Goal: Use online tool/utility: Utilize a website feature to perform a specific function

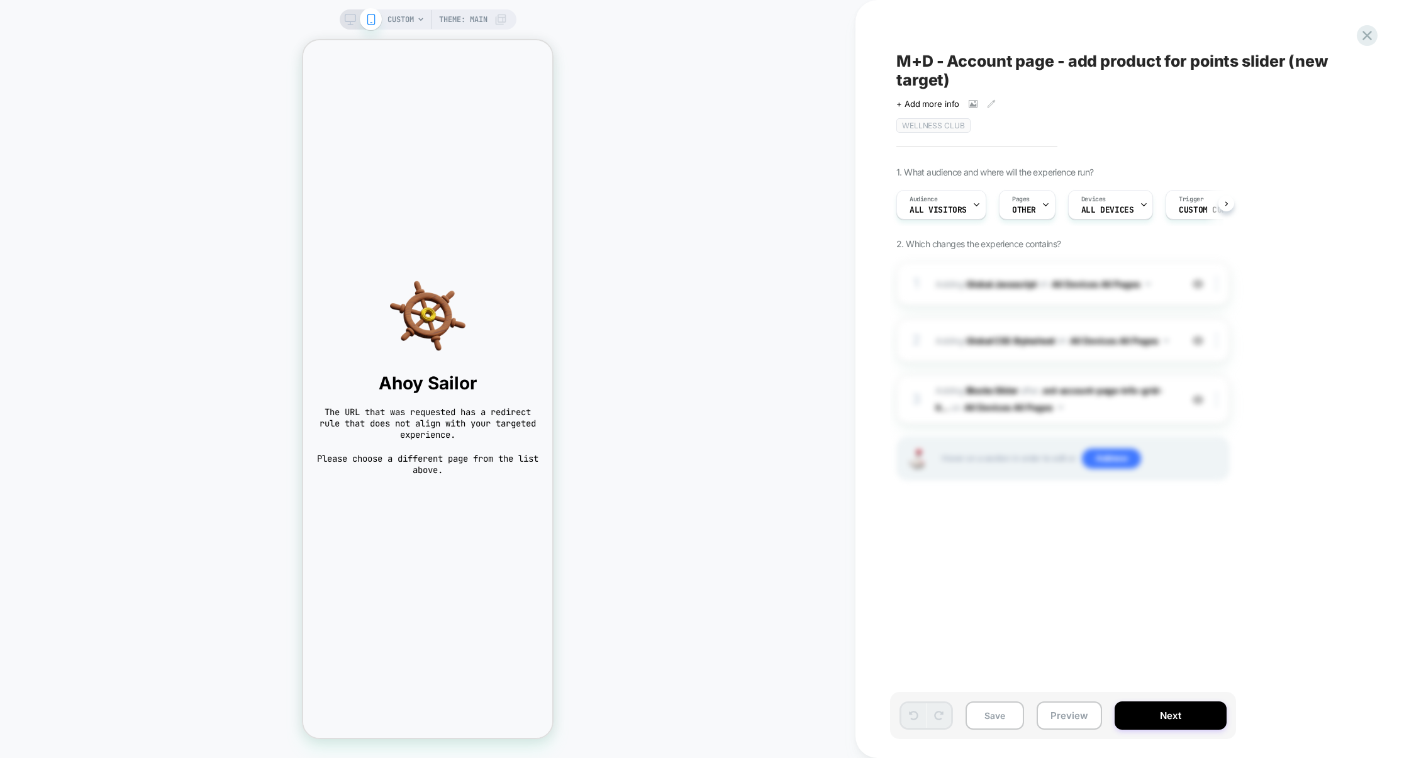
scroll to position [0, 1]
click at [1062, 709] on button "Preview" at bounding box center [1069, 716] width 65 height 28
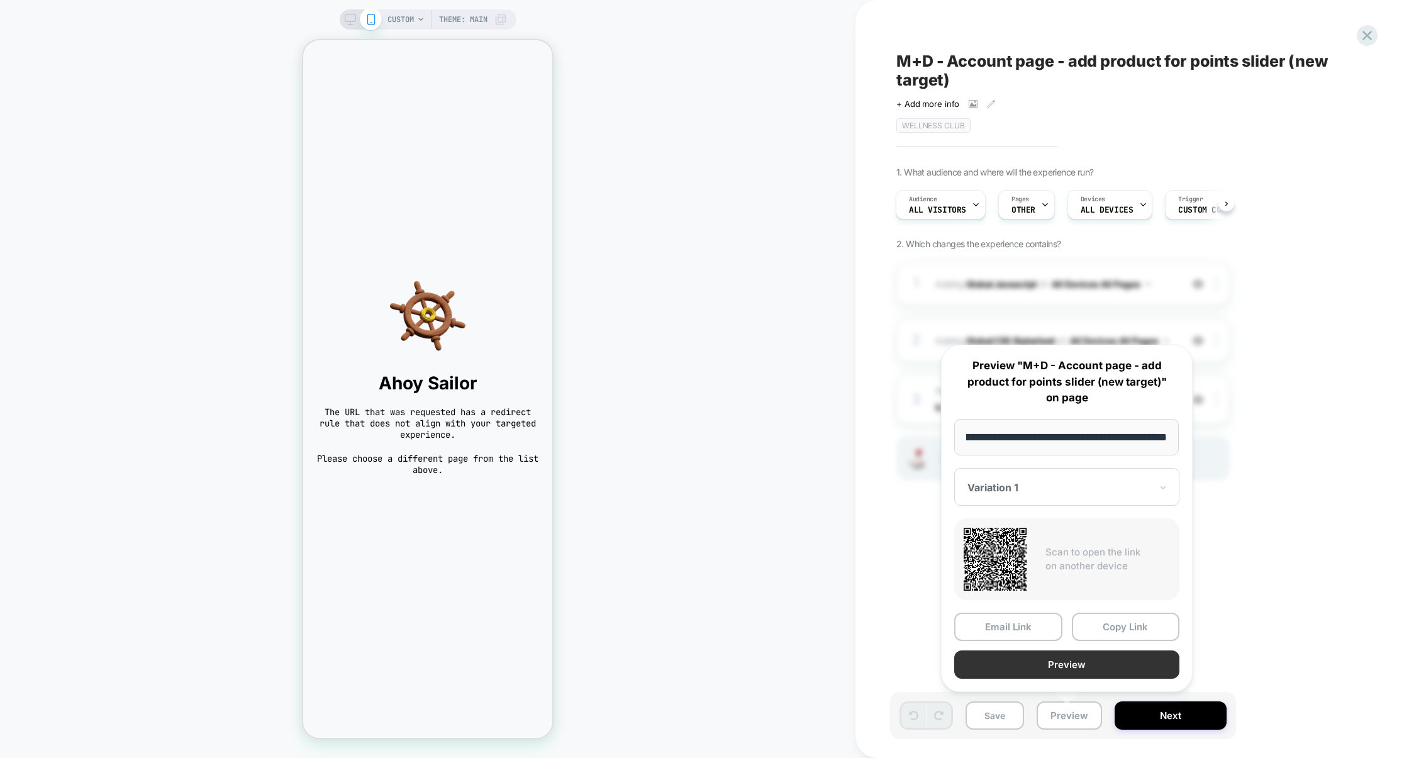
scroll to position [0, 0]
click at [1075, 669] on button "Preview" at bounding box center [1067, 665] width 225 height 28
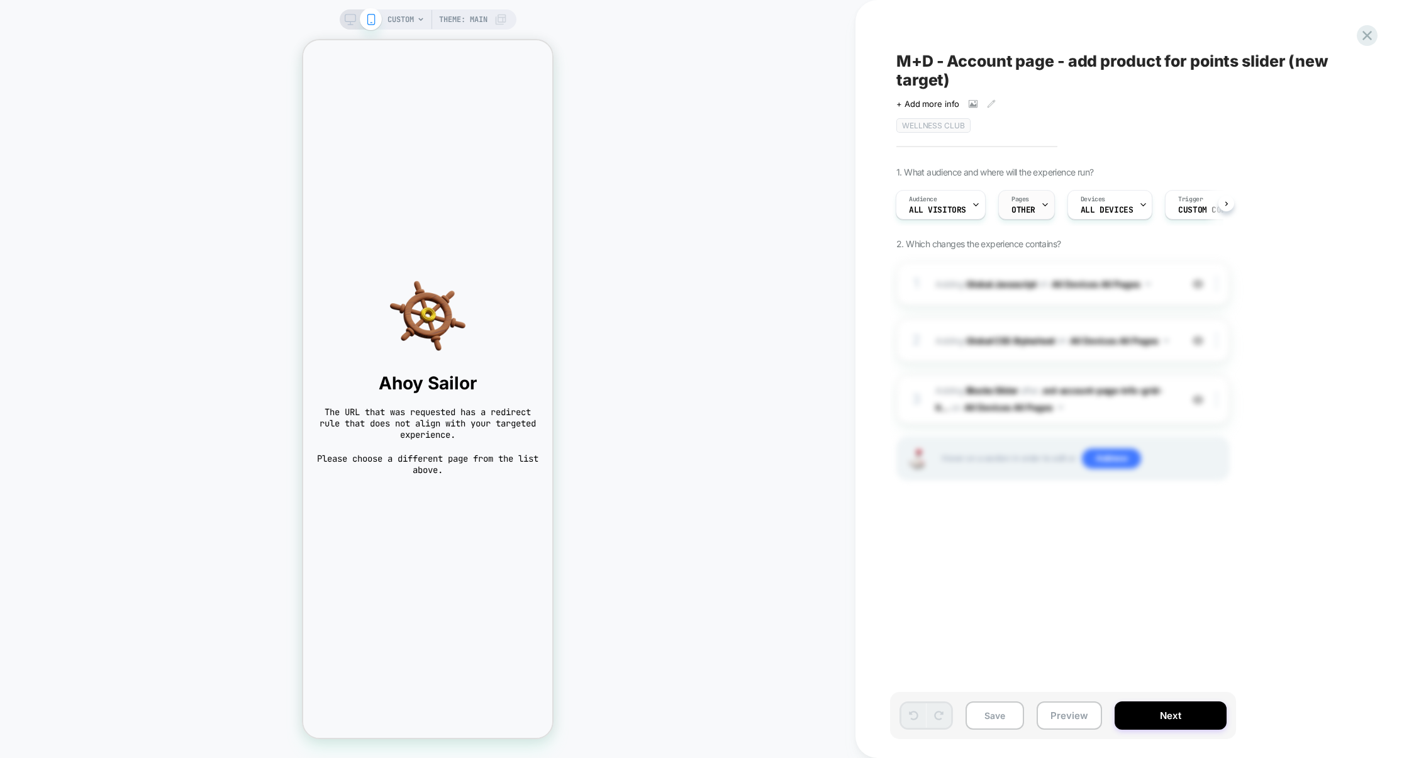
click at [1027, 205] on div "Pages OTHER" at bounding box center [1023, 205] width 49 height 28
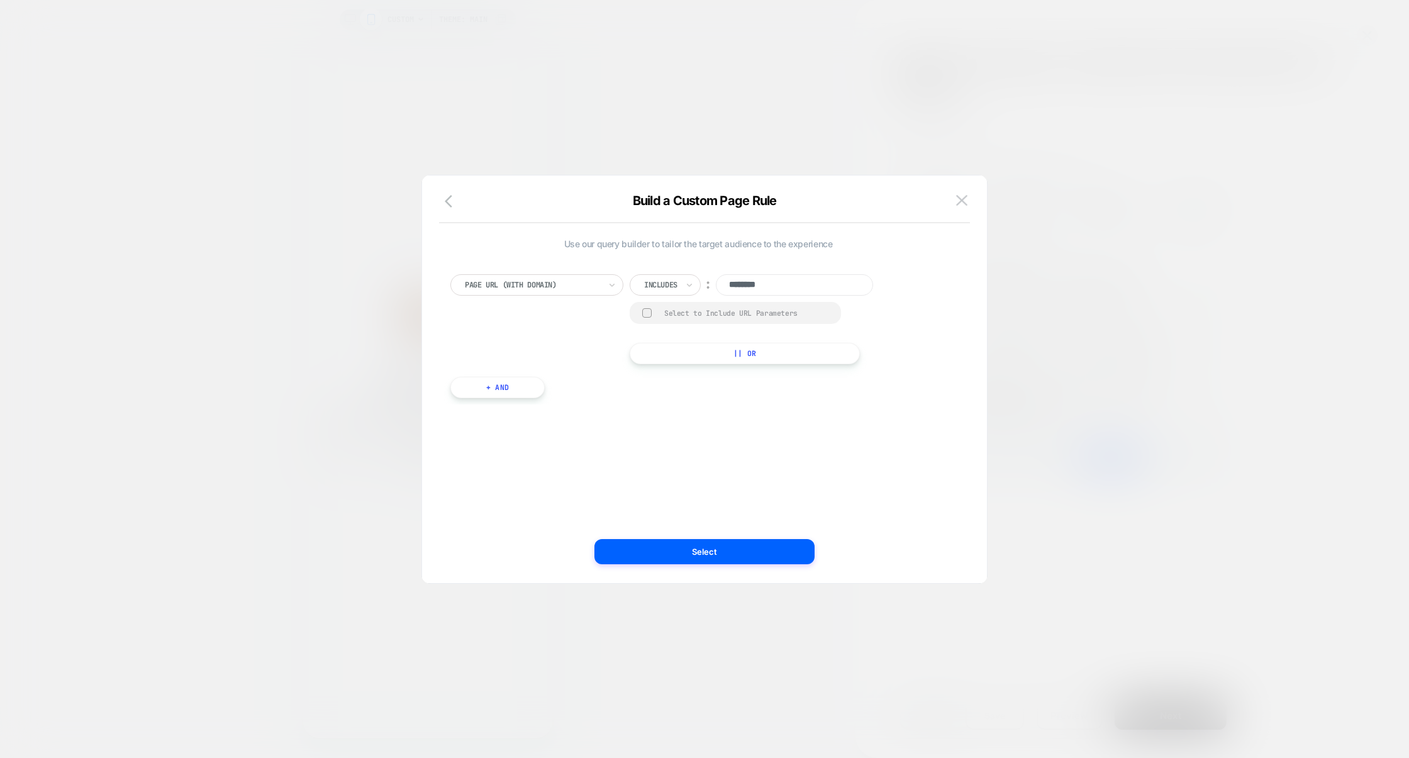
click at [1037, 364] on div at bounding box center [704, 379] width 1409 height 758
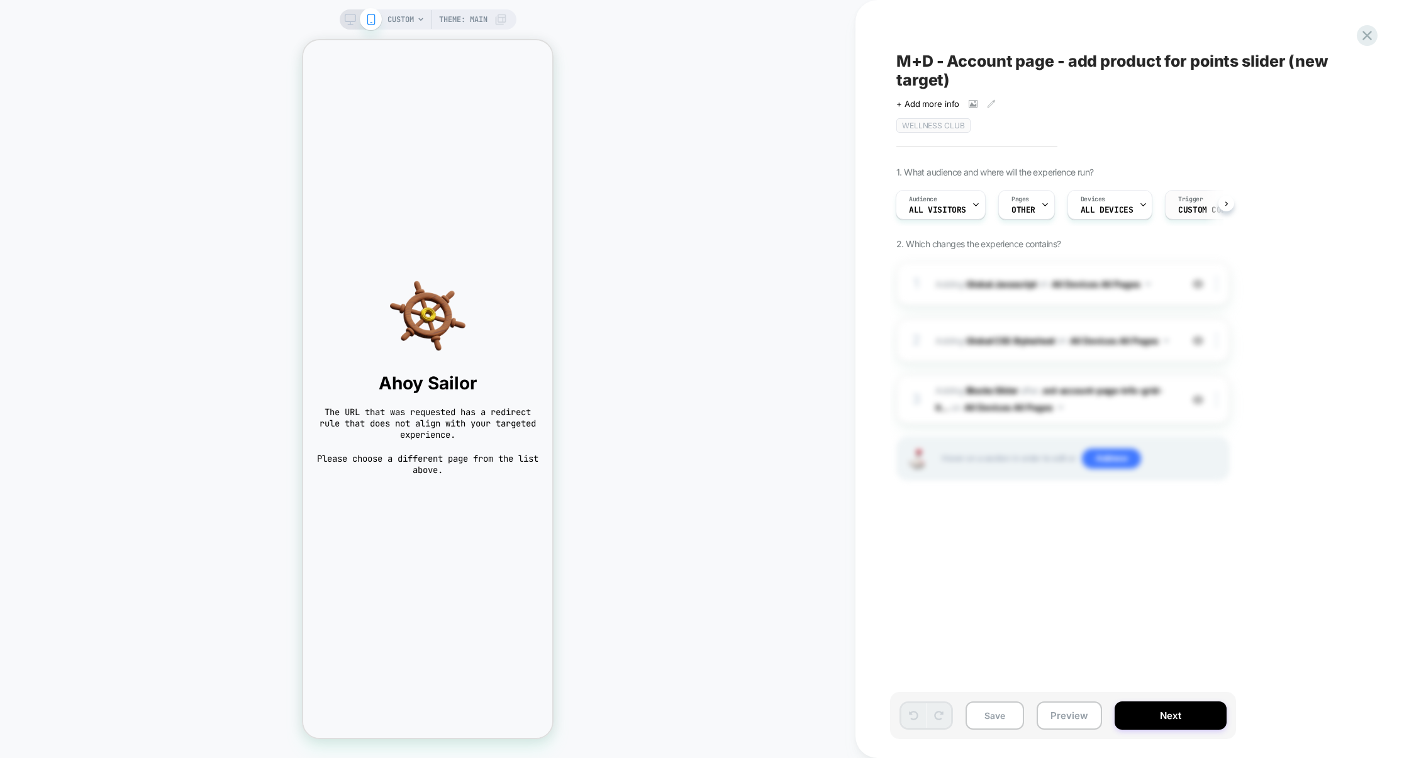
click at [1181, 211] on span "Custom Code" at bounding box center [1205, 210] width 52 height 9
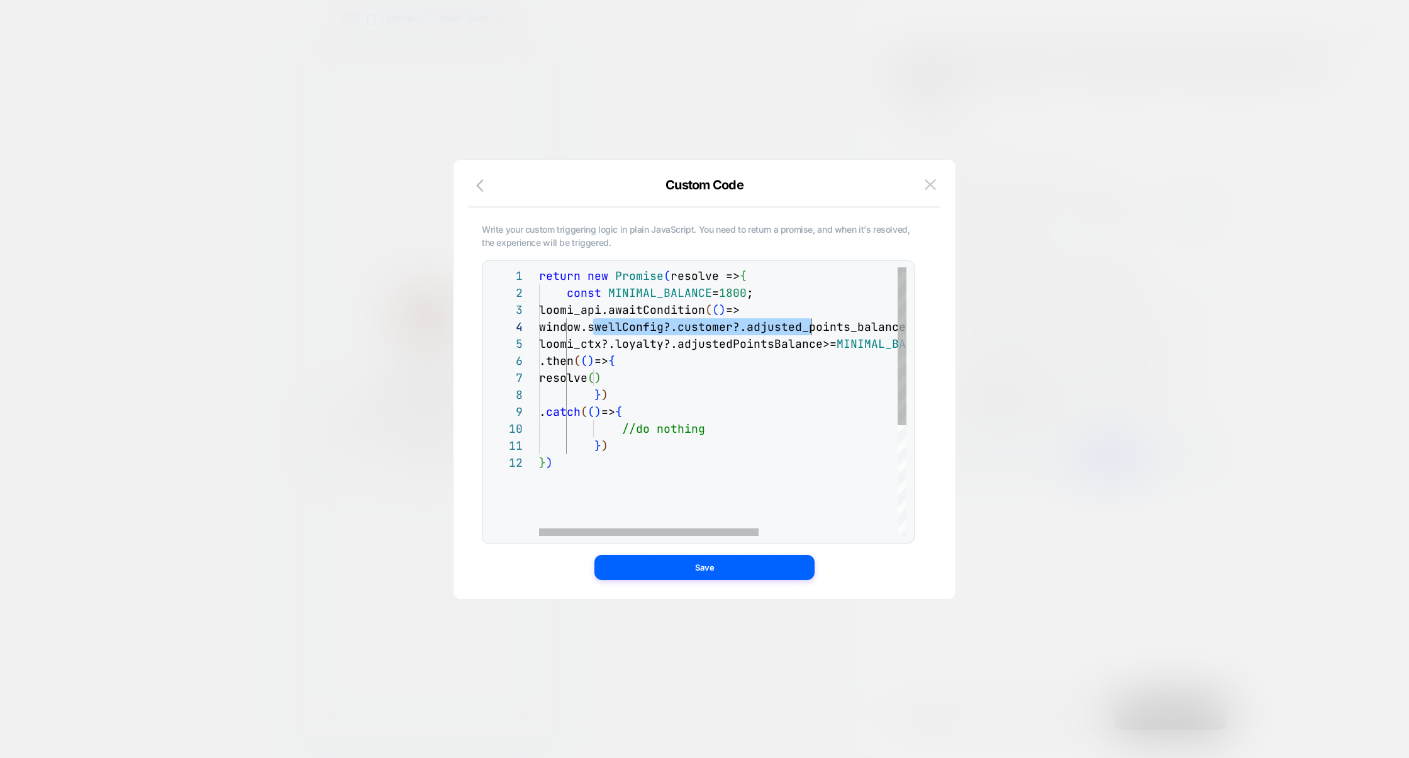
scroll to position [51, 272]
drag, startPoint x: 593, startPoint y: 328, endPoint x: 812, endPoint y: 324, distance: 218.4
click at [812, 324] on div "return new Promise ( resolve => { const MINIMAL_BALANCE = 1800 ; loomi_api.awai…" at bounding box center [839, 495] width 600 height 456
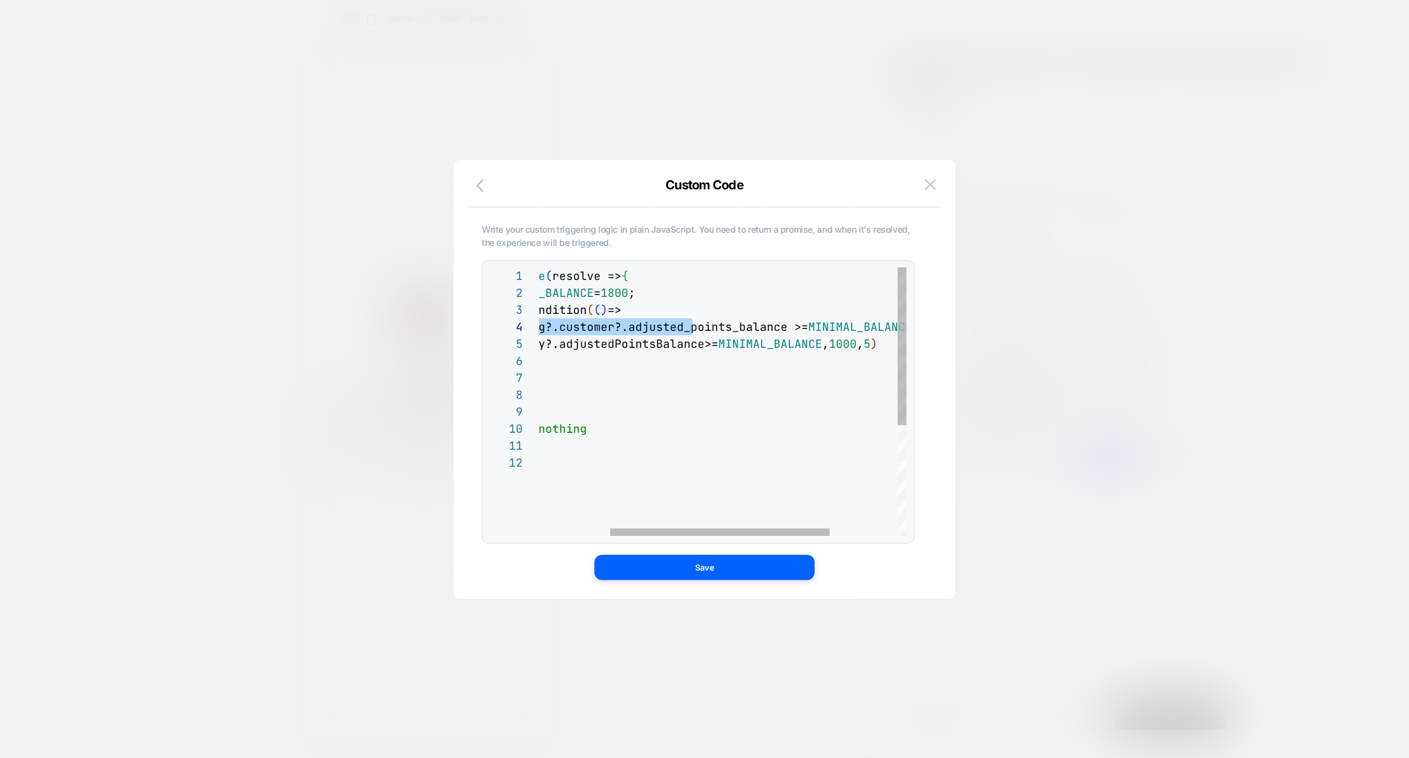
click at [832, 328] on div "return new Promise ( resolve => { const MINIMAL_BALANCE = 1800 ; loomi_api.awai…" at bounding box center [721, 495] width 600 height 456
click at [1021, 210] on div at bounding box center [704, 379] width 1409 height 758
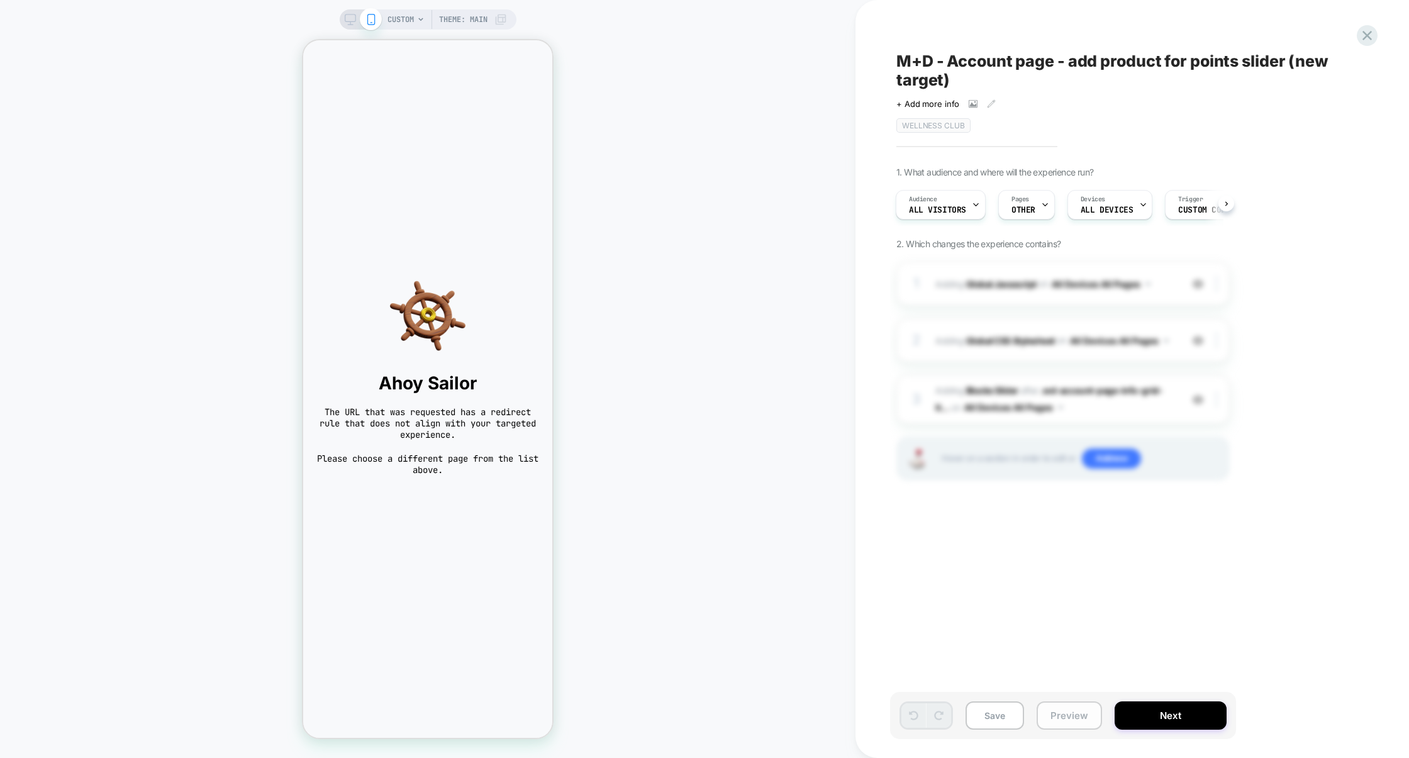
click at [1058, 714] on button "Preview" at bounding box center [1069, 716] width 65 height 28
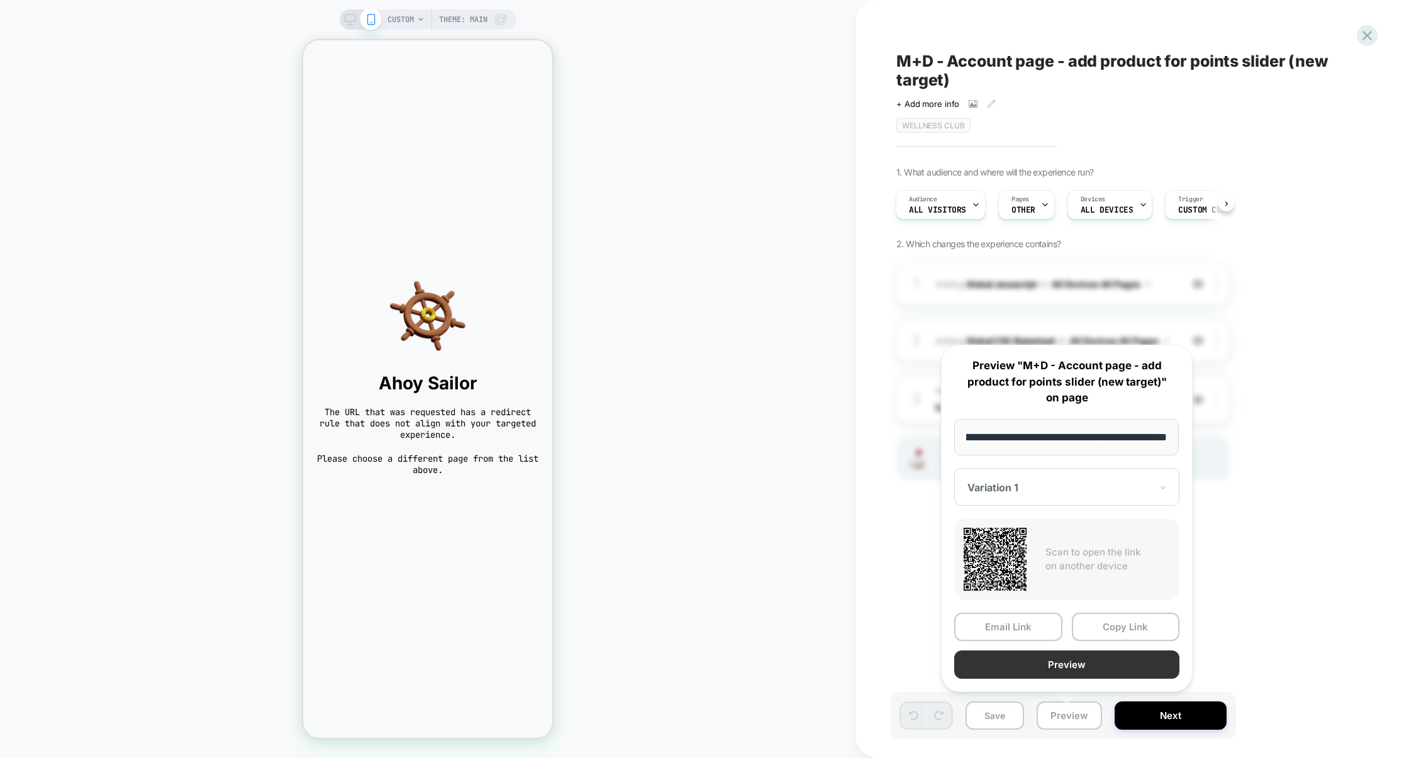
scroll to position [0, 0]
click at [1062, 672] on button "Preview" at bounding box center [1067, 665] width 225 height 28
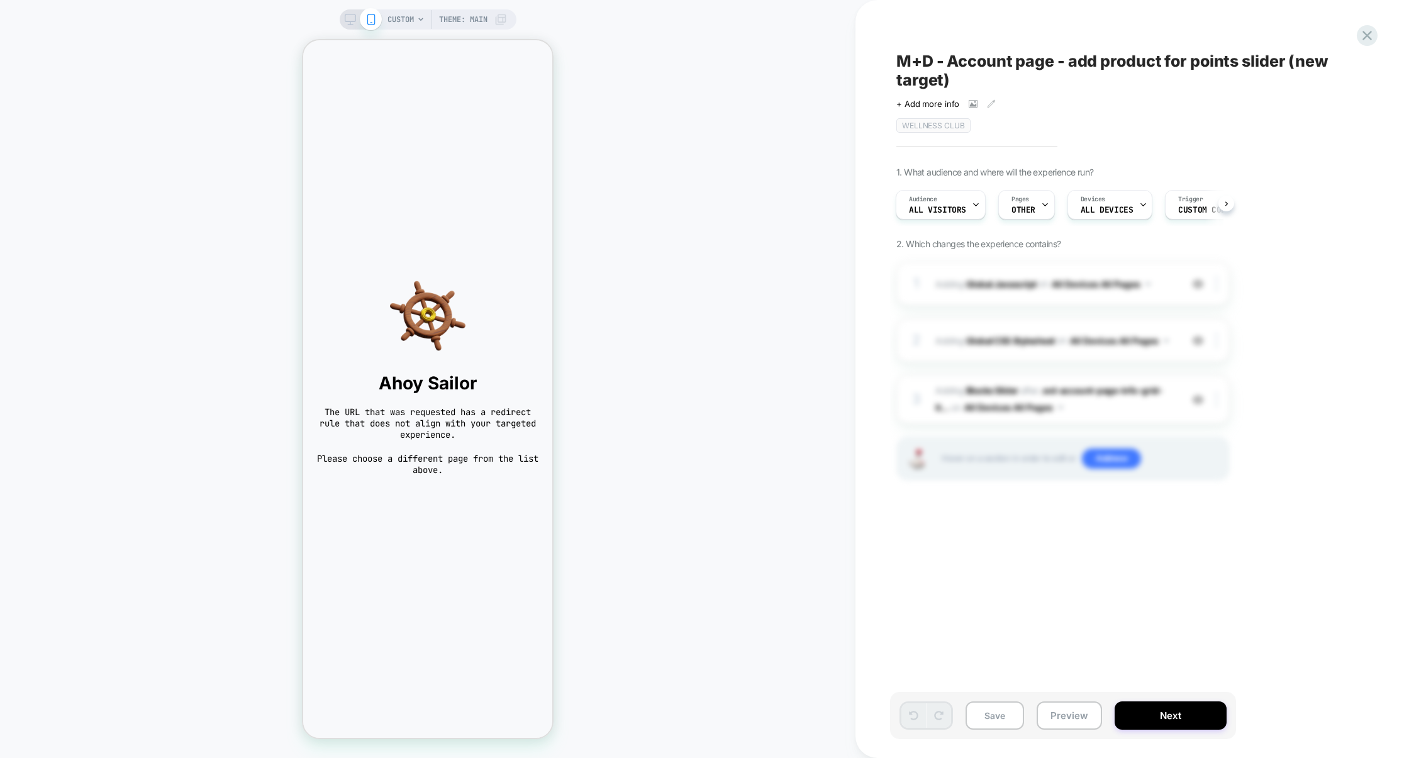
click at [405, 21] on span "CUSTOM" at bounding box center [401, 19] width 26 height 20
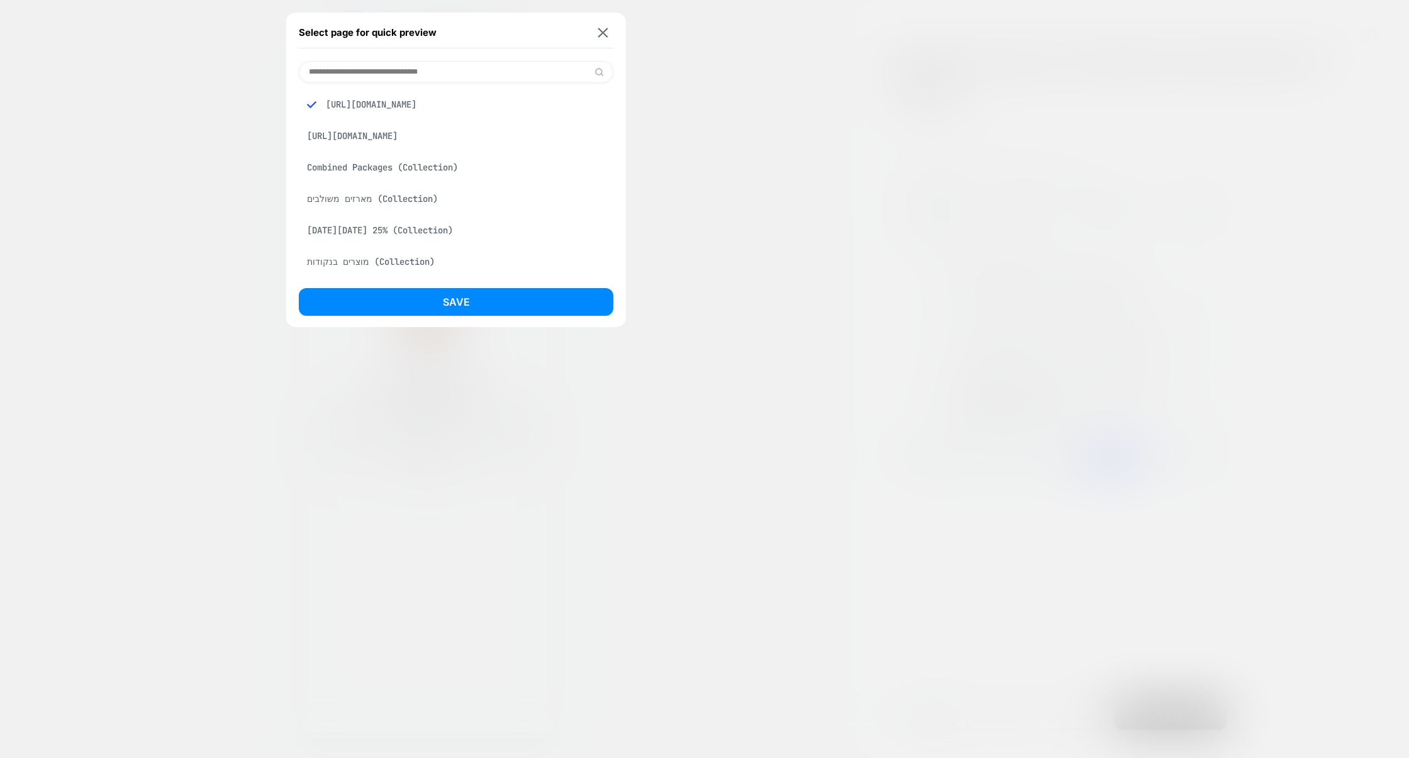
click at [395, 167] on div "Combined Packages (Collection)" at bounding box center [456, 167] width 315 height 24
click at [456, 293] on button "Save" at bounding box center [456, 302] width 315 height 28
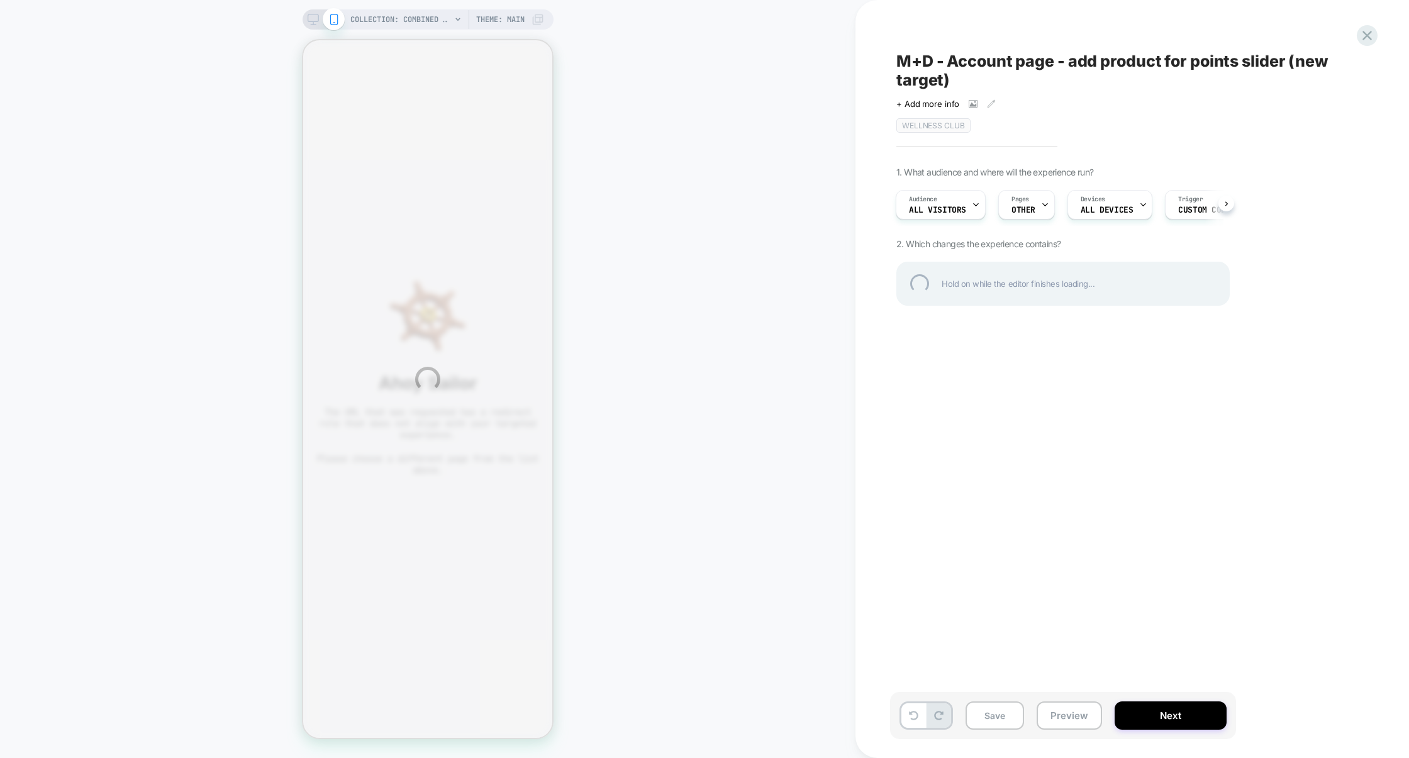
click at [430, 19] on div "COLLECTION: Combined Packages (Category) COLLECTION: Combined Packages (Categor…" at bounding box center [704, 379] width 1409 height 758
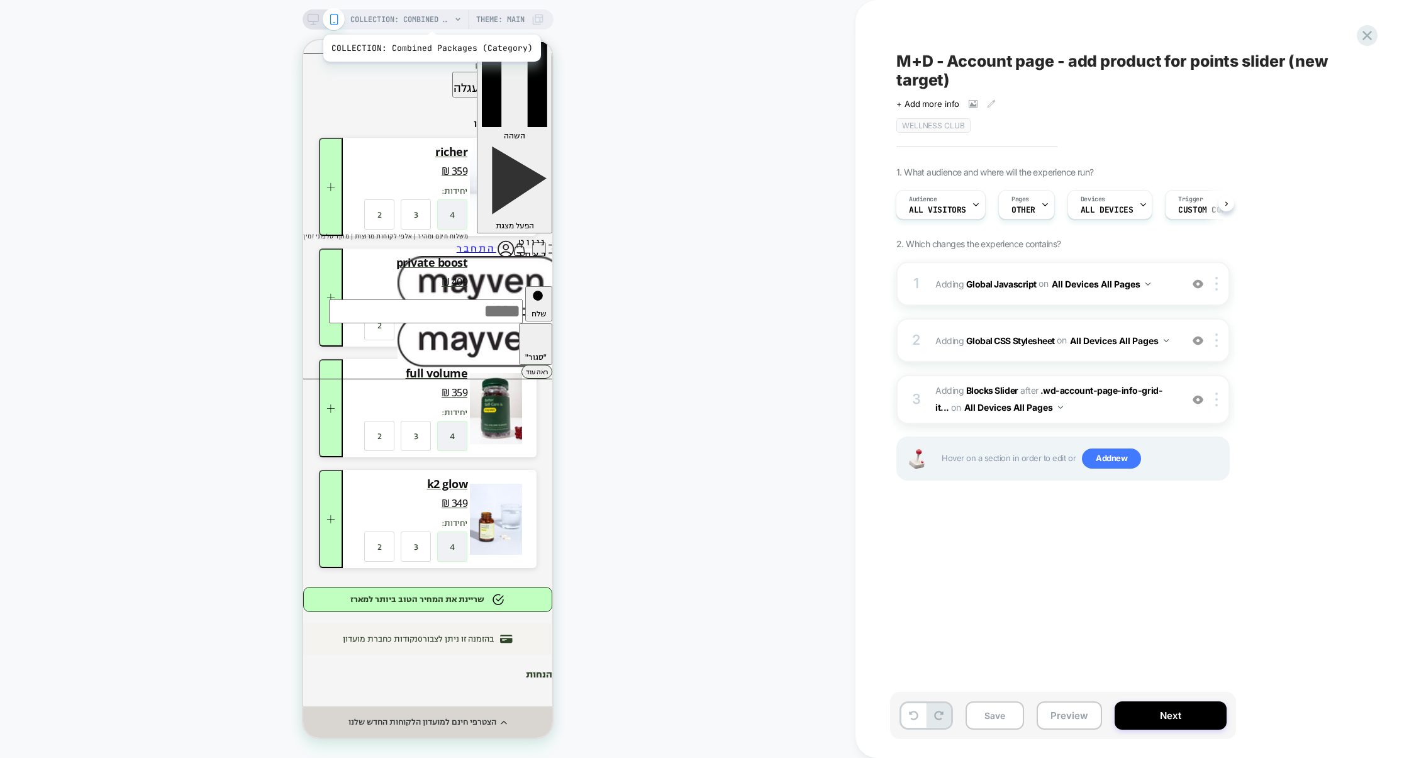
scroll to position [0, 1]
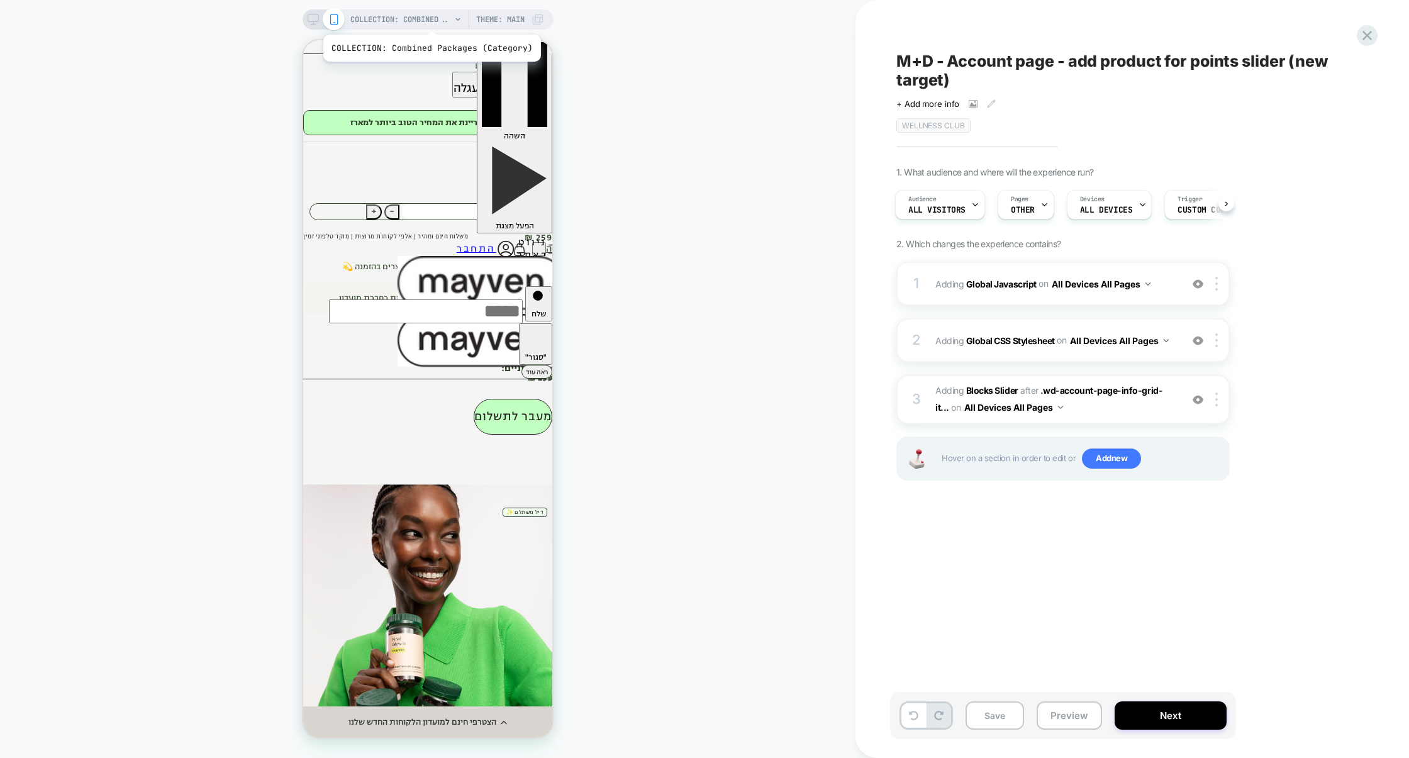
click at [430, 19] on span "COLLECTION: Combined Packages (Category)" at bounding box center [400, 19] width 101 height 20
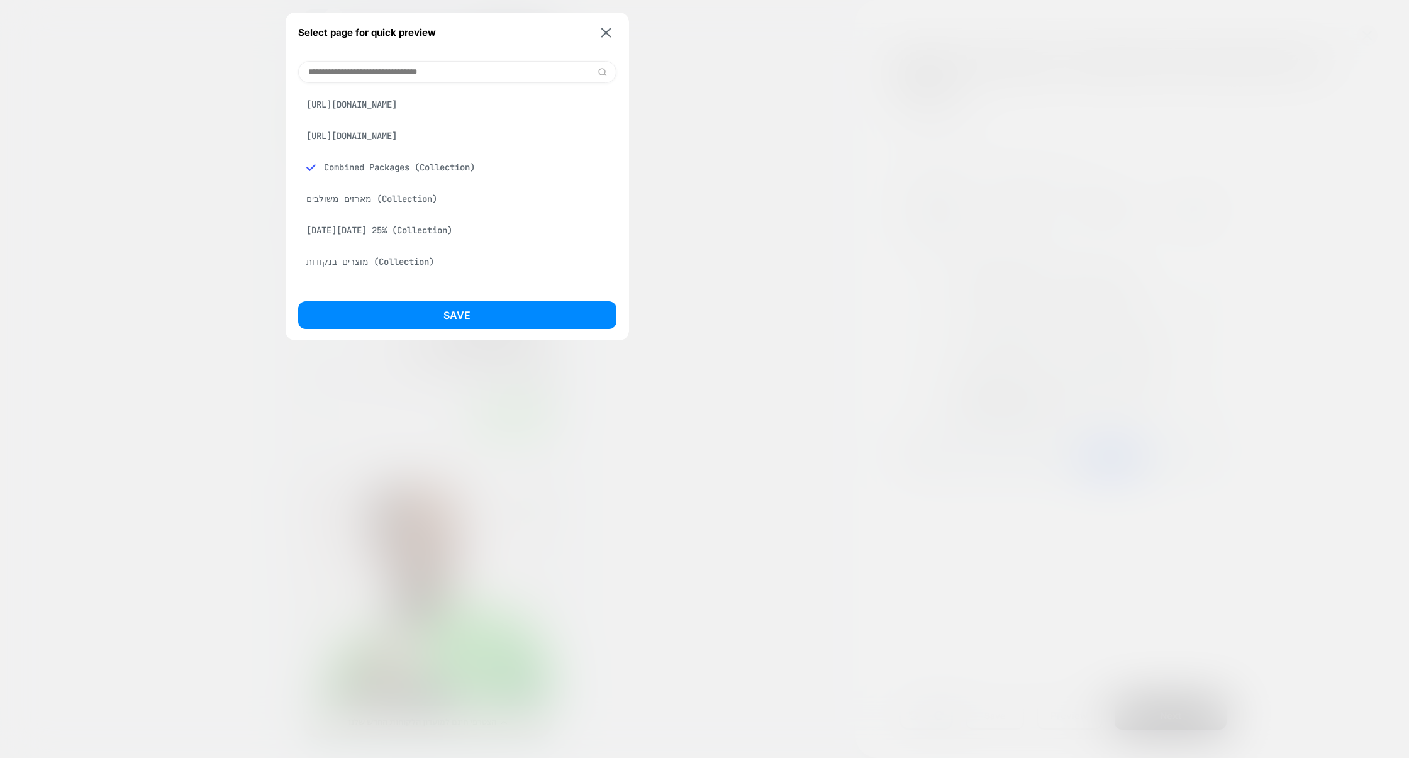
scroll to position [0, 0]
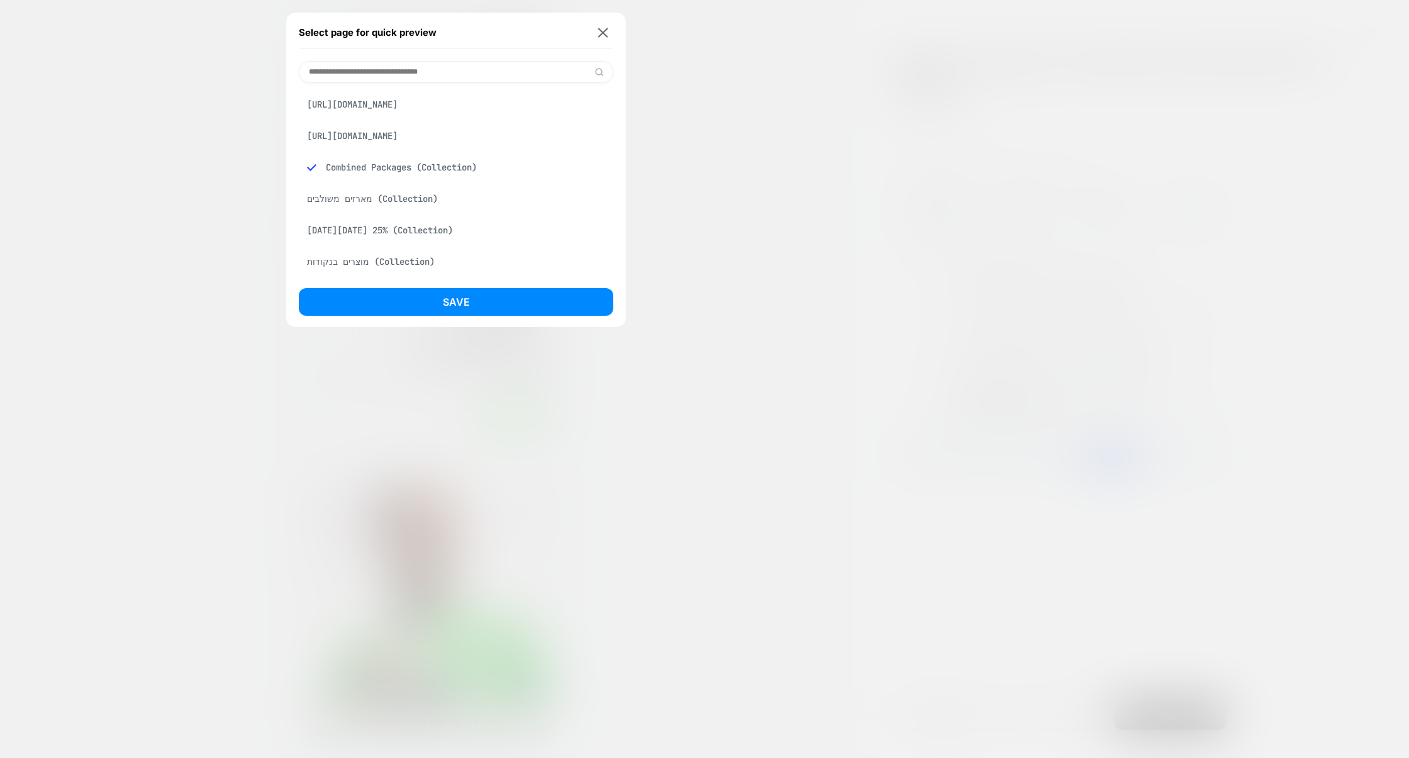
click at [405, 104] on div "https://www.mayven.co.il/account" at bounding box center [456, 104] width 315 height 24
click at [423, 300] on button "Save" at bounding box center [456, 302] width 315 height 28
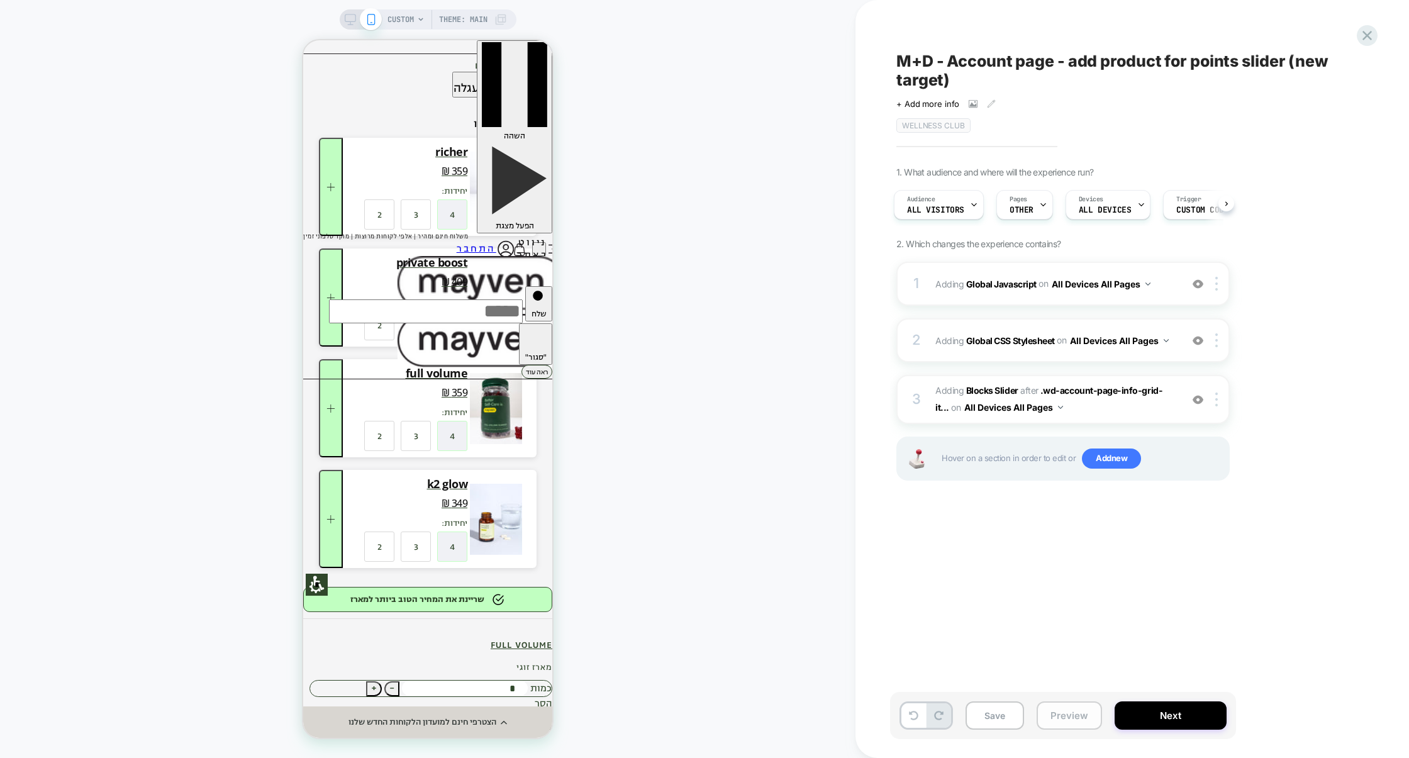
click at [1080, 712] on button "Preview" at bounding box center [1069, 716] width 65 height 28
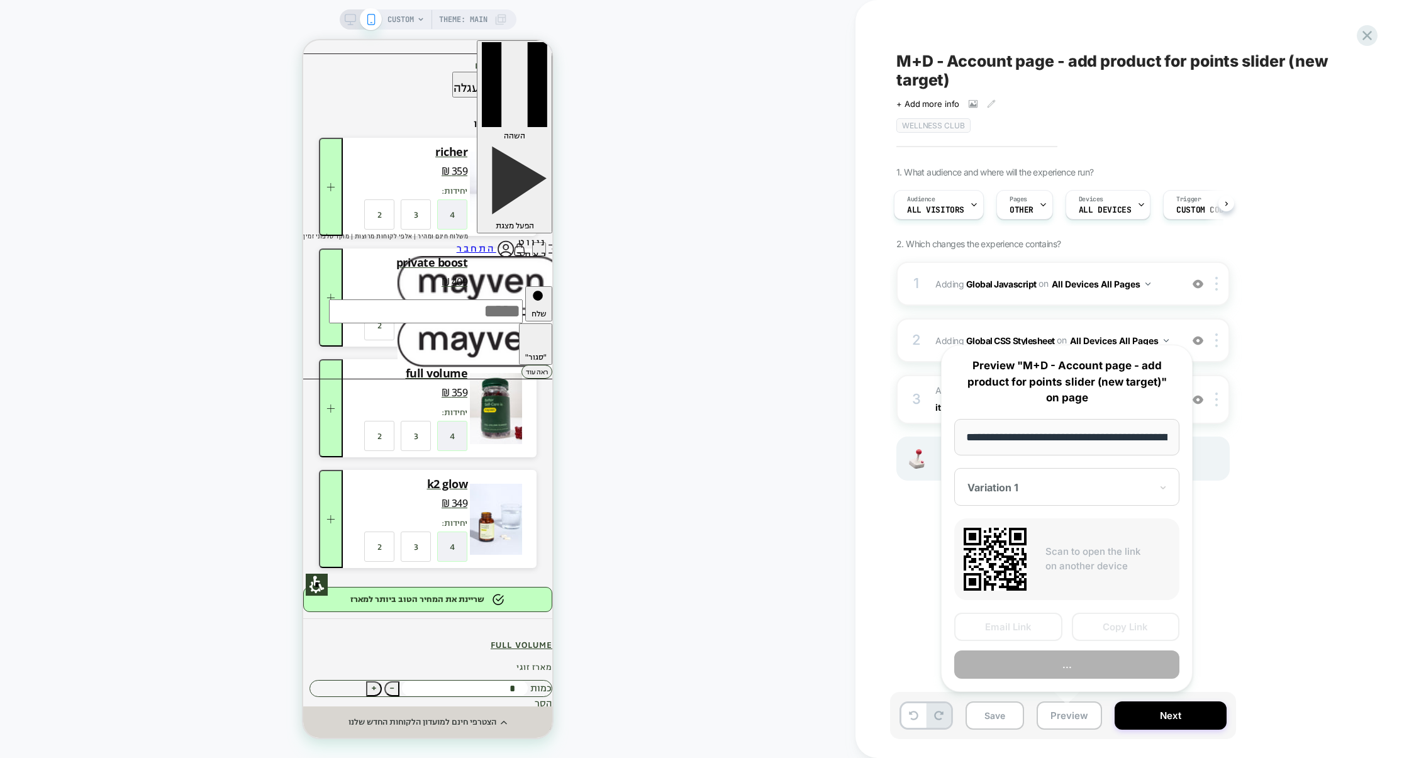
scroll to position [0, 71]
click at [1072, 669] on button "Preview" at bounding box center [1067, 665] width 225 height 28
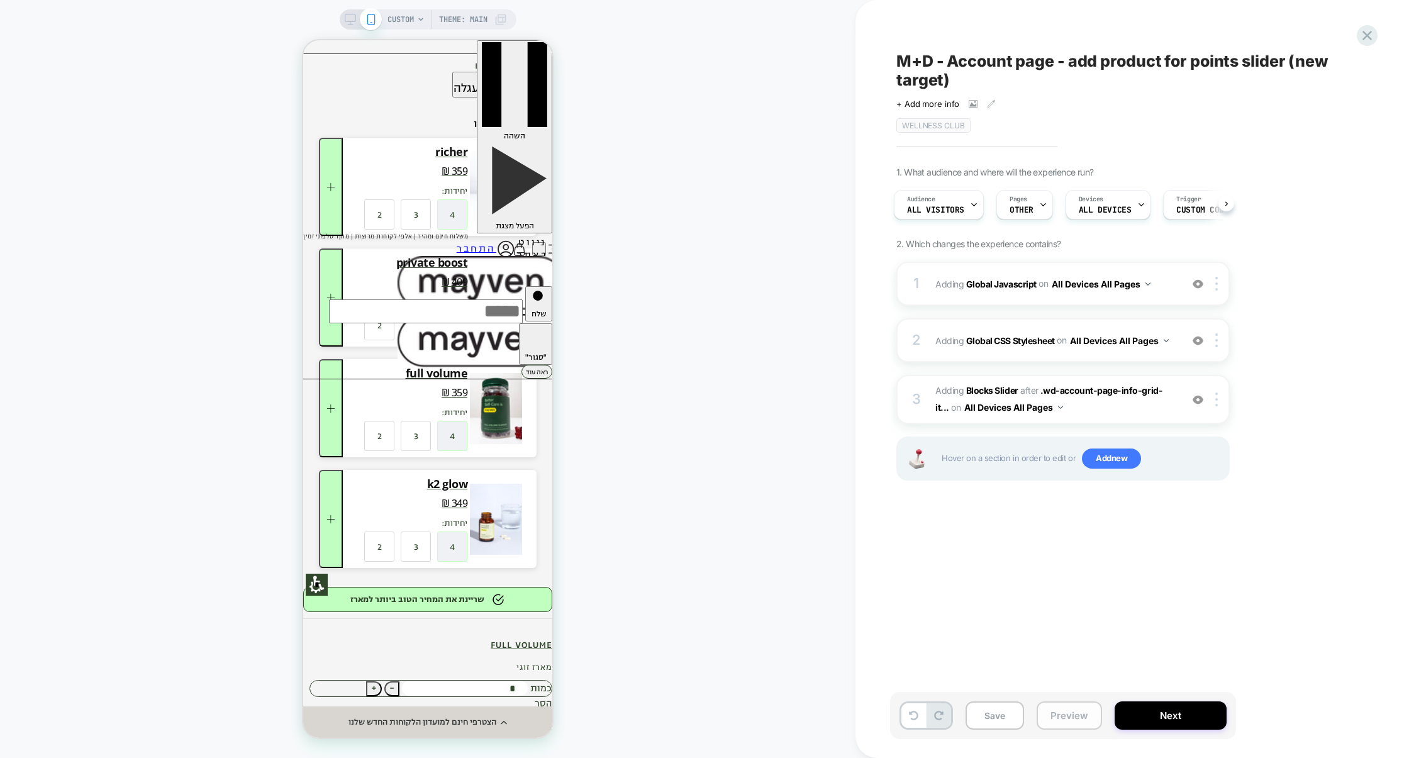
click at [1061, 710] on button "Preview" at bounding box center [1069, 716] width 65 height 28
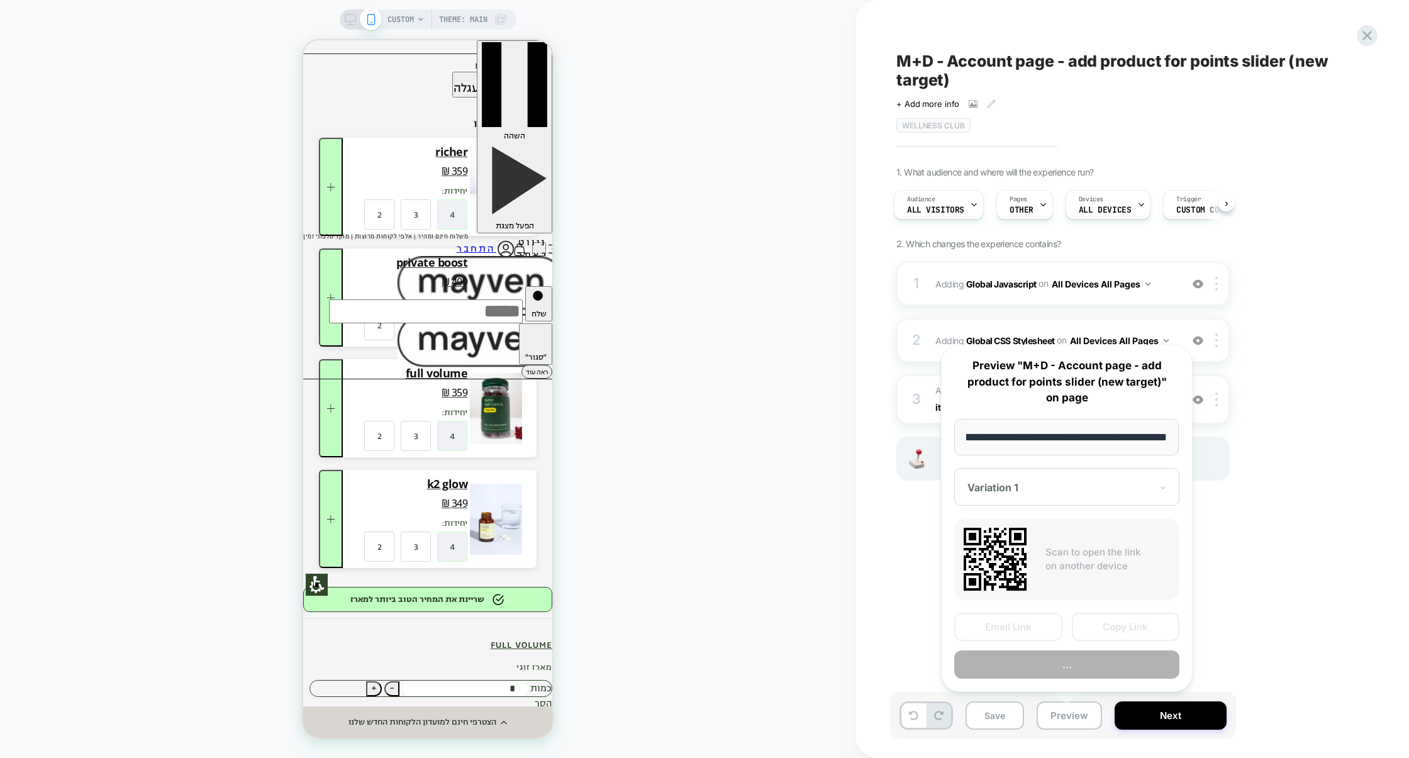
scroll to position [0, 0]
click at [1039, 670] on button "Preview" at bounding box center [1067, 665] width 225 height 28
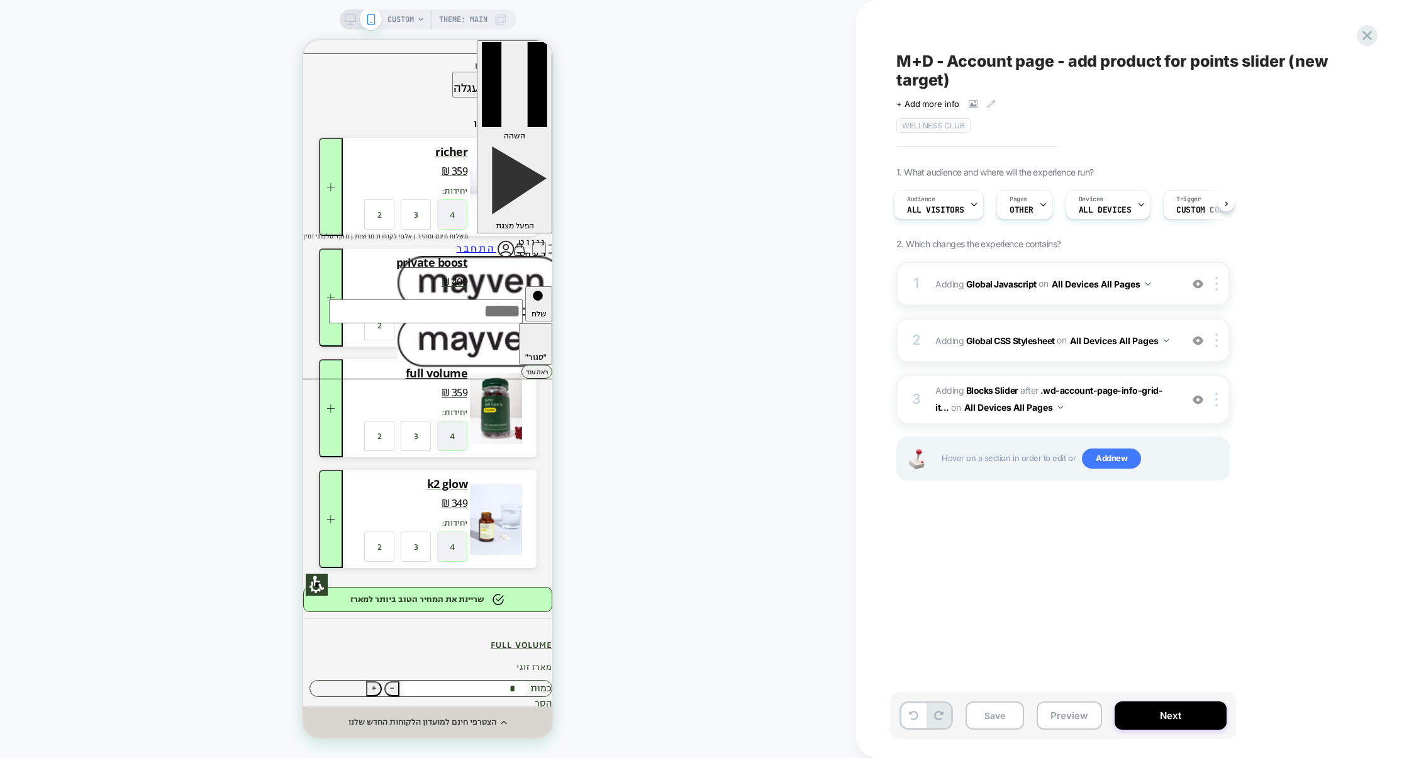
click at [1022, 306] on div "1 Adding Global Javascript on All Devices All Pages Add Before Add After Target…" at bounding box center [1063, 284] width 333 height 44
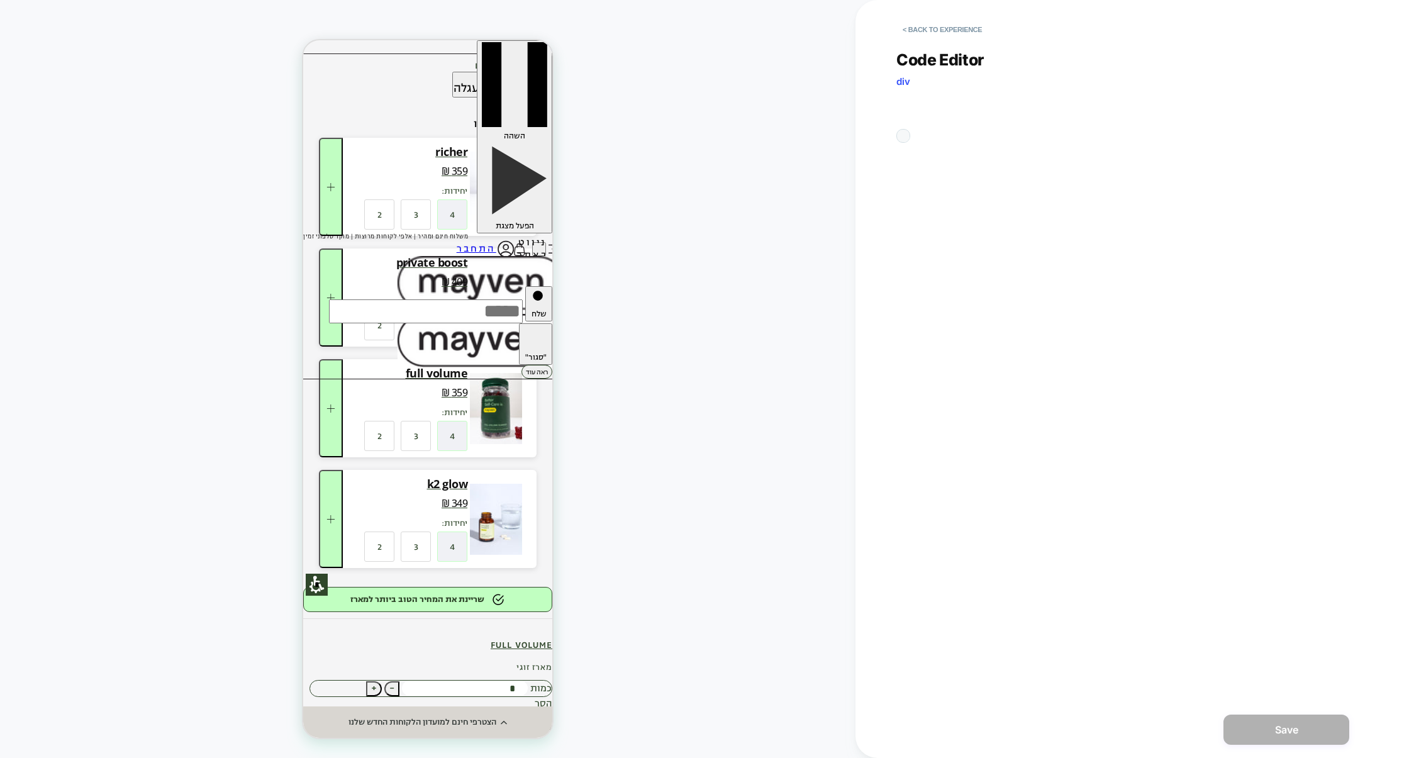
scroll to position [170, 0]
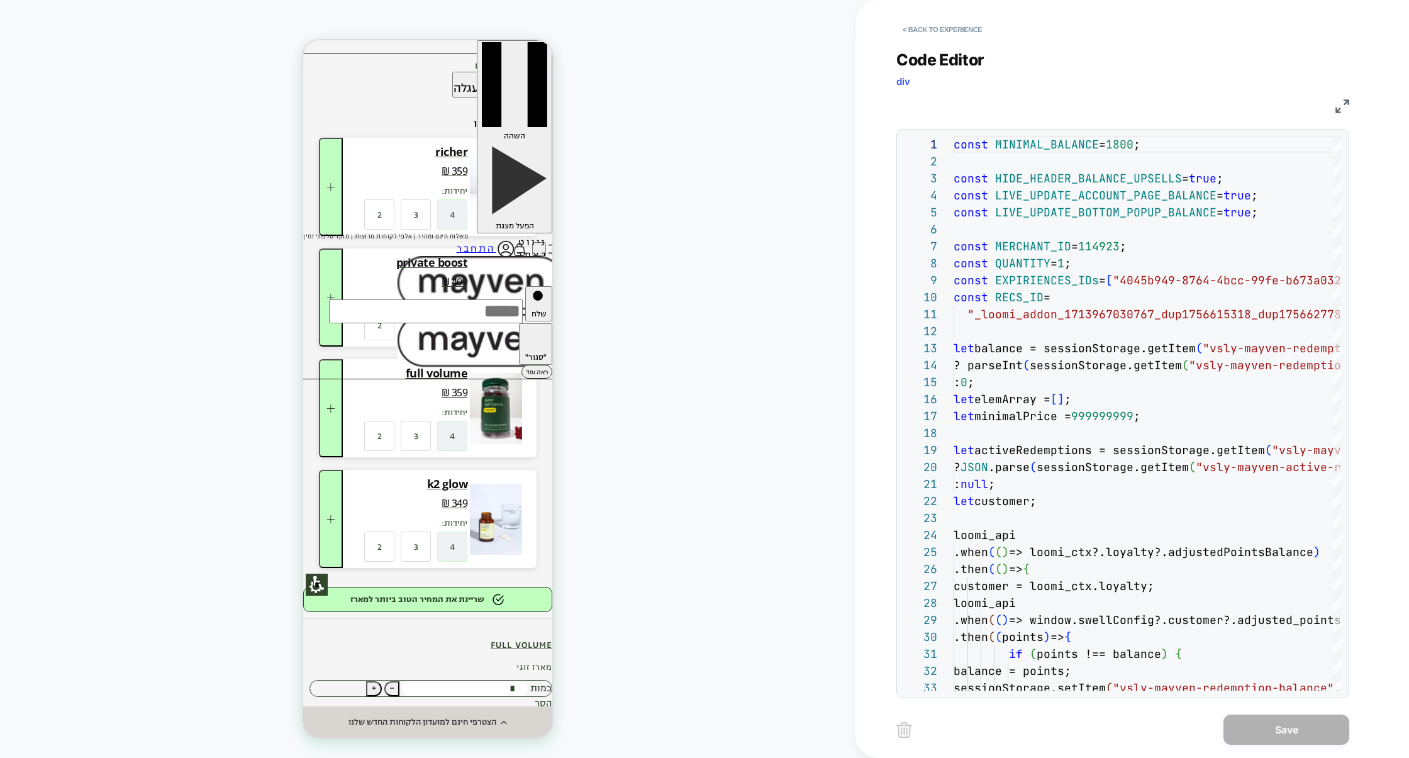
click at [1337, 106] on img at bounding box center [1343, 106] width 14 height 14
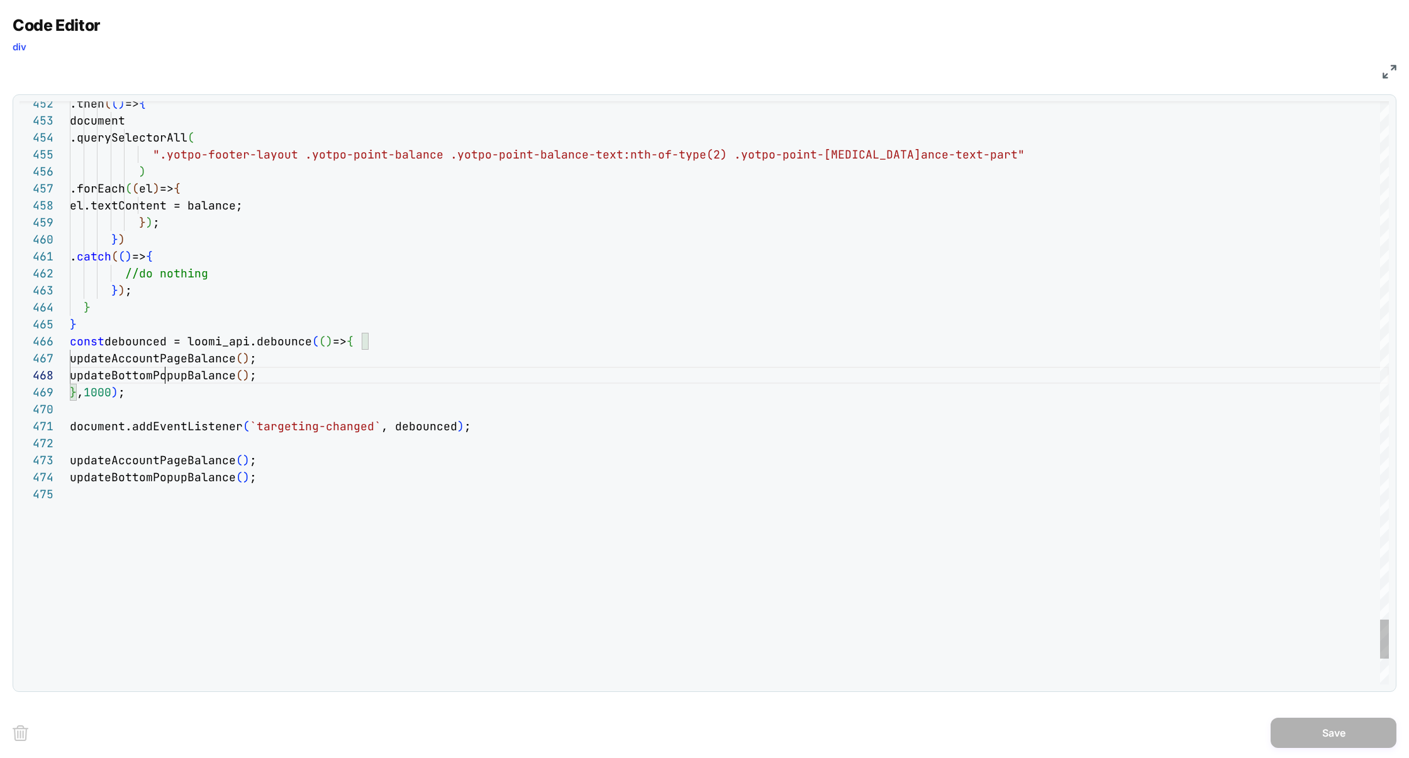
scroll to position [119, 177]
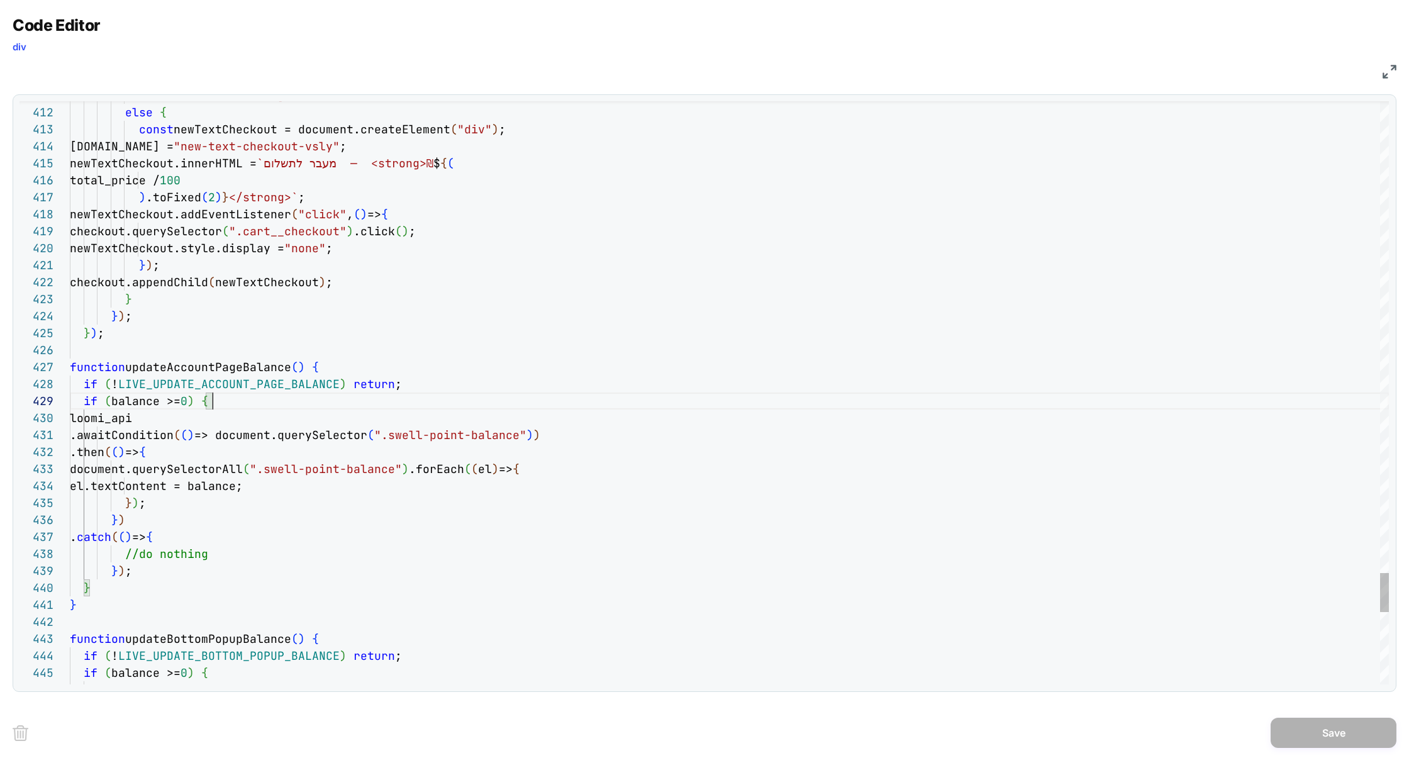
scroll to position [136, 142]
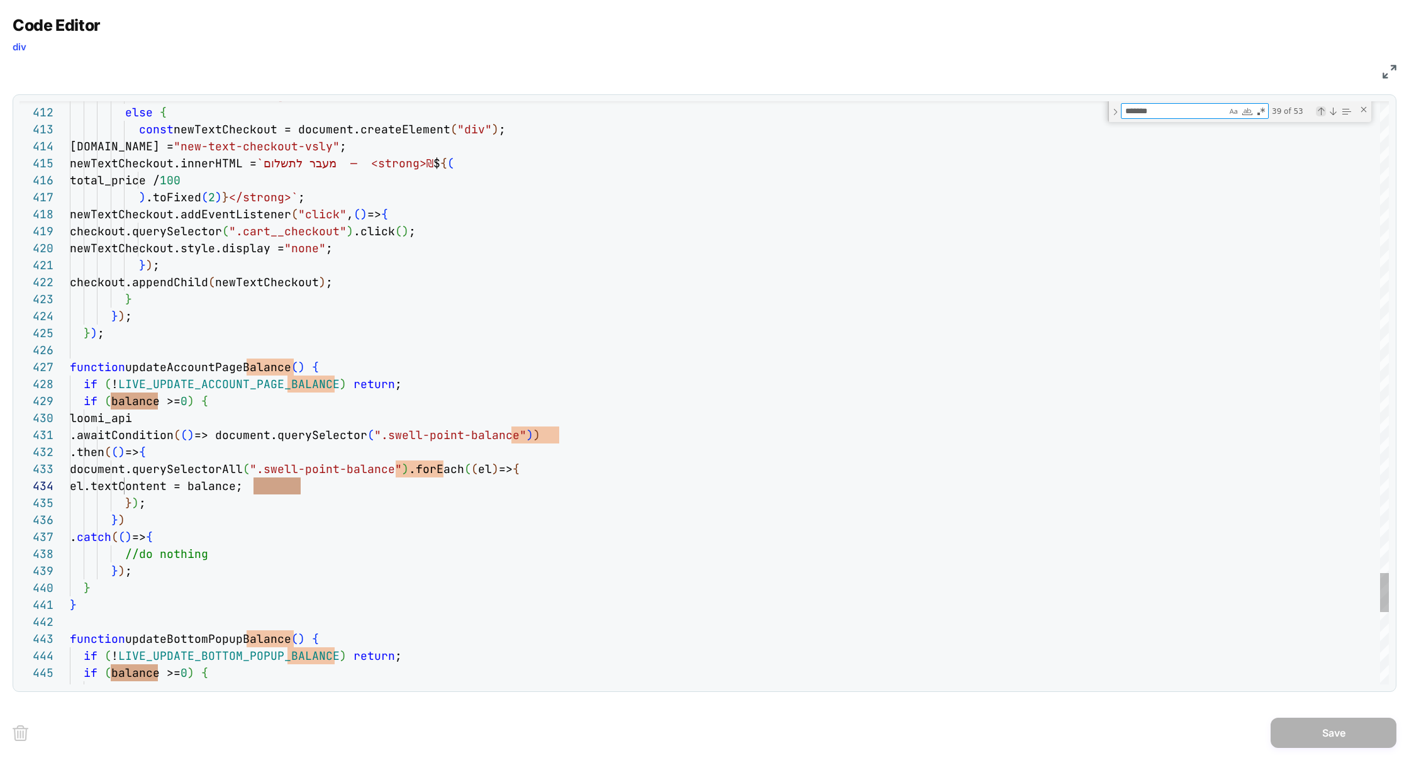
click at [1324, 115] on div "Previous Match (⇧Enter)" at bounding box center [1321, 111] width 10 height 10
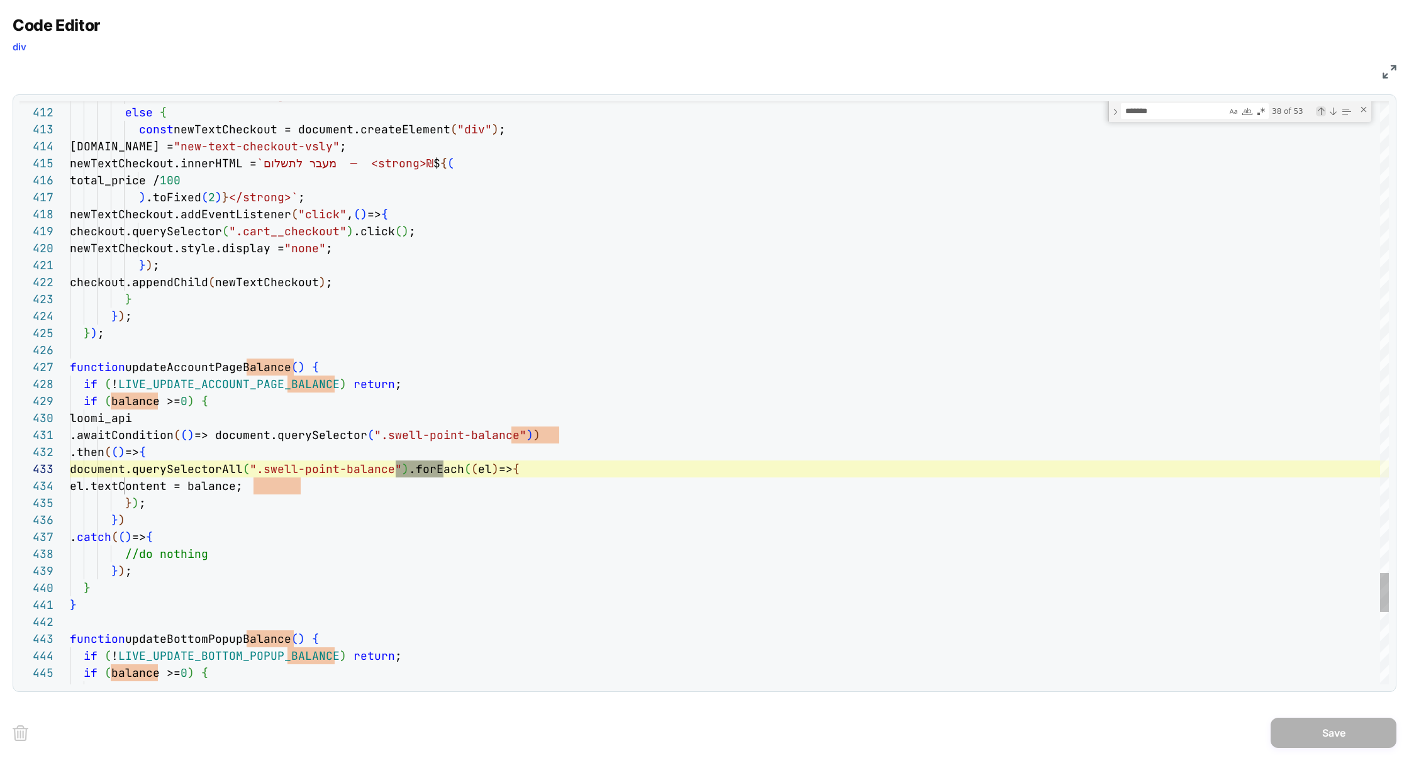
click at [1324, 115] on div "Previous Match (⇧Enter)" at bounding box center [1321, 111] width 10 height 10
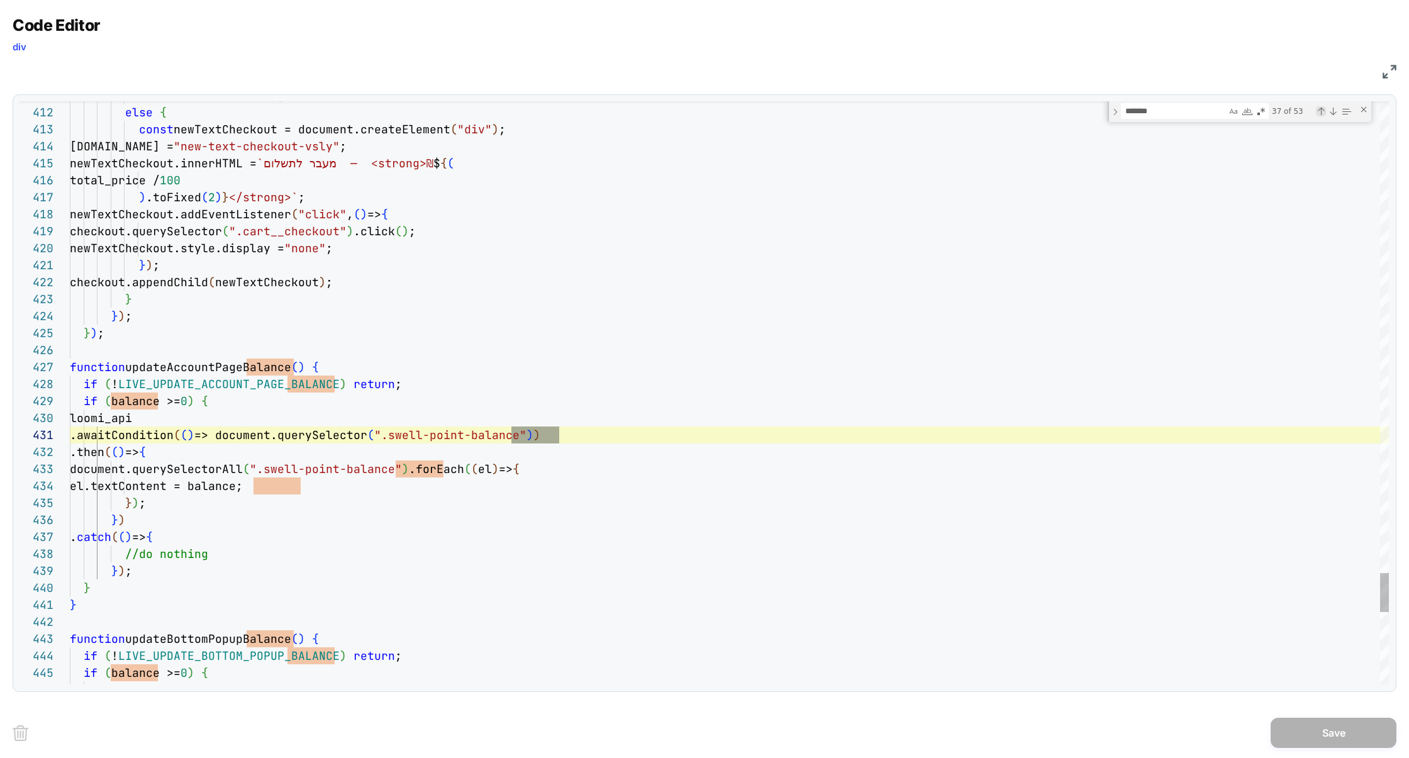
click at [1324, 115] on div "Previous Match (⇧Enter)" at bounding box center [1321, 111] width 10 height 10
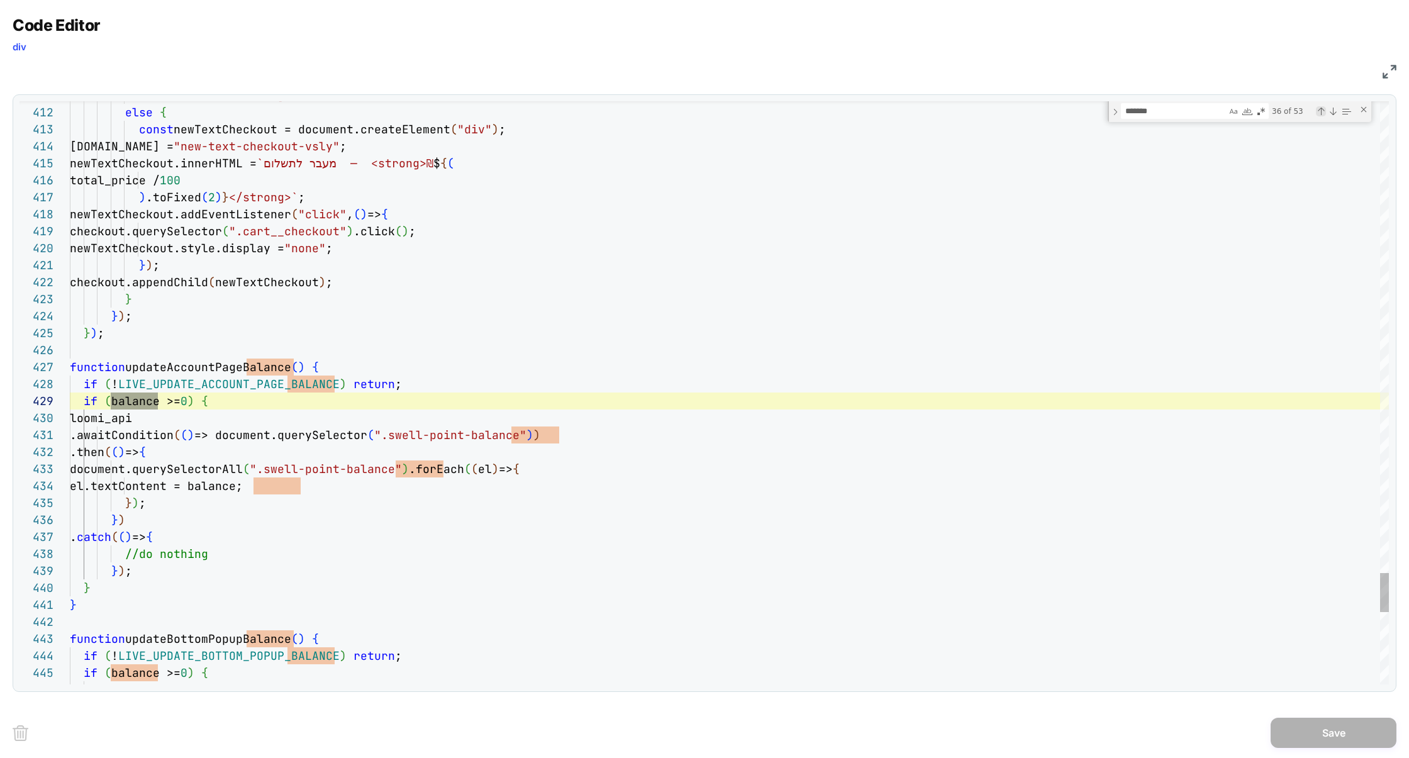
click at [1324, 115] on div "Previous Match (⇧Enter)" at bounding box center [1321, 111] width 10 height 10
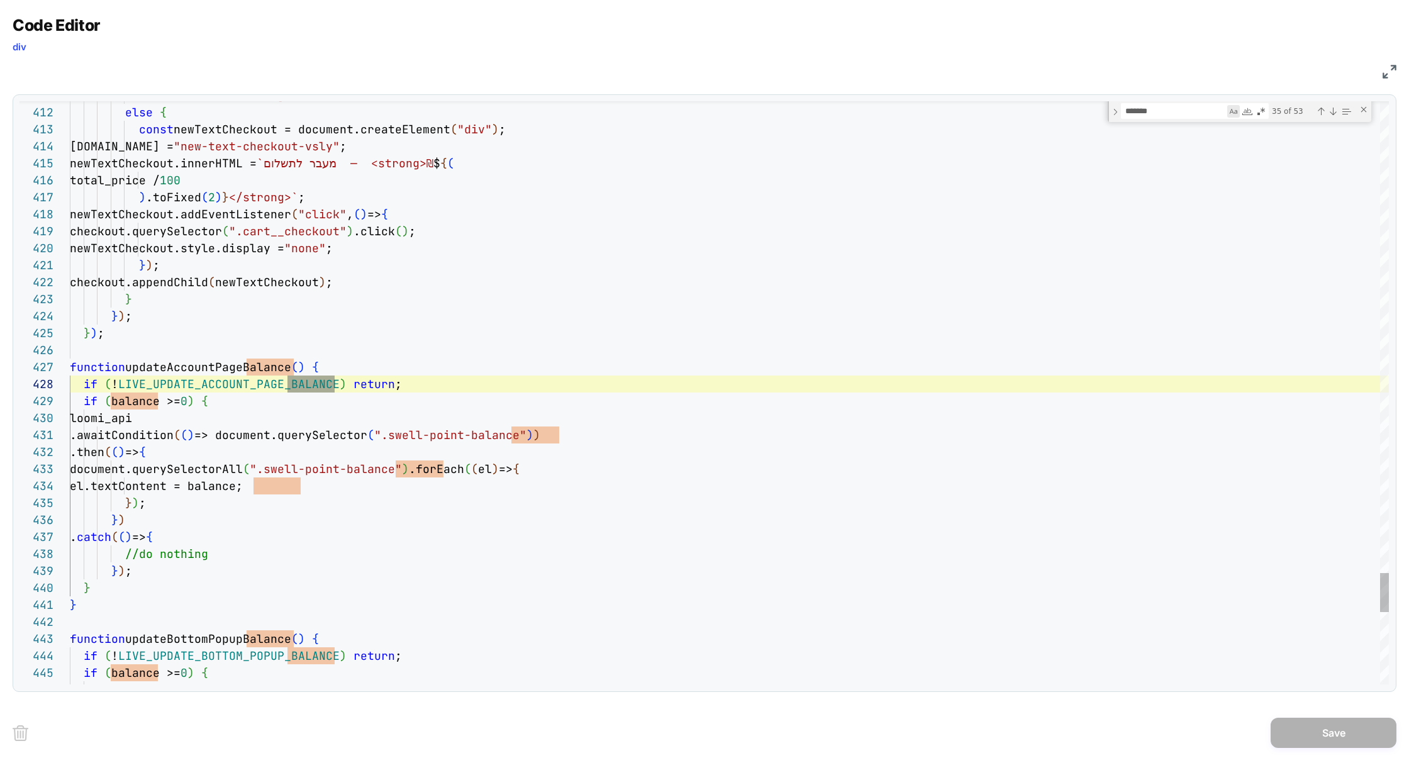
click at [1240, 113] on div "Match Case (⌥⌘C)" at bounding box center [1234, 111] width 13 height 13
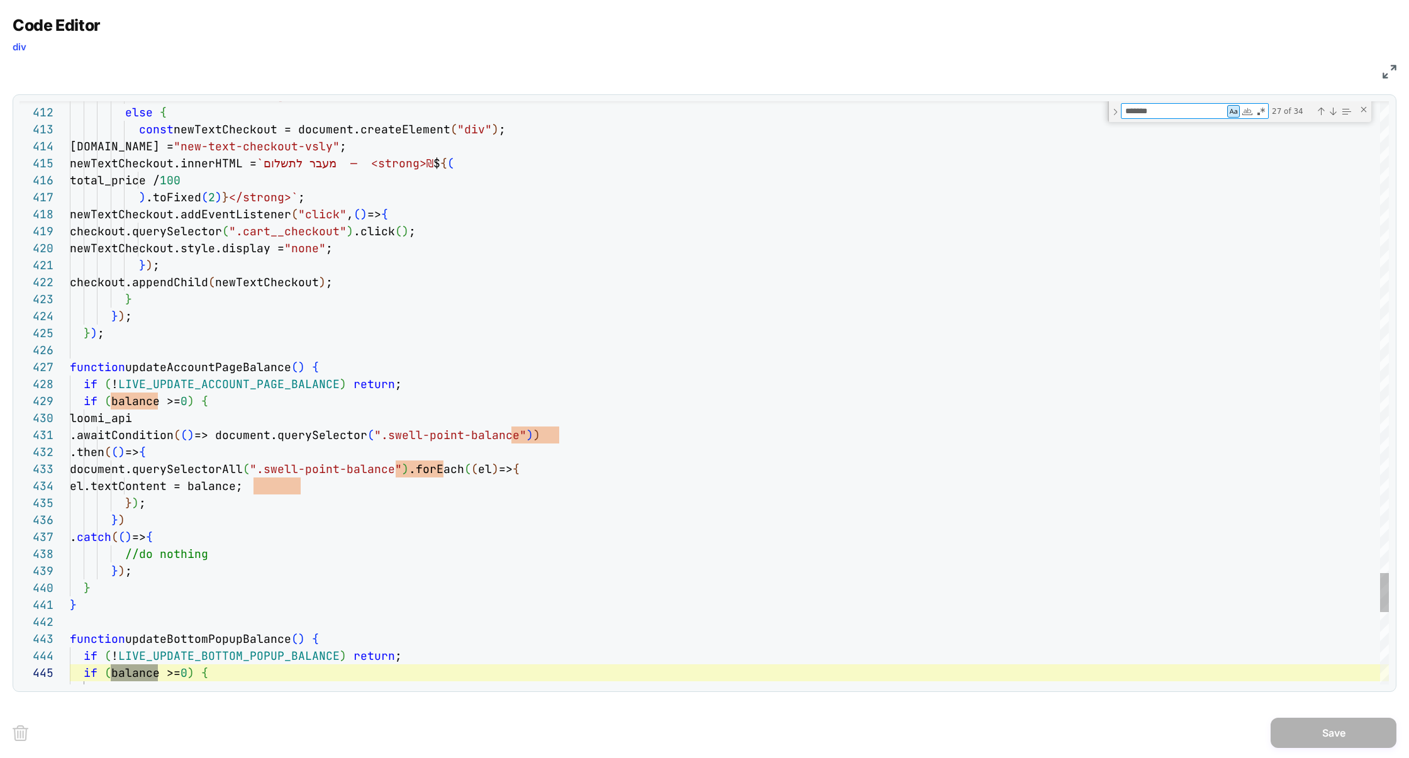
scroll to position [170, 88]
click at [1250, 113] on div "Match Whole Word (⌥⌘W)" at bounding box center [1247, 111] width 13 height 13
click at [1321, 113] on div "Previous Match (⇧Enter)" at bounding box center [1321, 111] width 10 height 10
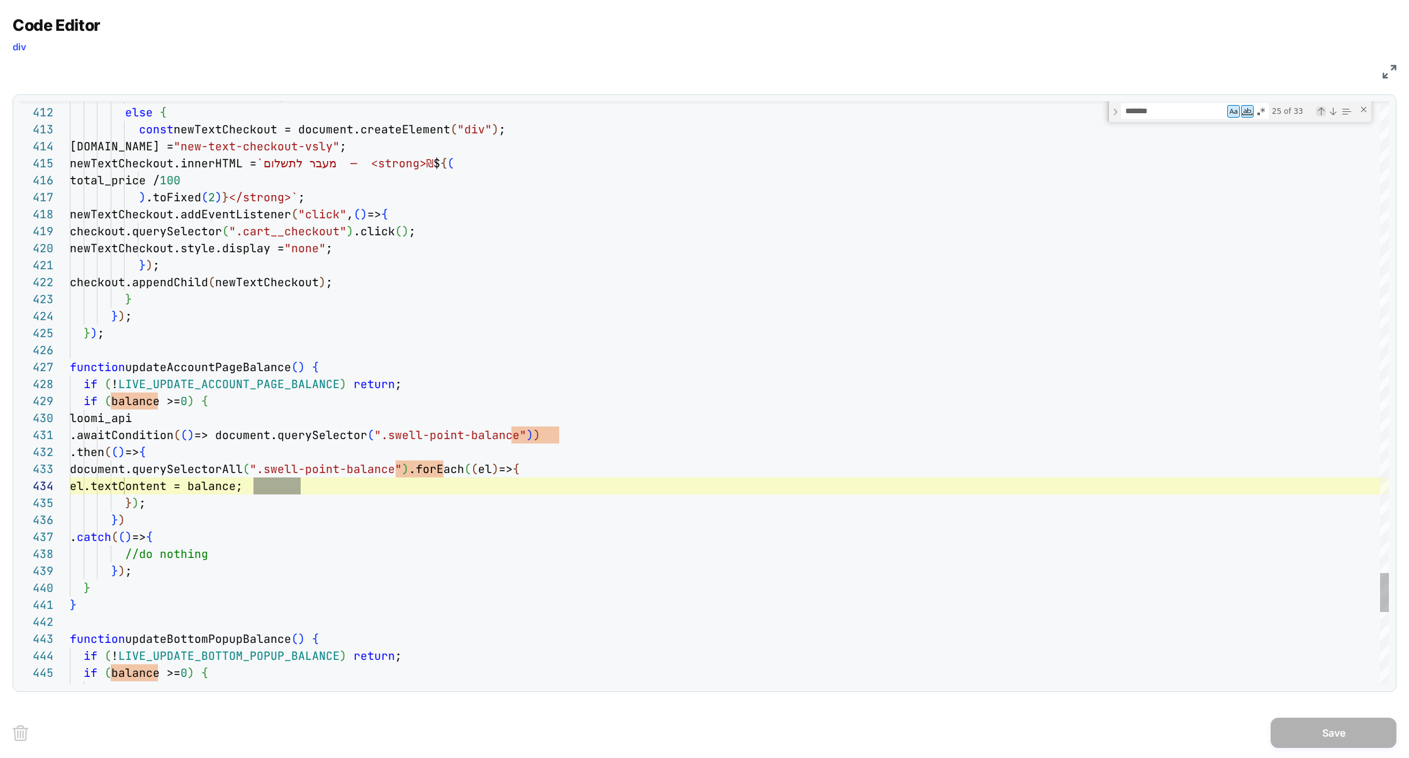
click at [1321, 113] on div "Previous Match (⇧Enter)" at bounding box center [1321, 111] width 10 height 10
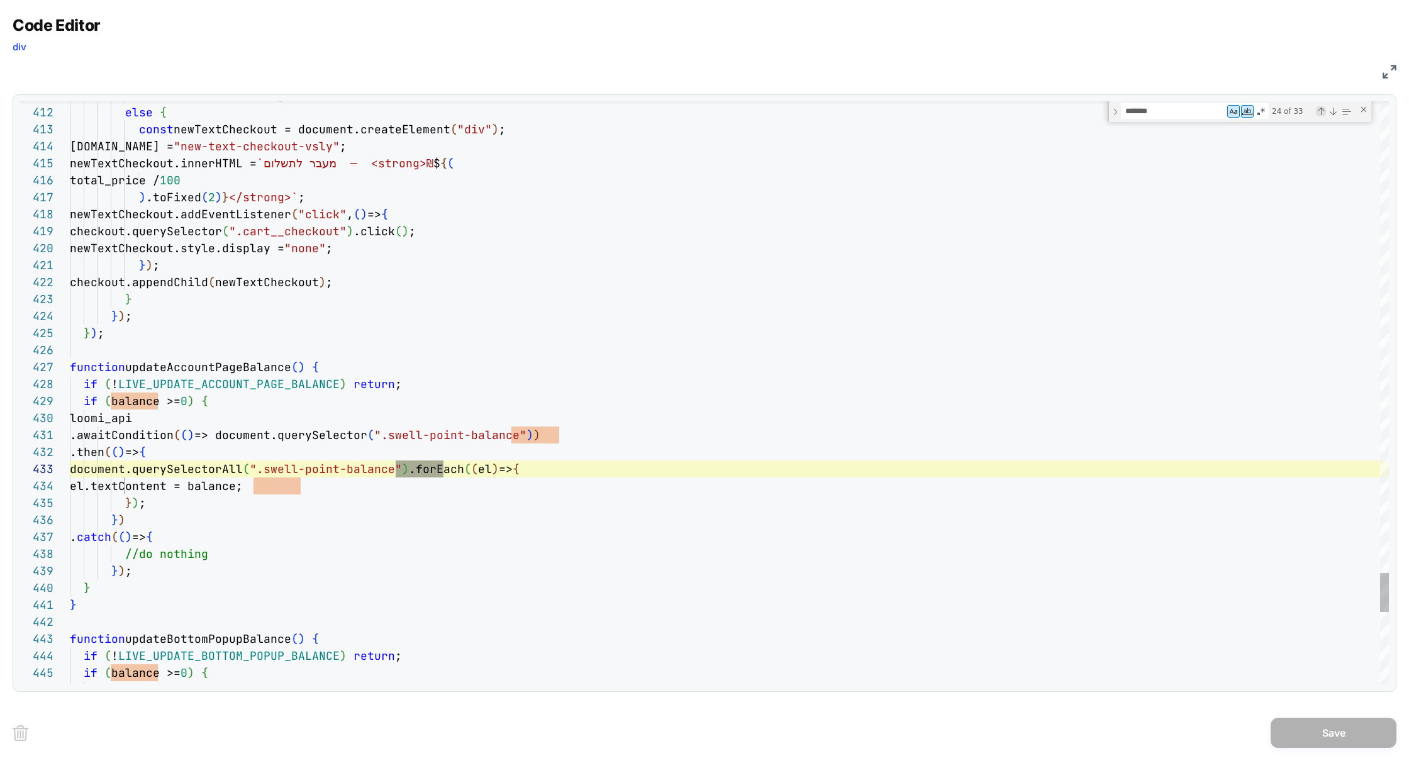
click at [1321, 113] on div "Previous Match (⇧Enter)" at bounding box center [1321, 111] width 10 height 10
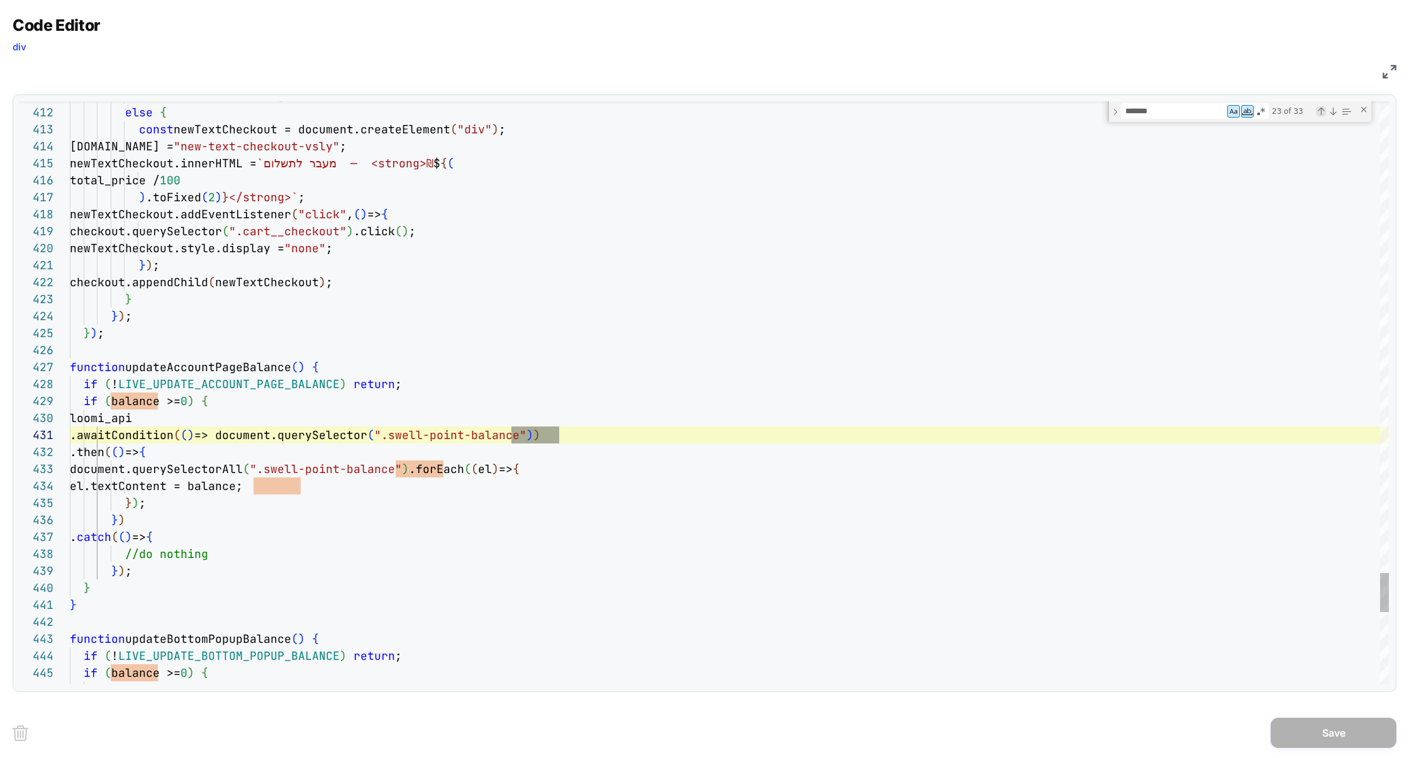
click at [1321, 113] on div "Previous Match (⇧Enter)" at bounding box center [1321, 111] width 10 height 10
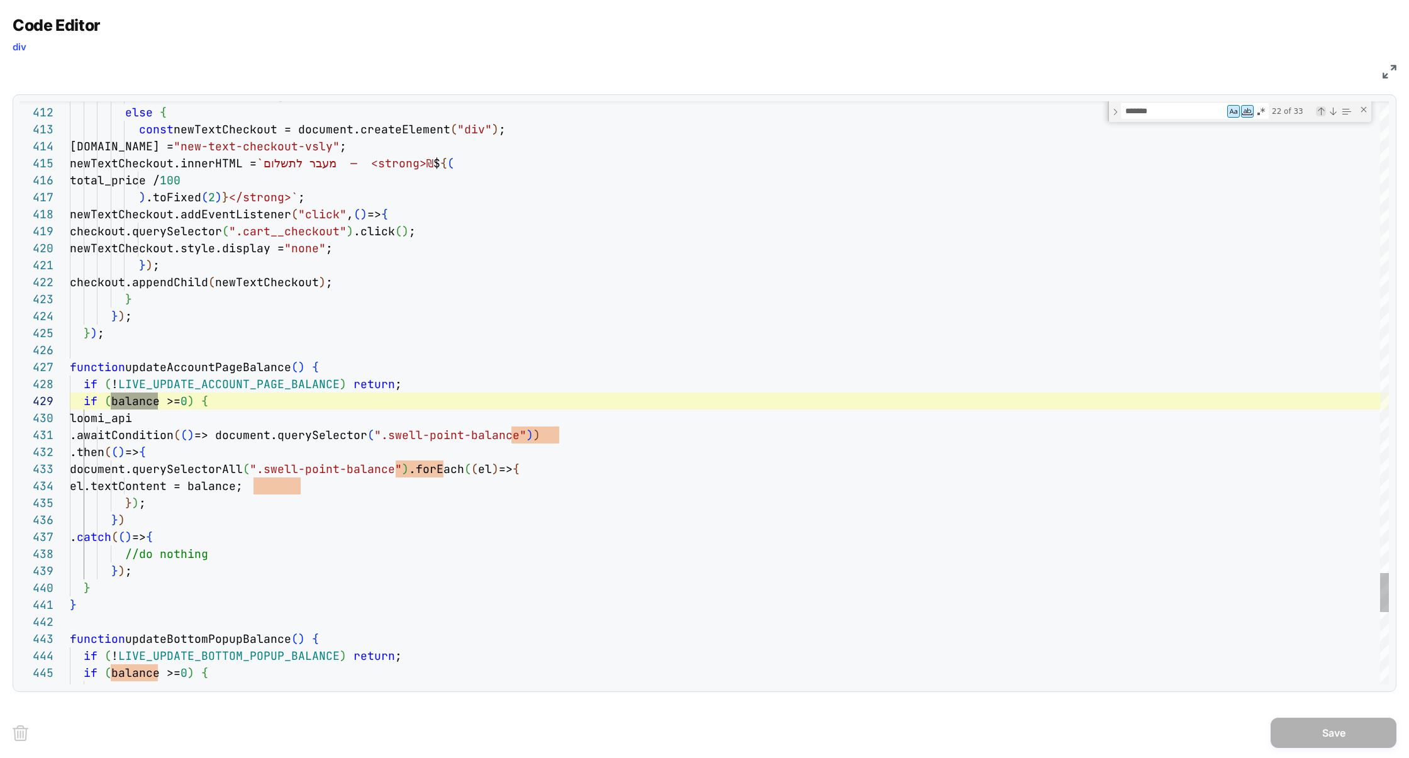
click at [1321, 113] on div "Previous Match (⇧Enter)" at bounding box center [1321, 111] width 10 height 10
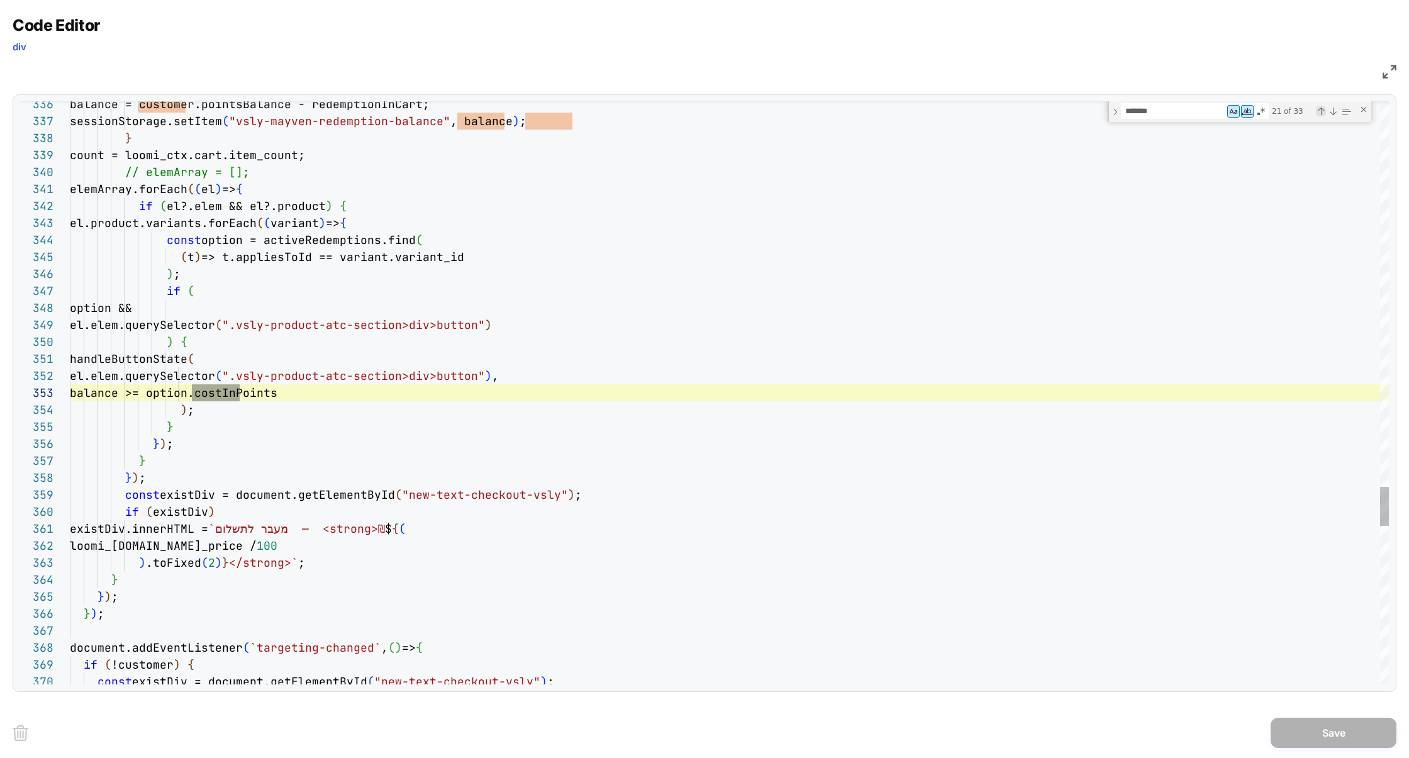
scroll to position [170, 170]
click at [1321, 113] on div "Previous Match (⇧Enter)" at bounding box center [1321, 111] width 10 height 10
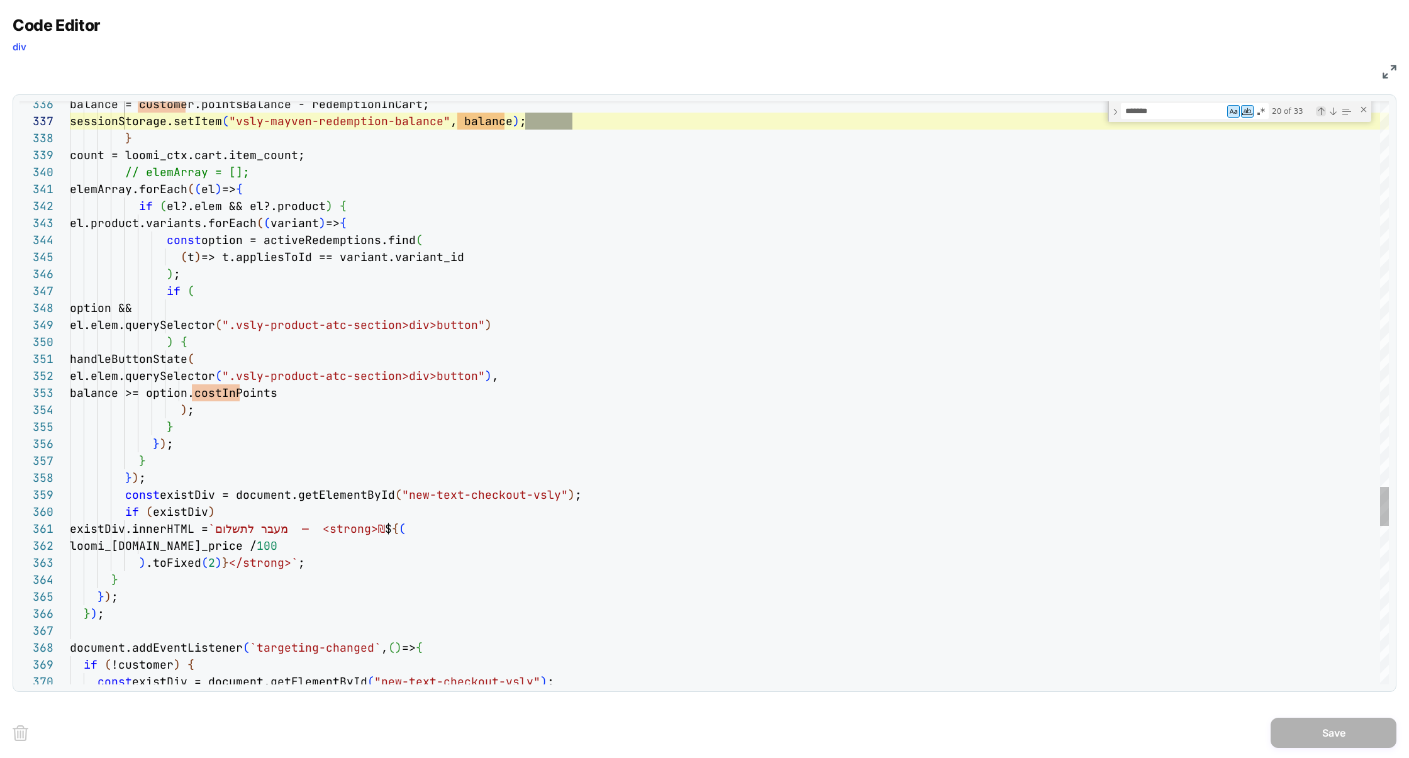
click at [1321, 113] on div "Previous Match (⇧Enter)" at bounding box center [1321, 111] width 10 height 10
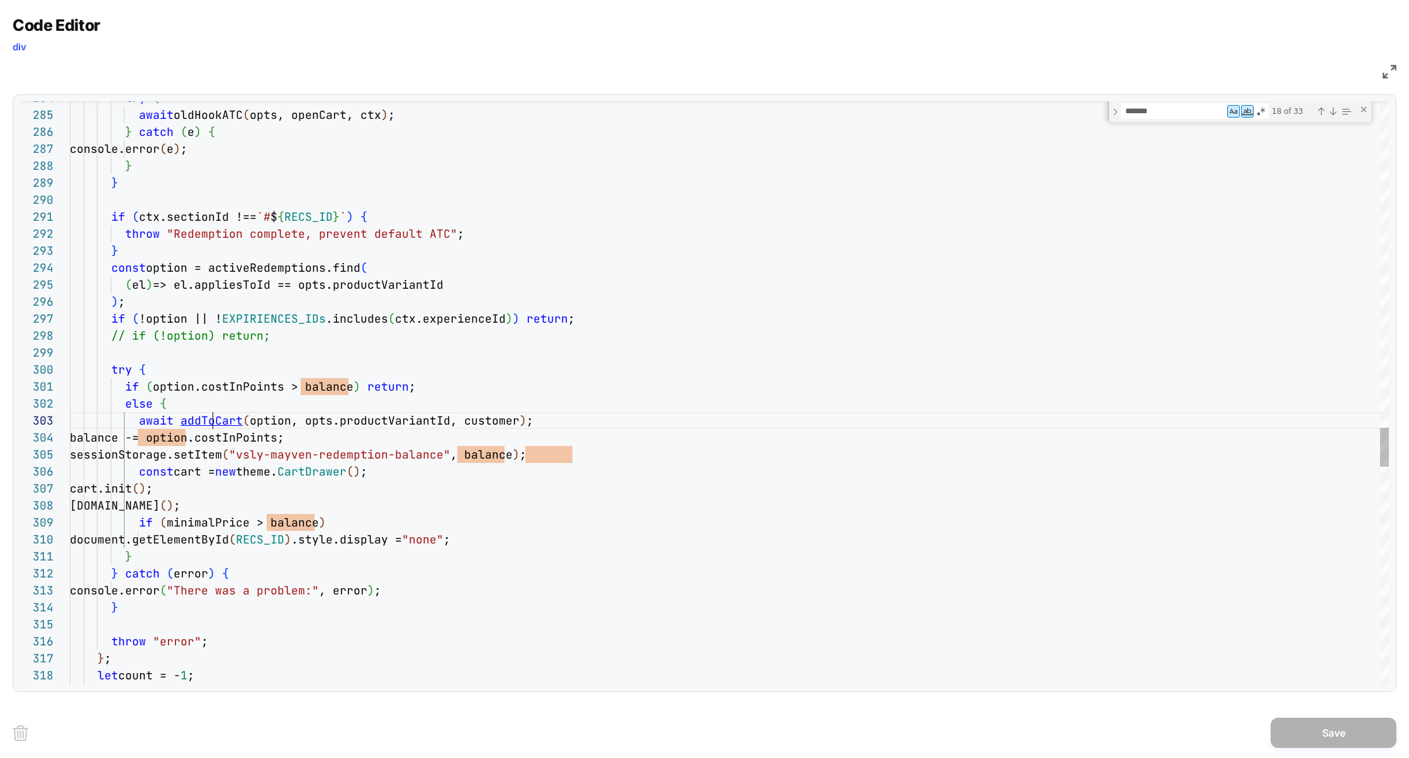
type textarea "**********"
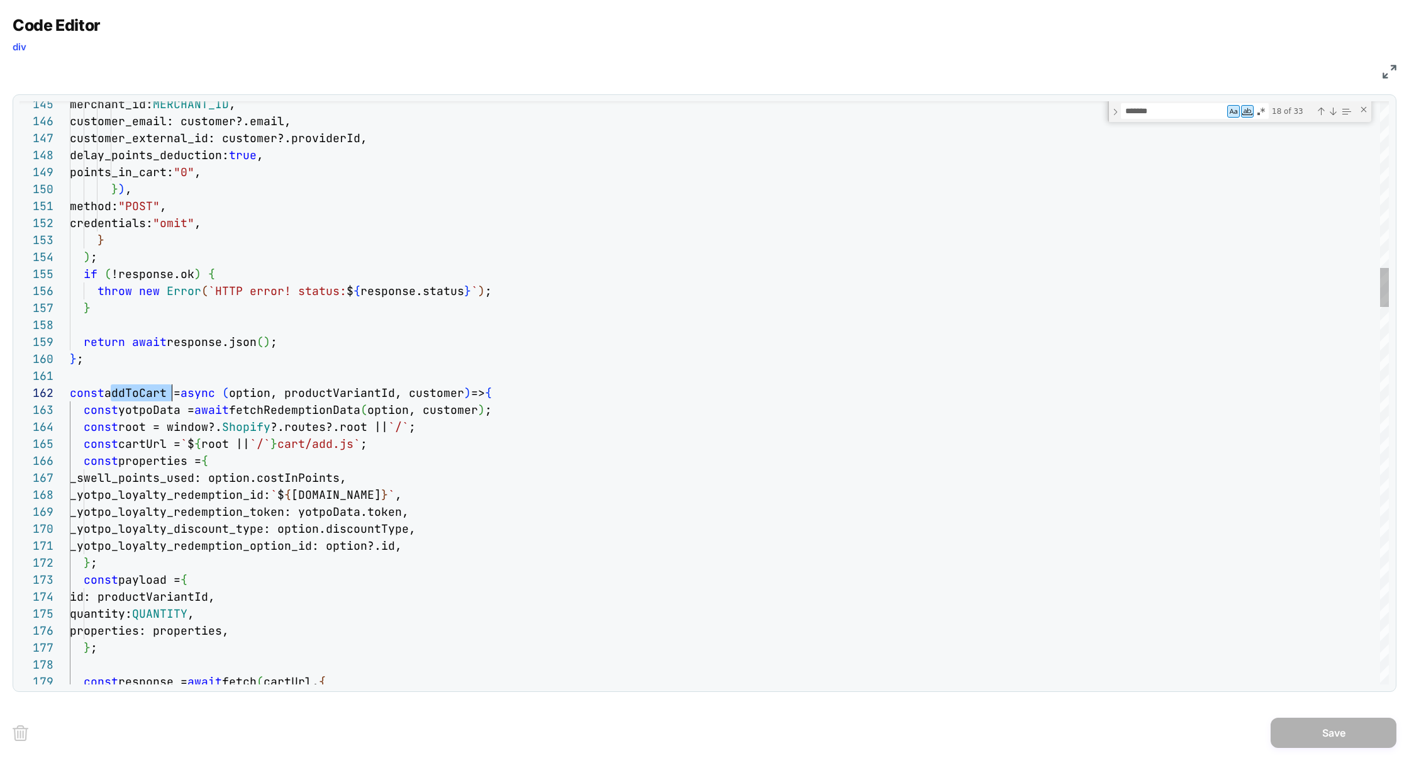
scroll to position [16, 102]
type textarea "*********"
click at [1326, 109] on div "Previous Match (⇧Enter)" at bounding box center [1321, 111] width 10 height 10
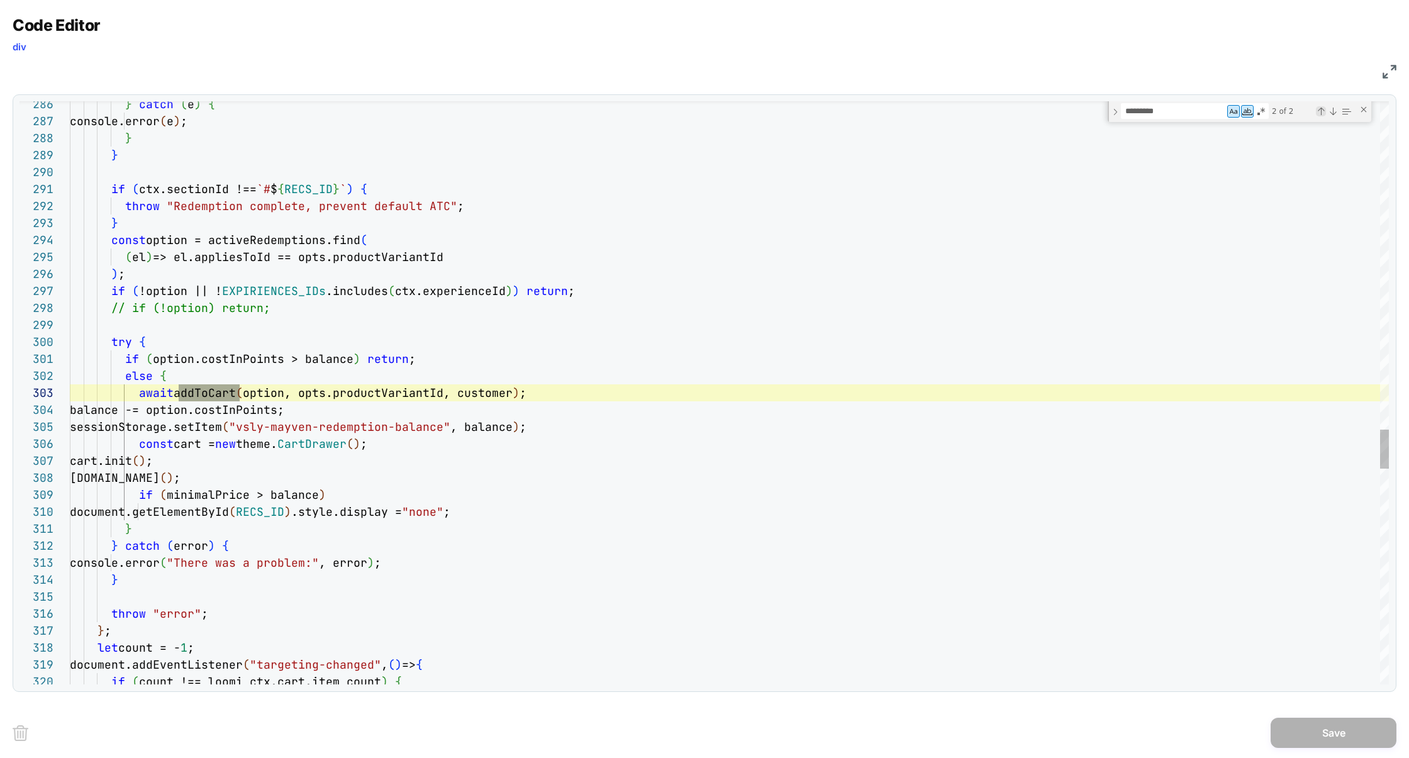
scroll to position [170, 170]
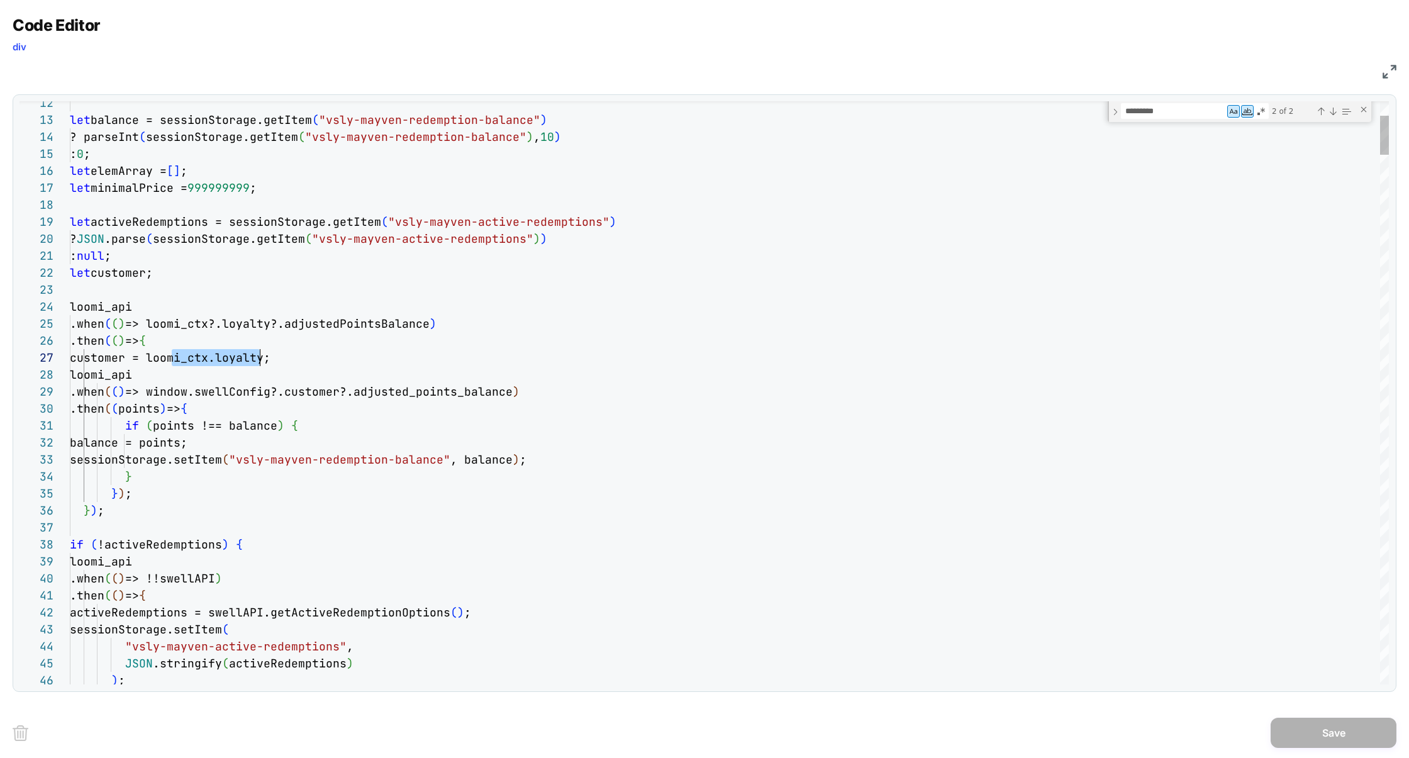
scroll to position [102, 218]
drag, startPoint x: 172, startPoint y: 359, endPoint x: 287, endPoint y: 359, distance: 114.5
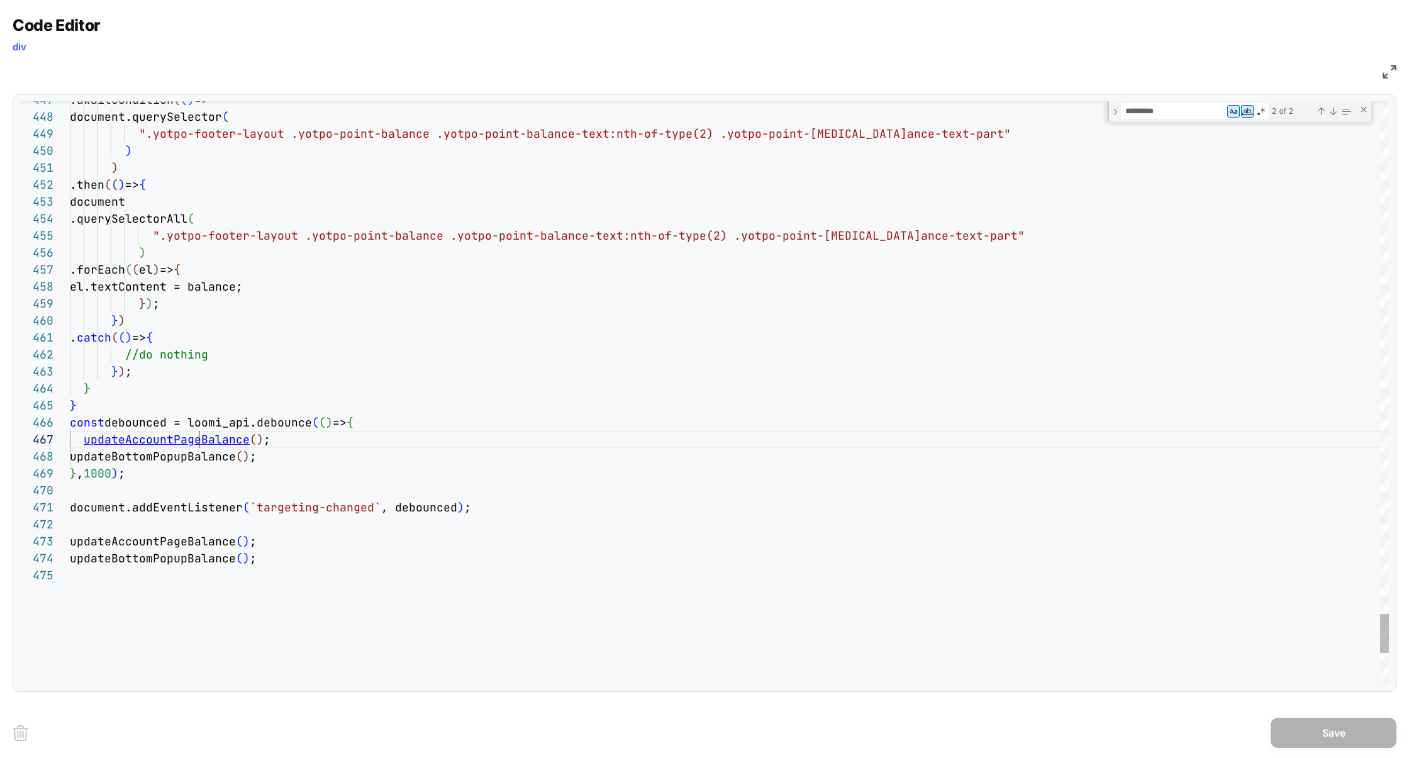
scroll to position [102, 61]
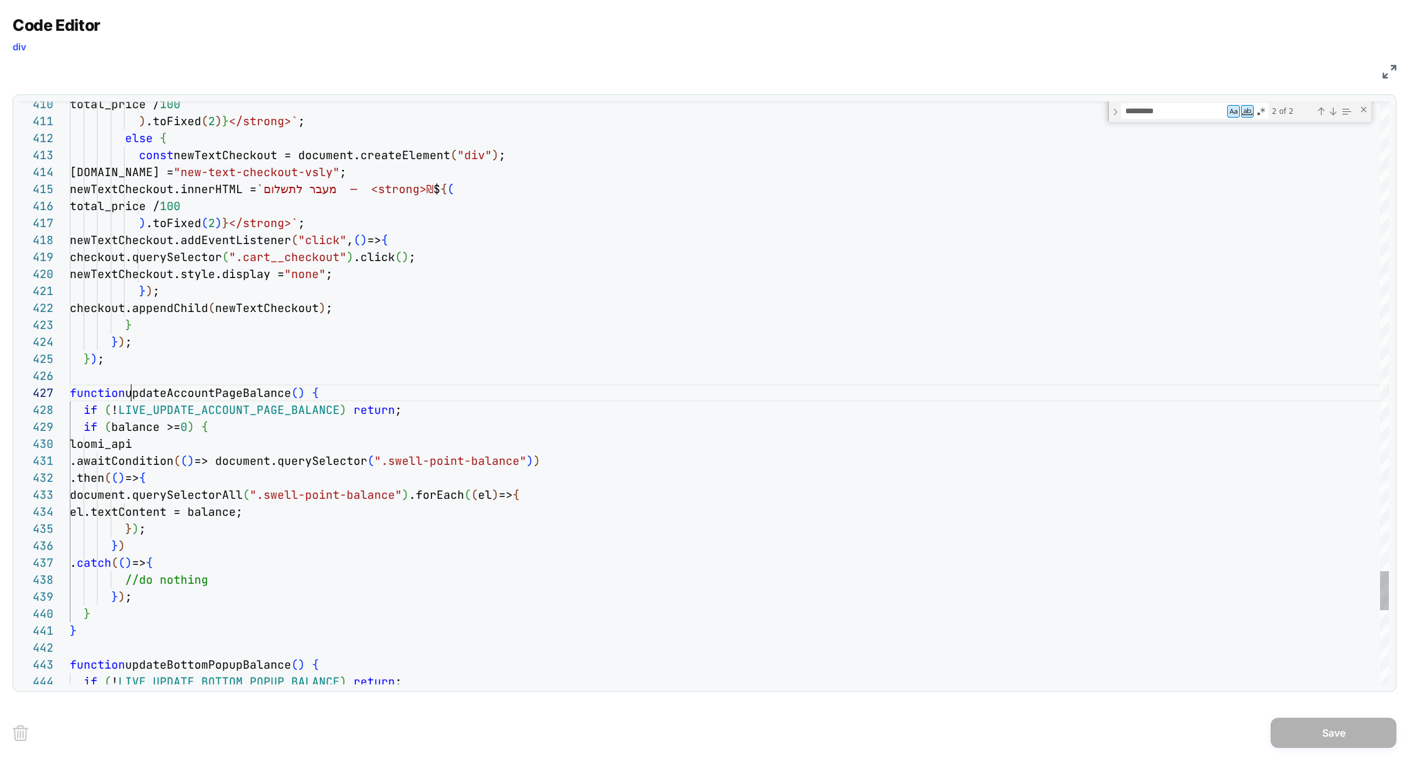
scroll to position [136, 142]
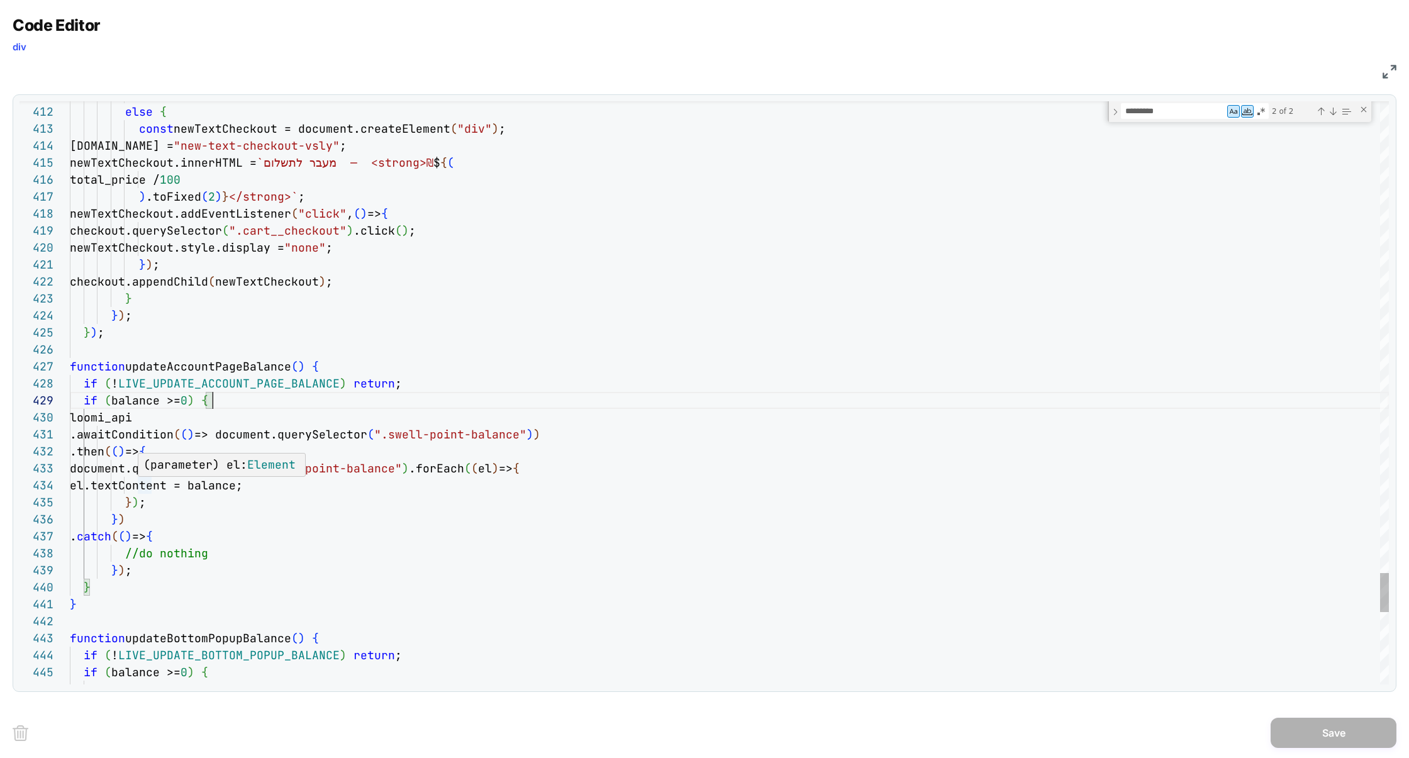
scroll to position [51, 74]
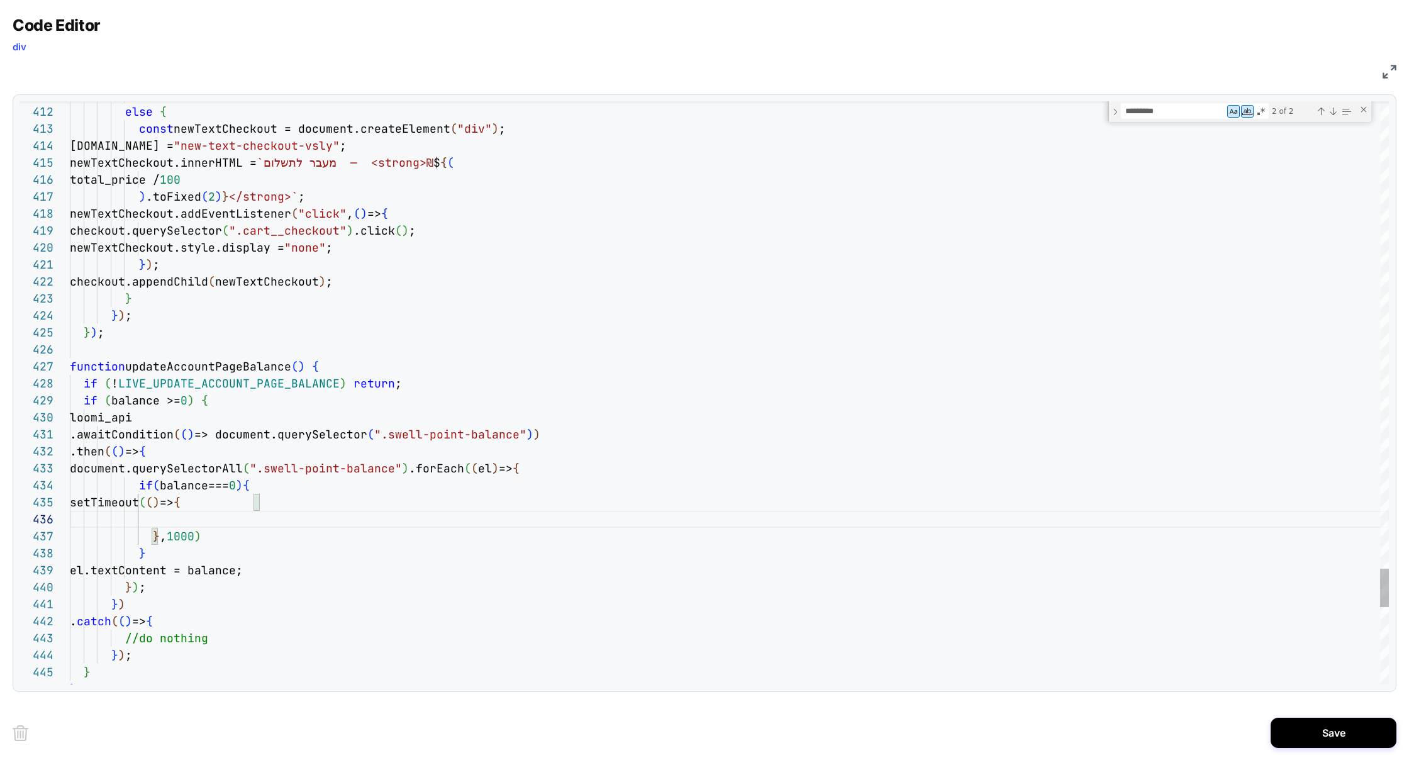
scroll to position [136, 238]
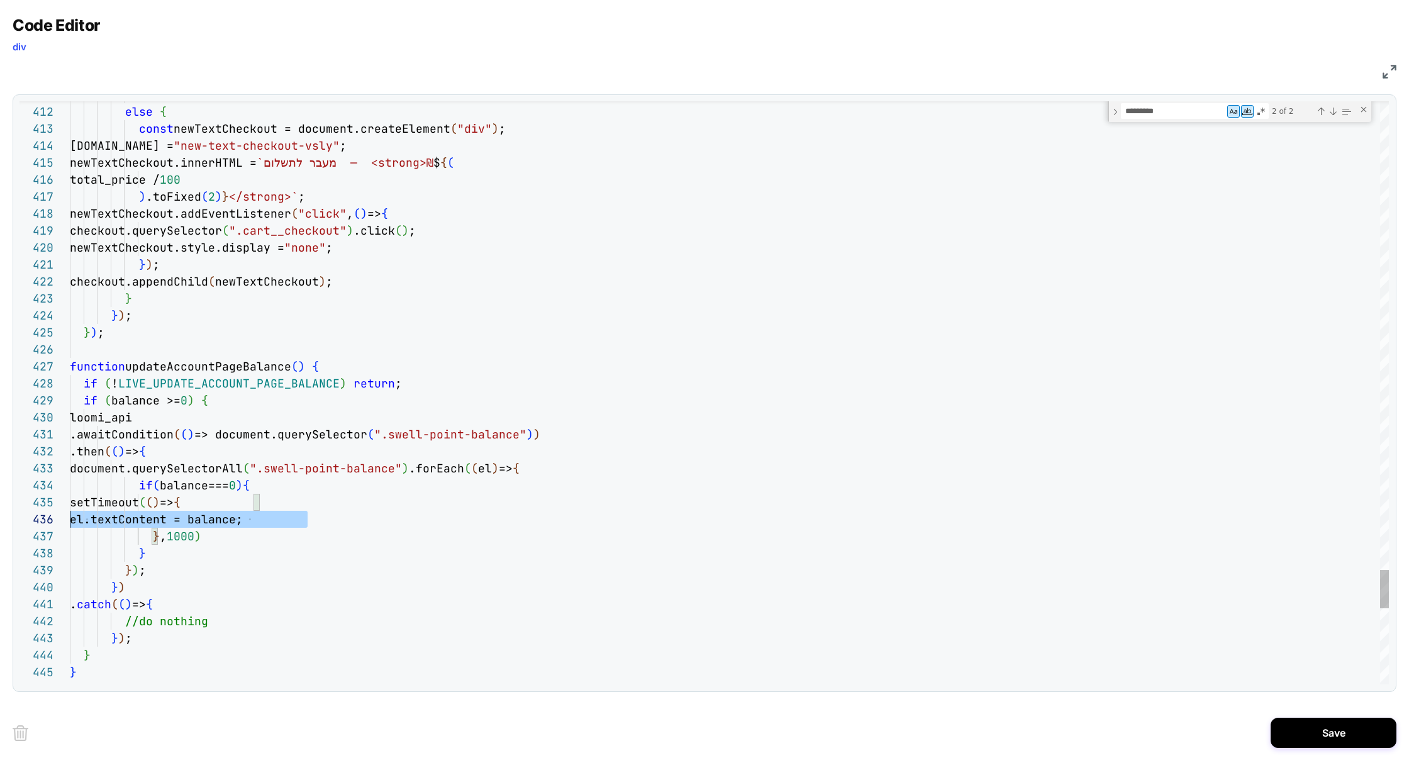
scroll to position [84, 0]
drag, startPoint x: 285, startPoint y: 522, endPoint x: 61, endPoint y: 518, distance: 224.0
click at [60, 520] on div "411 412 413 414 415 416 417 418 419 420 421 422 423 424 425 426 427 428 429 430…" at bounding box center [705, 392] width 1370 height 583
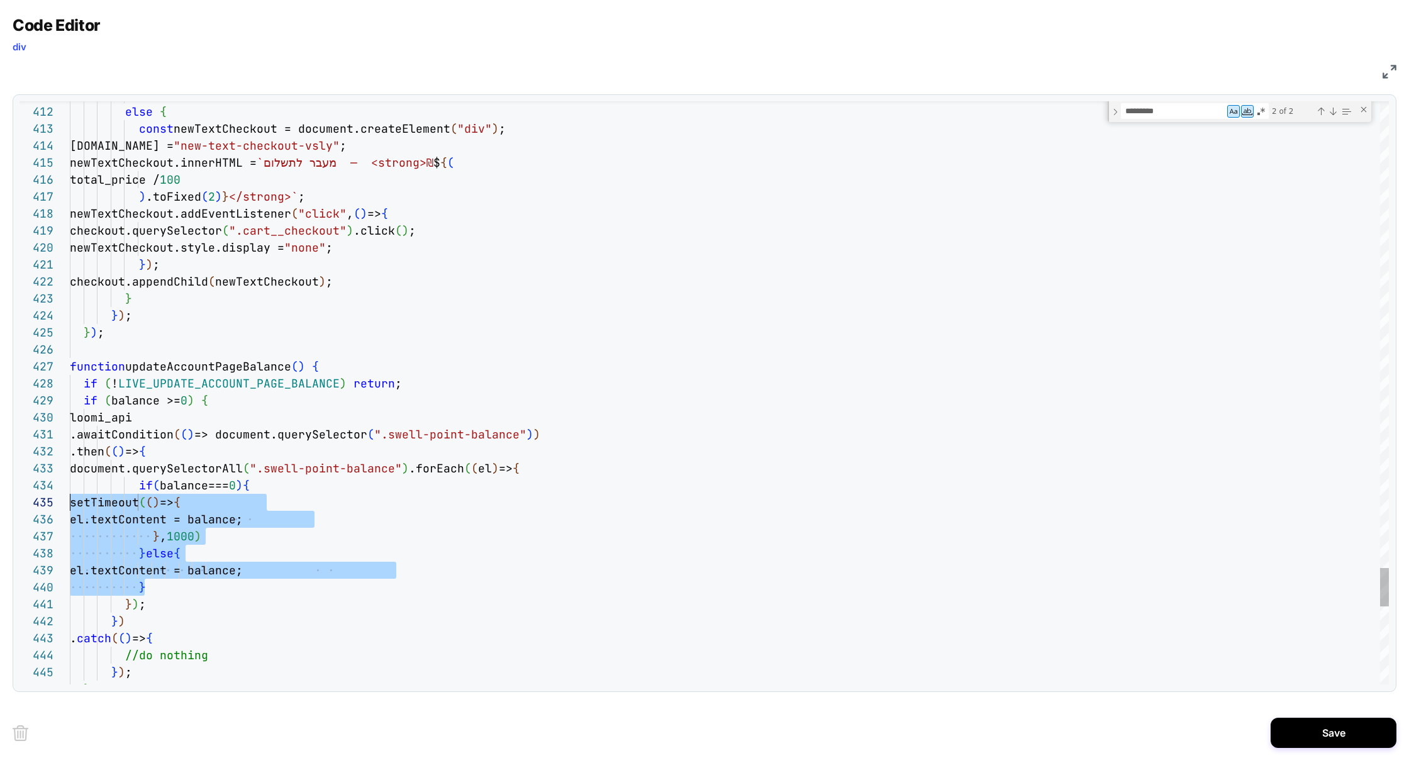
scroll to position [51, 0]
drag, startPoint x: 155, startPoint y: 585, endPoint x: 57, endPoint y: 488, distance: 137.9
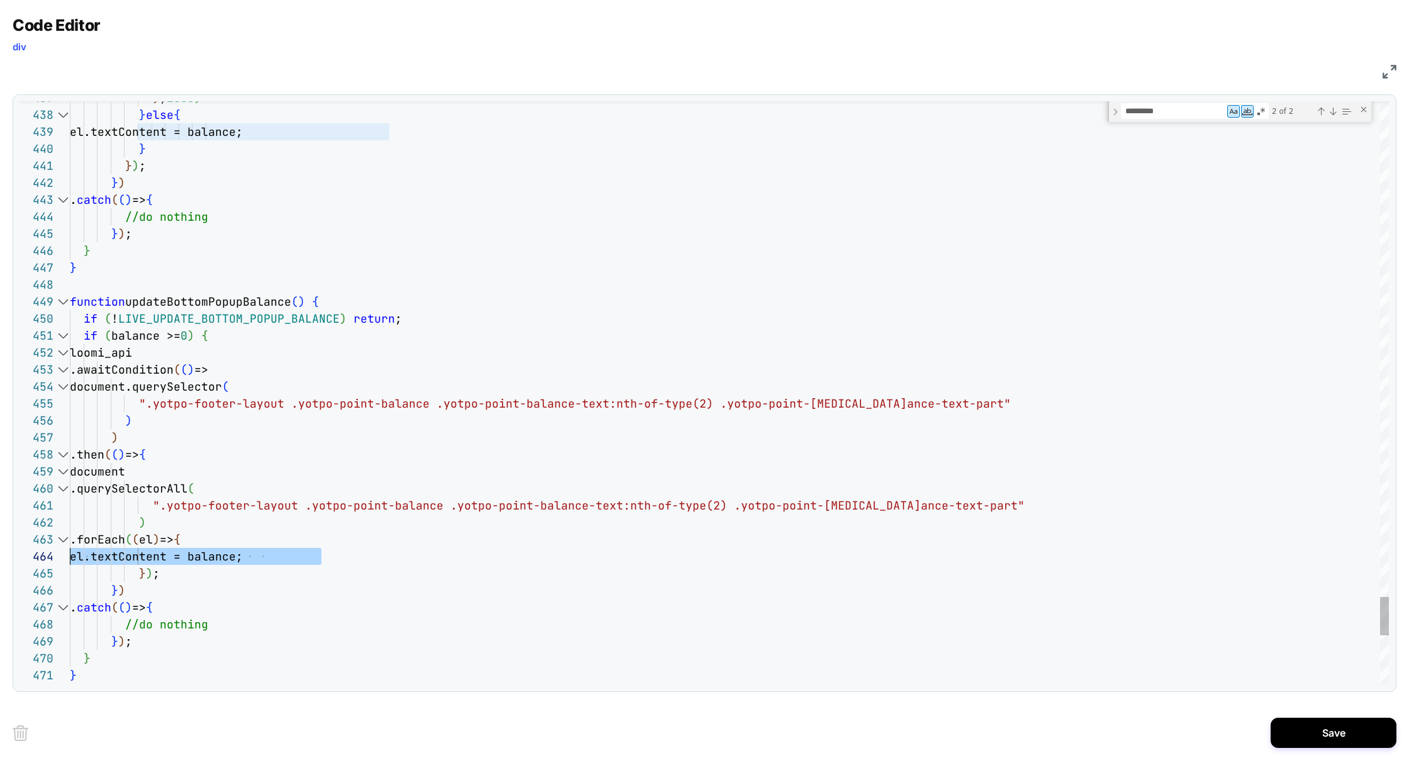
drag, startPoint x: 347, startPoint y: 559, endPoint x: 1, endPoint y: 558, distance: 346.7
click at [1, 558] on div "Code Editor div JS 442 443 444 445 446 441 438 437 439 440 447 448 449 450 451 …" at bounding box center [704, 379] width 1409 height 758
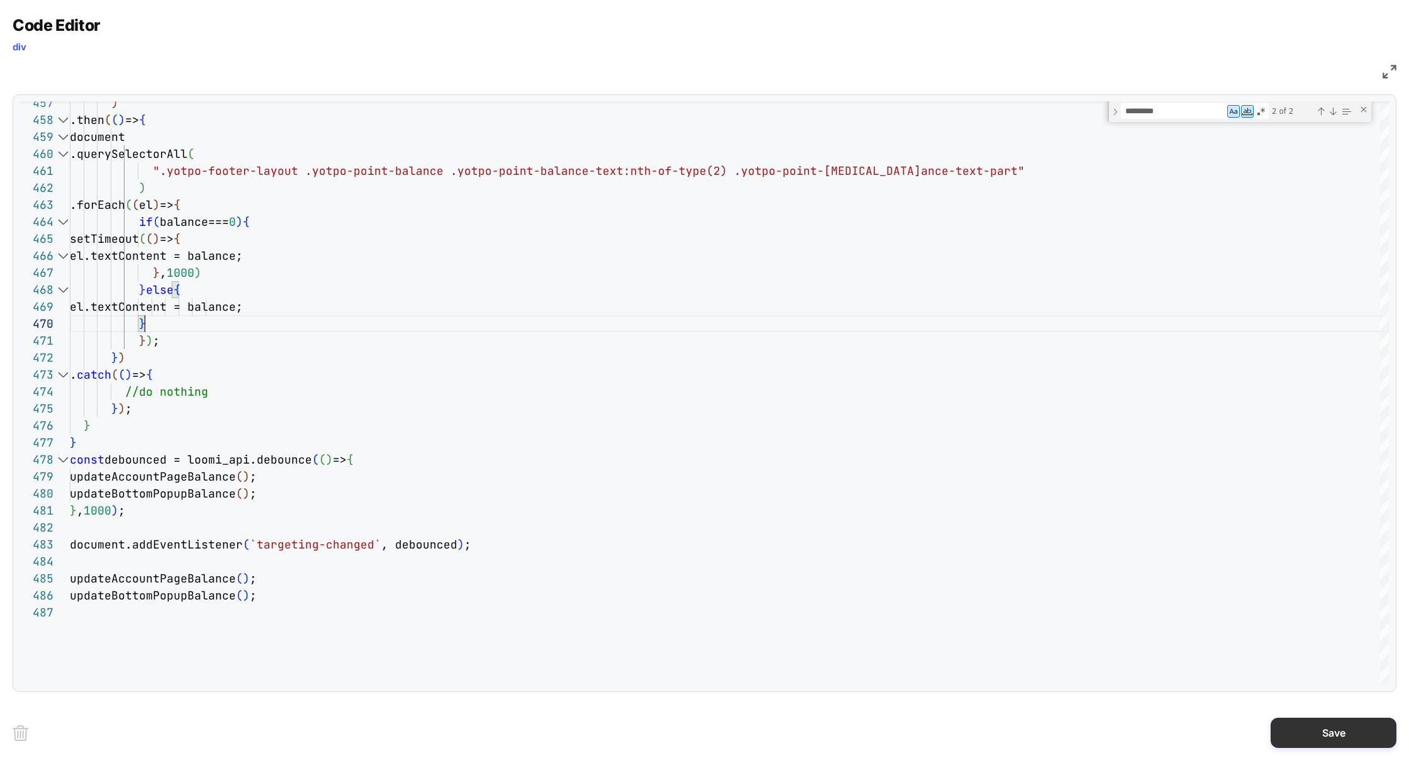
type textarea "**********"
click at [1314, 726] on button "Save" at bounding box center [1334, 733] width 126 height 30
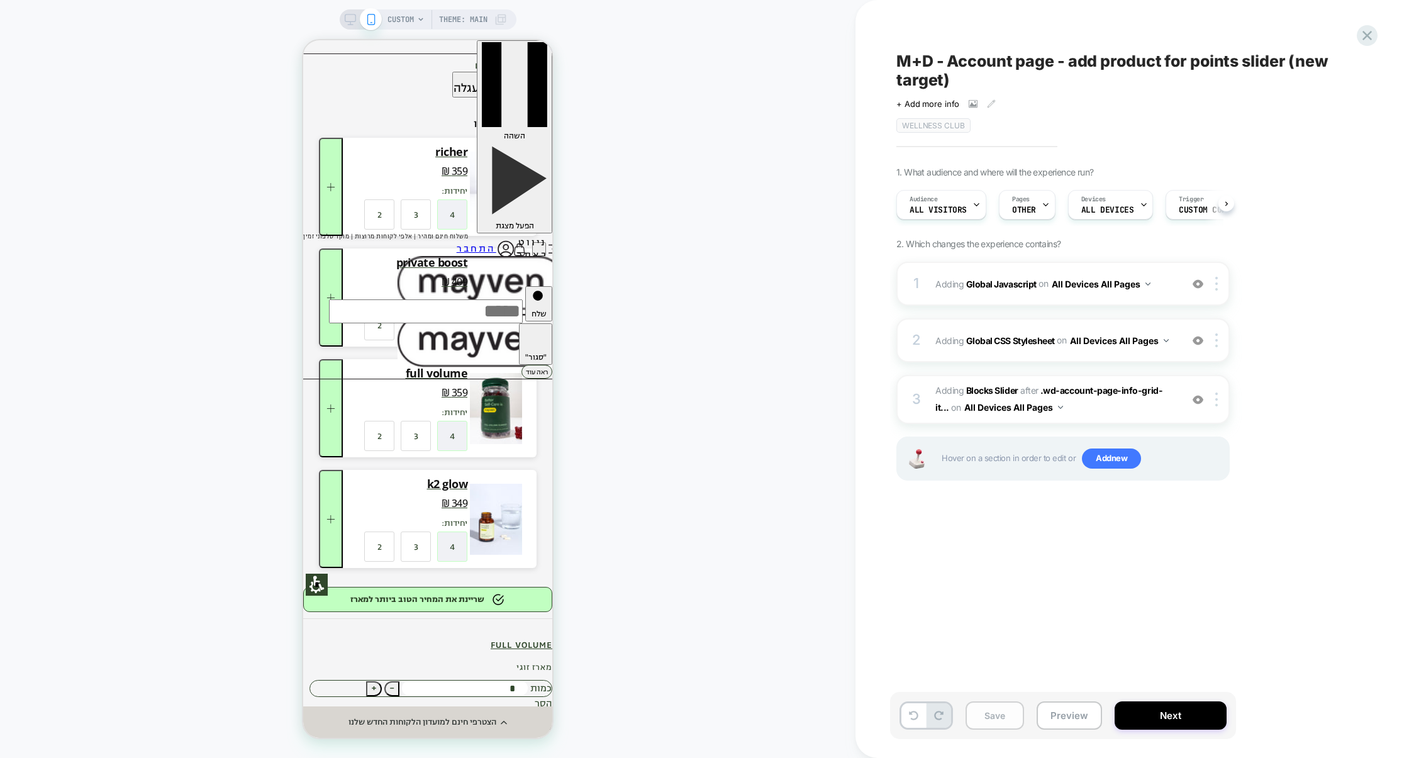
scroll to position [0, 1]
click at [1006, 725] on button "Save" at bounding box center [995, 716] width 59 height 28
click at [1058, 725] on button "Preview" at bounding box center [1069, 716] width 65 height 28
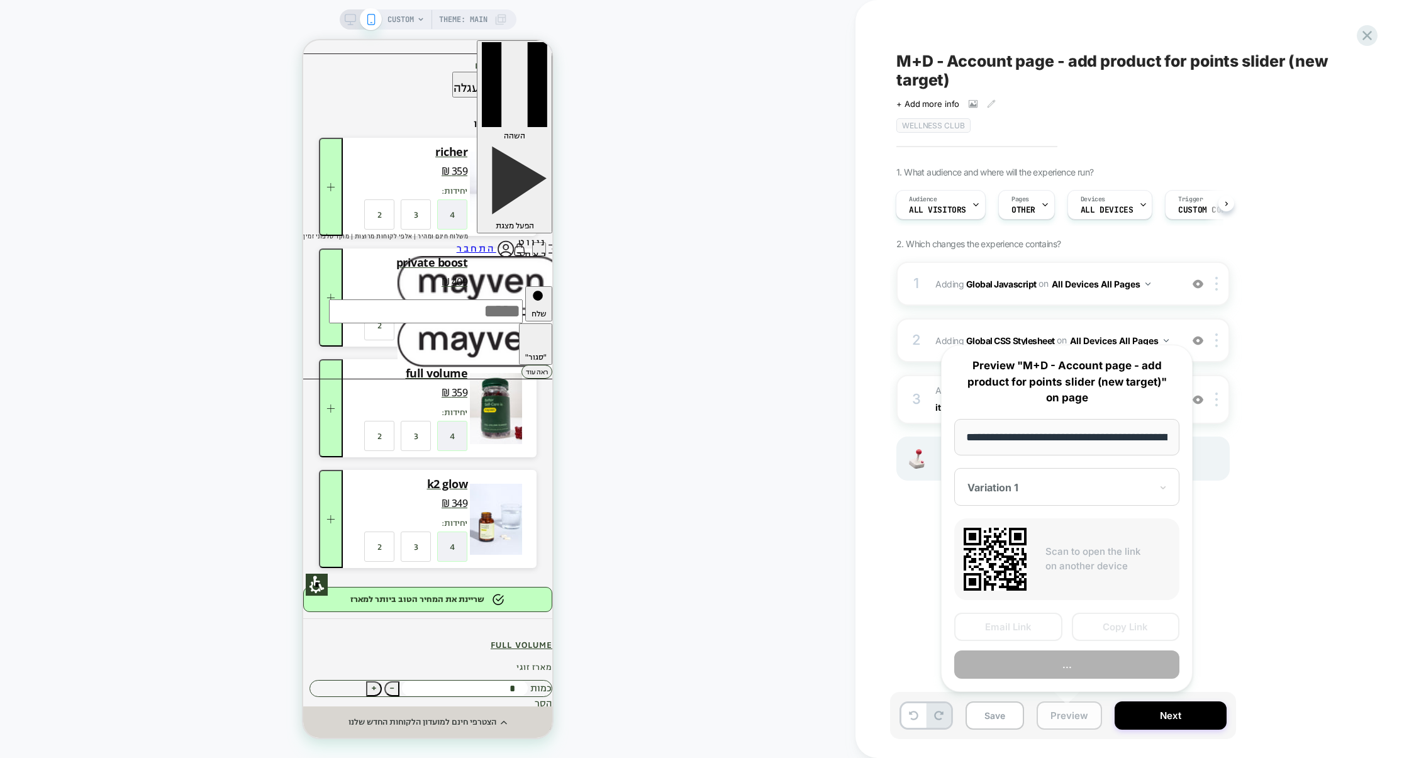
scroll to position [0, 71]
click at [1078, 673] on button "Preview" at bounding box center [1067, 665] width 225 height 28
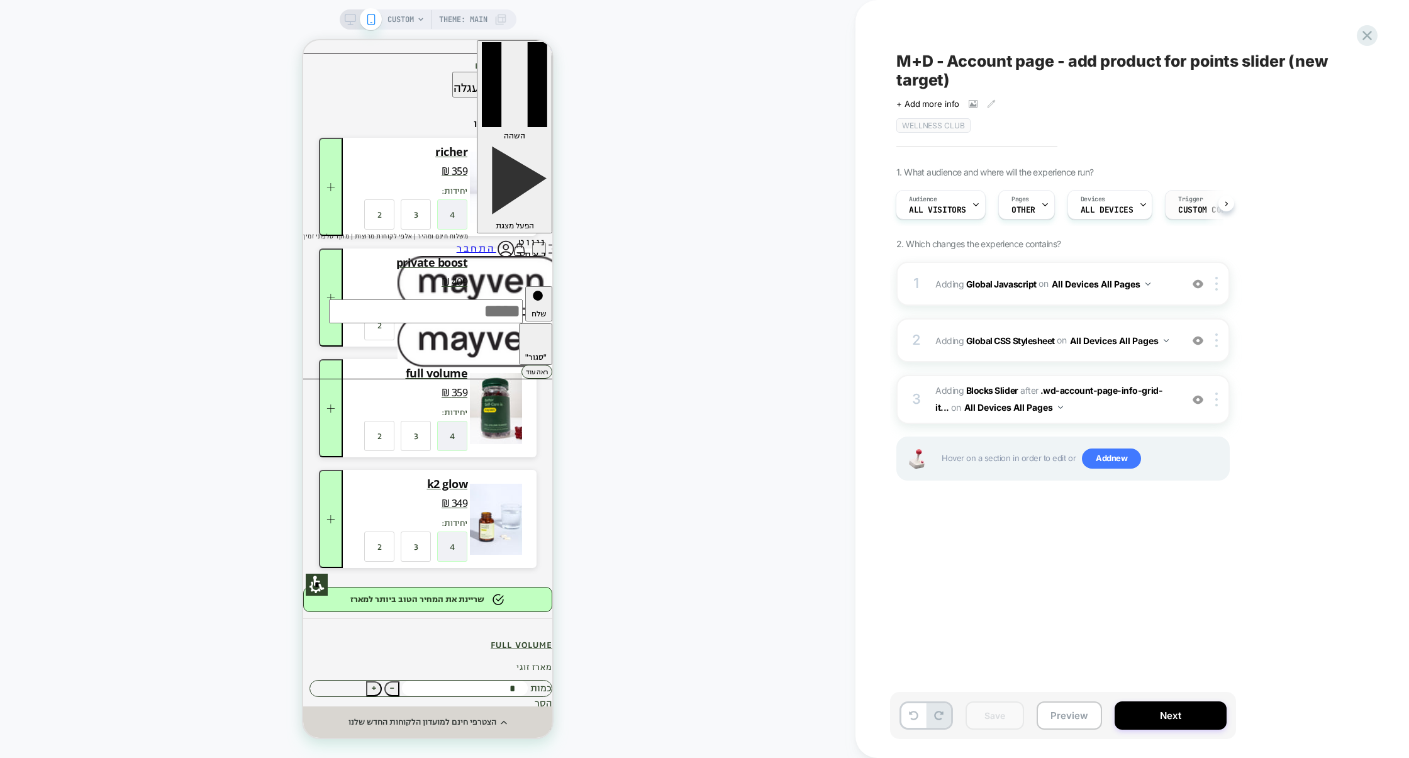
click at [1180, 210] on span "Custom Code" at bounding box center [1205, 210] width 52 height 9
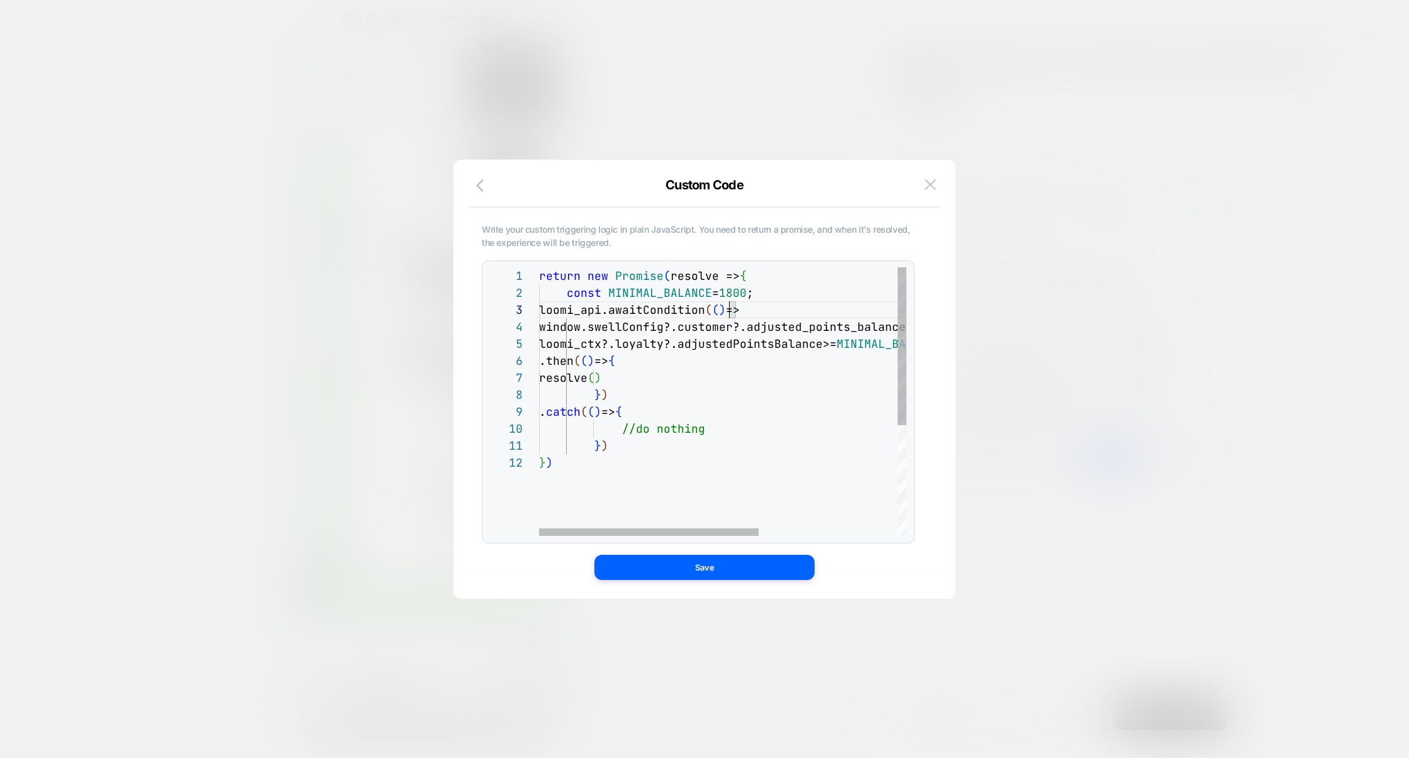
scroll to position [34, 190]
click at [733, 311] on div "return new Promise ( resolve => { const MINIMAL_BALANCE = 1800 ; loomi_api.awai…" at bounding box center [839, 495] width 600 height 456
click at [735, 310] on div "return new Promise ( resolve => { const MINIMAL_BALANCE = 1800 ; loomi_api.awai…" at bounding box center [839, 495] width 600 height 456
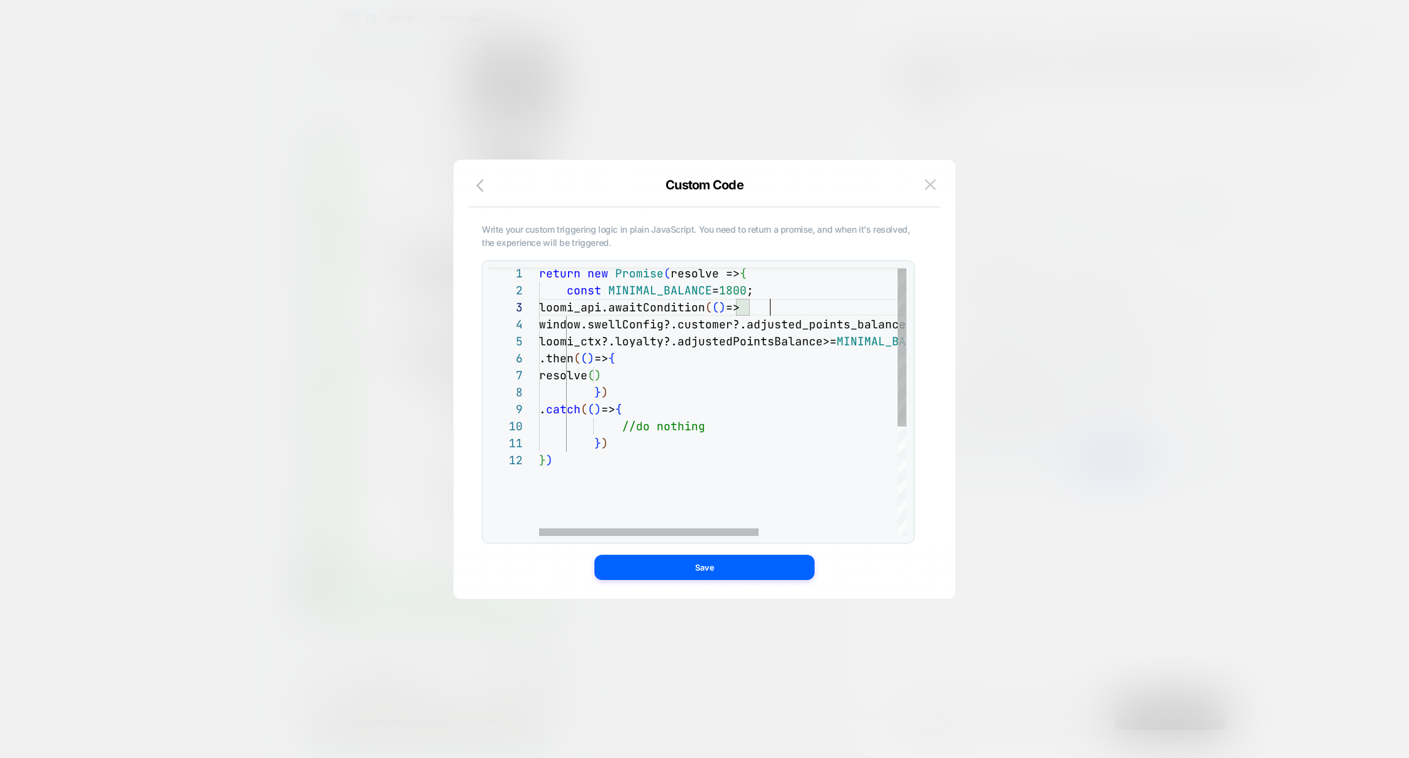
click at [778, 312] on div "return new Promise ( resolve => { const MINIMAL_BALANCE = 1800 ; loomi_api.awai…" at bounding box center [839, 493] width 600 height 456
click at [594, 365] on div "return new Promise ( resolve => { const MINIMAL_BALANCE = 1800 ; loomi_api.awai…" at bounding box center [839, 495] width 600 height 456
drag, startPoint x: 594, startPoint y: 330, endPoint x: 700, endPoint y: 331, distance: 106.3
click at [700, 330] on span "window.swellConfig?.customer?.adjusted_poi" at bounding box center [684, 327] width 291 height 14
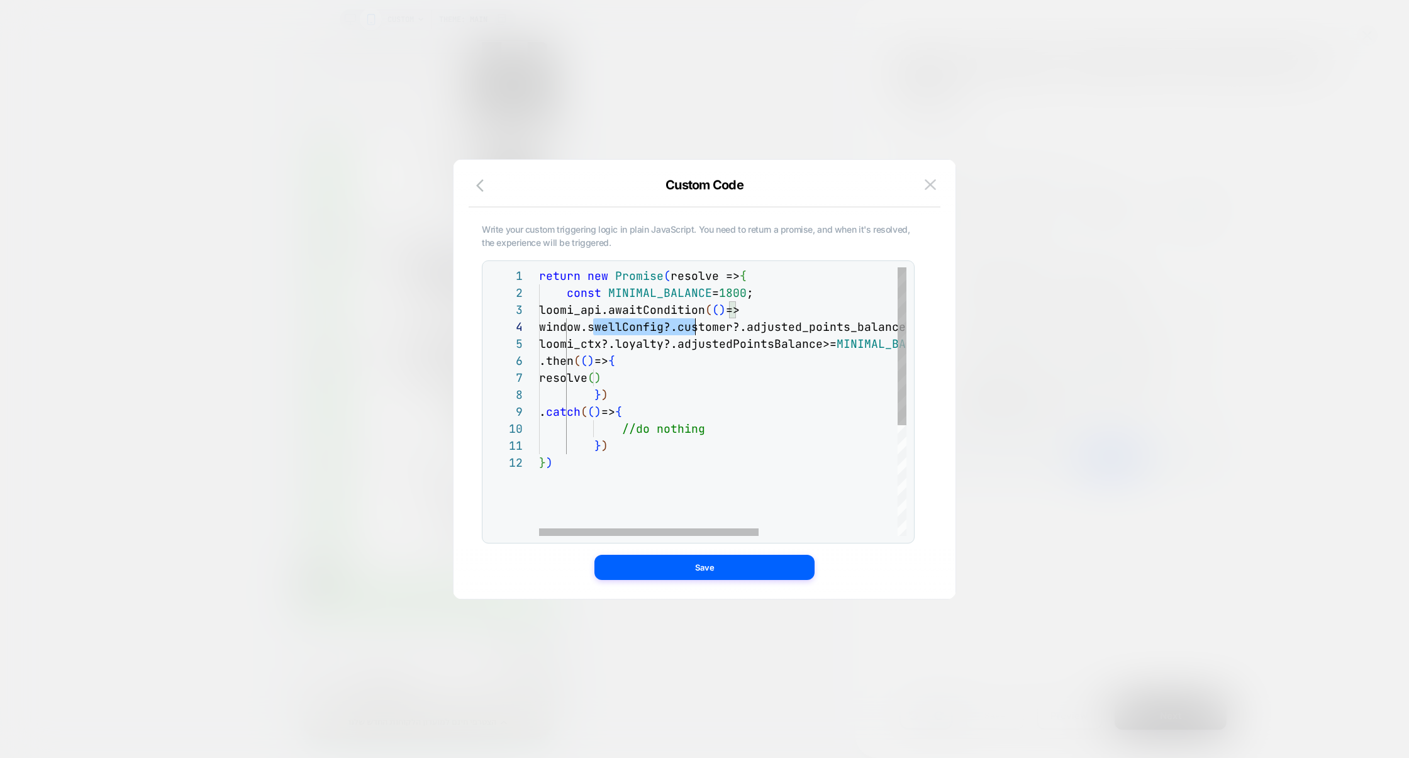
scroll to position [51, 162]
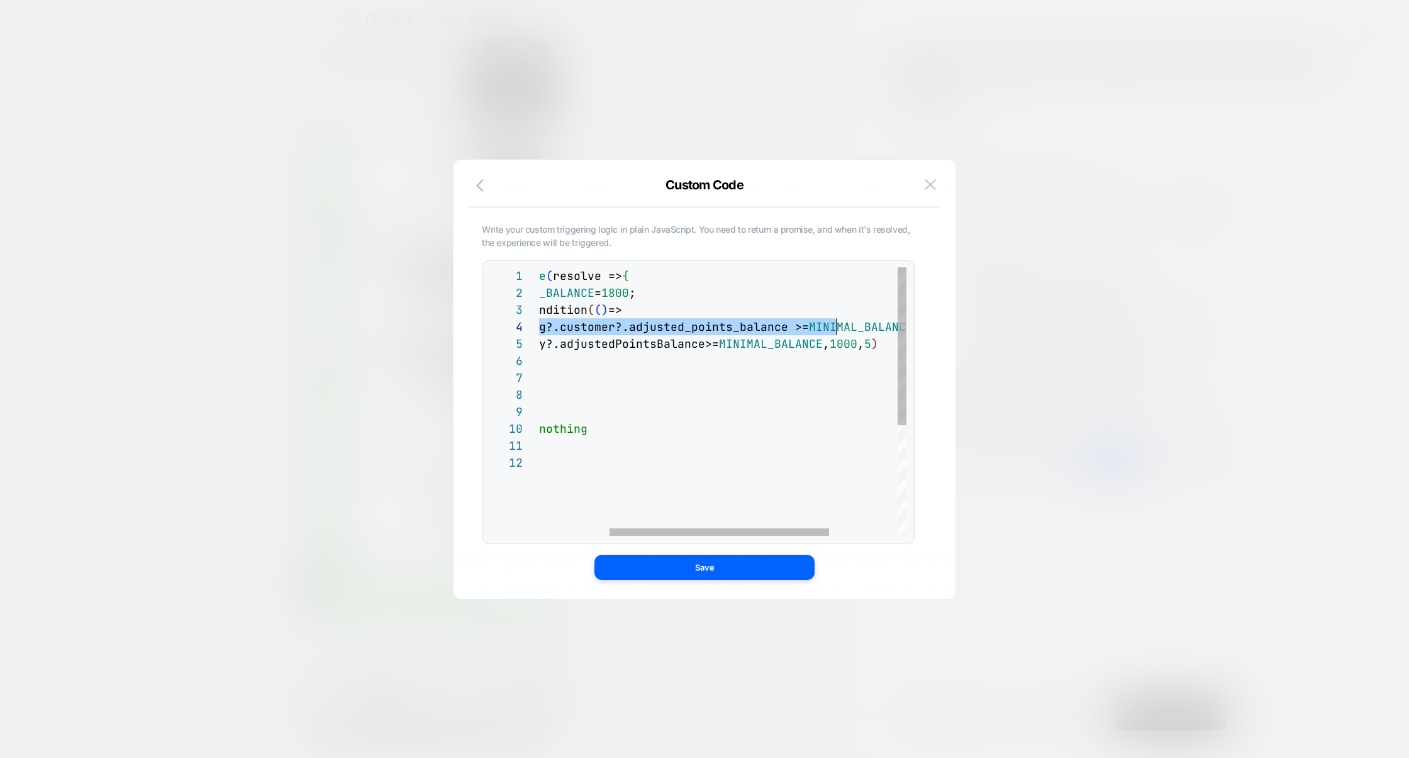
click at [836, 331] on div "return new Promise ( resolve => { const MINIMAL_BALANCE = 1800 ; loomi_api.awai…" at bounding box center [722, 495] width 600 height 456
click at [727, 425] on div "return new Promise ( resolve => { const MINIMAL_BALANCE = 1800 ; loomi_api.awai…" at bounding box center [722, 495] width 600 height 456
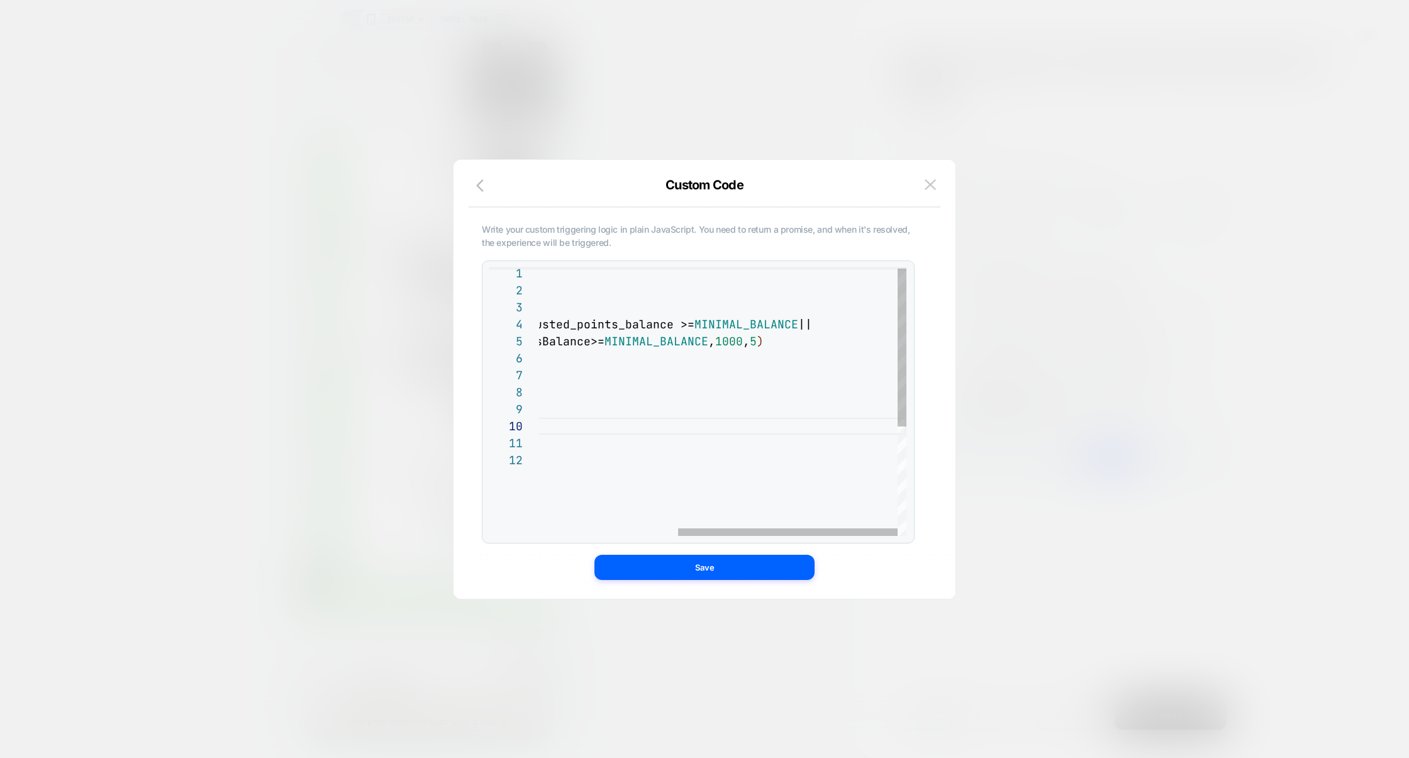
scroll to position [68, 524]
click at [829, 344] on div "return new Promise ( resolve => { const MINIMAL_BALANCE = 1800 ; loomi_api.awai…" at bounding box center [607, 493] width 600 height 456
click at [846, 350] on div "return new Promise ( resolve => { const MINIMAL_BALANCE = 1800 ; loomi_api.awai…" at bounding box center [657, 495] width 600 height 456
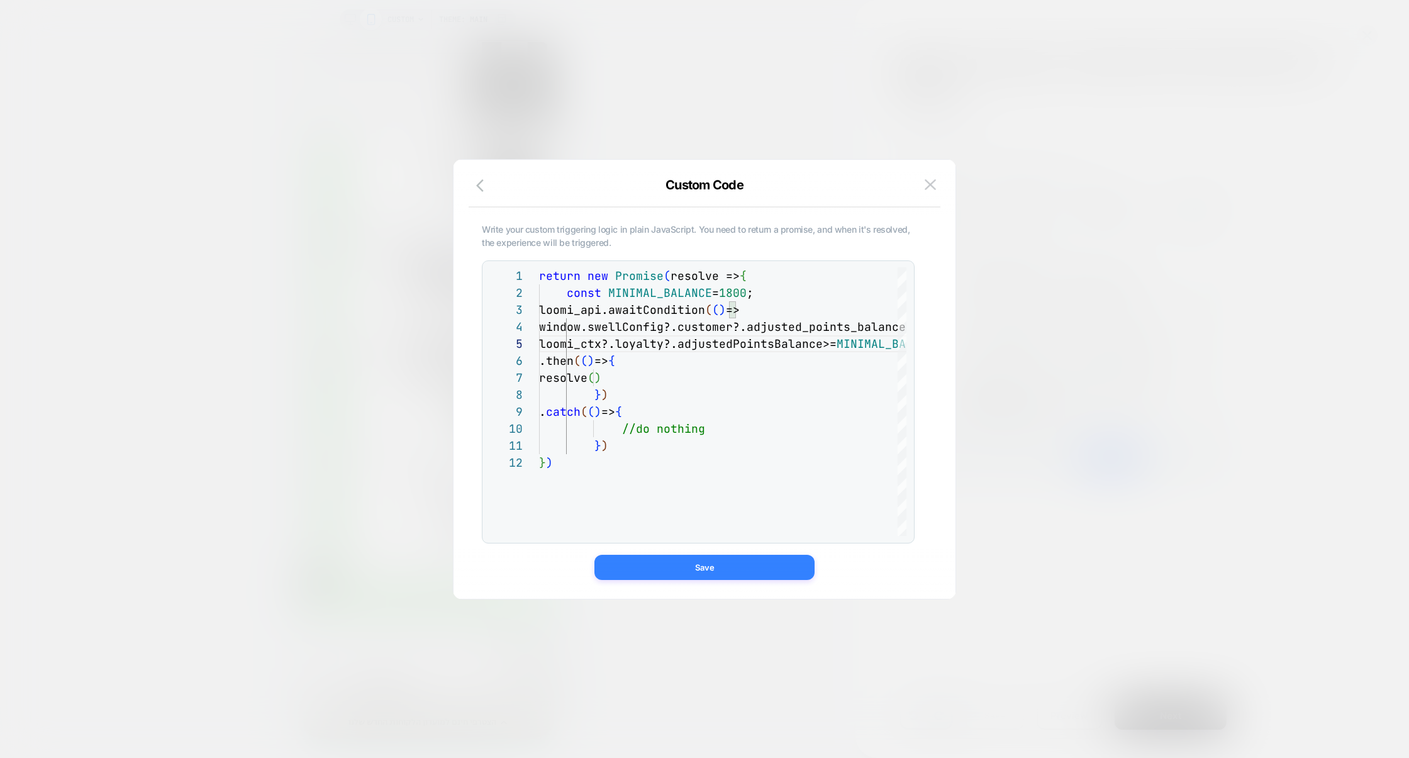
type textarea "**********"
click at [703, 559] on button "Save" at bounding box center [705, 567] width 220 height 25
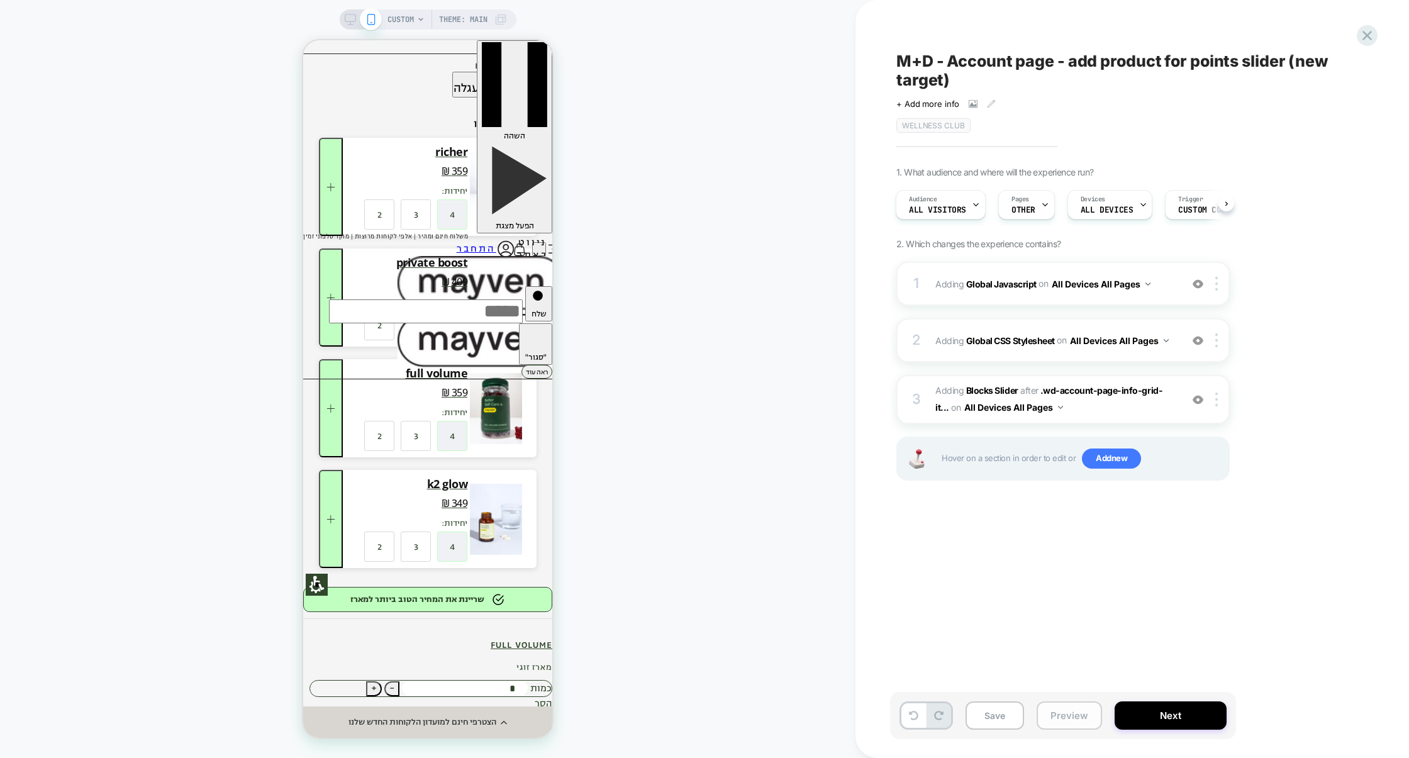
click at [1061, 716] on button "Preview" at bounding box center [1069, 716] width 65 height 28
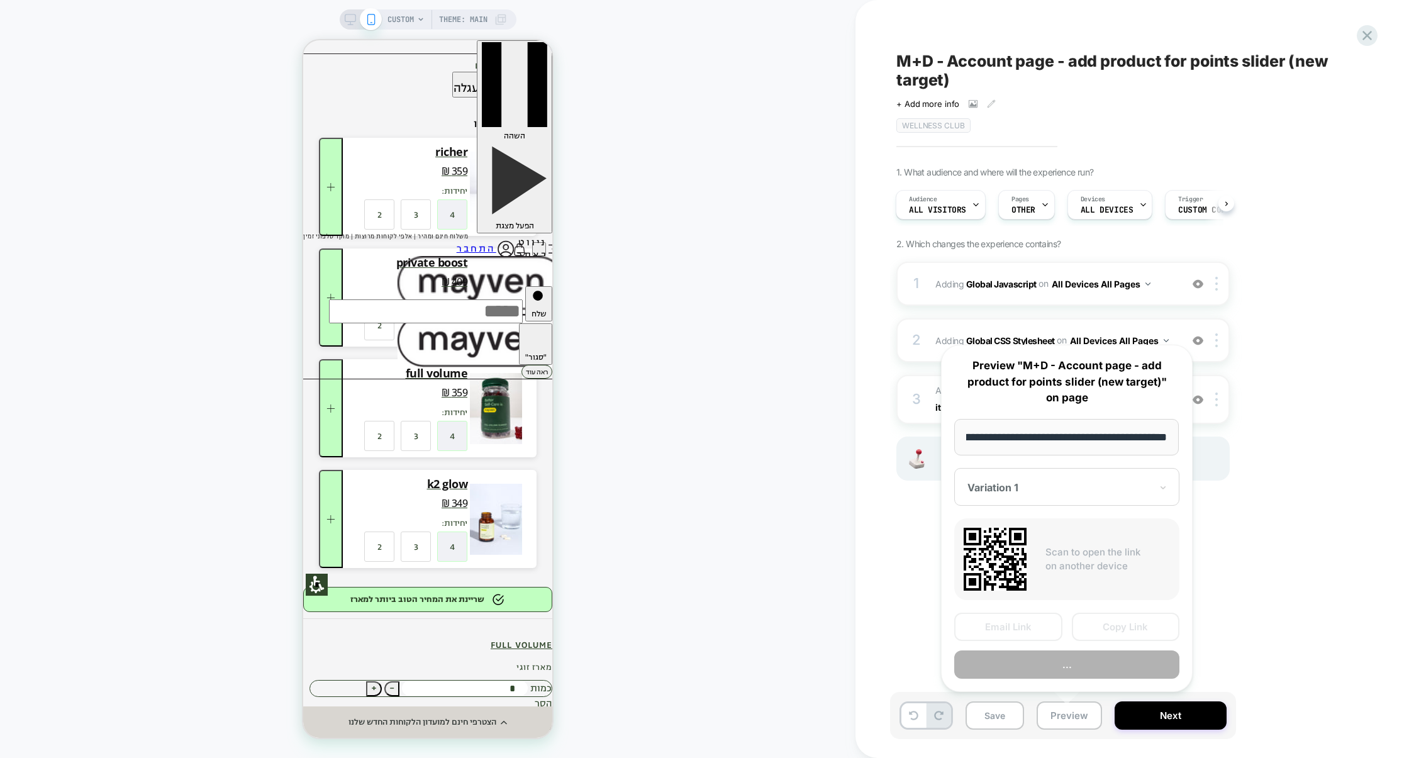
scroll to position [0, 0]
click at [1066, 673] on button "..." at bounding box center [1067, 665] width 225 height 28
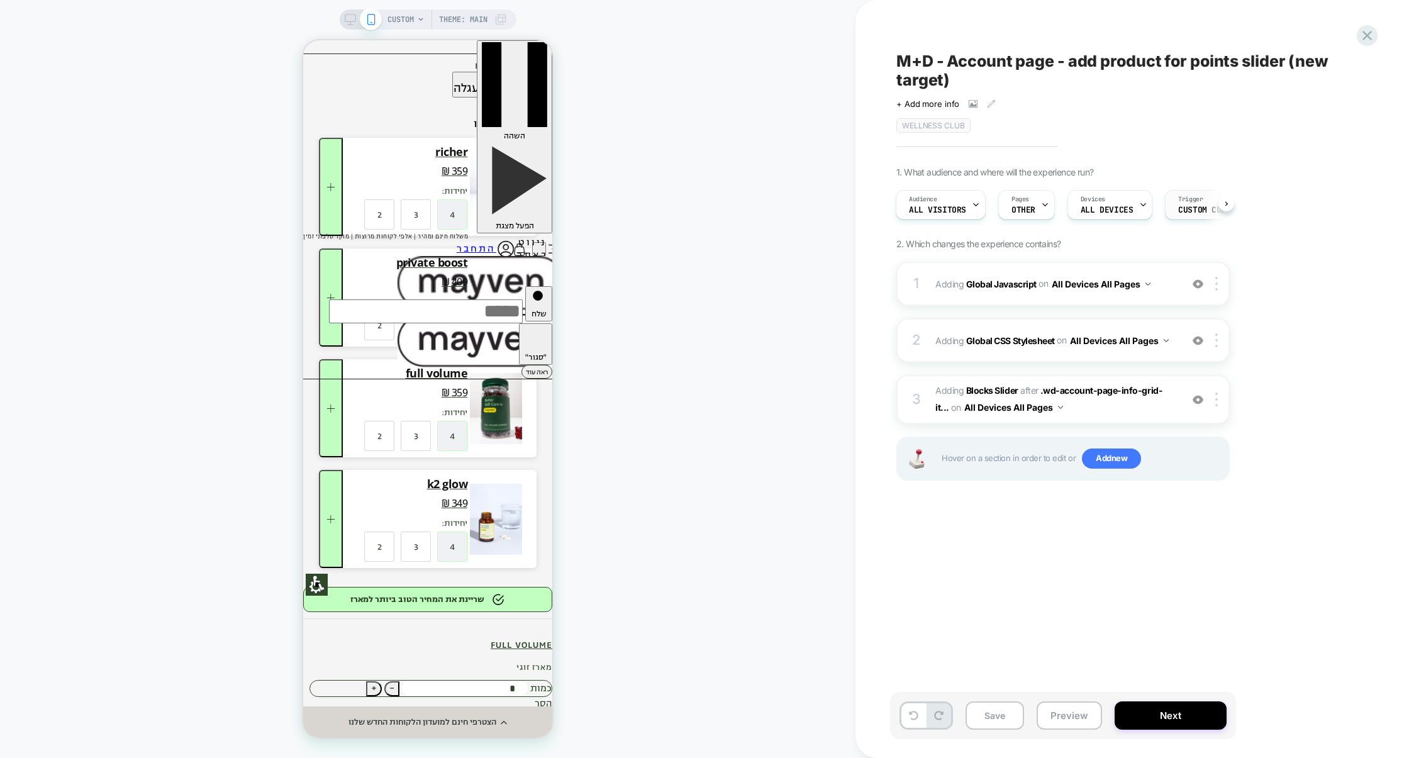
click at [1192, 215] on div "Trigger Custom Code" at bounding box center [1204, 205] width 77 height 28
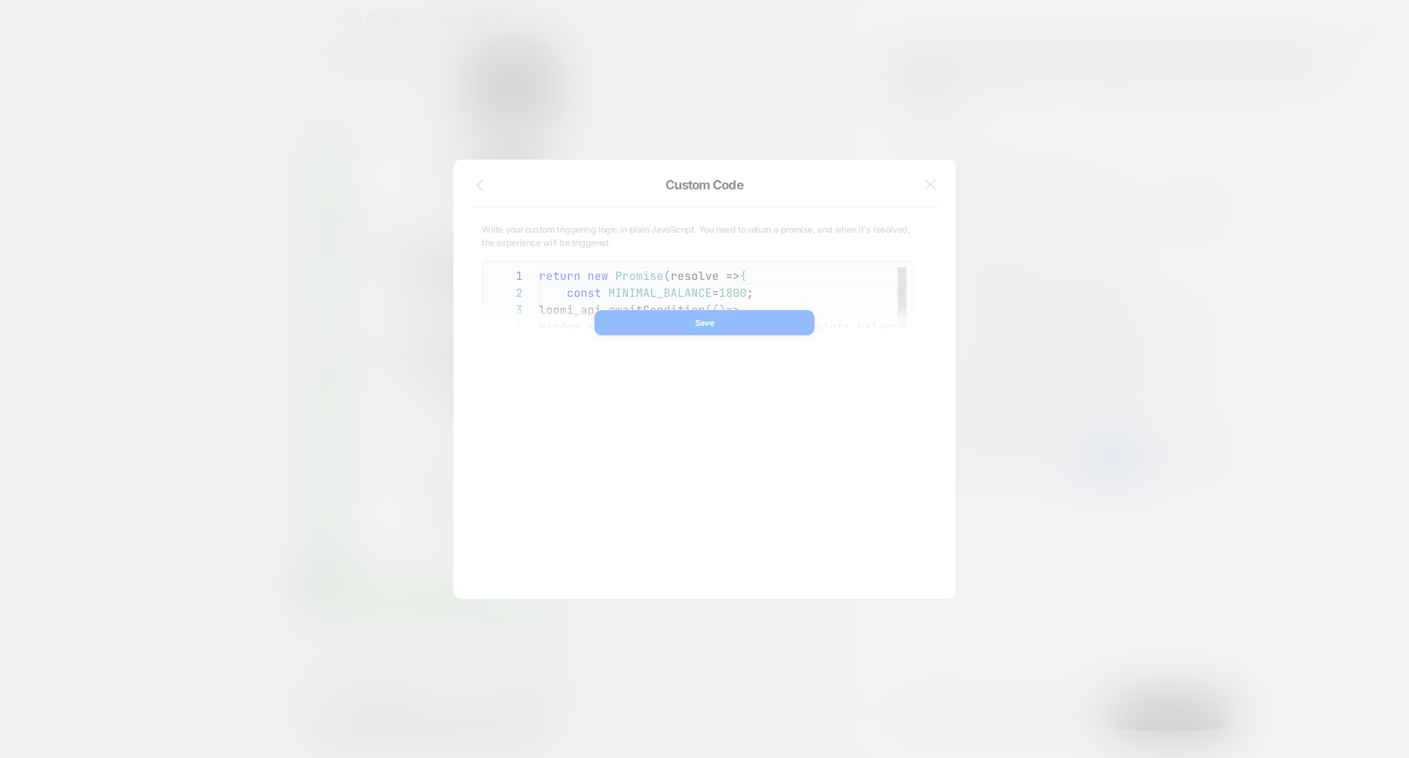
scroll to position [170, 0]
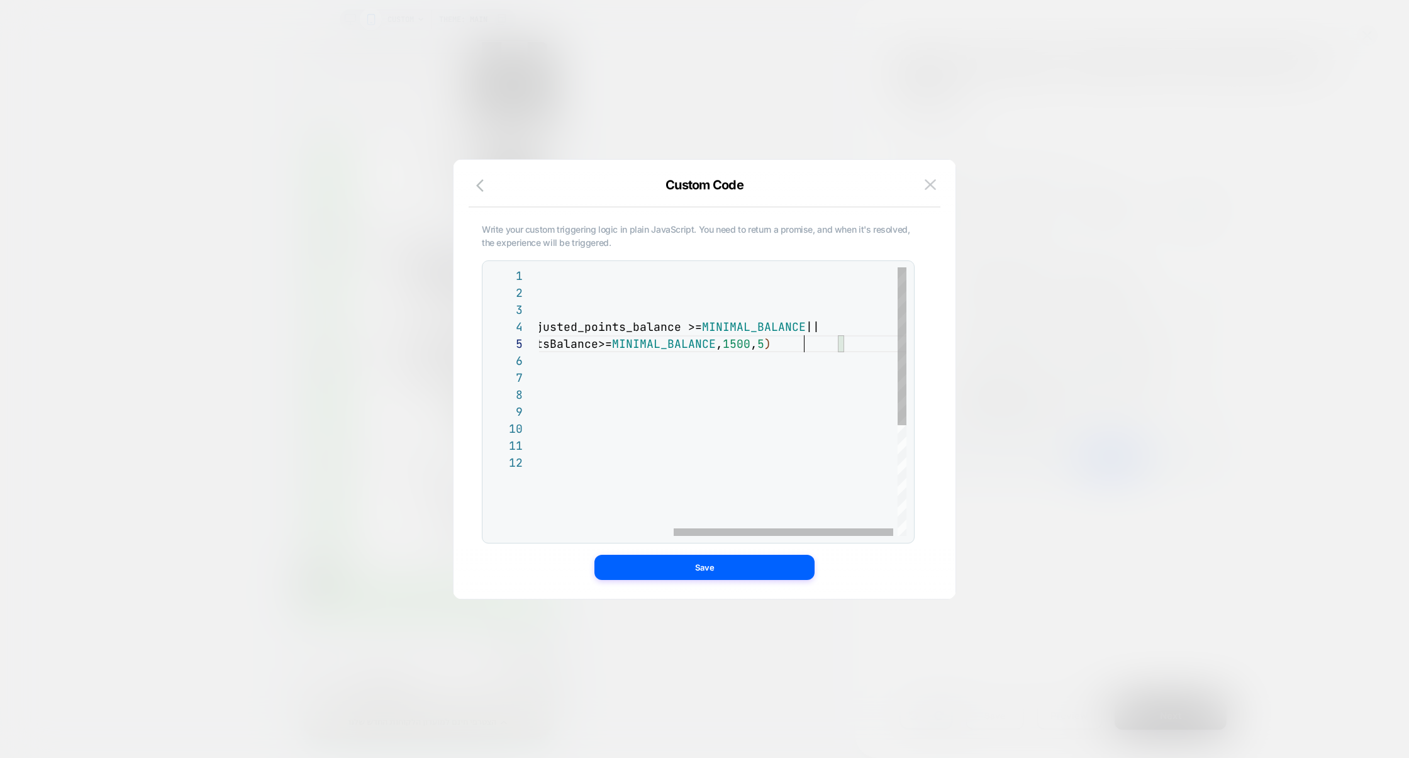
click at [807, 346] on div "return new Promise ( resolve => { const MINIMAL_BALANCE = 1800 ; loomi_api.awai…" at bounding box center [615, 495] width 600 height 456
type textarea "**********"
click at [729, 567] on button "Save" at bounding box center [705, 567] width 220 height 25
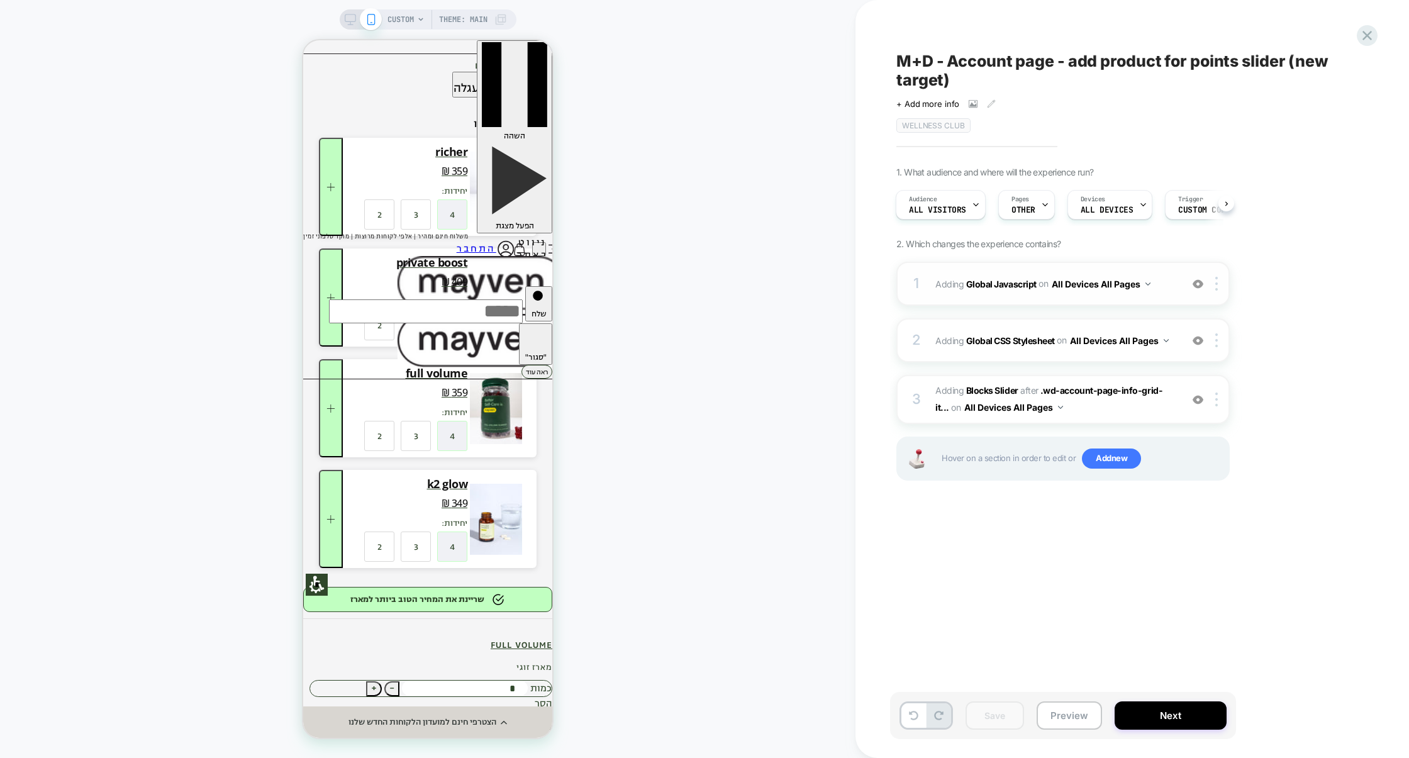
click at [1051, 304] on div "1 Adding Global Javascript on All Devices All Pages Add Before Add After Target…" at bounding box center [1063, 284] width 333 height 44
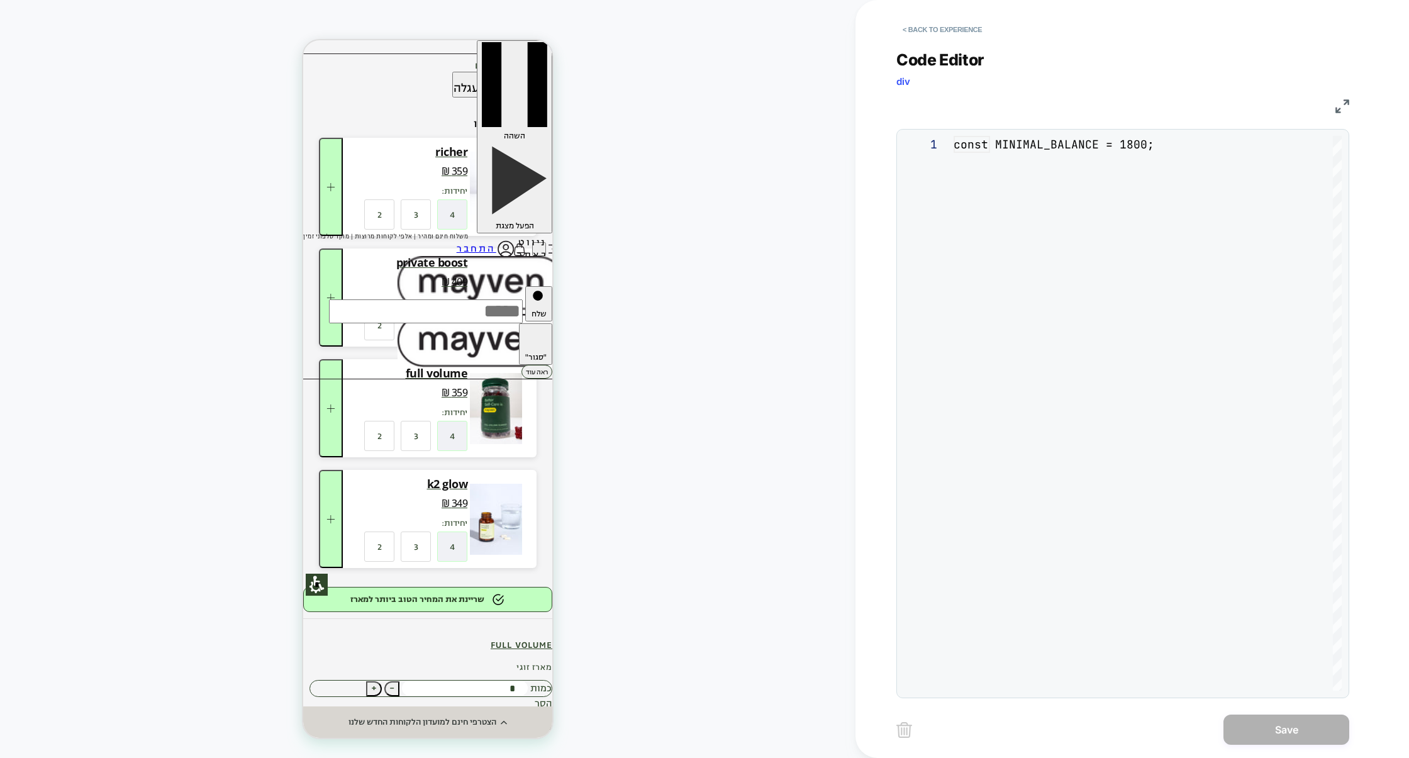
scroll to position [170, 0]
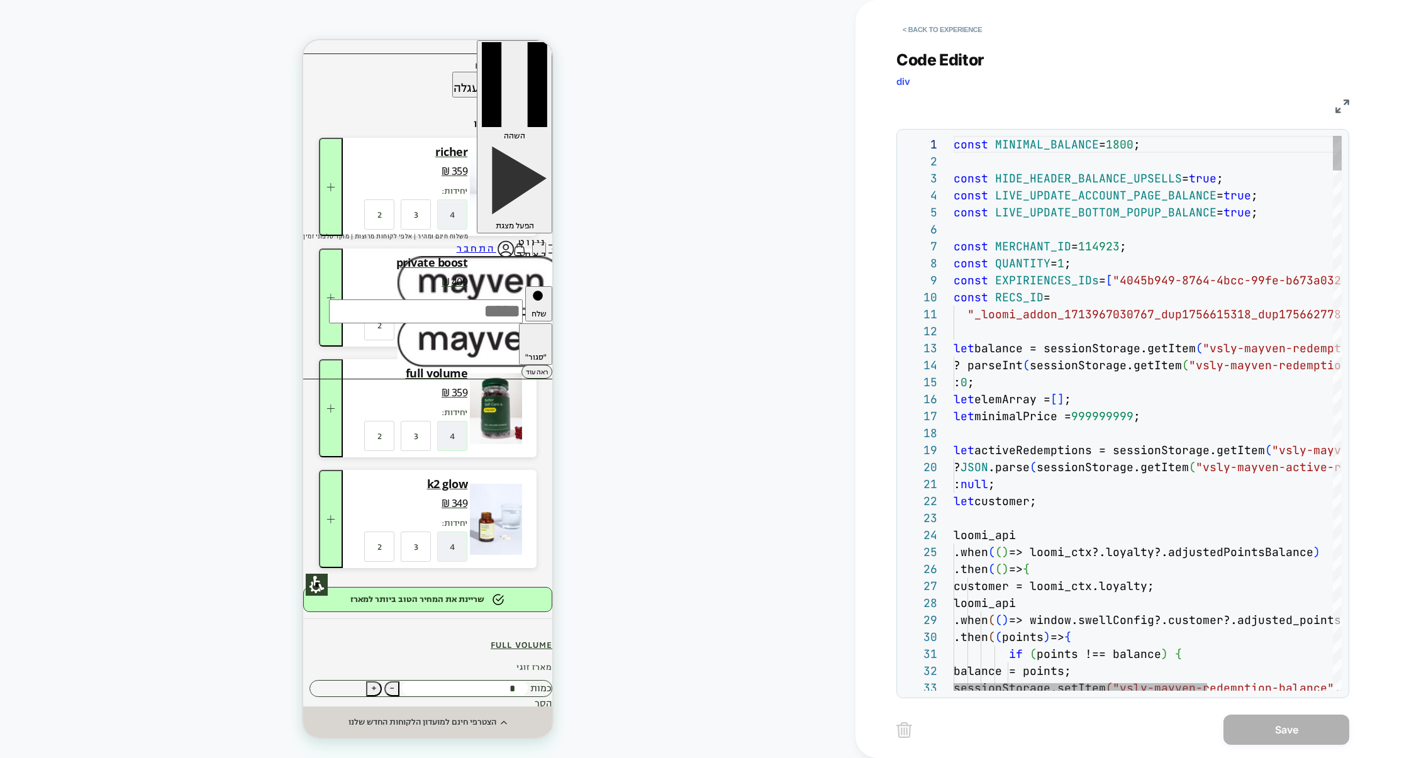
type textarea "**********"
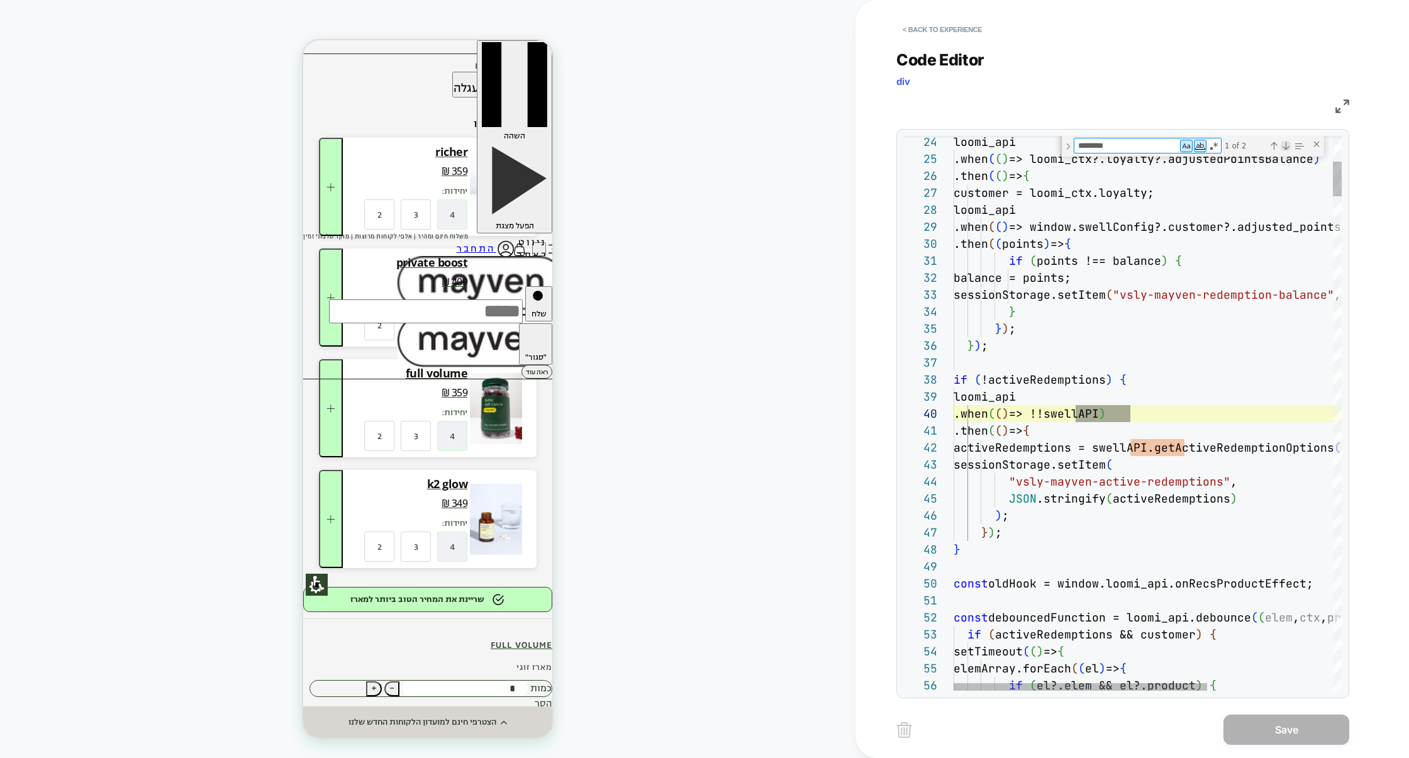
type textarea "********"
click at [1286, 147] on div "Next Match (Enter)" at bounding box center [1286, 146] width 10 height 10
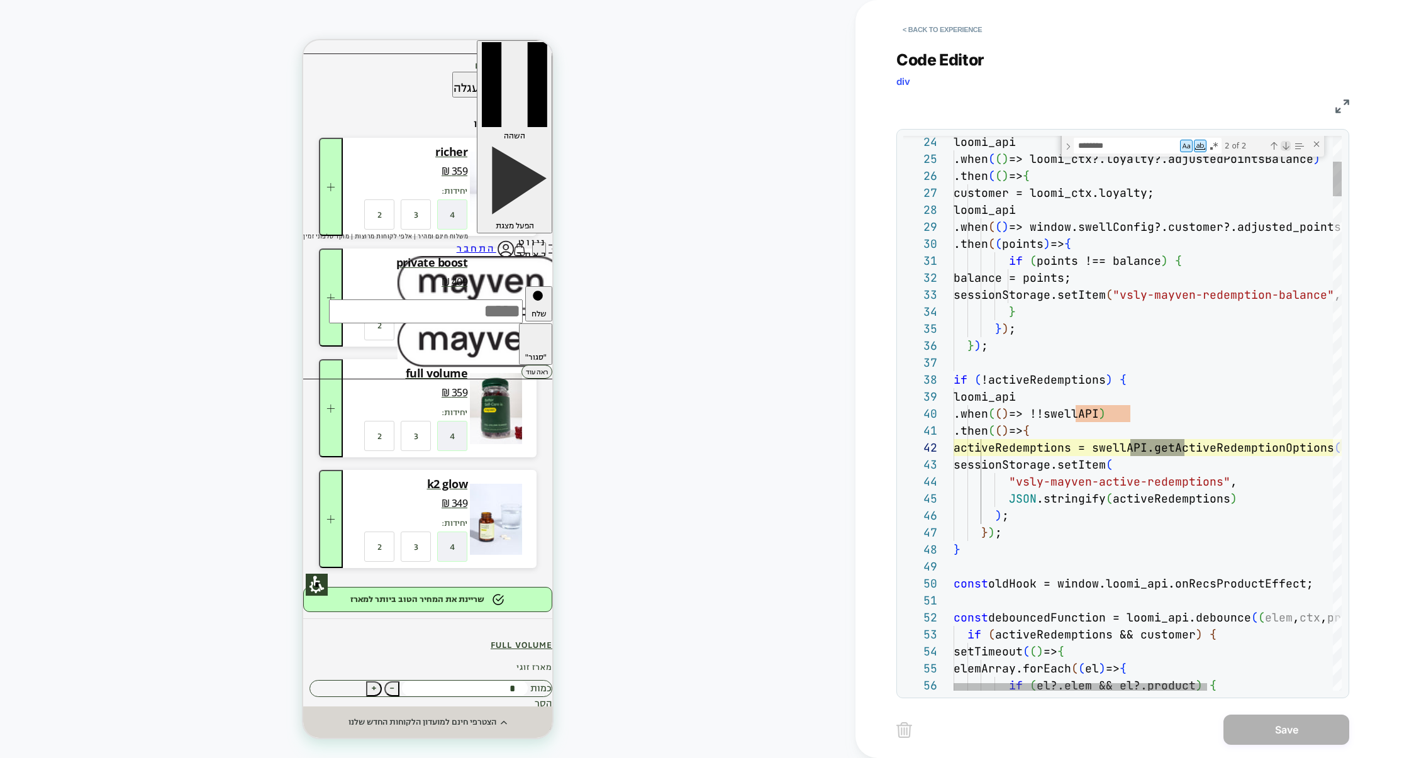
click at [1286, 147] on div "Next Match (Enter)" at bounding box center [1286, 146] width 10 height 10
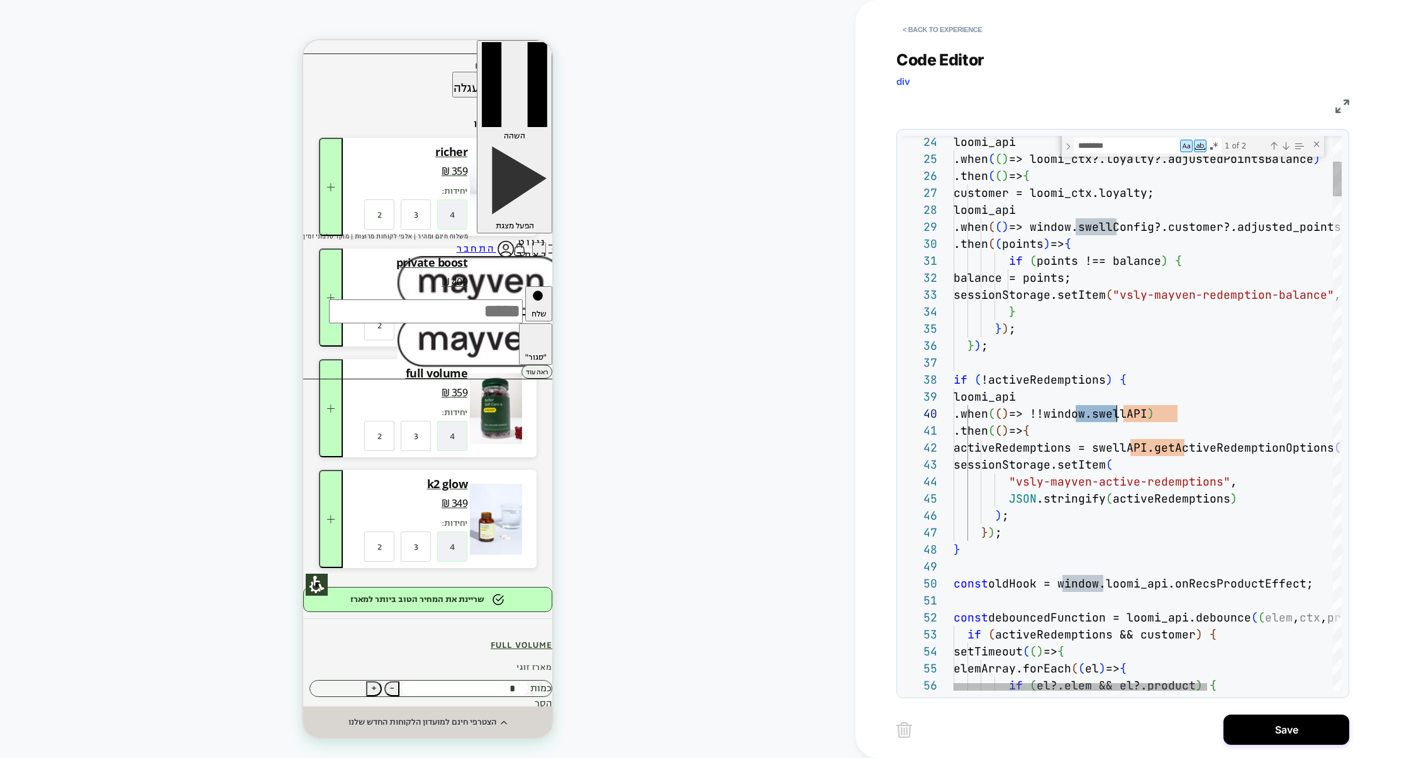
scroll to position [152, 170]
drag, startPoint x: 1078, startPoint y: 418, endPoint x: 1121, endPoint y: 420, distance: 43.5
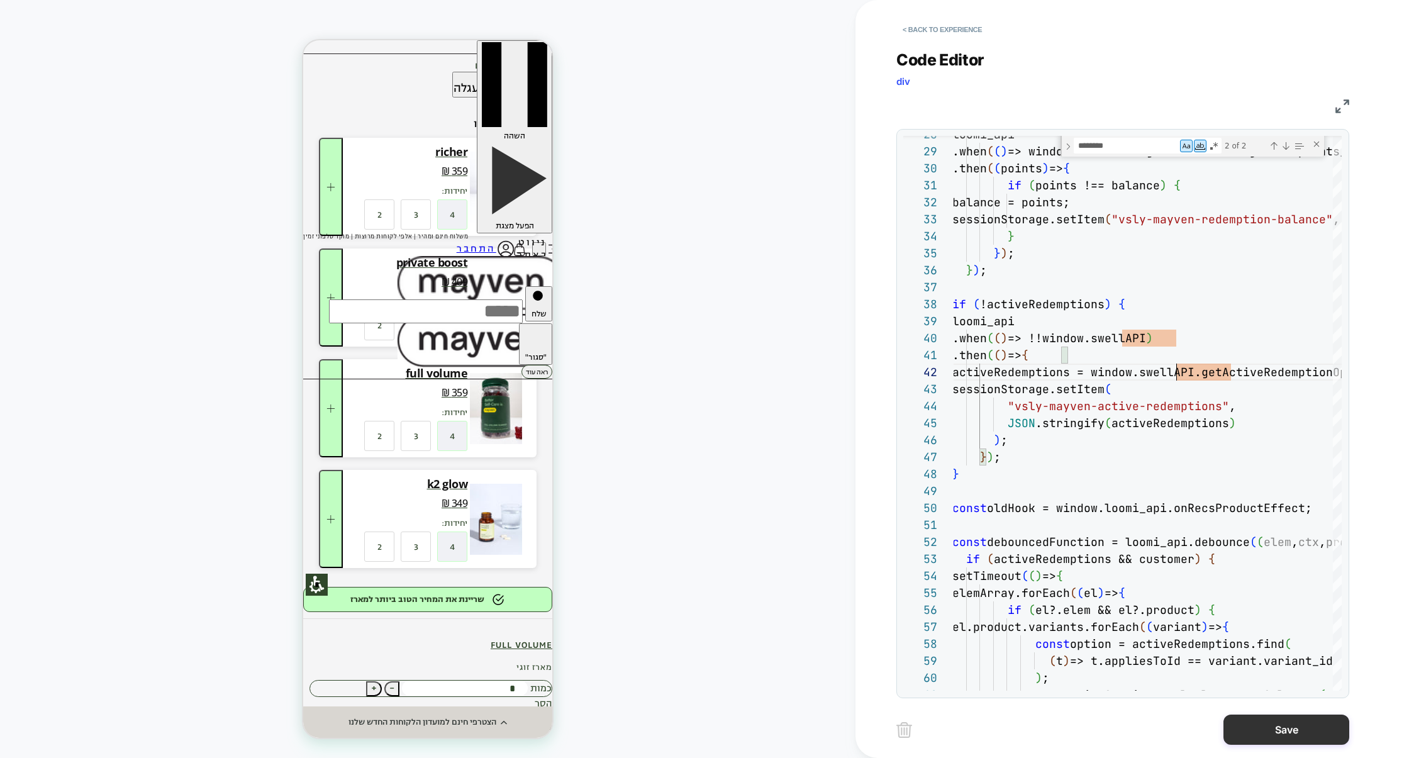
type textarea "**********"
click at [1267, 726] on button "Save" at bounding box center [1287, 730] width 126 height 30
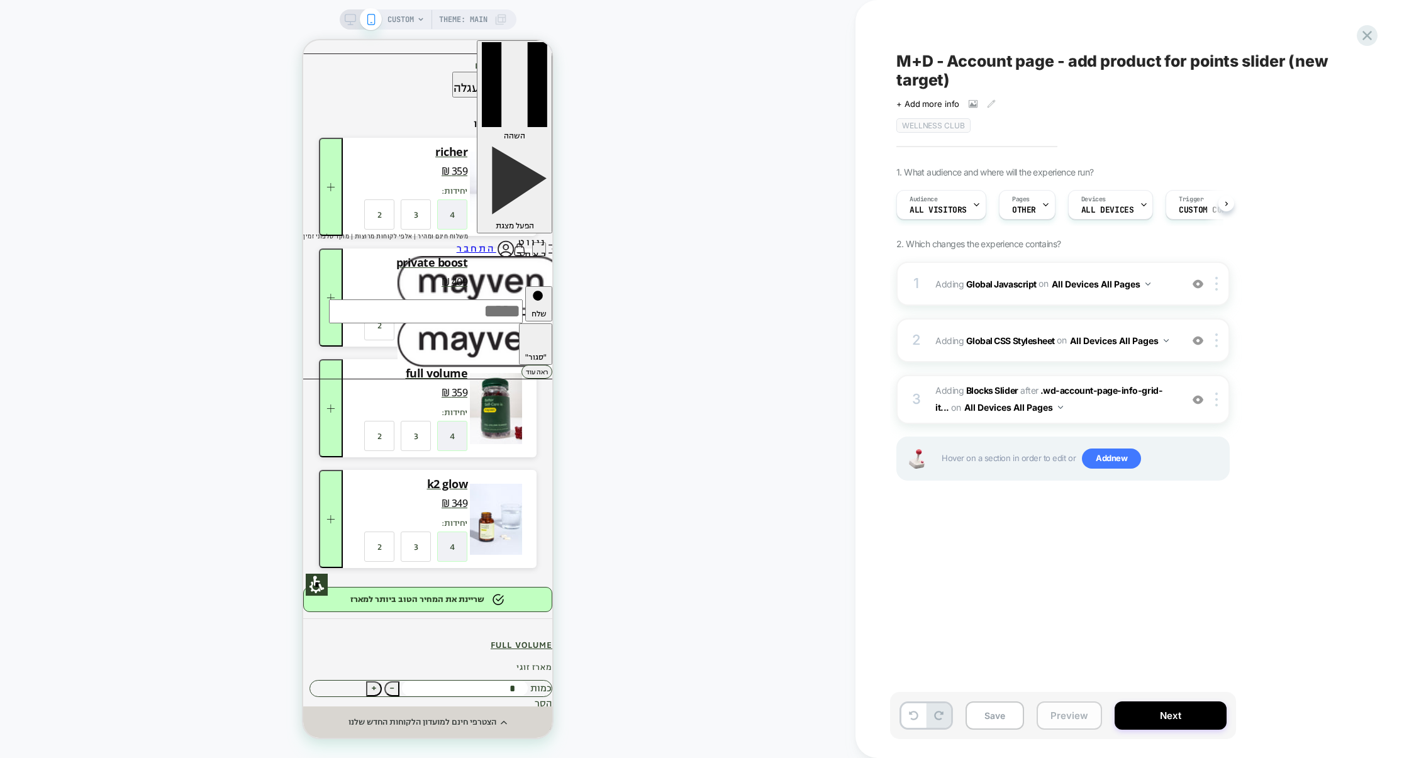
scroll to position [0, 1]
click at [1065, 722] on button "Preview" at bounding box center [1069, 716] width 65 height 28
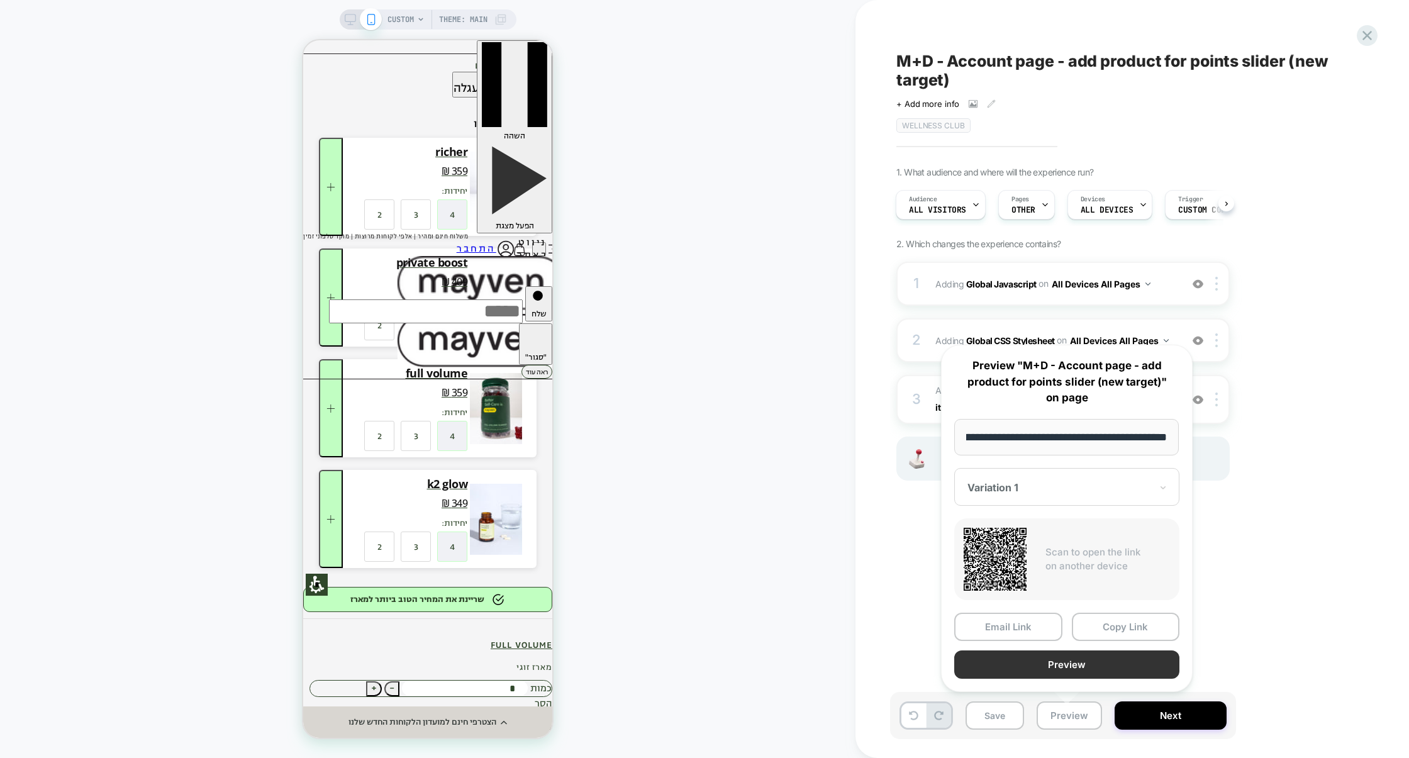
scroll to position [0, 0]
click at [1068, 666] on button "Preview" at bounding box center [1067, 665] width 225 height 28
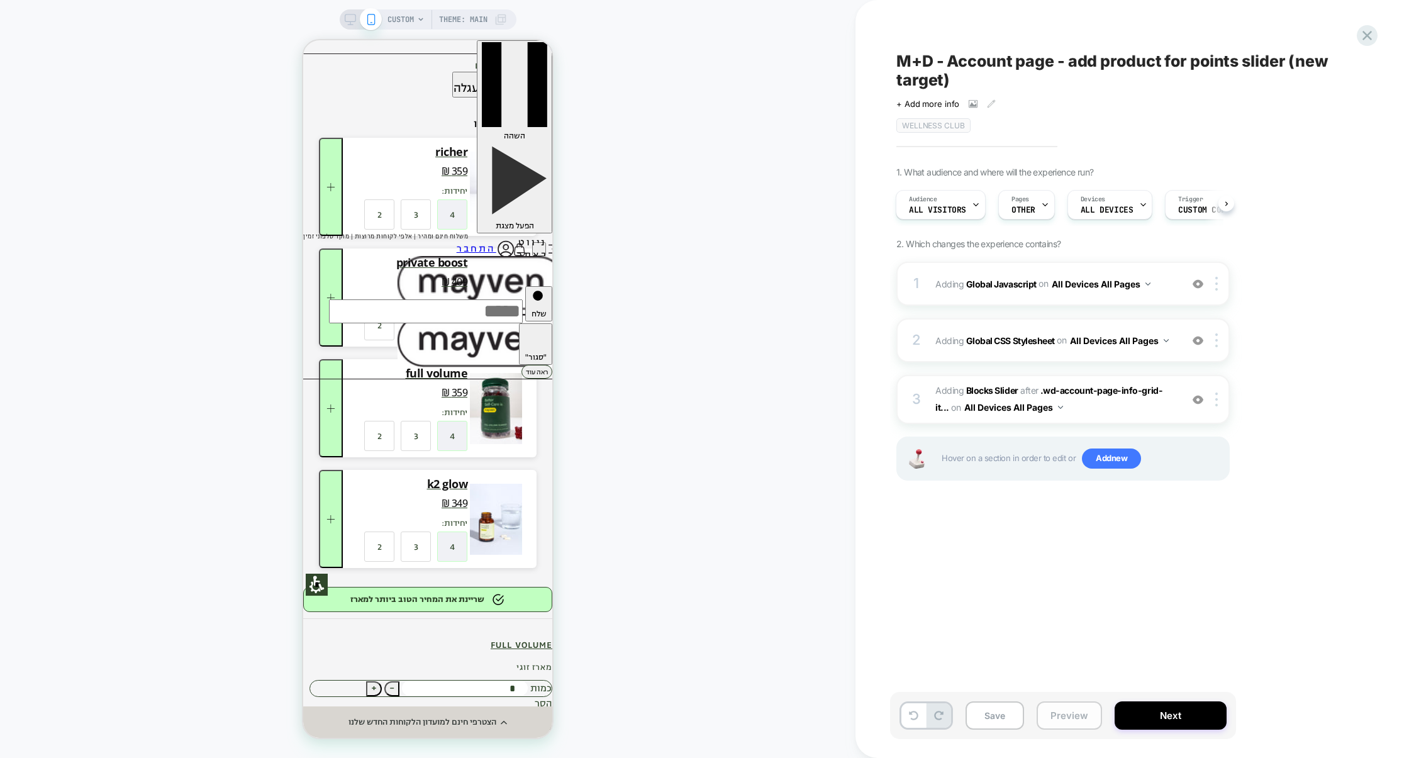
click at [1056, 713] on button "Preview" at bounding box center [1069, 716] width 65 height 28
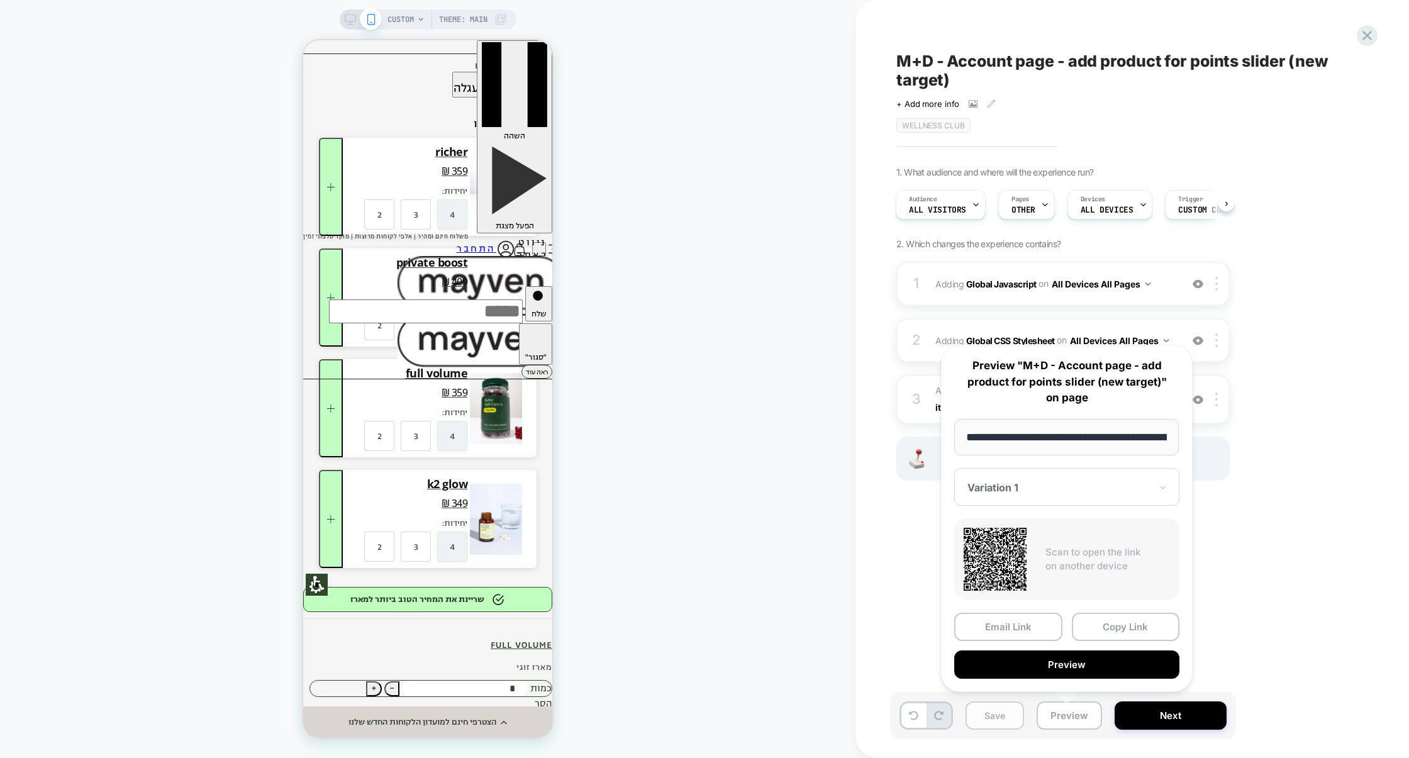
click at [988, 715] on button "Save" at bounding box center [995, 716] width 59 height 28
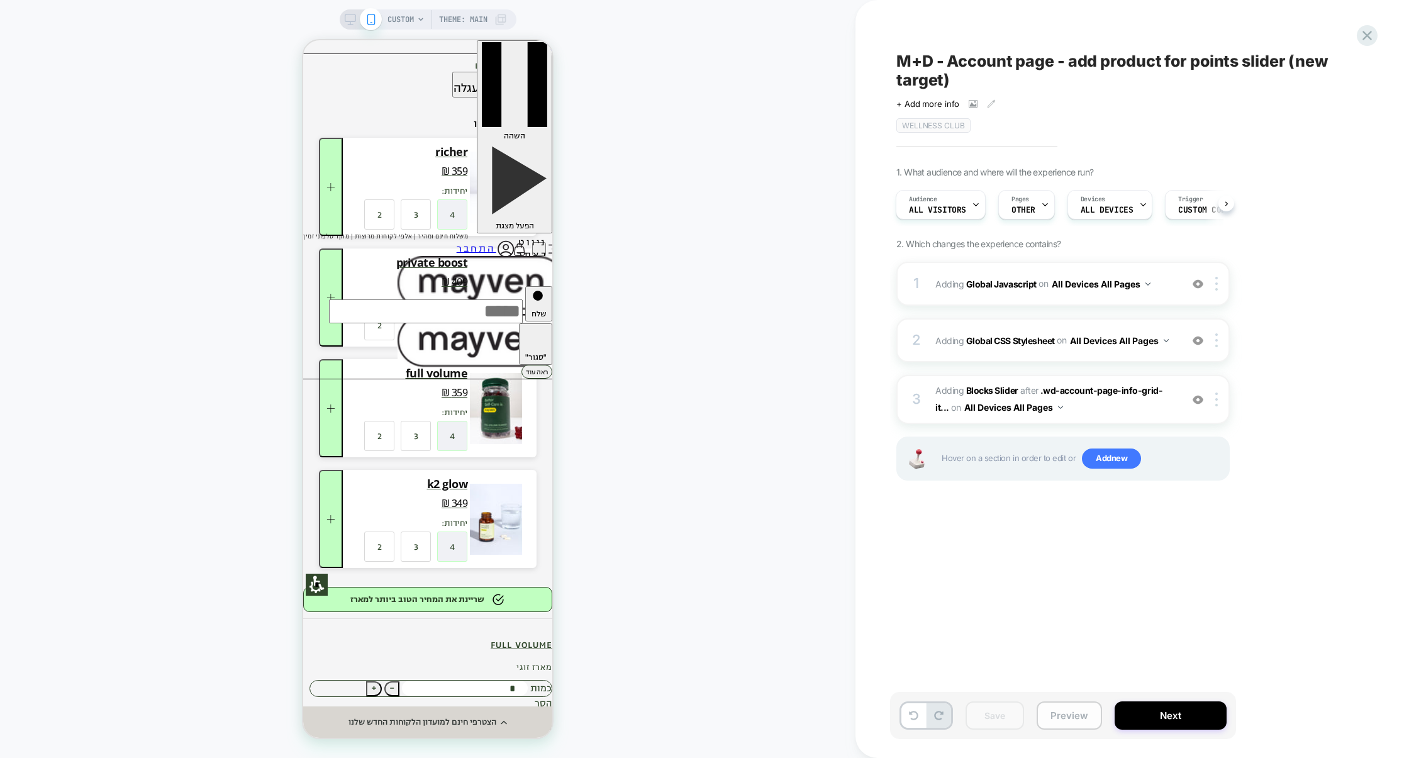
click at [1063, 719] on button "Preview" at bounding box center [1069, 716] width 65 height 28
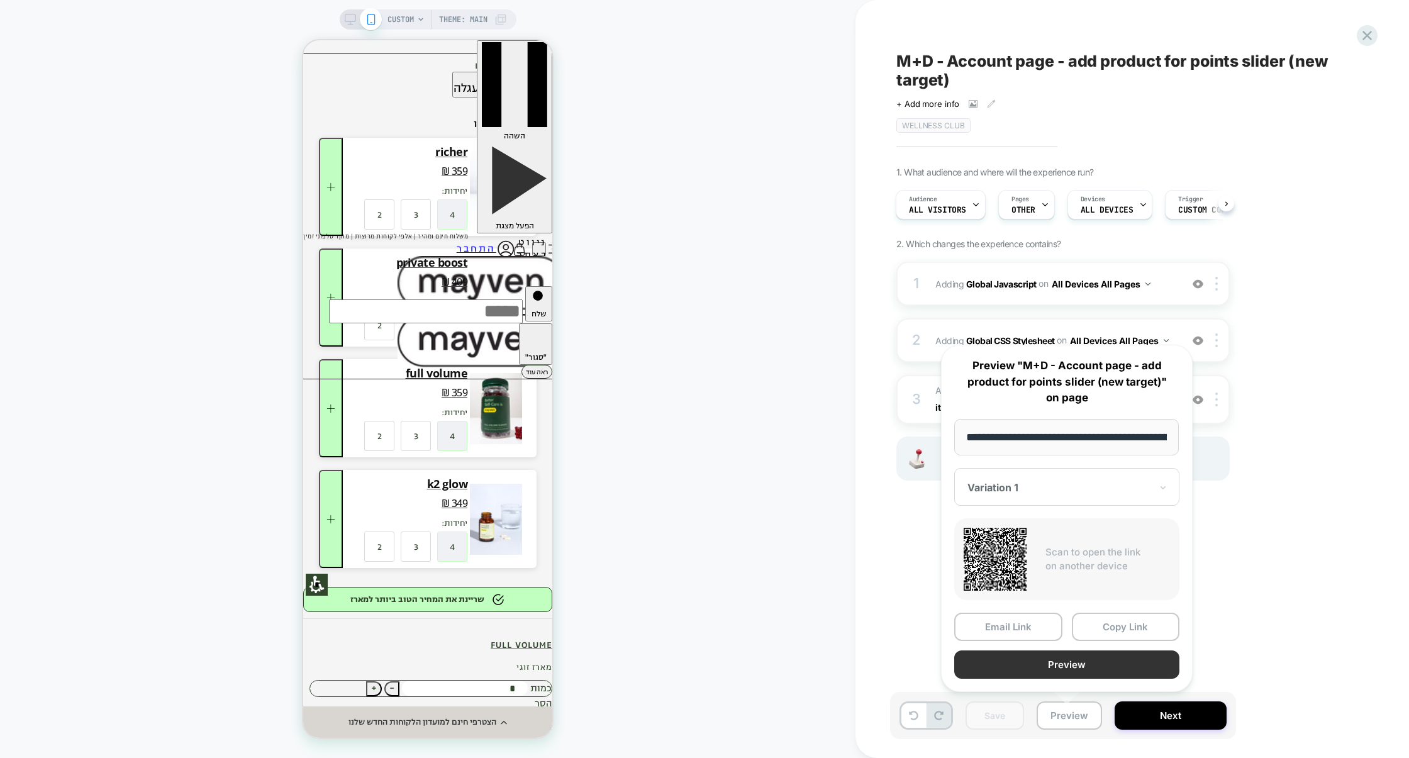
click at [1075, 671] on button "Preview" at bounding box center [1067, 665] width 225 height 28
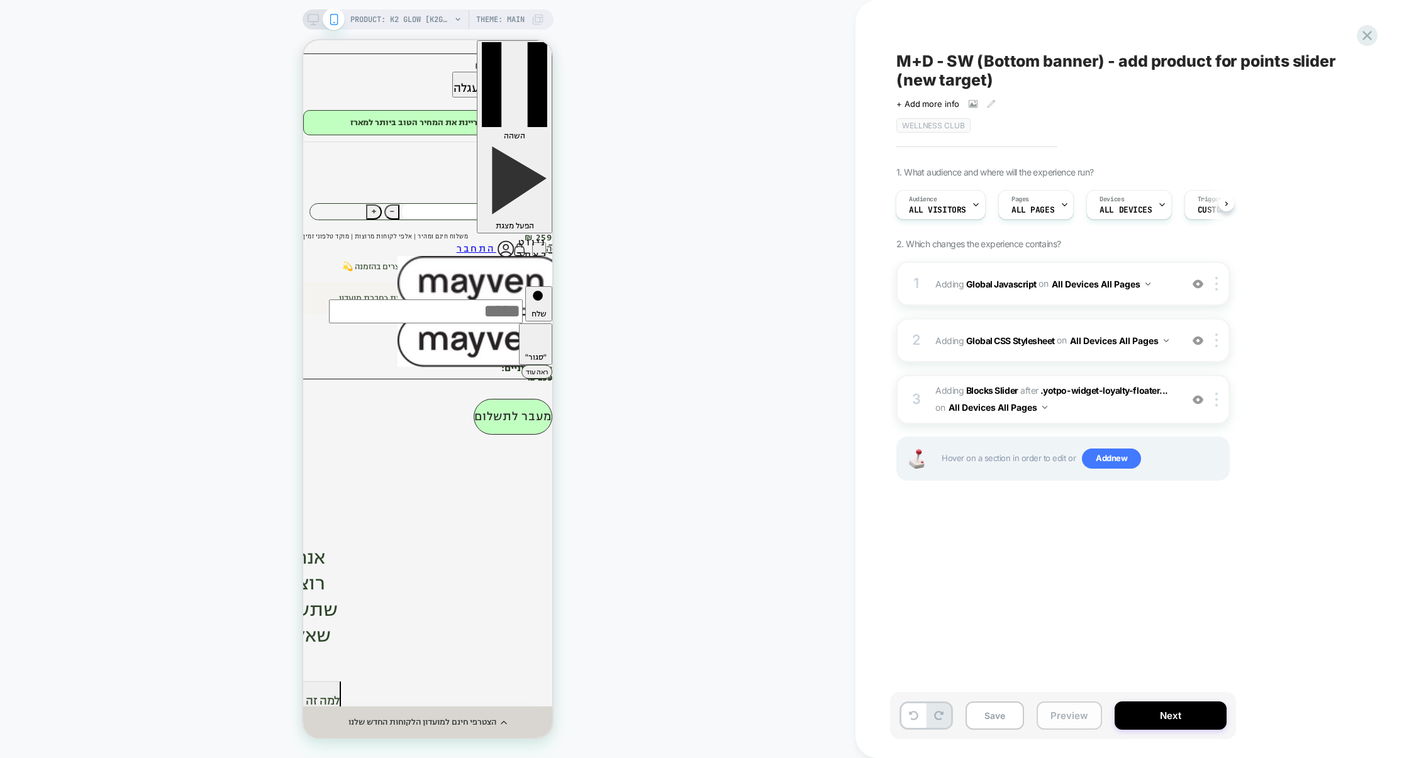
click at [0, 0] on button "Preview" at bounding box center [0, 0] width 0 height 0
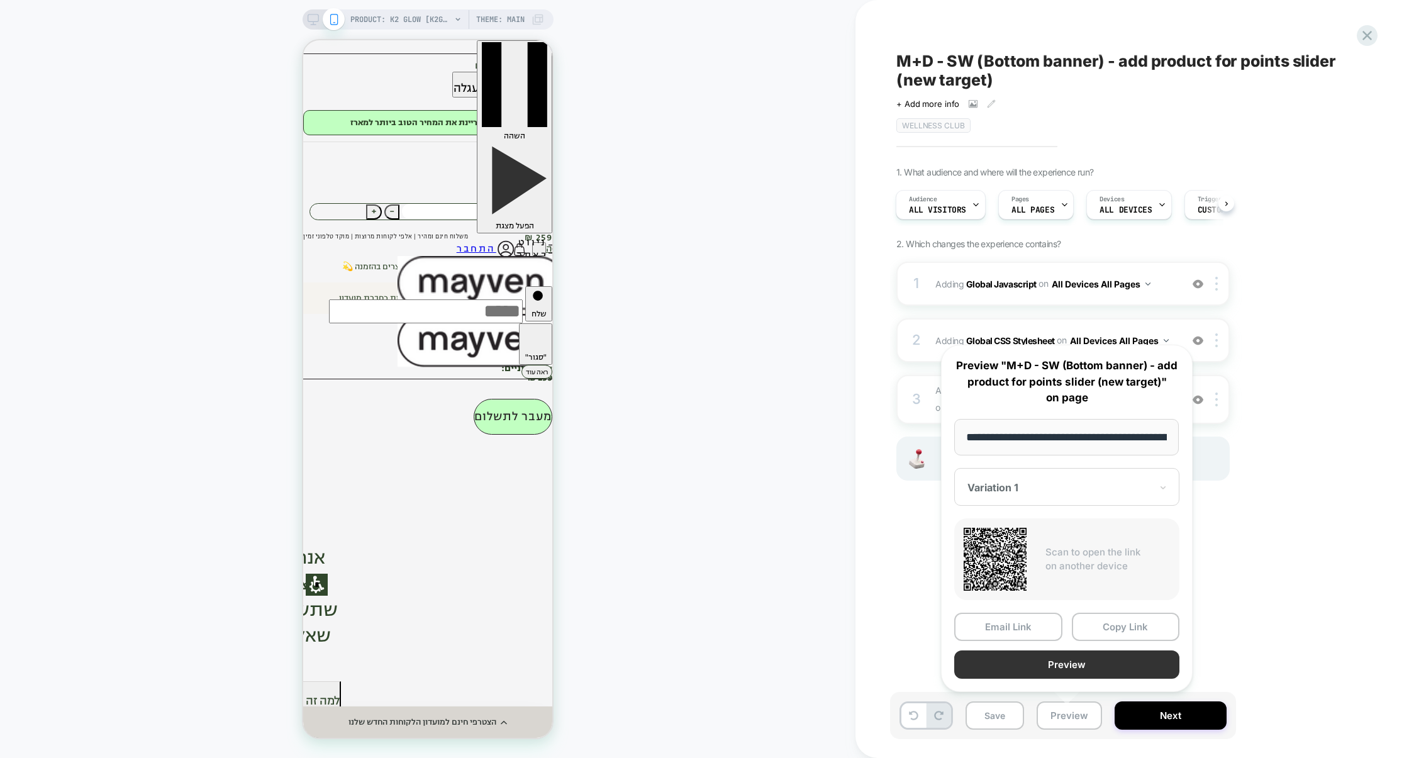
click at [0, 0] on button "Preview" at bounding box center [0, 0] width 0 height 0
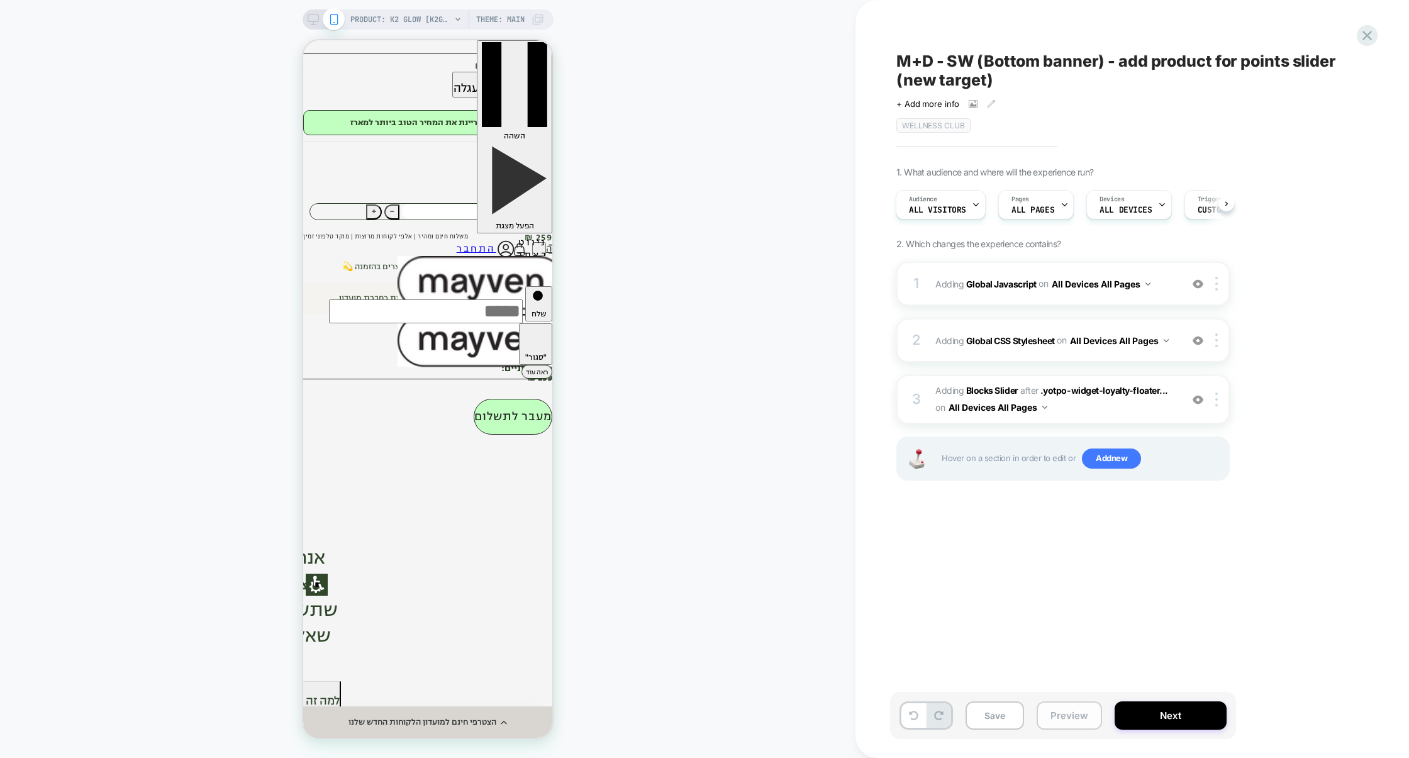
click at [0, 0] on button "Preview" at bounding box center [0, 0] width 0 height 0
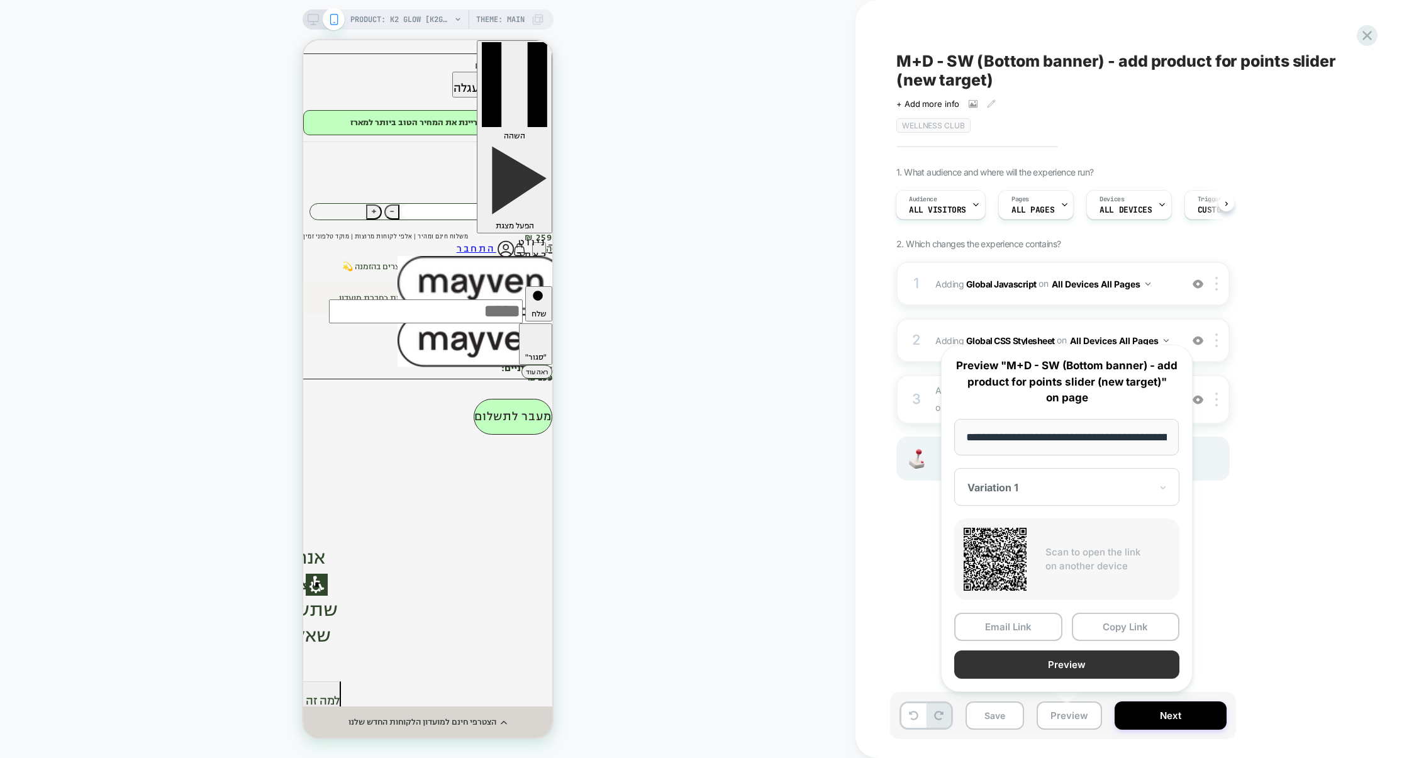
click at [0, 0] on button "Preview" at bounding box center [0, 0] width 0 height 0
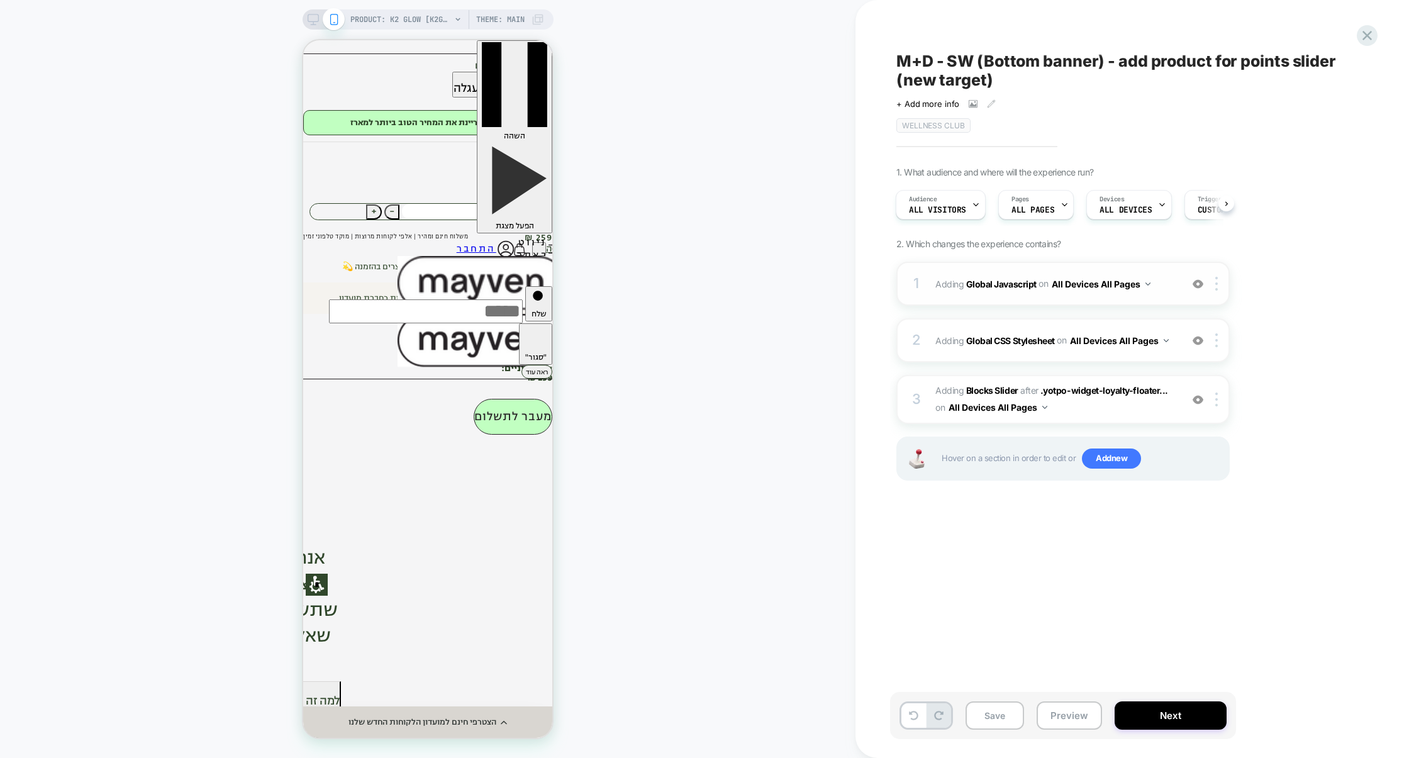
click at [994, 267] on div "1 Adding Global Javascript on All Devices All Pages Add Before Add After Target…" at bounding box center [1063, 284] width 333 height 44
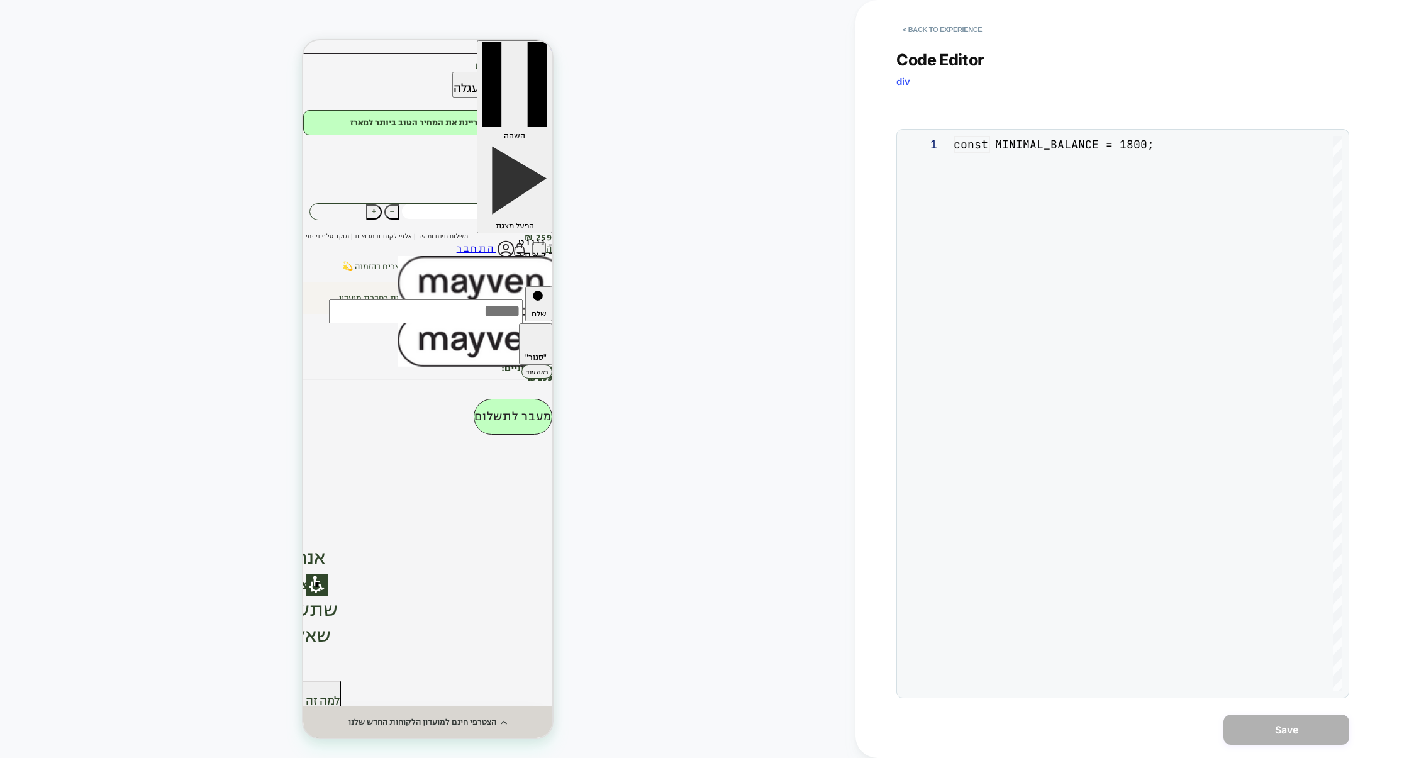
scroll to position [170, 0]
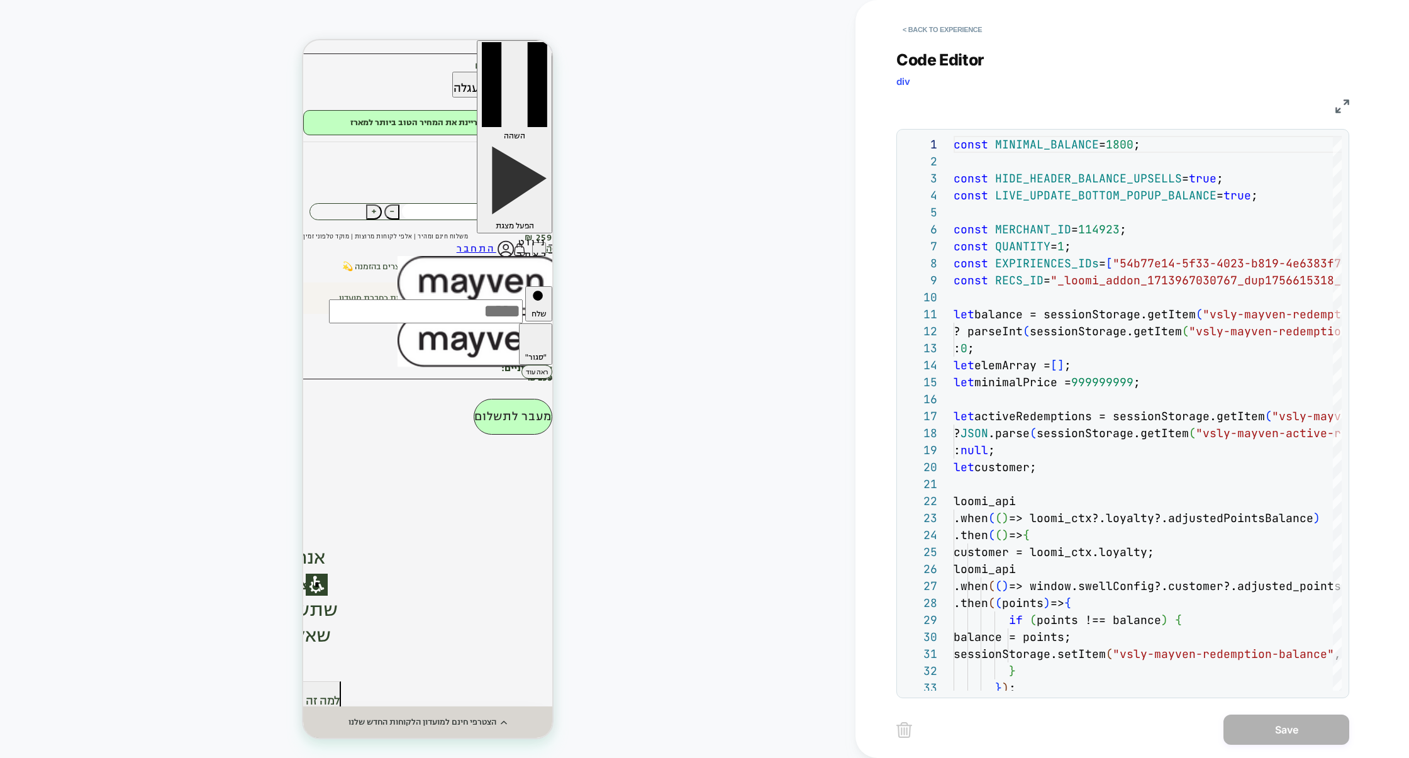
click at [1339, 106] on img at bounding box center [1343, 106] width 14 height 14
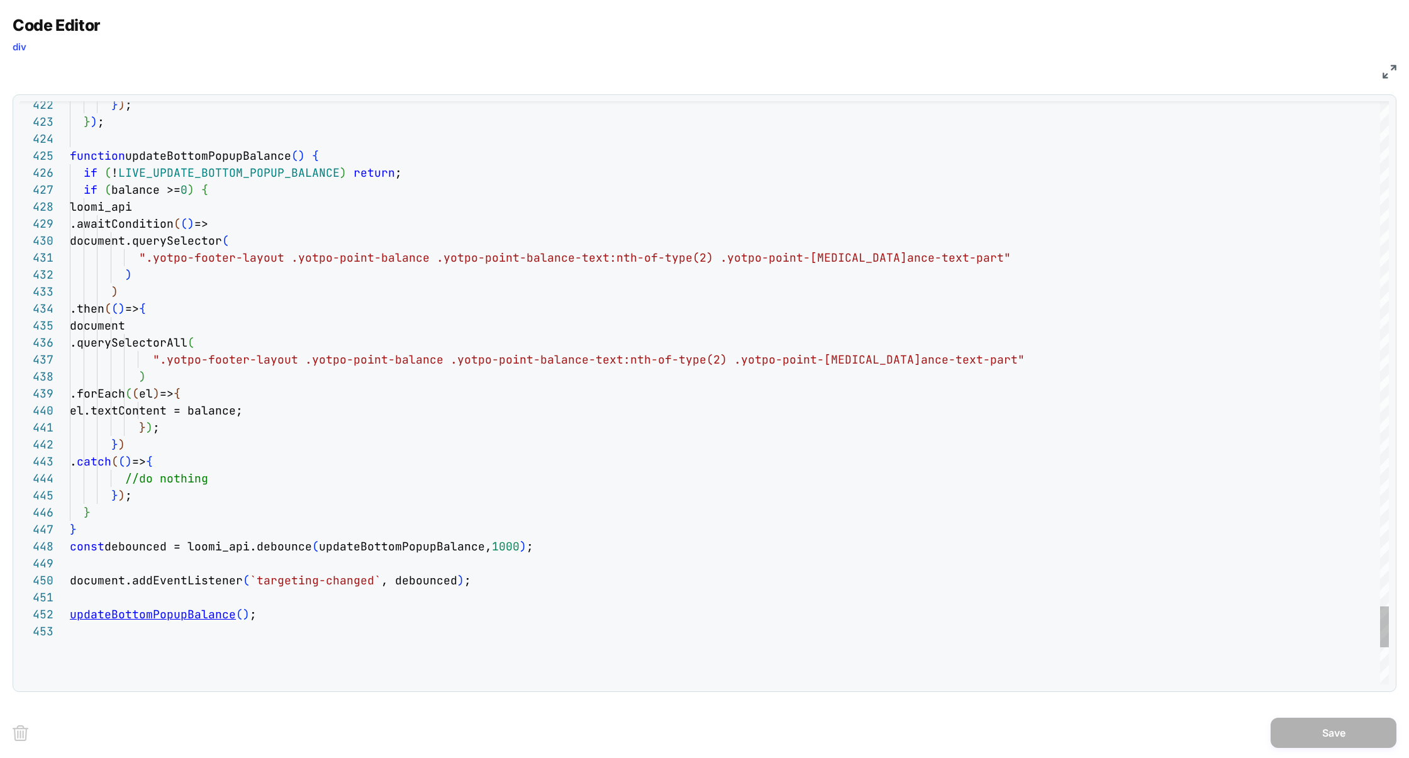
click at [0, 0] on div "updateBottomPopupBalance ( ) ; document.addEventListener ( `targeting-changed` …" at bounding box center [0, 0] width 0 height 0
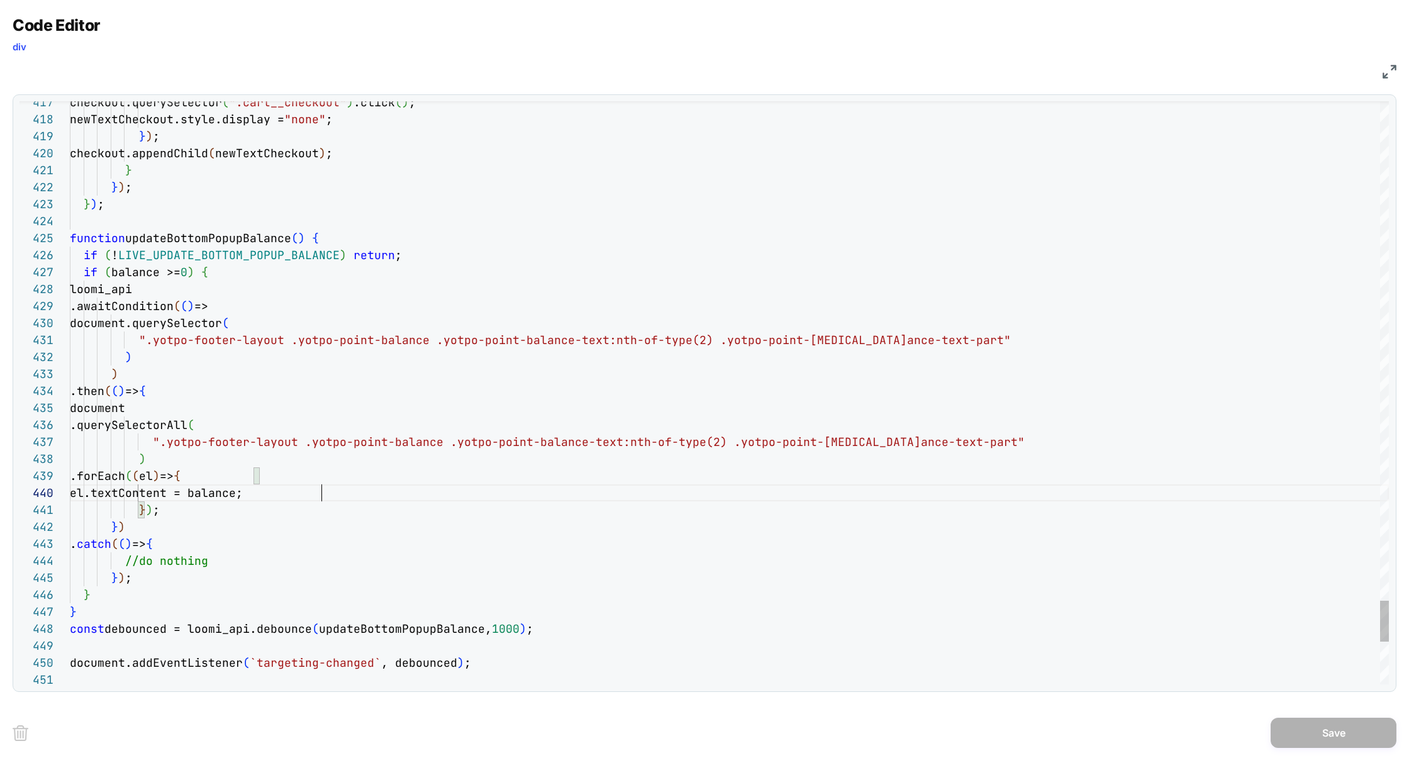
scroll to position [152, 0]
drag, startPoint x: 344, startPoint y: 495, endPoint x: 0, endPoint y: 494, distance: 343.6
click at [0, 494] on div "Code Editor div JS 441 442 439 440 436 437 438 434 435 432 433 430 431 428 429 …" at bounding box center [704, 379] width 1409 height 758
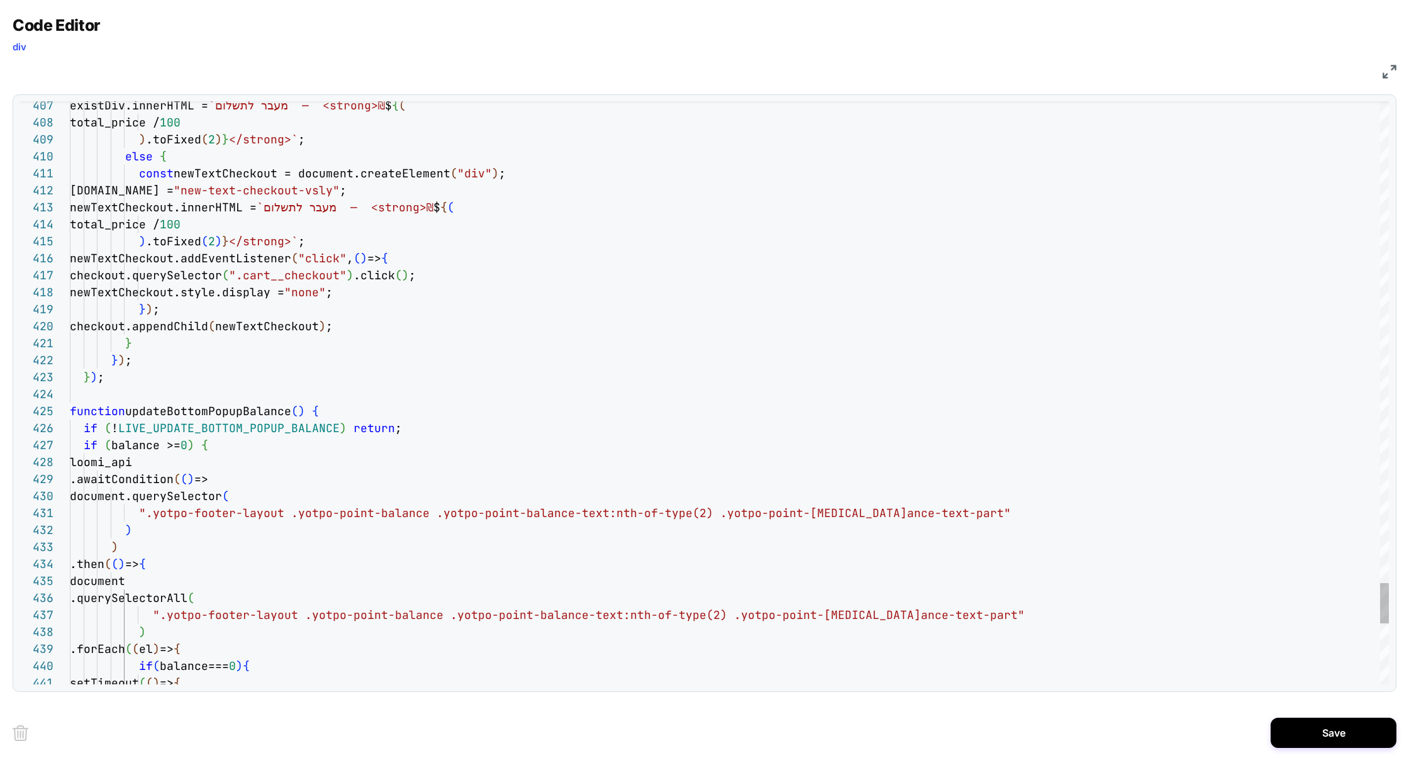
type textarea "**********"
click at [0, 0] on div ".forEach ( ( el ) => { if ( balance=== 0 ) { .querySelectorAll ( ".yotpo-footer…" at bounding box center [0, 0] width 0 height 0
type textarea "*"
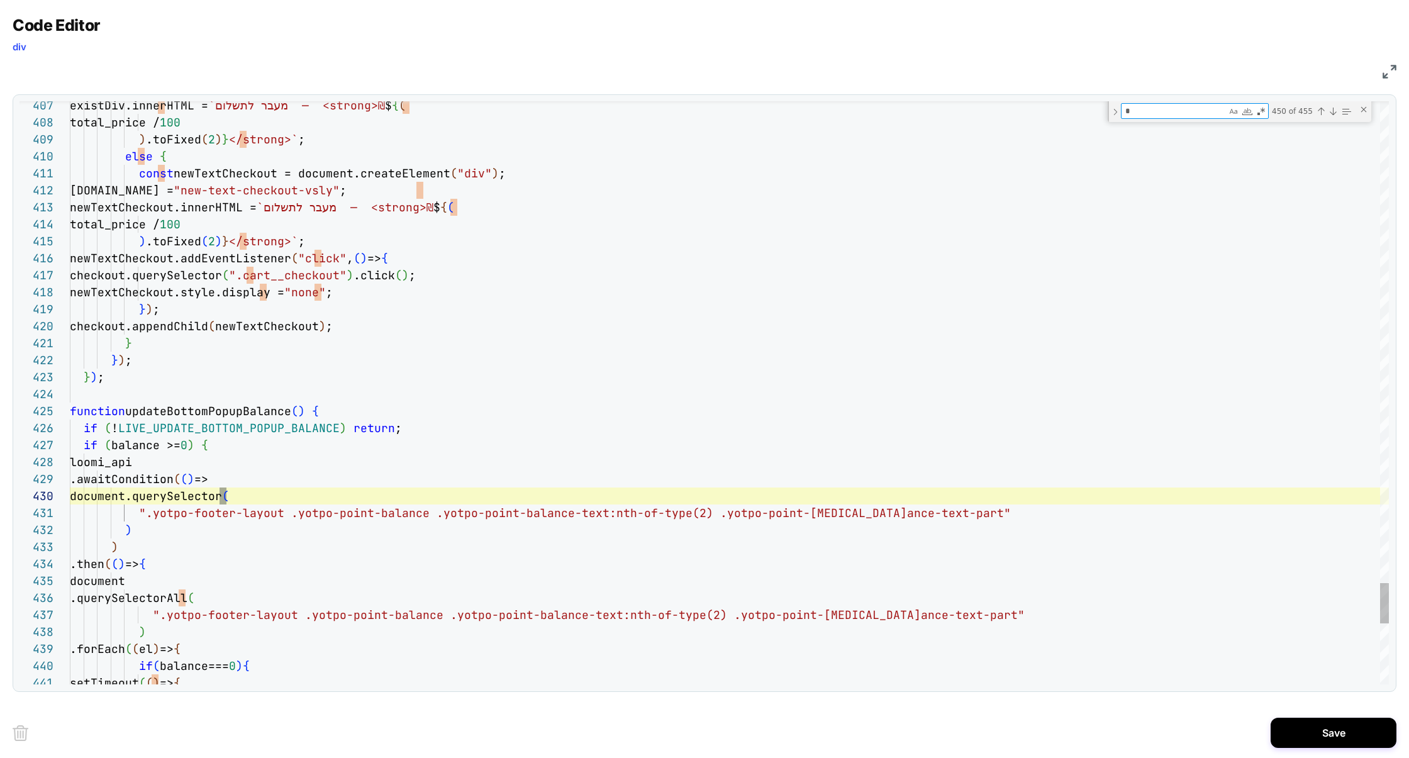
type textarea "**********"
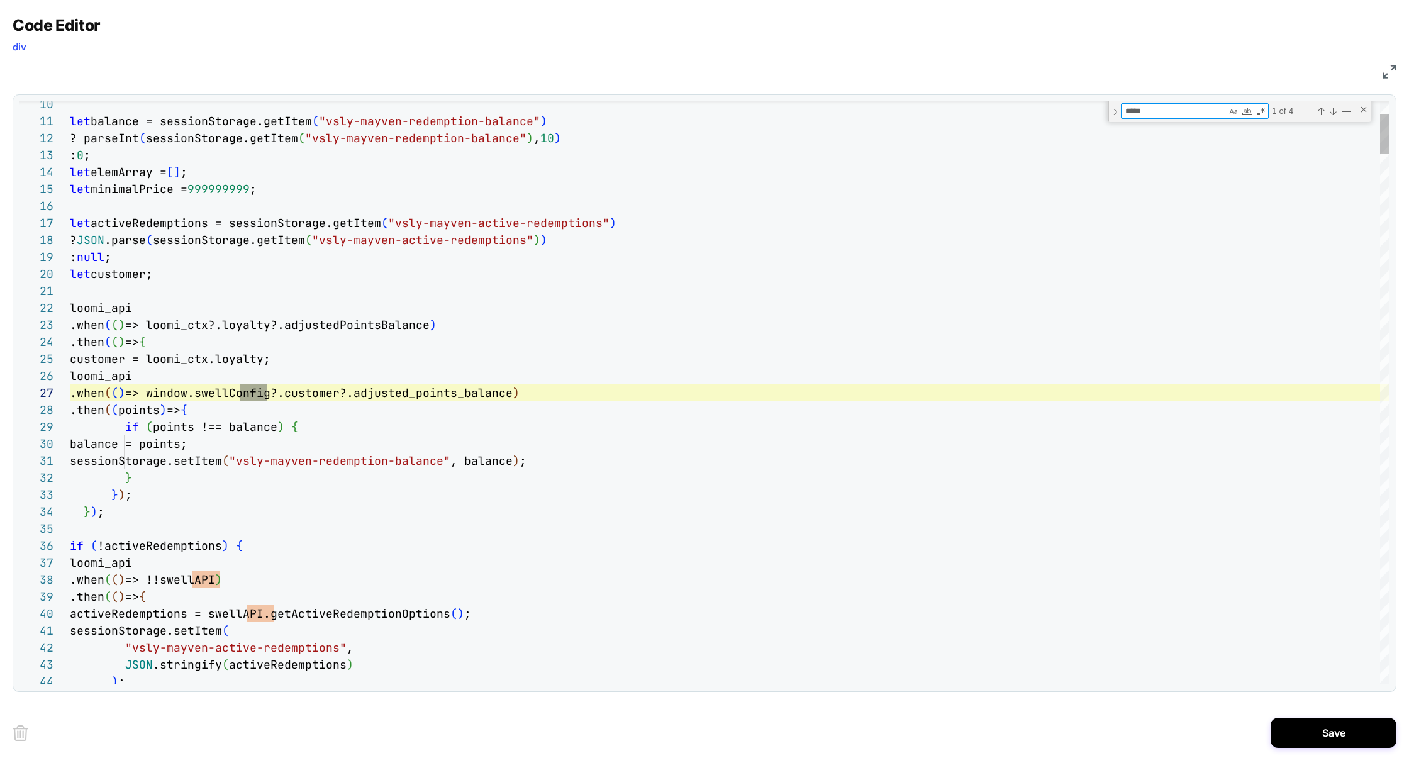
scroll to position [170, 204]
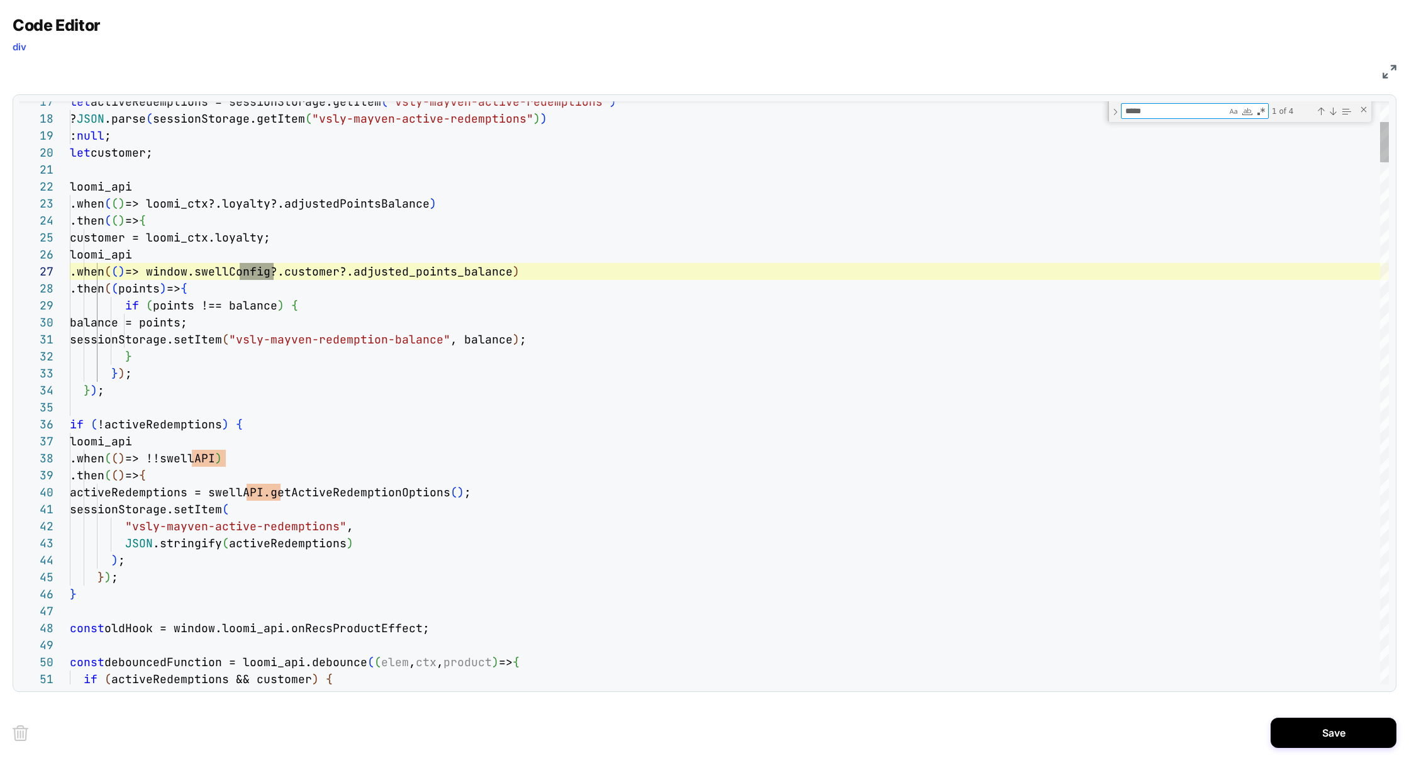
type textarea "*****"
type textarea "**********"
click at [0, 0] on div "let activeRedemptions = sessionStorage.getItem ( "vsly-mayven-active-redemption…" at bounding box center [0, 0] width 0 height 0
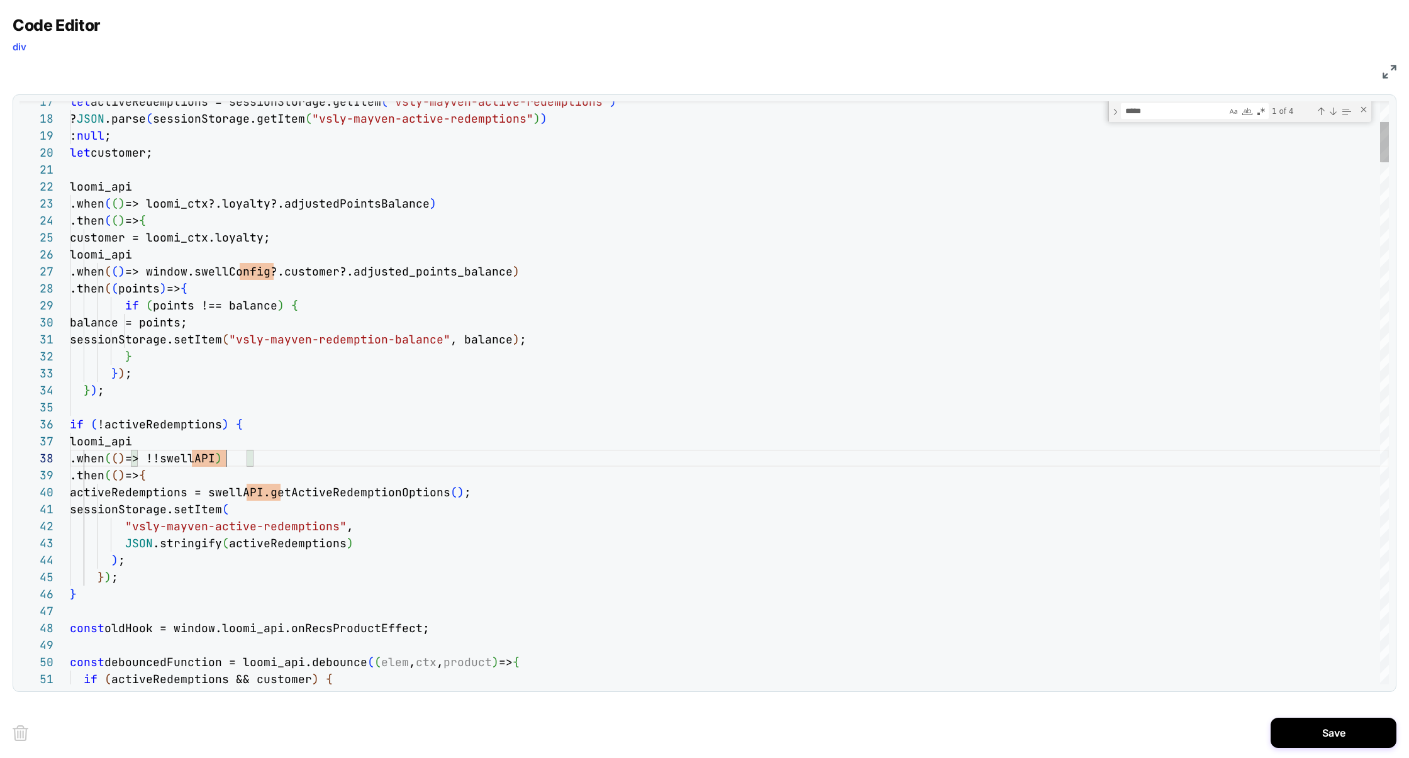
click at [0, 0] on div "let activeRedemptions = sessionStorage.getItem ( "vsly-mayven-active-redemption…" at bounding box center [0, 0] width 0 height 0
type textarea "********"
click at [0, 0] on div "let activeRedemptions = sessionStorage.getItem ( "vsly-mayven-active-redemption…" at bounding box center [0, 0] width 0 height 0
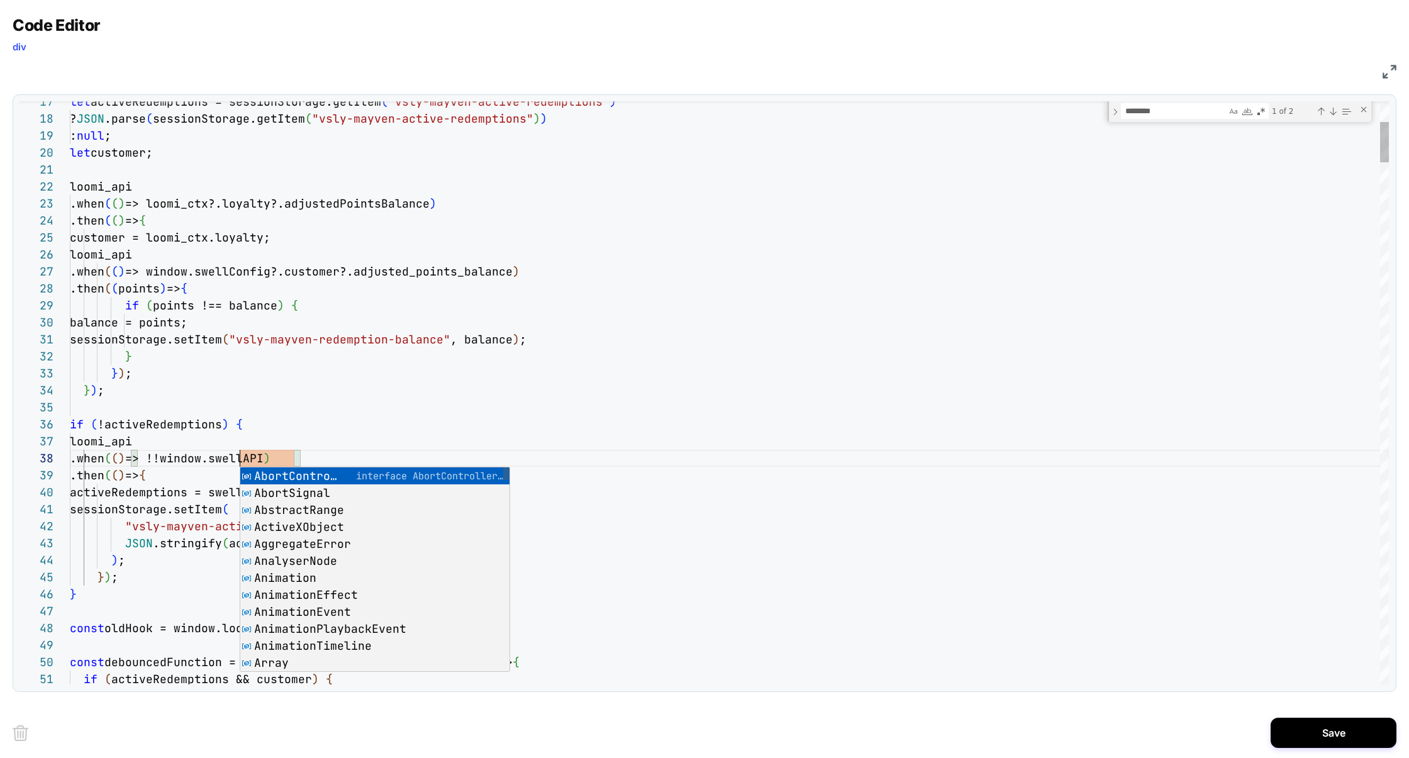
scroll to position [119, 170]
click at [0, 0] on div "let activeRedemptions = sessionStorage.getItem ( "vsly-mayven-active-redemption…" at bounding box center [0, 0] width 0 height 0
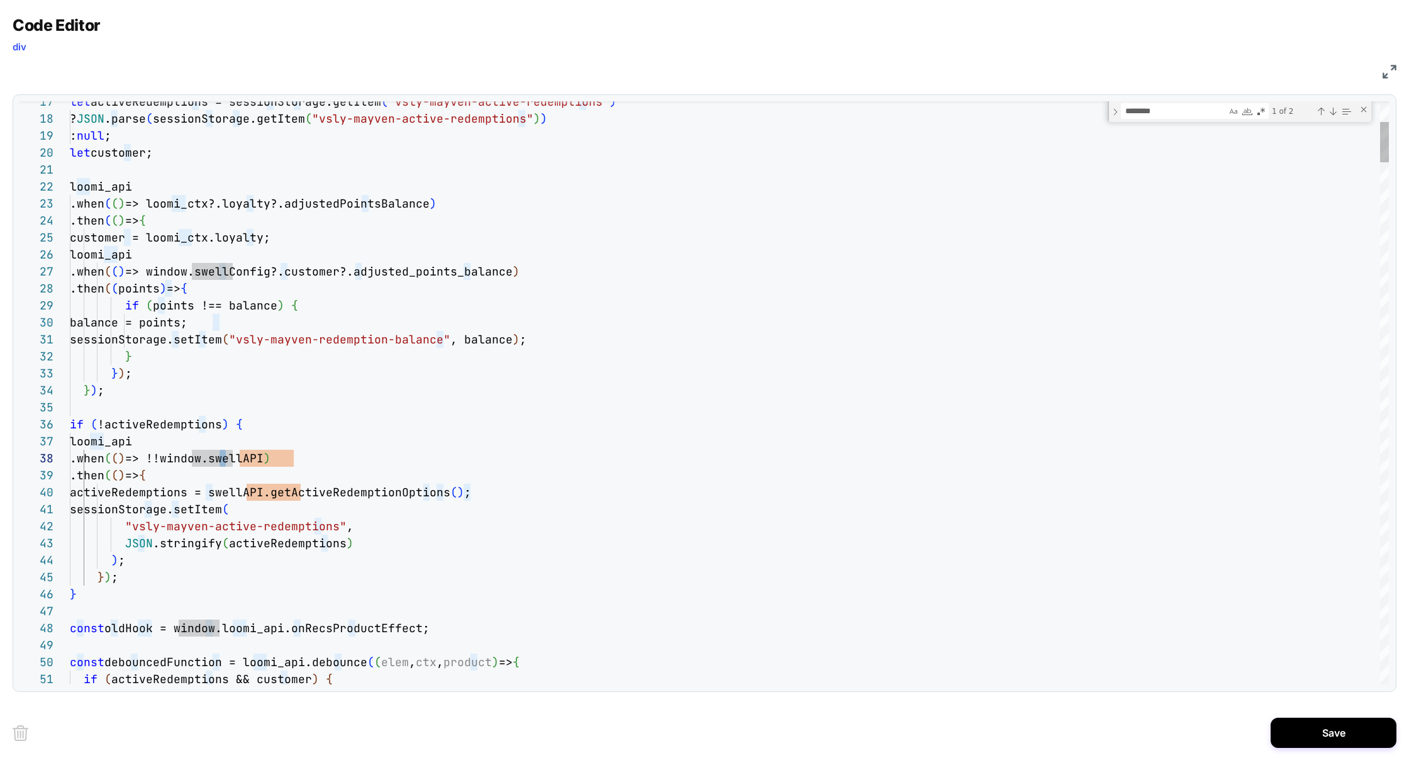
click at [0, 0] on div "let activeRedemptions = sessionStorage.getItem ( "vsly-mayven-active-redemption…" at bounding box center [0, 0] width 0 height 0
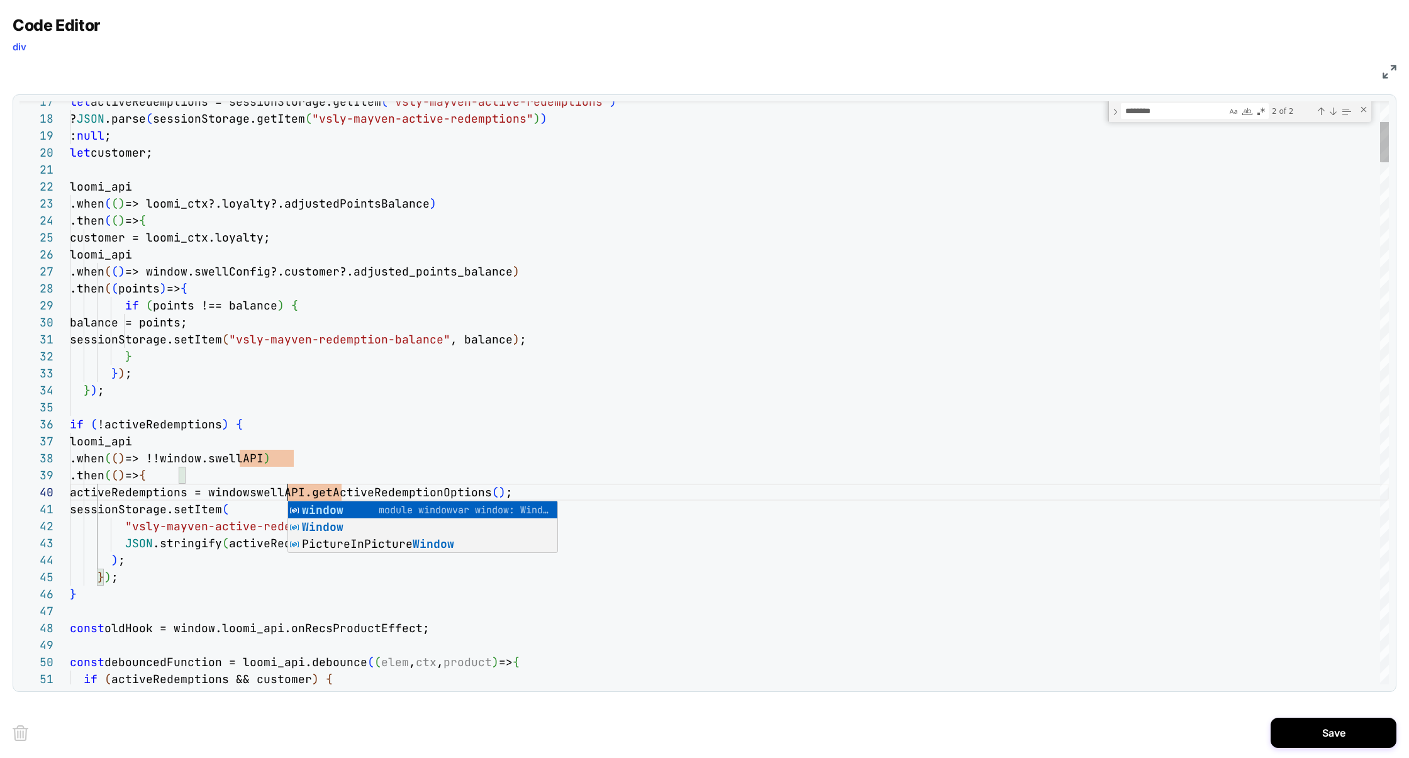
scroll to position [152, 224]
click at [0, 0] on div "let activeRedemptions = sessionStorage.getItem ( "vsly-mayven-active-redemption…" at bounding box center [0, 0] width 0 height 0
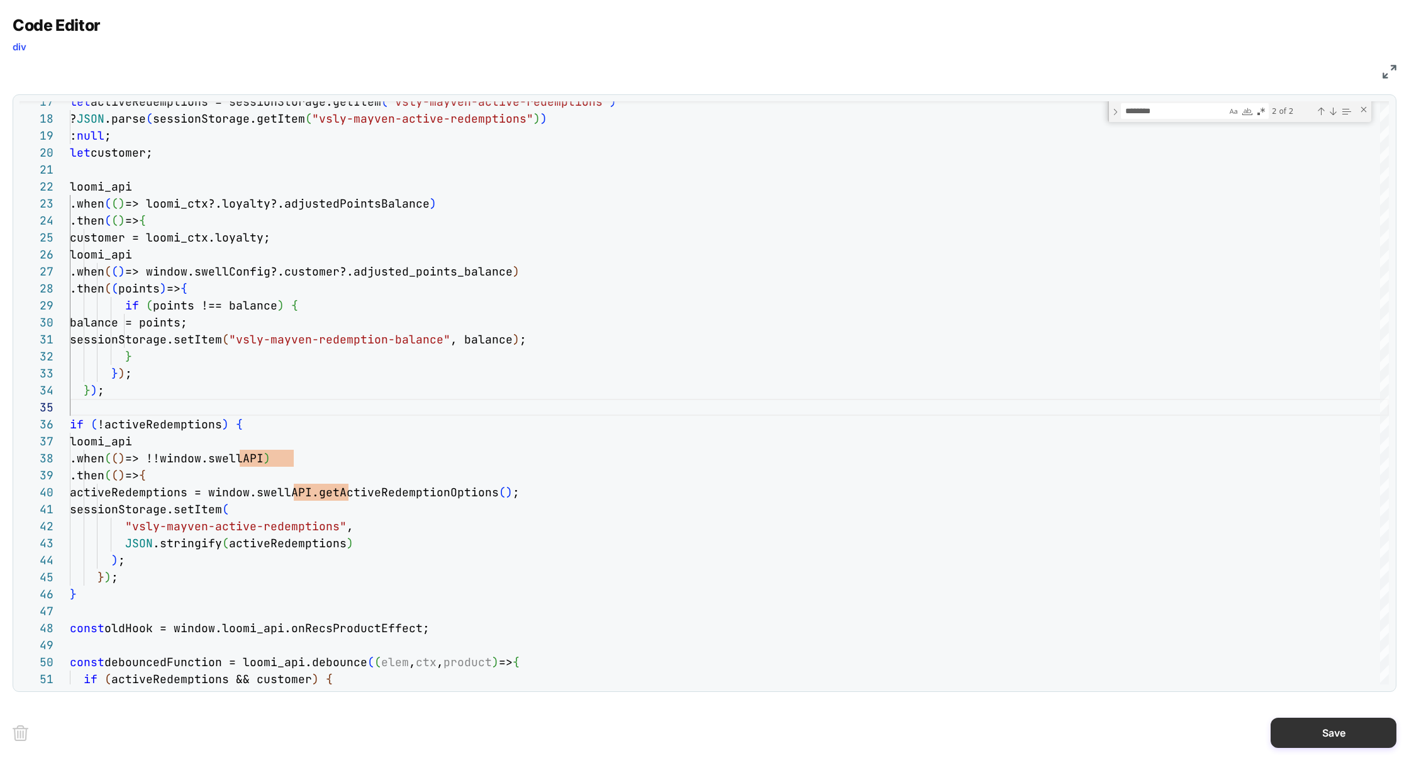
type textarea "**********"
click at [249, 461] on button "Save" at bounding box center [124, 236] width 249 height 447
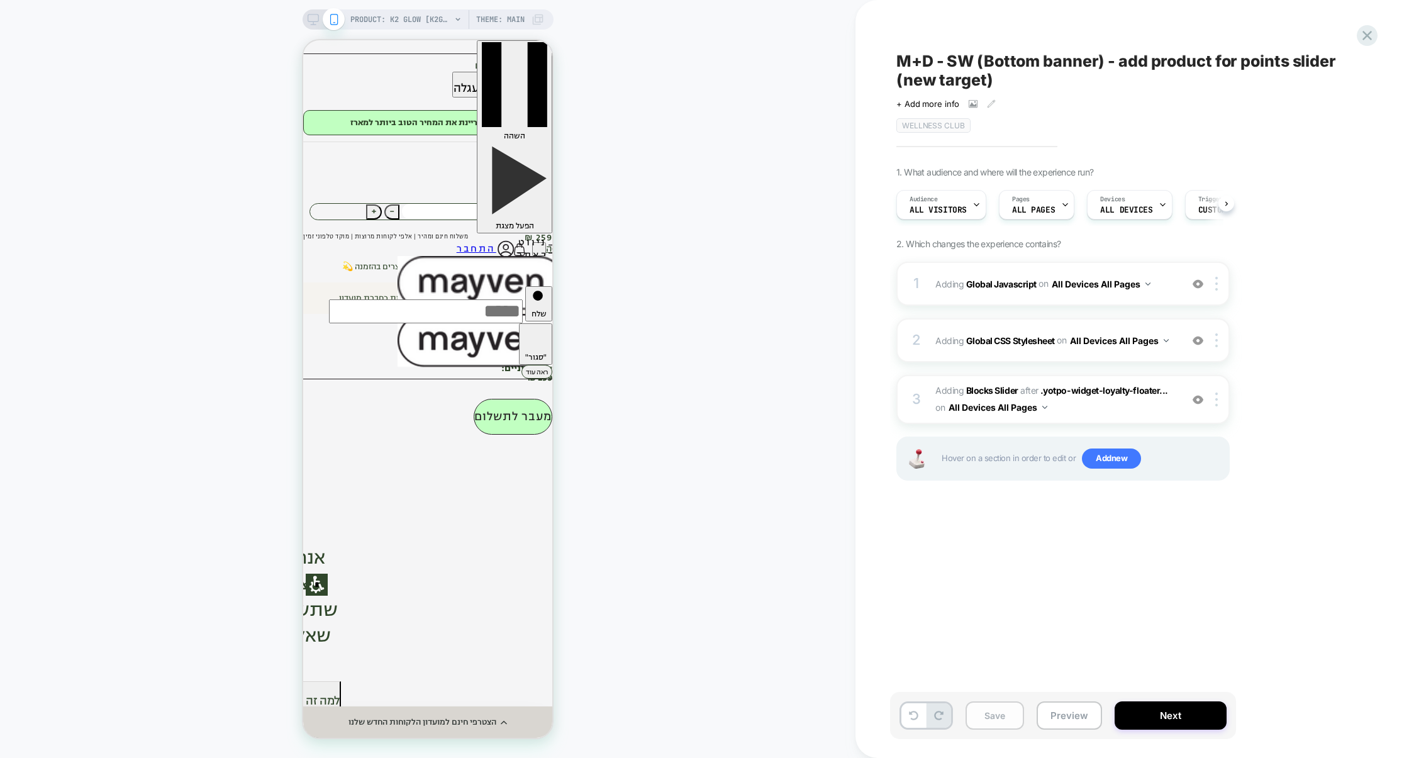
scroll to position [0, 1]
click at [987, 718] on button "Save" at bounding box center [995, 716] width 59 height 28
click at [1052, 717] on button "Preview" at bounding box center [1069, 716] width 65 height 28
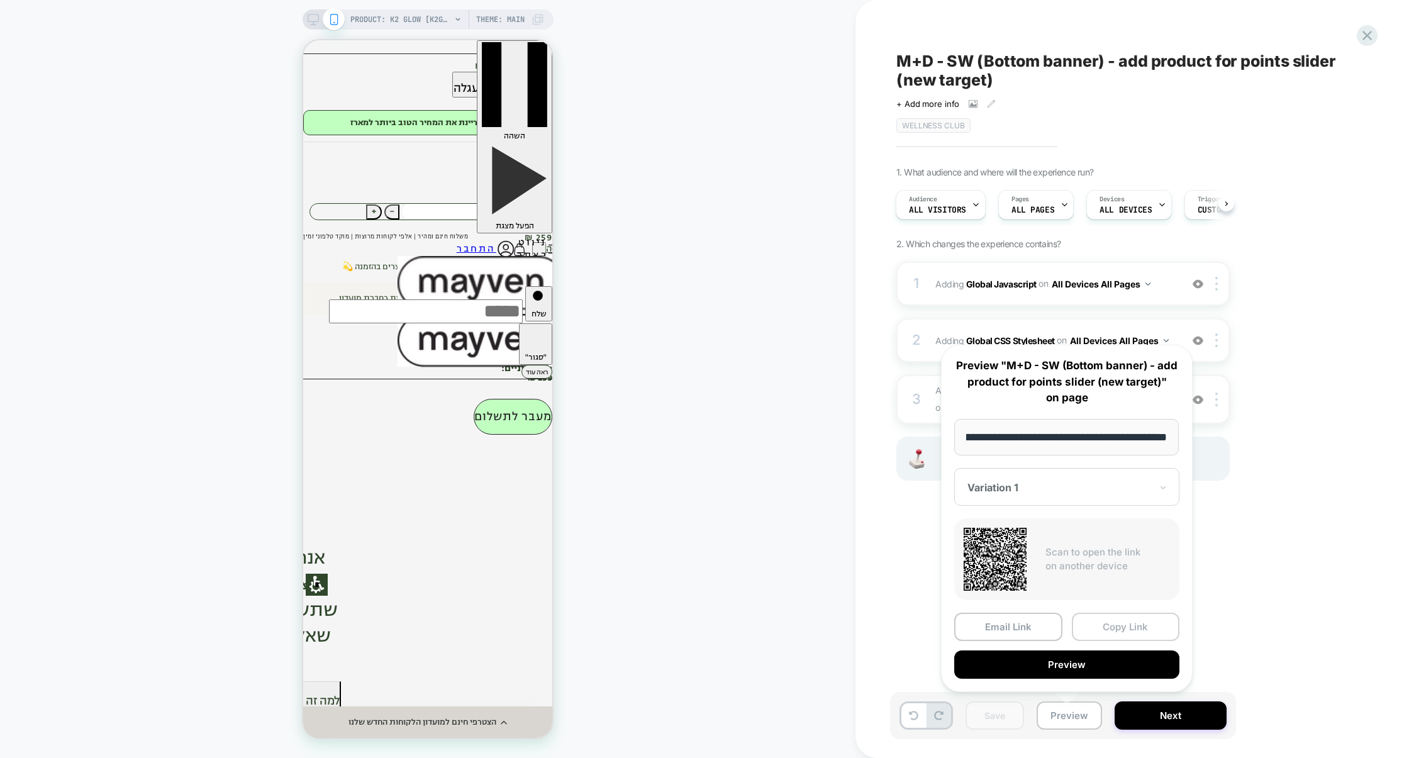
scroll to position [0, 0]
click at [1108, 636] on button "Copy Link" at bounding box center [1126, 627] width 108 height 28
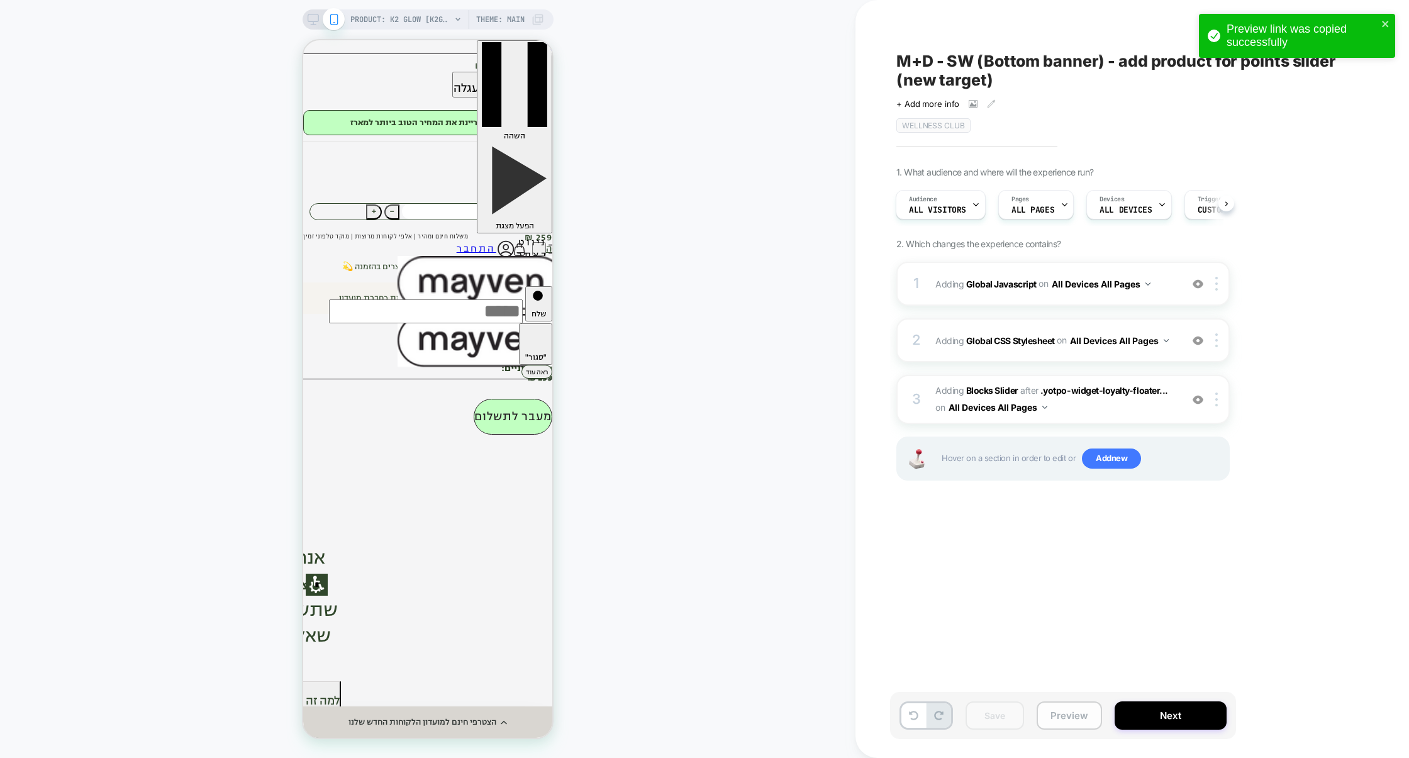
click at [1069, 720] on button "Preview" at bounding box center [1069, 716] width 65 height 28
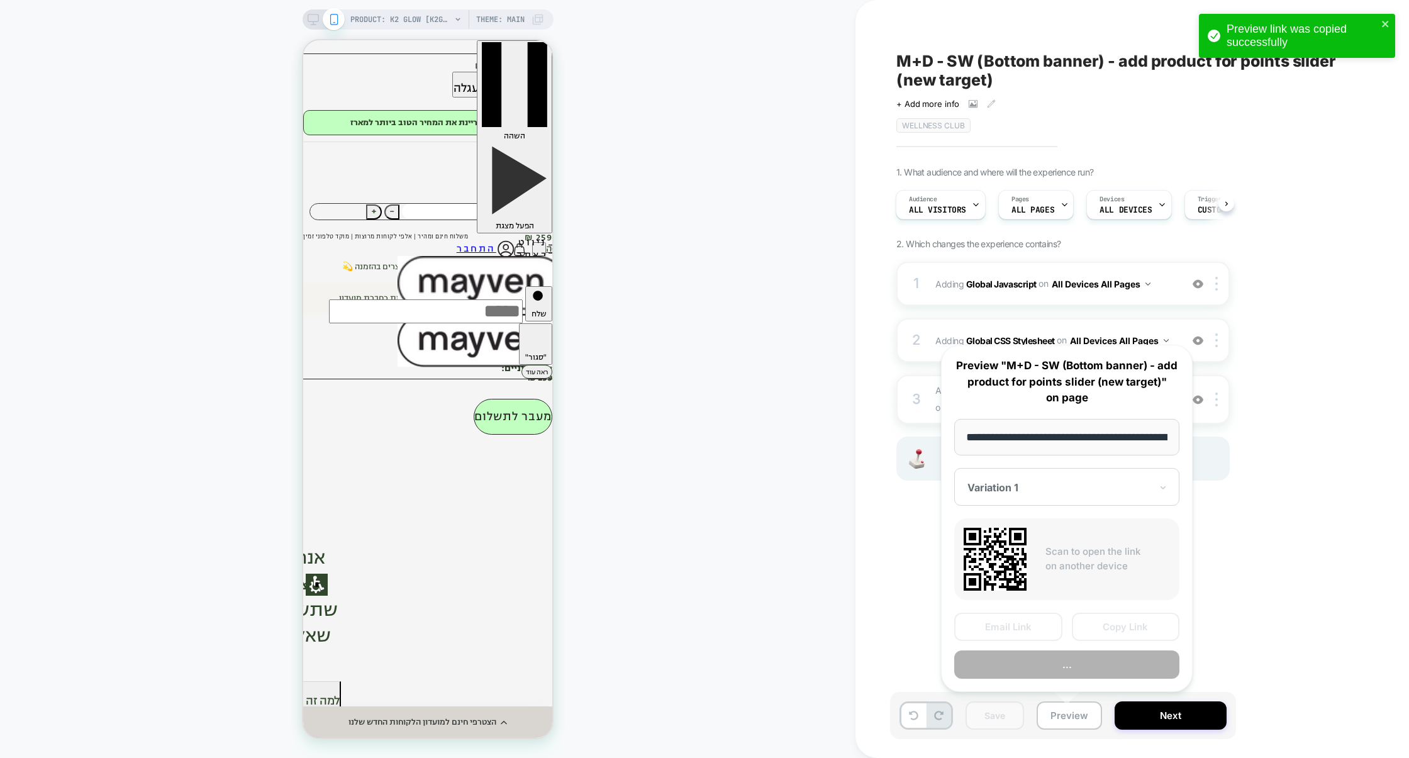
scroll to position [0, 113]
click at [1068, 664] on button "Preview" at bounding box center [1067, 665] width 225 height 28
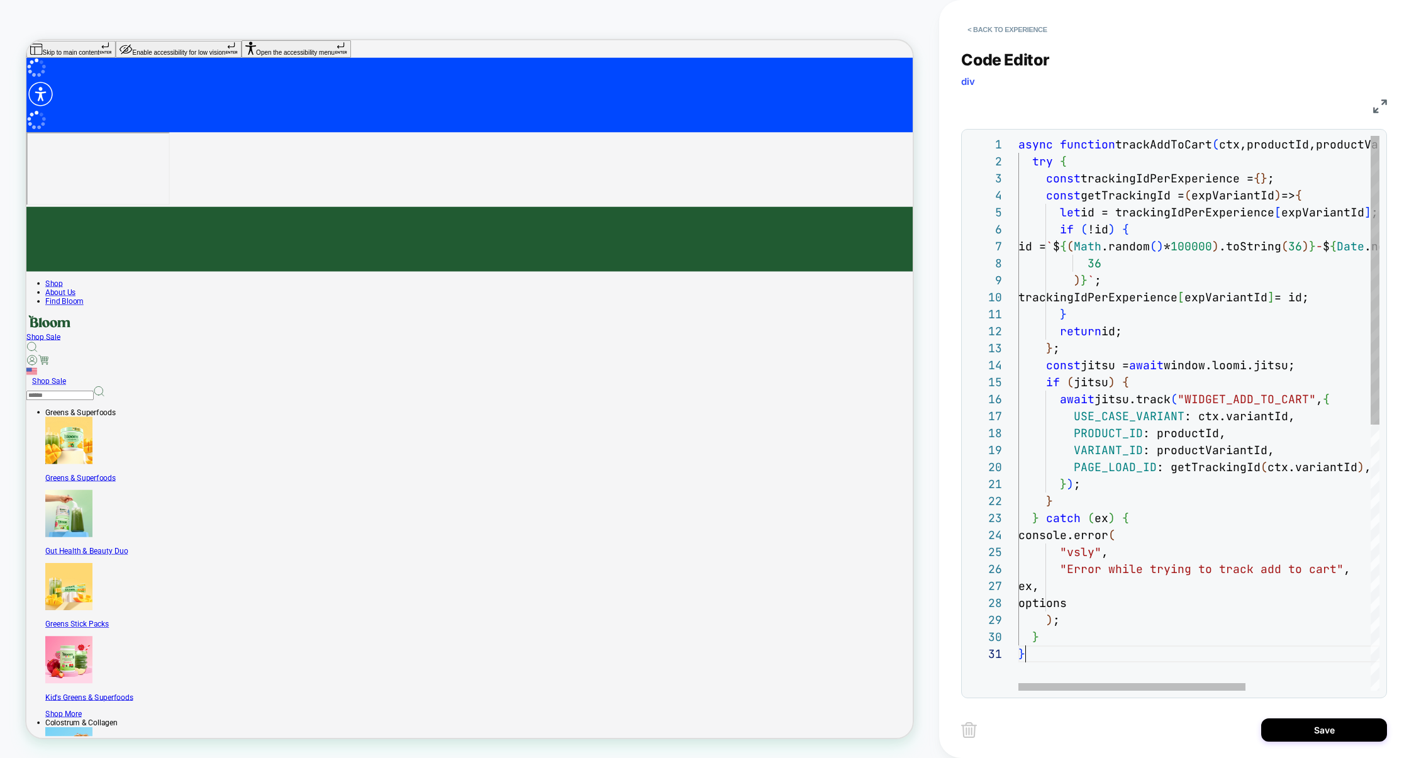
scroll to position [0, 6]
type textarea "**********"
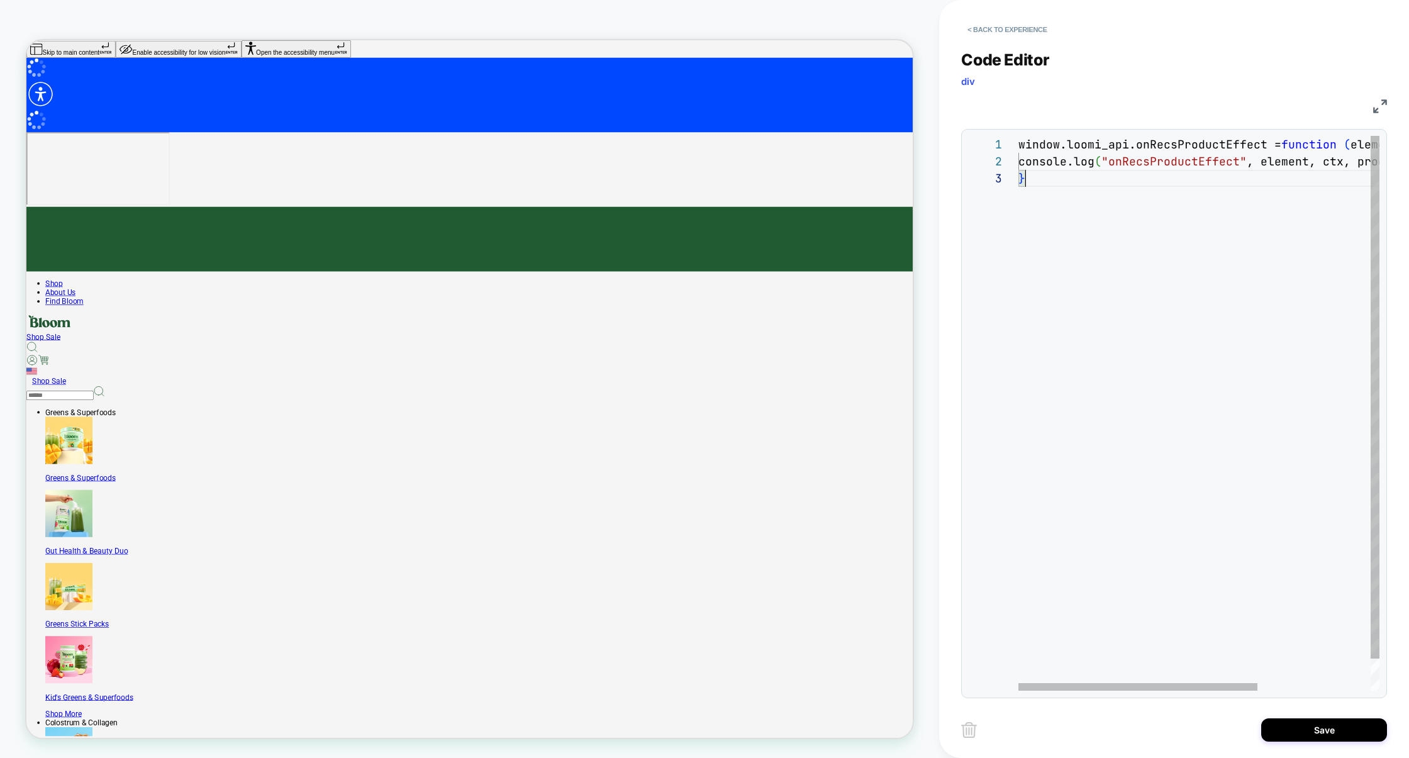
scroll to position [34, 6]
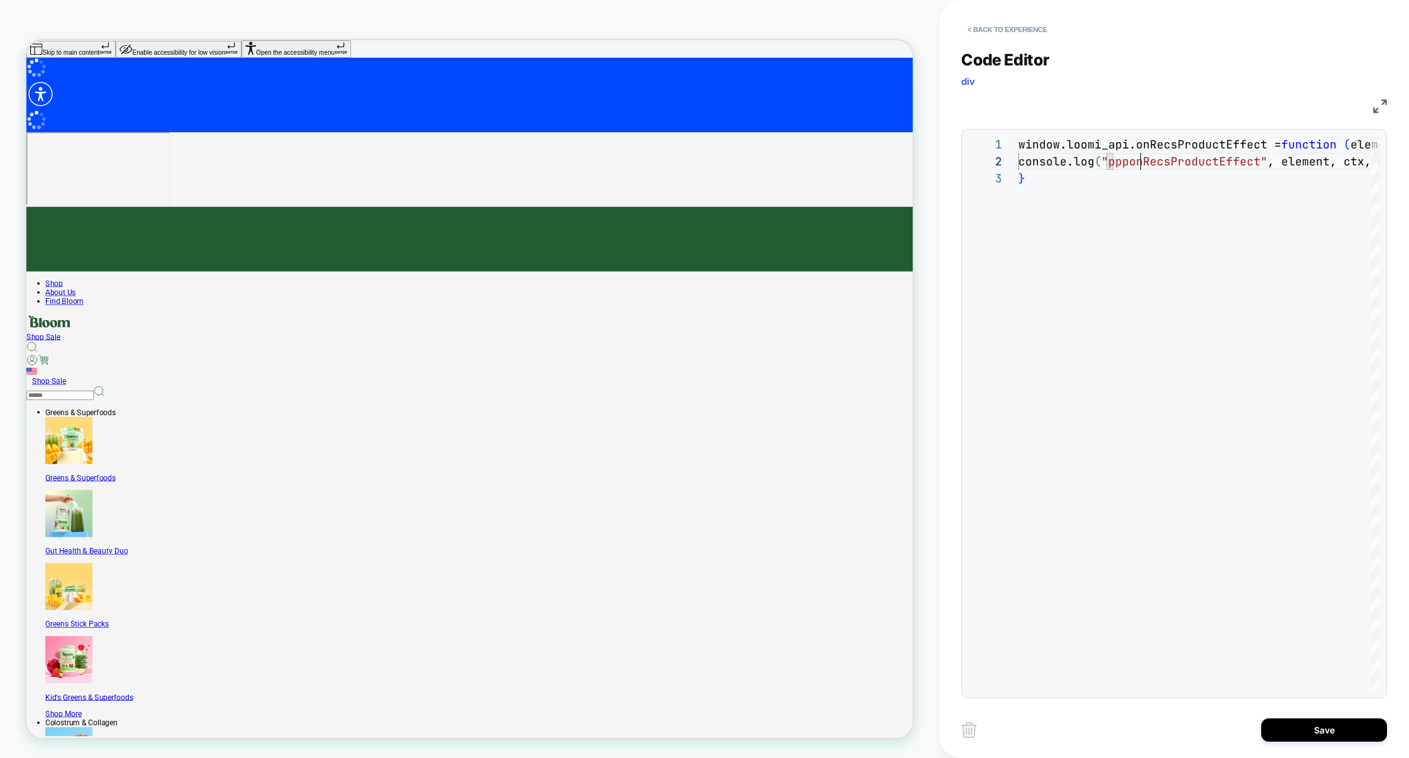
scroll to position [16, 122]
type textarea "**********"
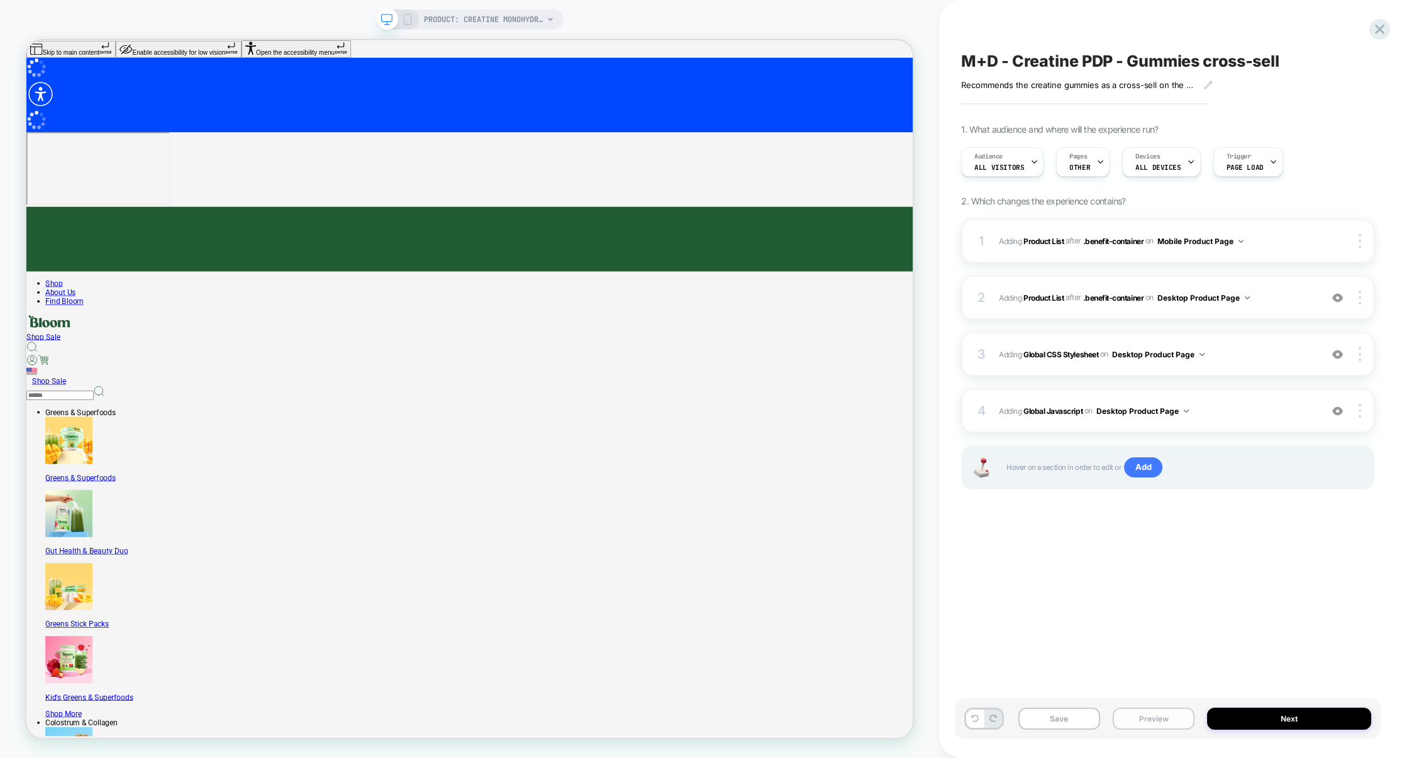
click at [1090, 718] on button "Preview" at bounding box center [1154, 719] width 82 height 22
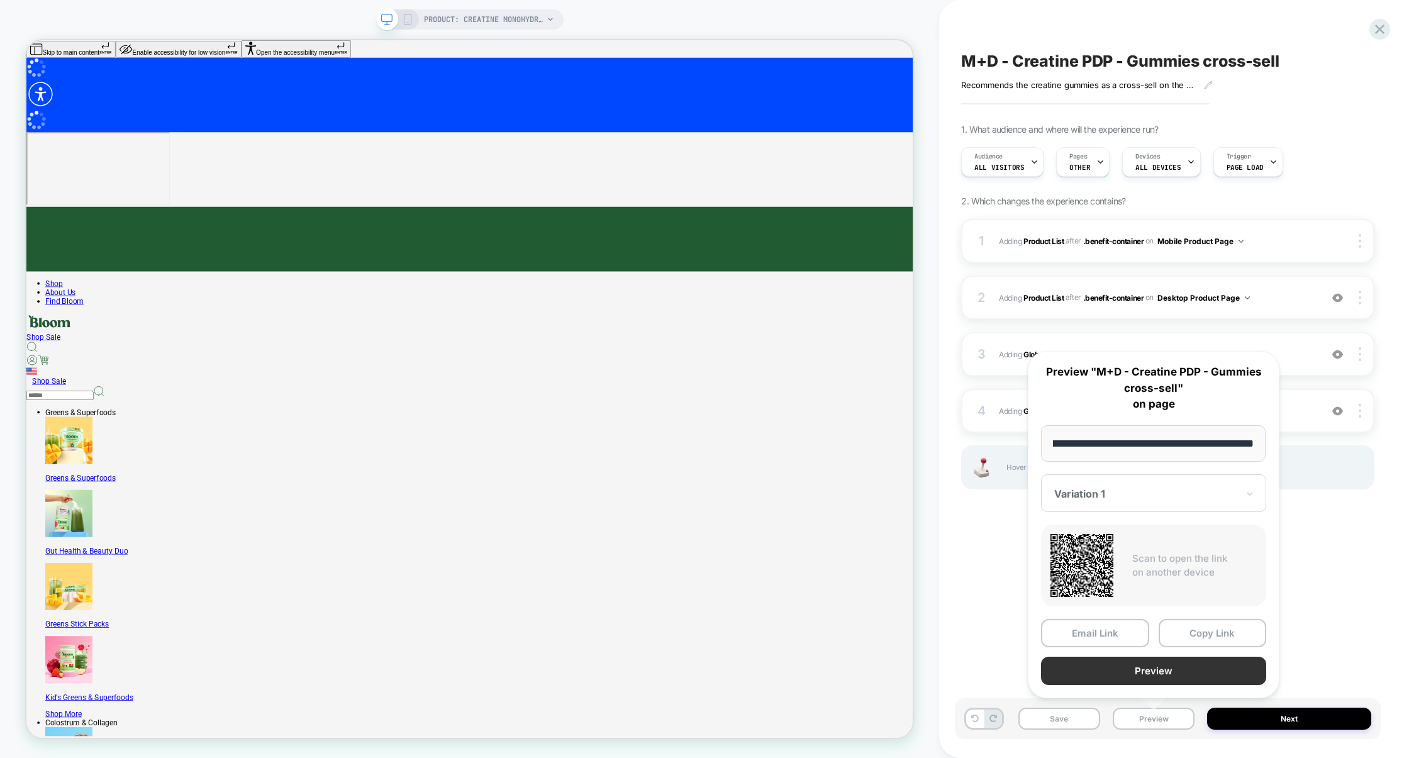
scroll to position [0, 0]
click at [0, 0] on button "Preview" at bounding box center [0, 0] width 0 height 0
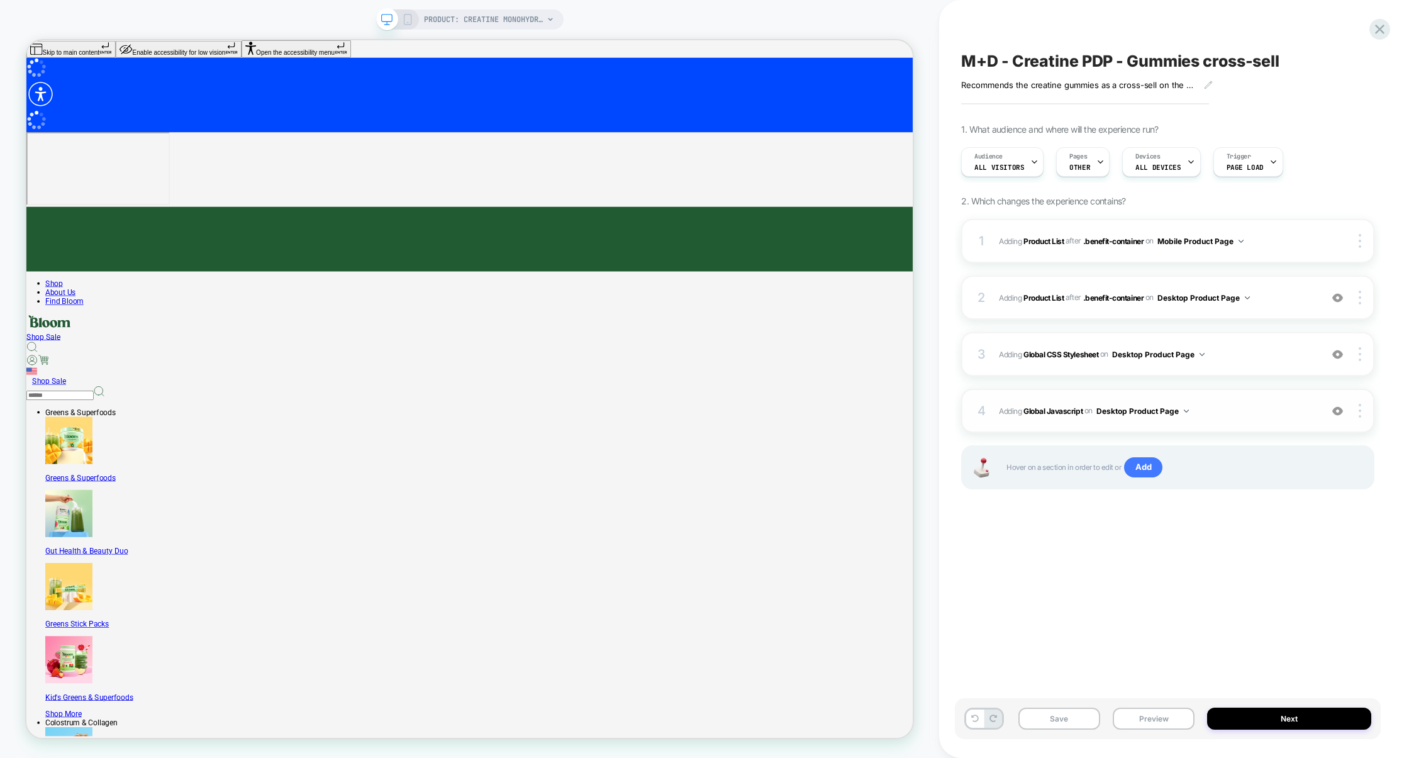
click at [1090, 412] on span "Adding Global Javascript on Desktop Product Page" at bounding box center [1157, 411] width 316 height 16
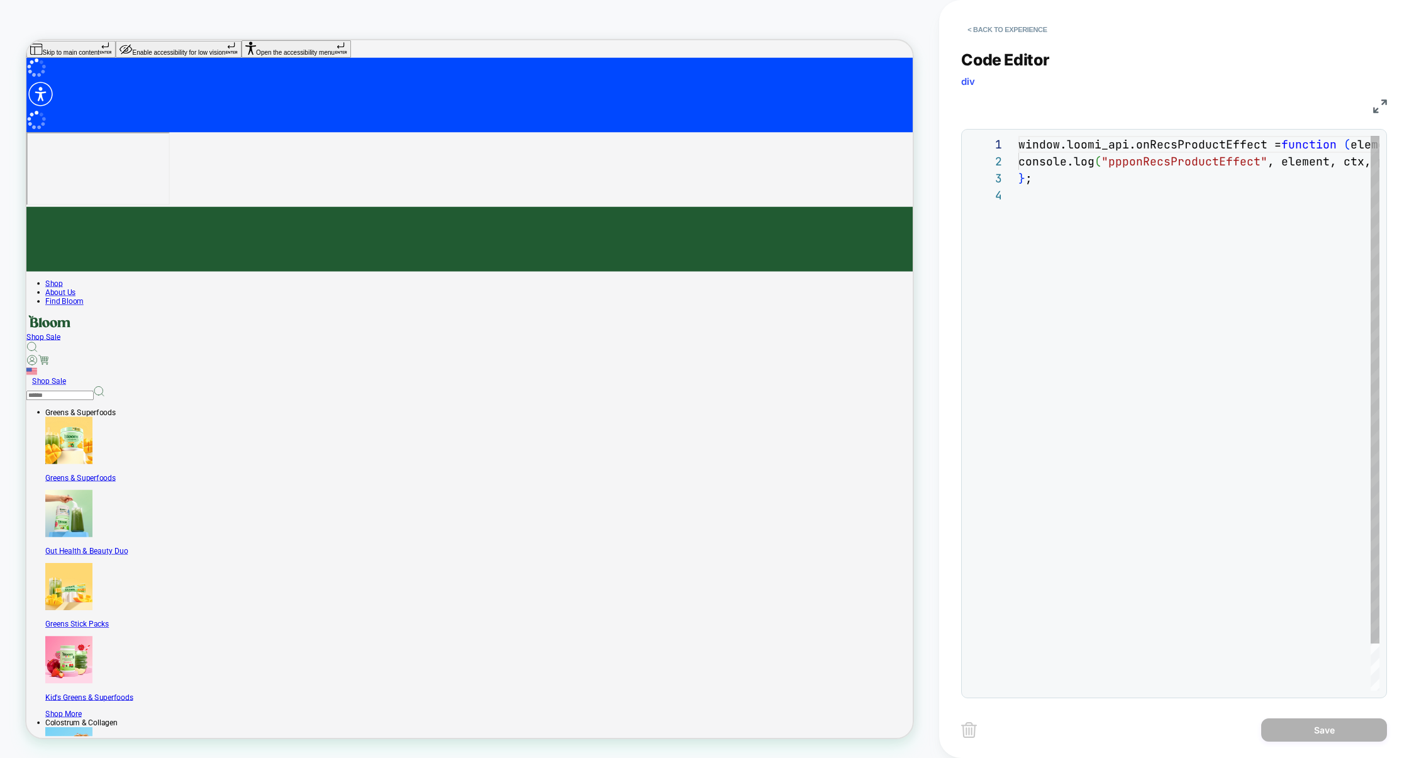
scroll to position [51, 0]
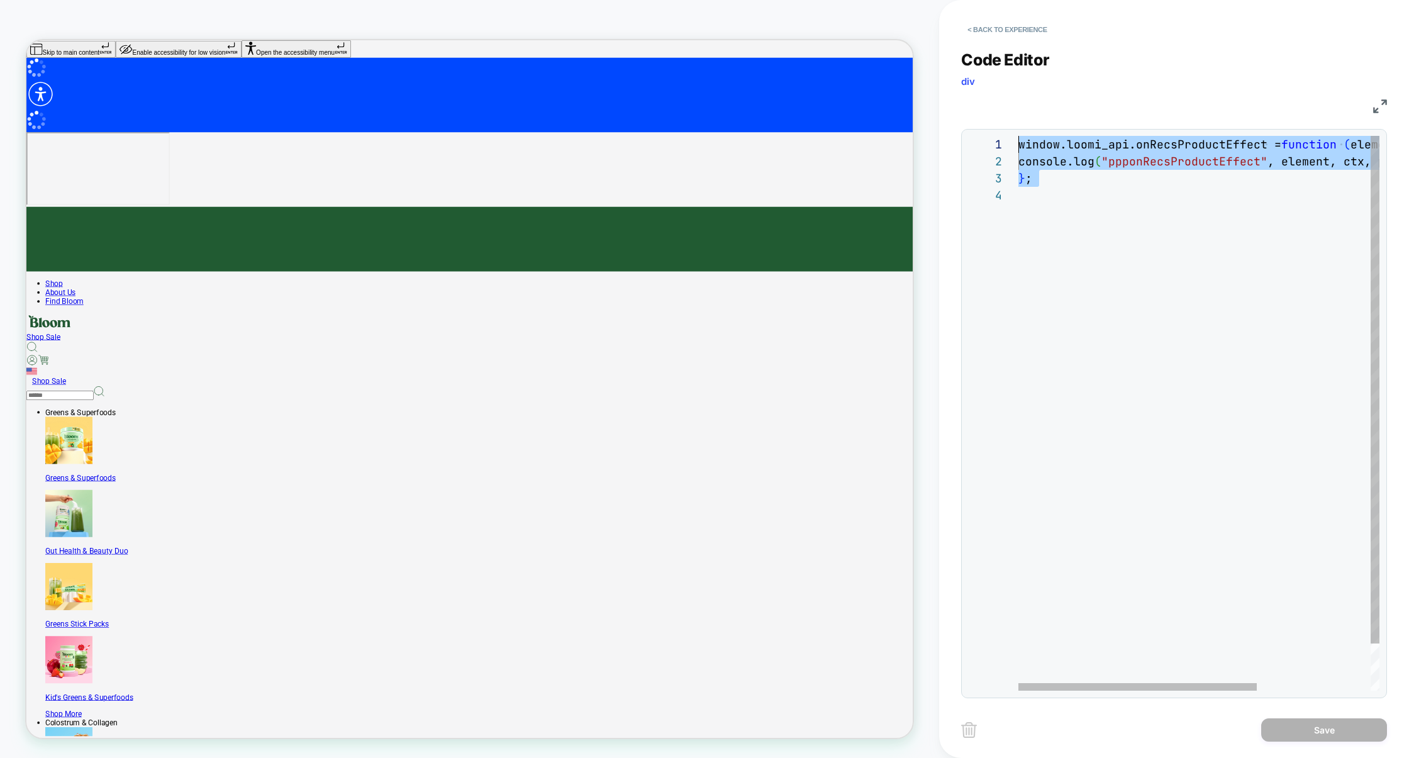
drag, startPoint x: 1026, startPoint y: 146, endPoint x: 787, endPoint y: -17, distance: 289.4
click at [1019, 136] on div "window.loomi_api.onRecsProductEffect = function ( element, ctx, product ) { con…" at bounding box center [1285, 439] width 532 height 606
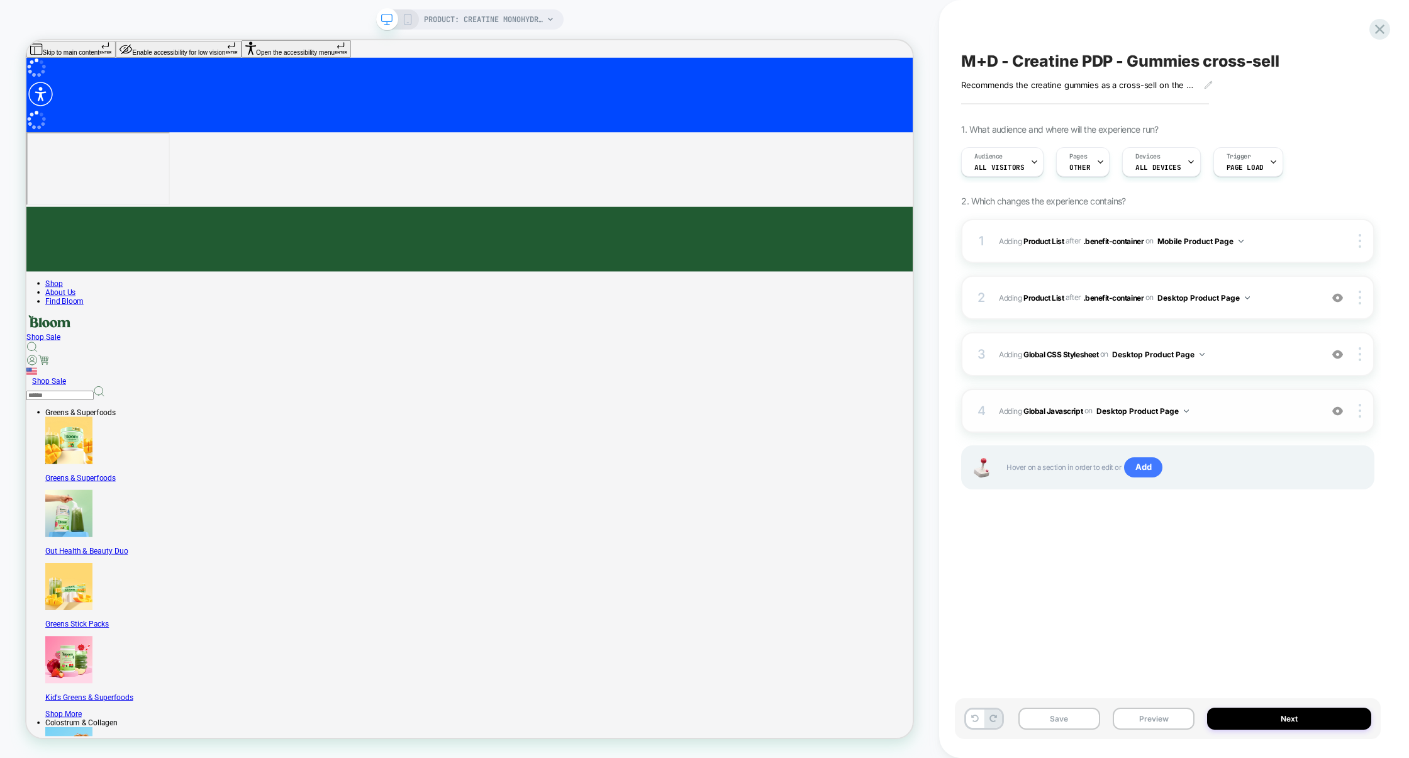
click at [0, 0] on div "4 Adding Global Javascript on Desktop Product Page Add Before Add After Copy to…" at bounding box center [0, 0] width 0 height 0
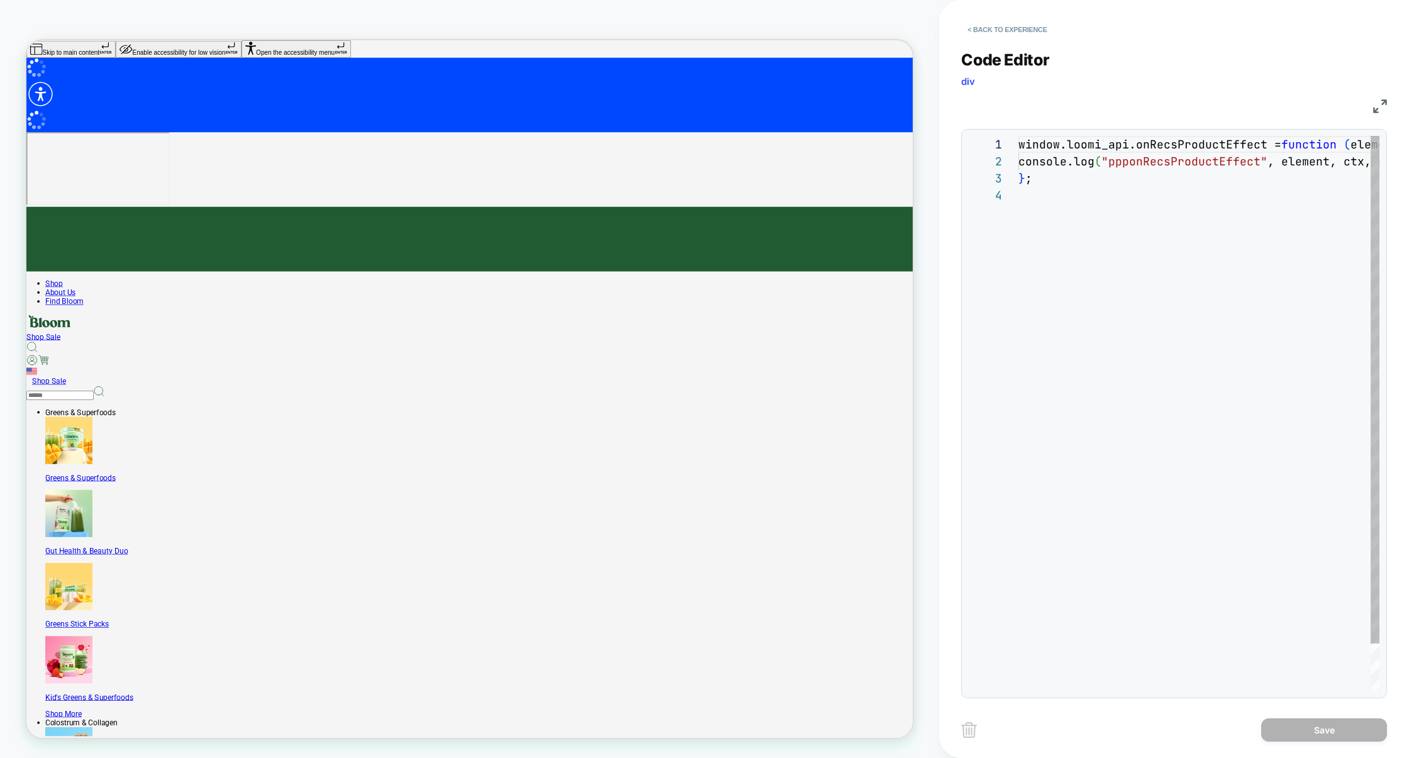
scroll to position [51, 0]
click at [0, 0] on img at bounding box center [0, 0] width 0 height 0
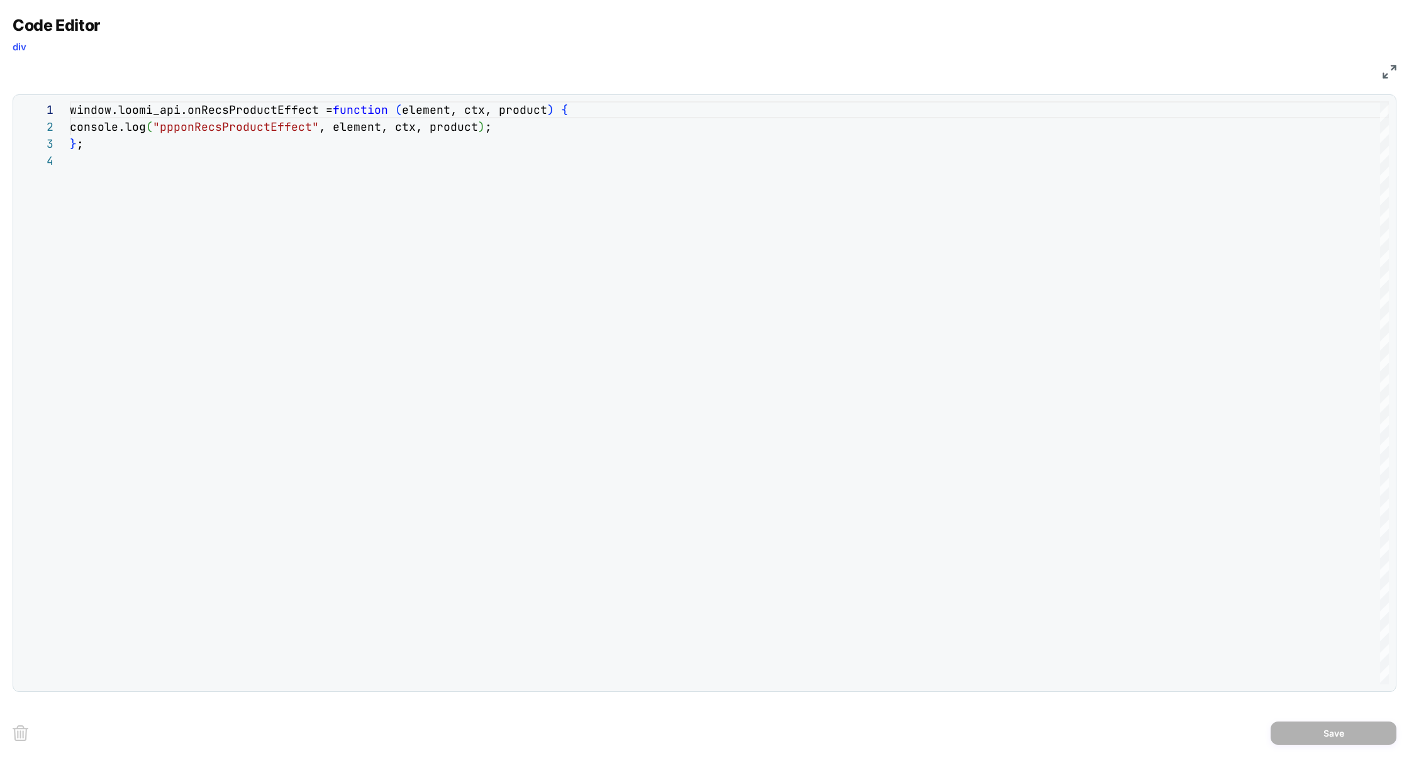
click at [204, 104] on div "window.loomi_api.onRecsProductEffect = function ( element, ctx, product ) { con…" at bounding box center [729, 418] width 1319 height 634
click at [422, 109] on div "window.loomi_api.onRecsProductEffect = function ( element, ctx, product ) { con…" at bounding box center [729, 418] width 1319 height 634
click at [467, 109] on div "window.loomi_api.onRecsProductEffect = function ( element, ctx, product ) { con…" at bounding box center [729, 418] width 1319 height 634
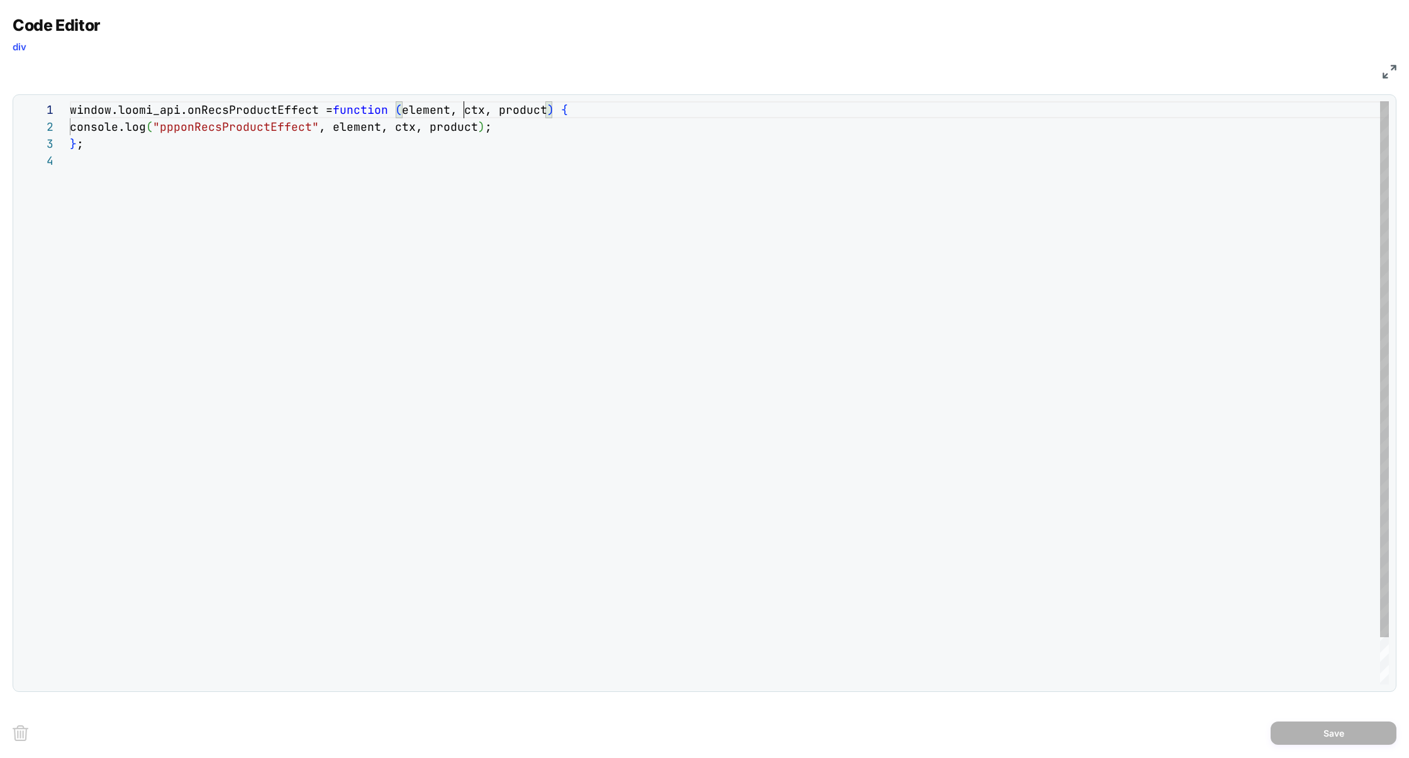
click at [467, 109] on div "window.loomi_api.onRecsProductEffect = function ( element, ctx, product ) { con…" at bounding box center [729, 418] width 1319 height 634
click at [483, 109] on div "window.loomi_api.onRecsProductEffect = function ( element, ctx, product ) { con…" at bounding box center [729, 418] width 1319 height 634
click at [1090, 71] on div "**********" at bounding box center [704, 379] width 1409 height 758
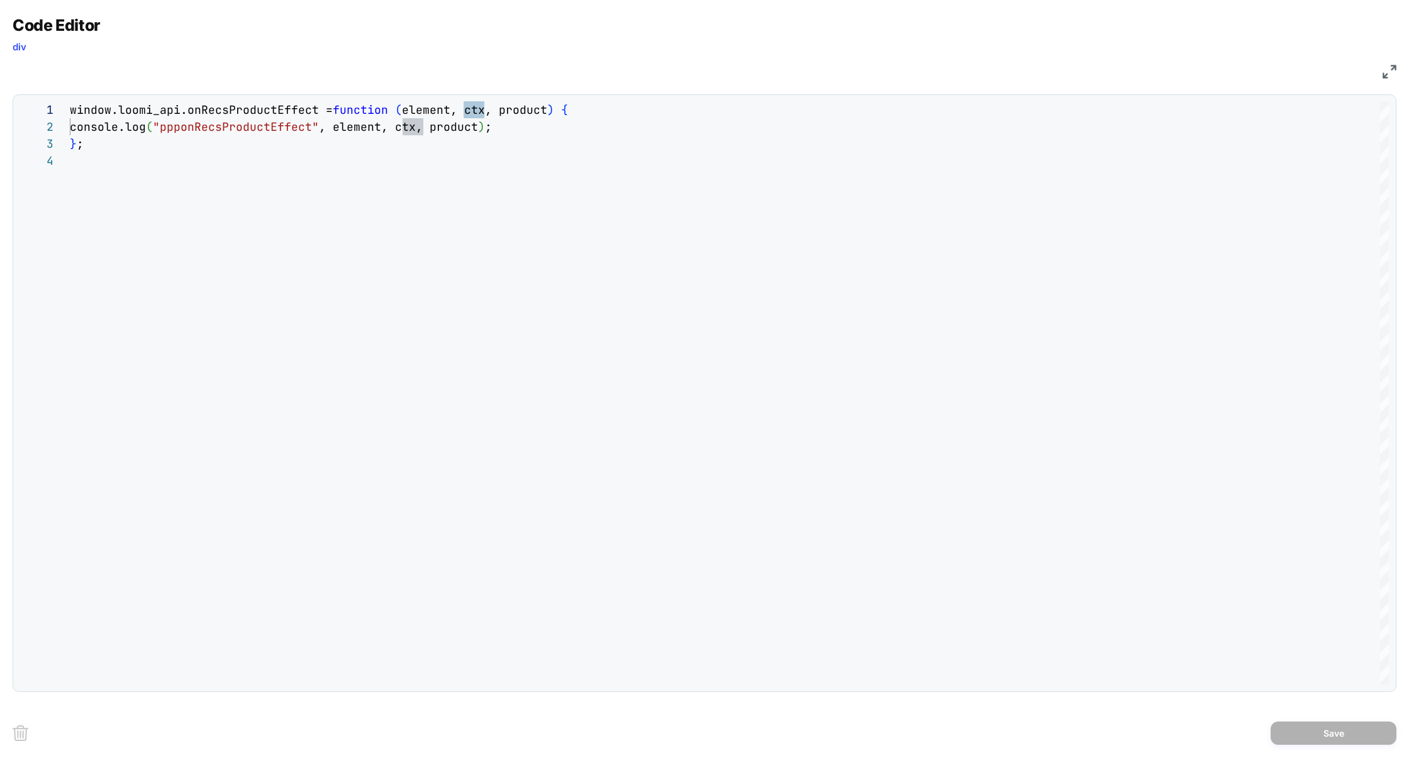
click at [0, 0] on img at bounding box center [0, 0] width 0 height 0
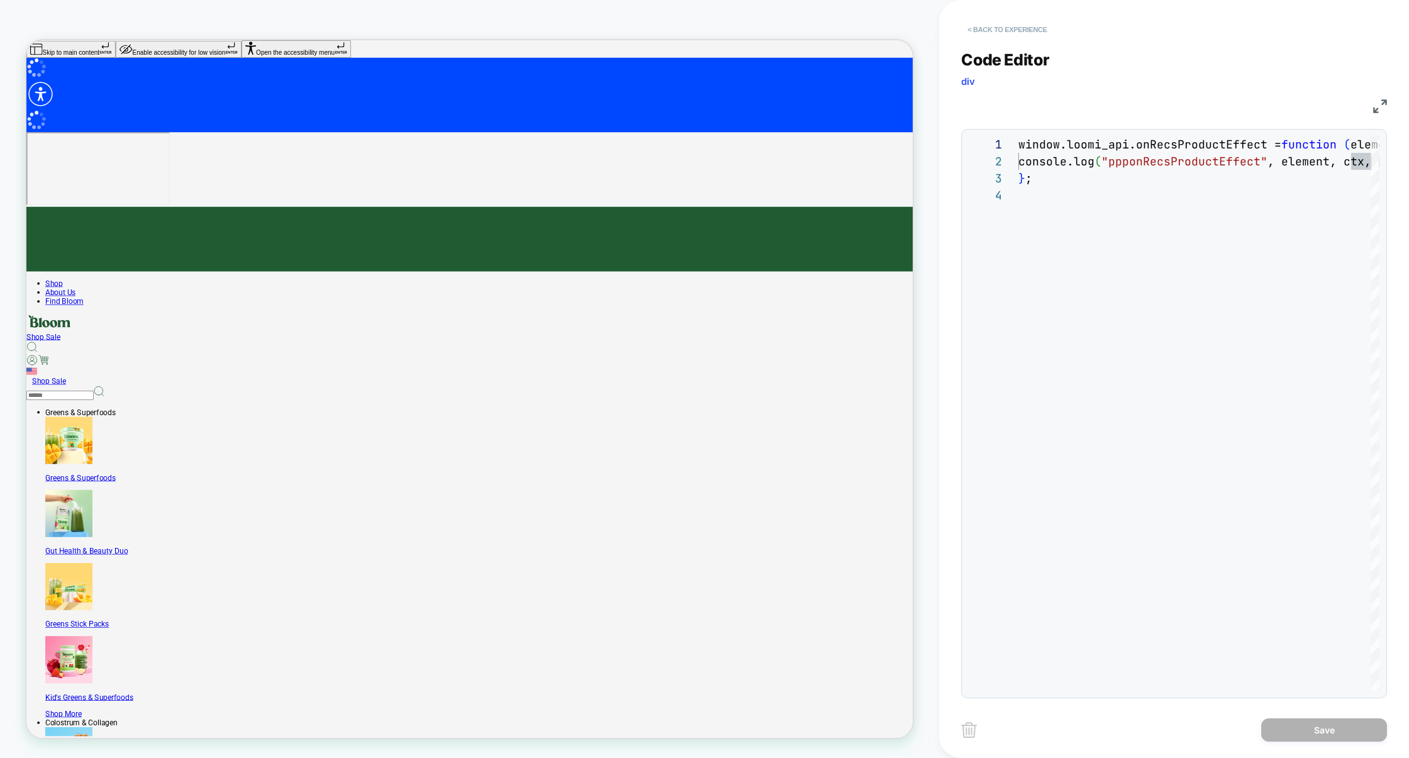
click at [0, 0] on button "< Back to experience" at bounding box center [0, 0] width 0 height 0
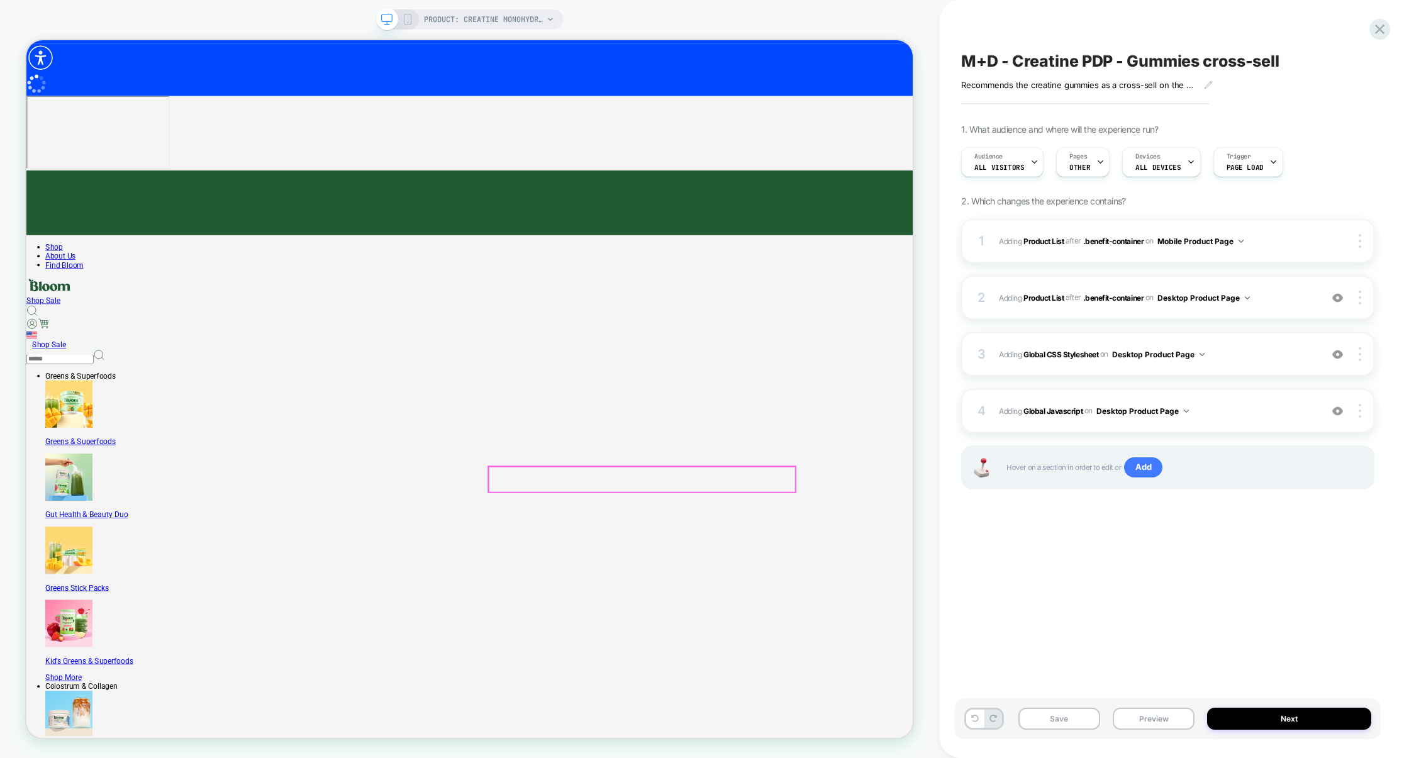
scroll to position [56, 0]
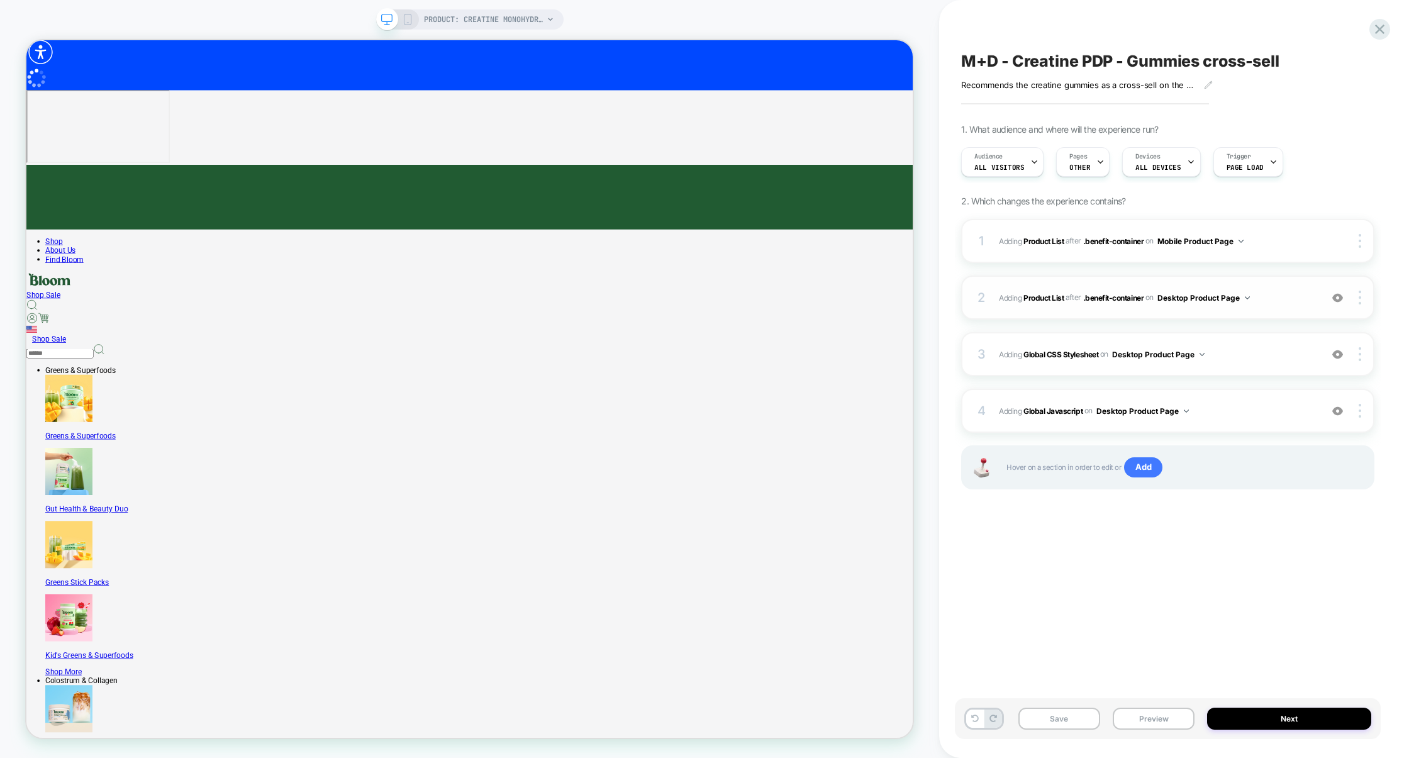
click at [1090, 283] on div "2 #_loomi_addon_1757007707032 Adding Product List AFTER .benefit-container .ben…" at bounding box center [1167, 298] width 413 height 44
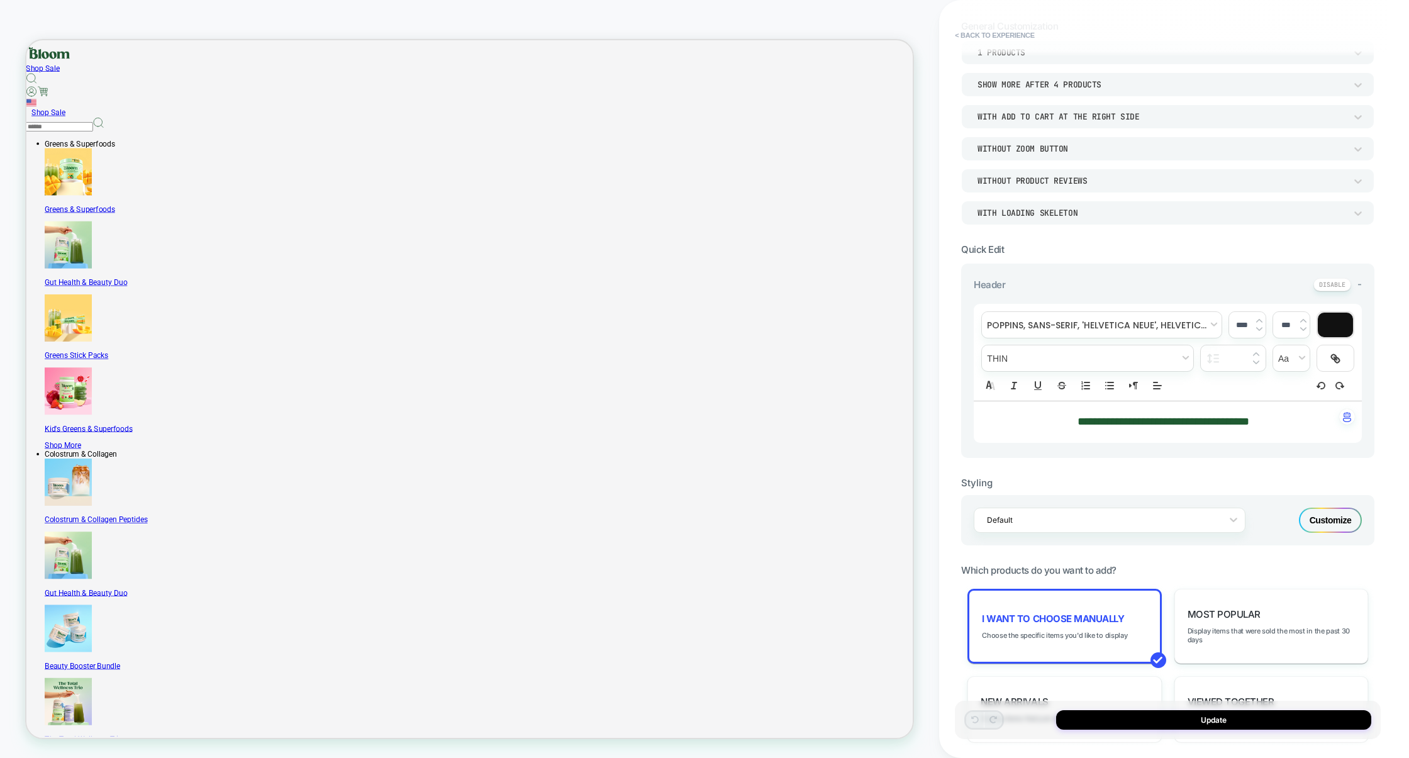
scroll to position [228, 0]
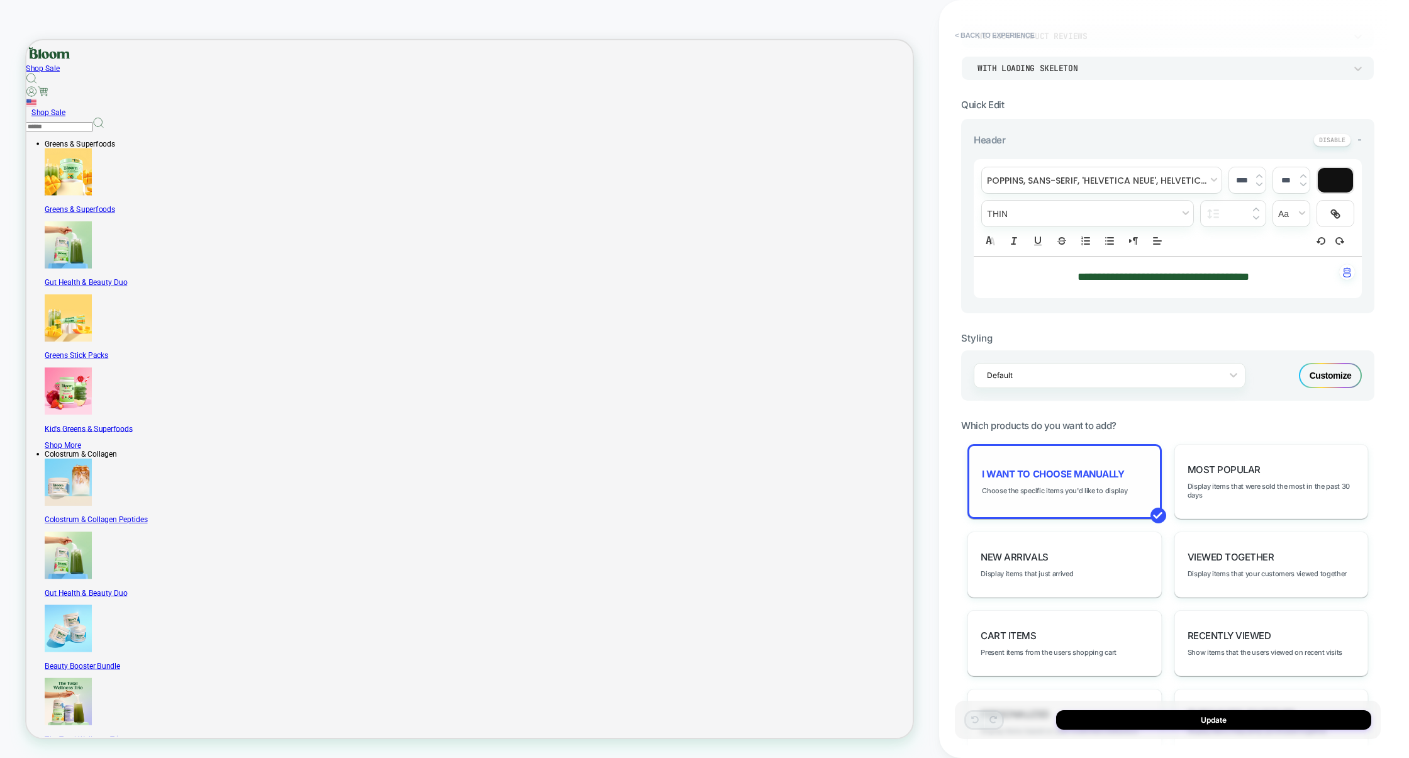
click at [0, 0] on span "I want to choose manually" at bounding box center [0, 0] width 0 height 0
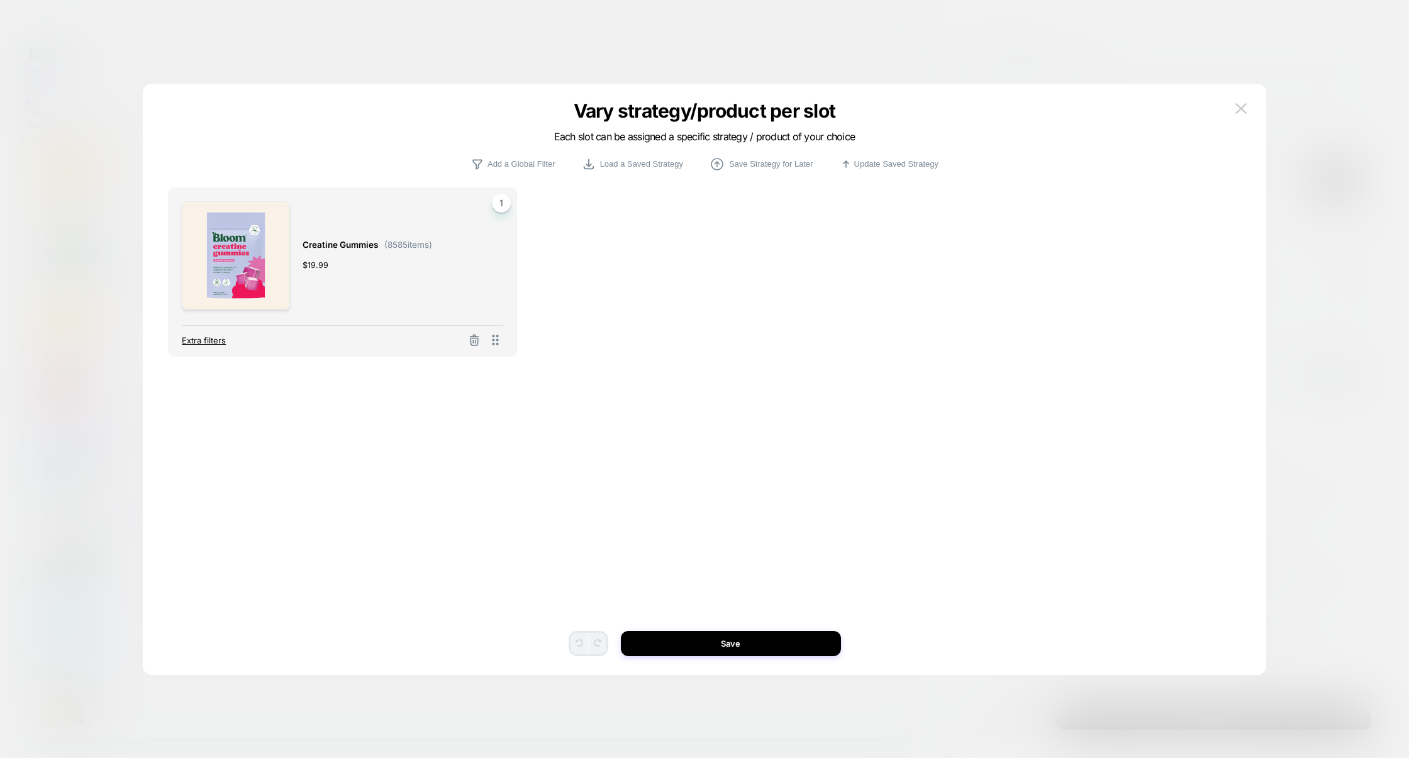
click at [0, 0] on span "Extra filters" at bounding box center [0, 0] width 0 height 0
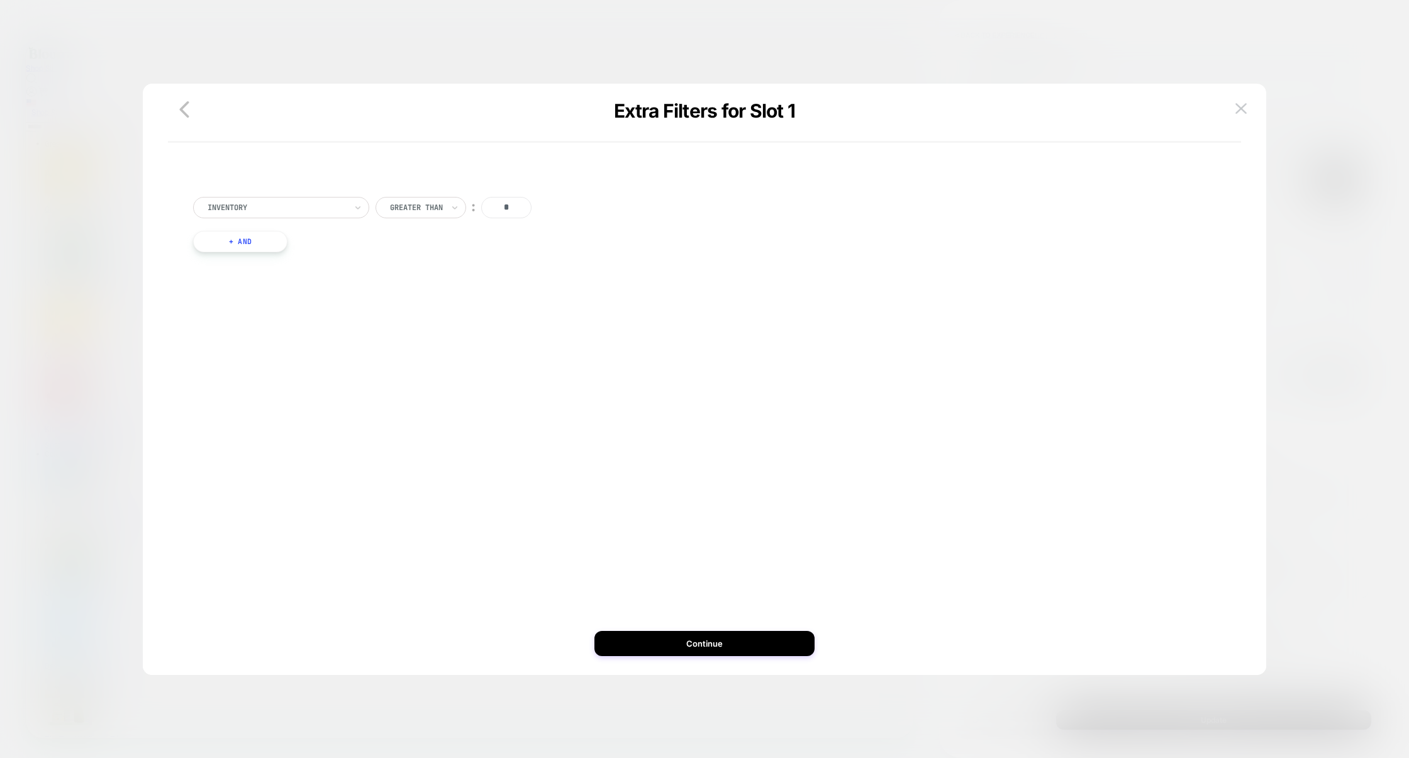
click at [275, 239] on button "+ And" at bounding box center [240, 241] width 94 height 21
click at [289, 249] on div at bounding box center [308, 254] width 138 height 11
click at [0, 0] on div "Separate out color variants" at bounding box center [0, 0] width 0 height 0
click at [444, 254] on div at bounding box center [443, 254] width 13 height 11
click at [710, 637] on button "Continue" at bounding box center [705, 643] width 220 height 25
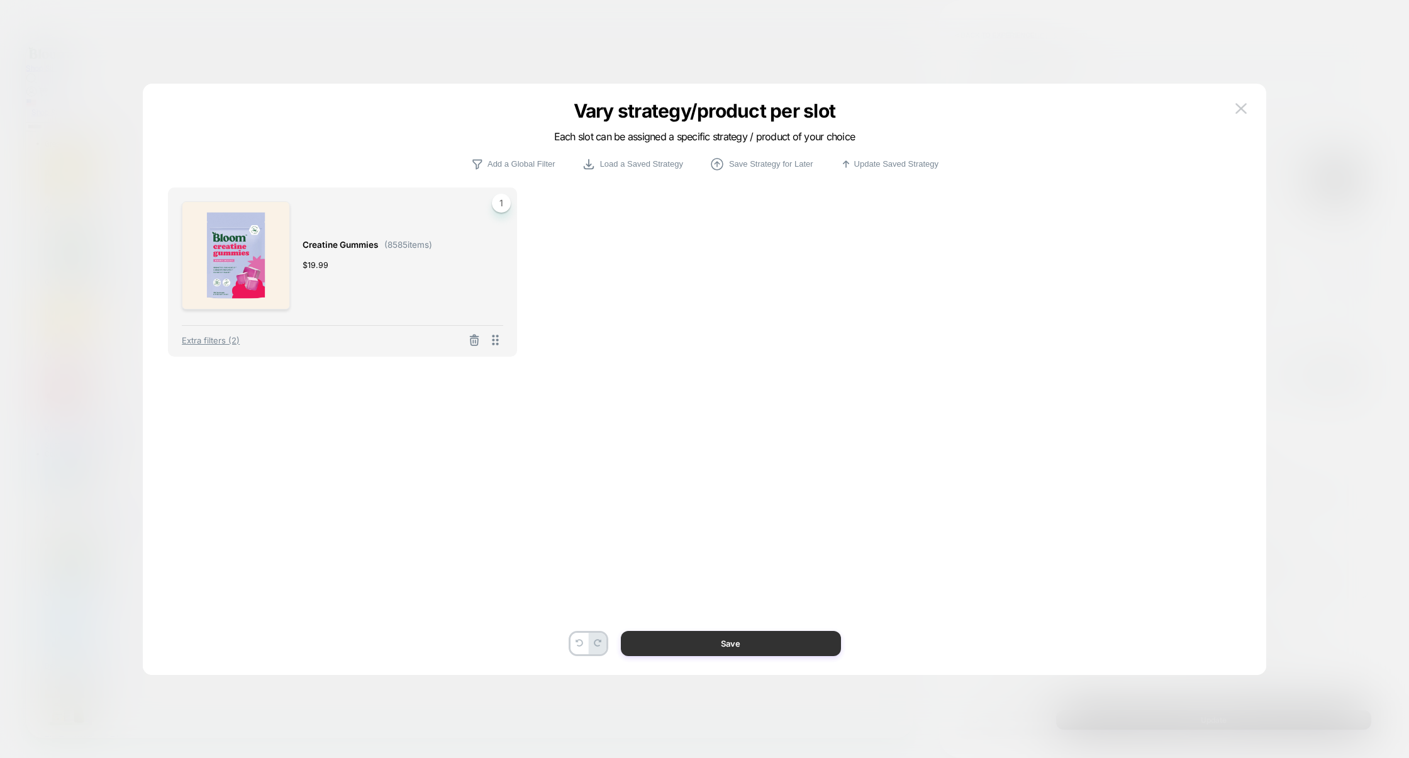
click at [797, 640] on button "Save" at bounding box center [731, 643] width 220 height 25
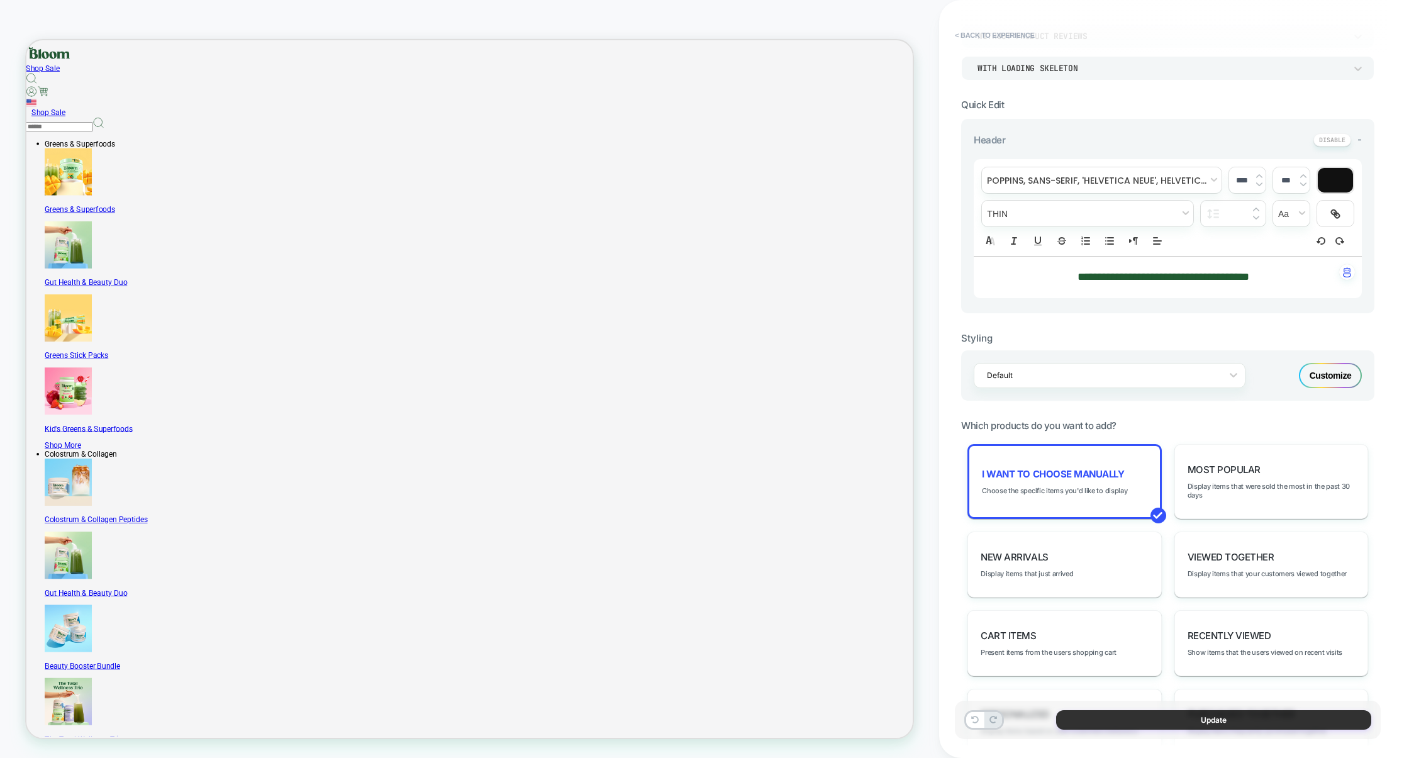
click at [1090, 722] on button "Update" at bounding box center [1213, 720] width 315 height 20
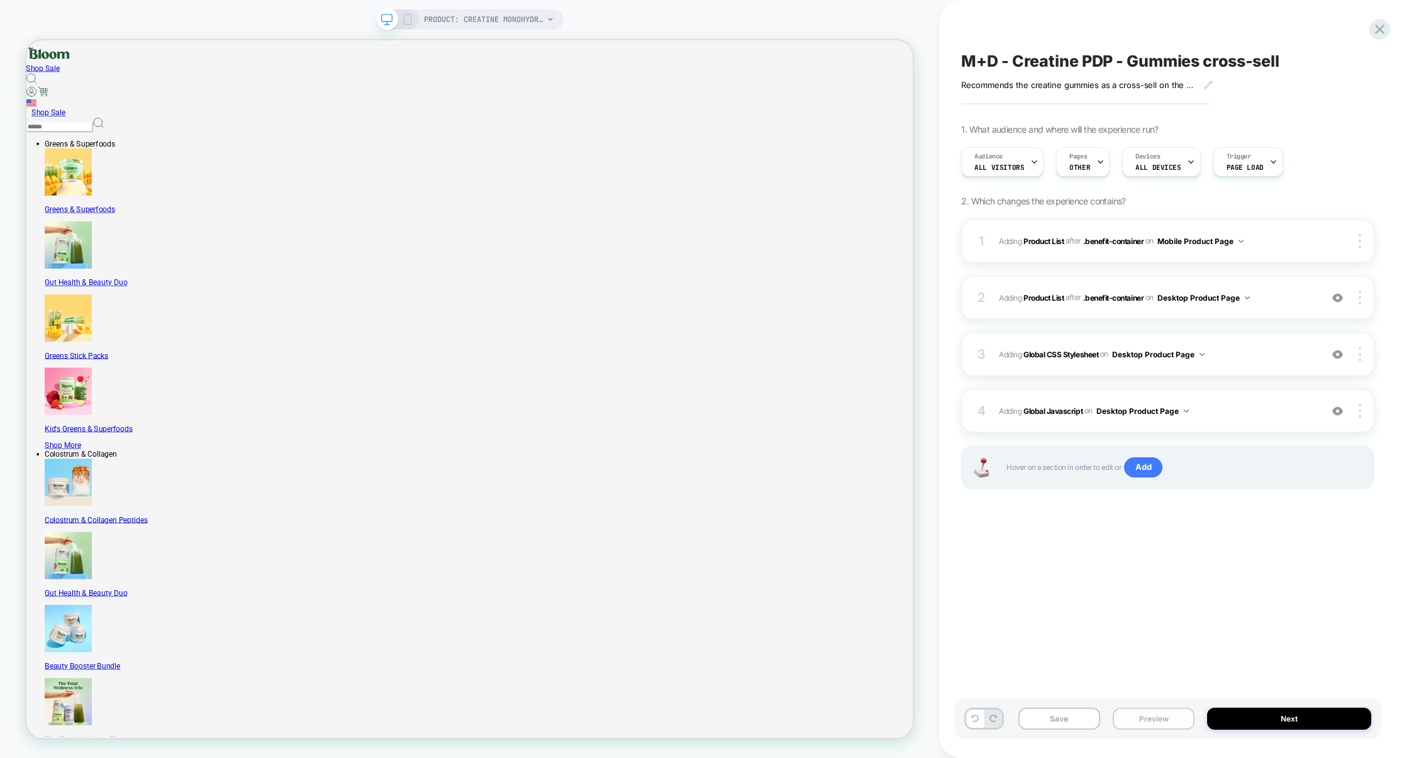
click at [1090, 722] on button "Preview" at bounding box center [1154, 719] width 82 height 22
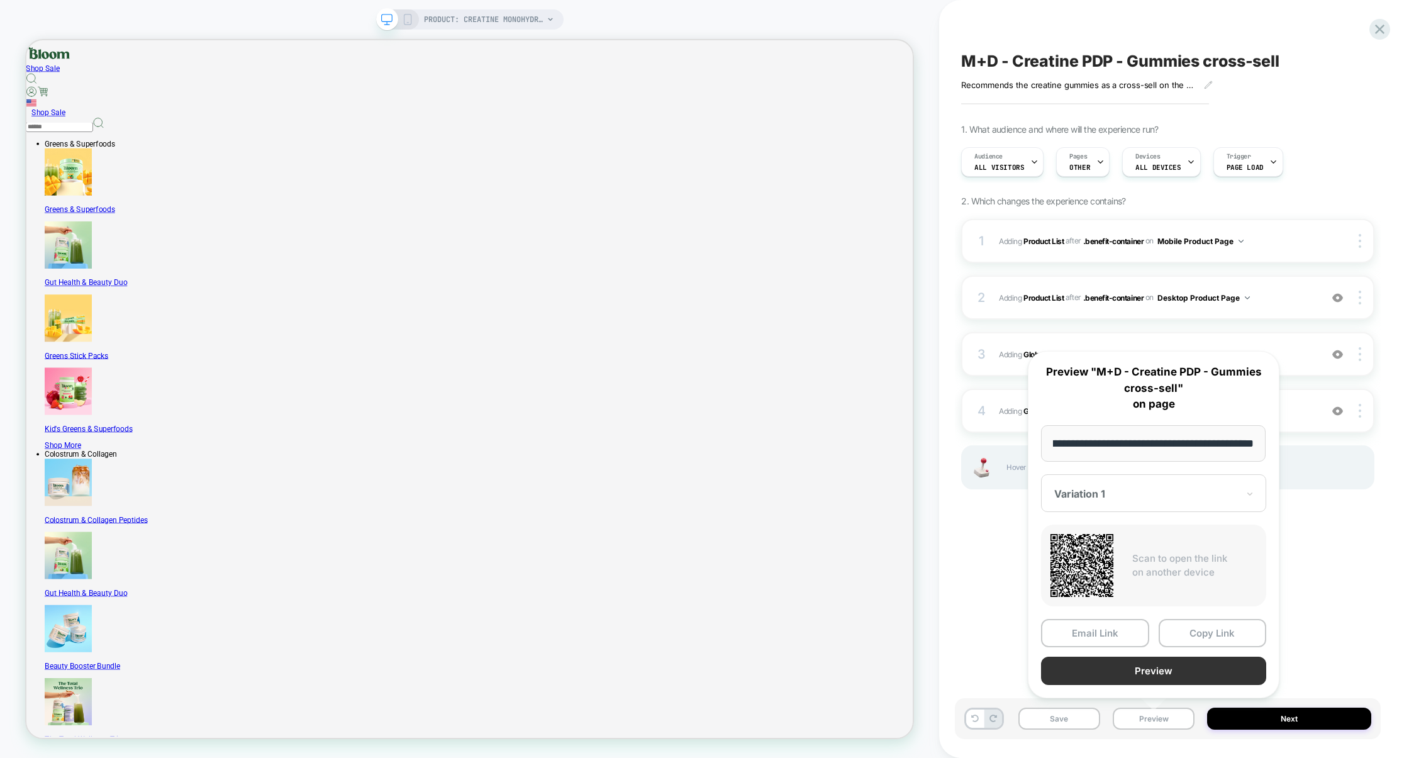
scroll to position [0, 0]
click at [0, 0] on button "Preview" at bounding box center [0, 0] width 0 height 0
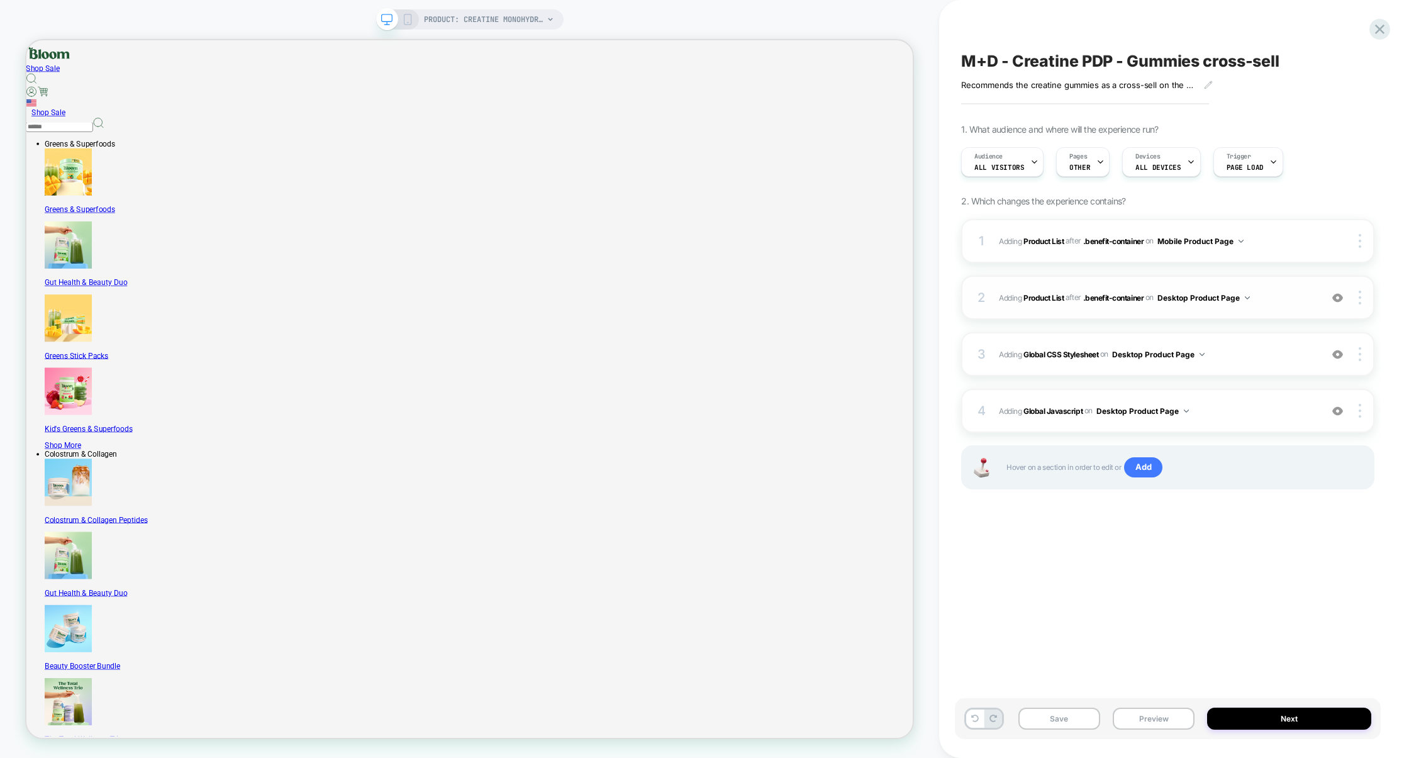
click at [1090, 312] on div "2 #_loomi_addon_1757007707032 Adding Product List AFTER .benefit-container .ben…" at bounding box center [1167, 298] width 413 height 44
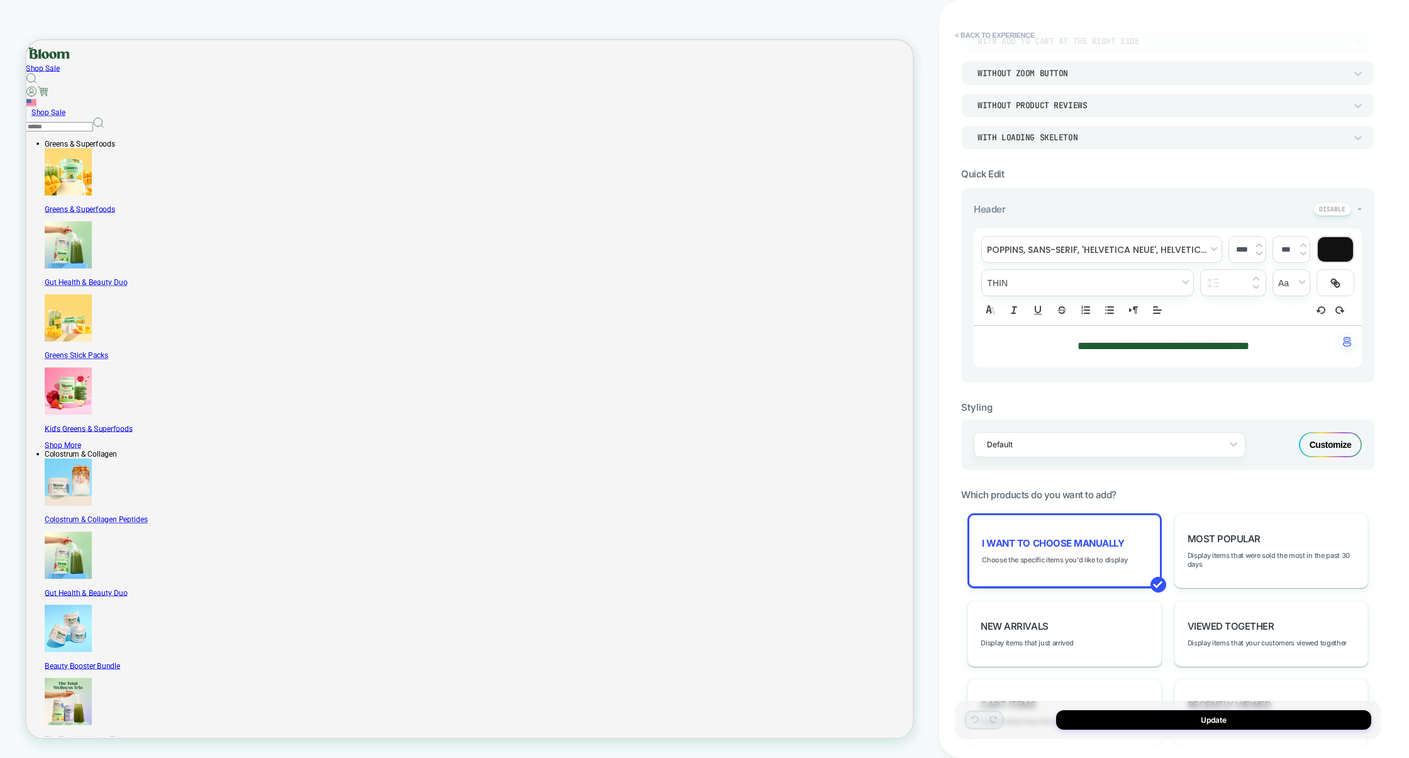
scroll to position [177, 0]
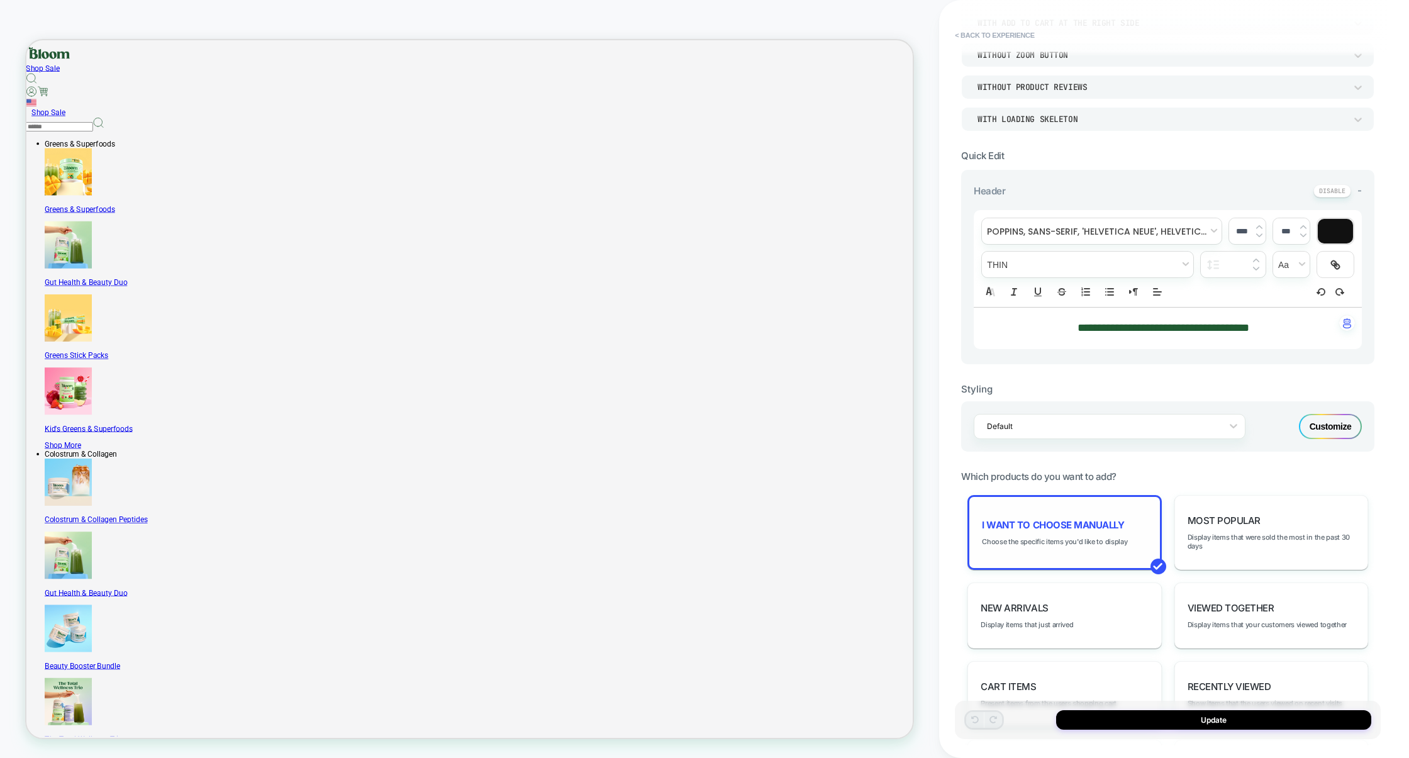
click at [1041, 529] on span "I want to choose manually" at bounding box center [1053, 525] width 142 height 12
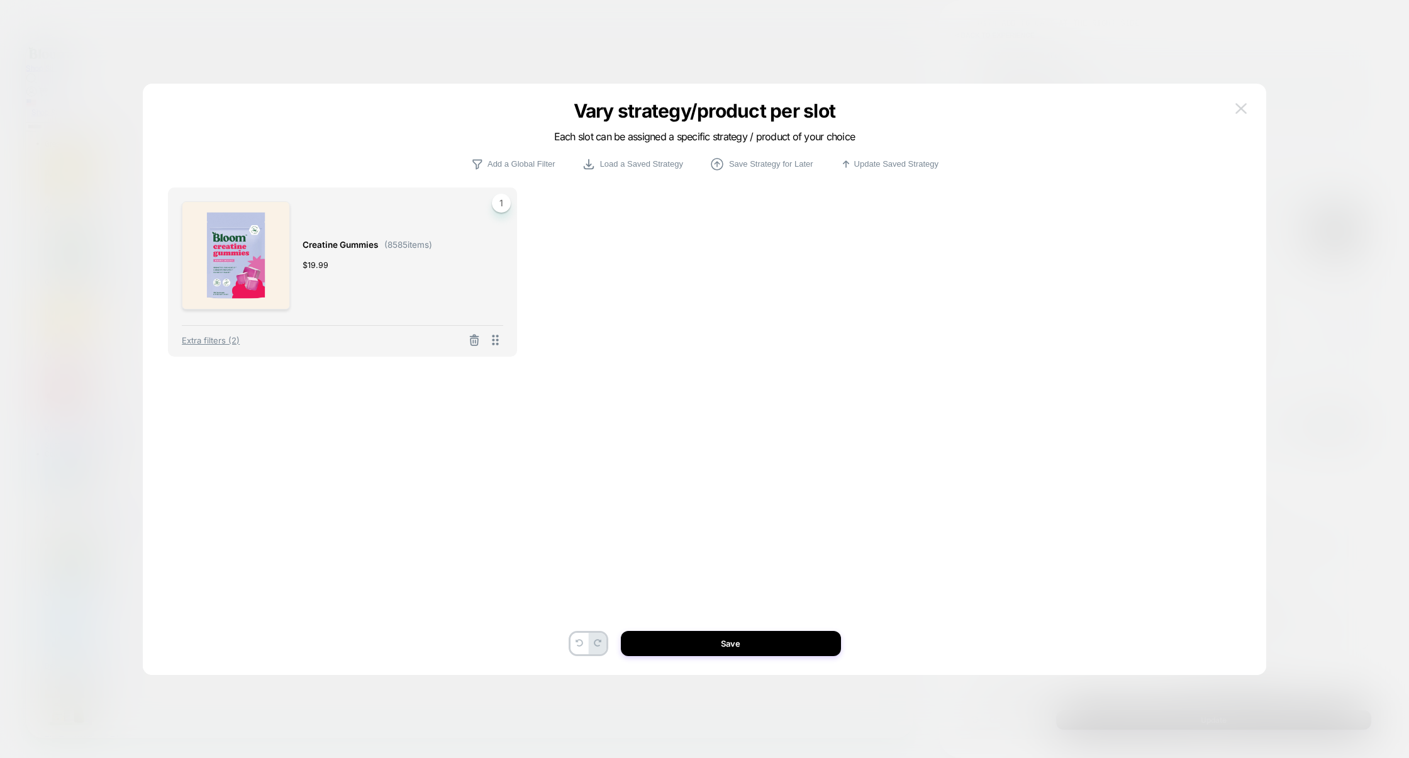
click at [1090, 103] on img at bounding box center [1241, 108] width 11 height 11
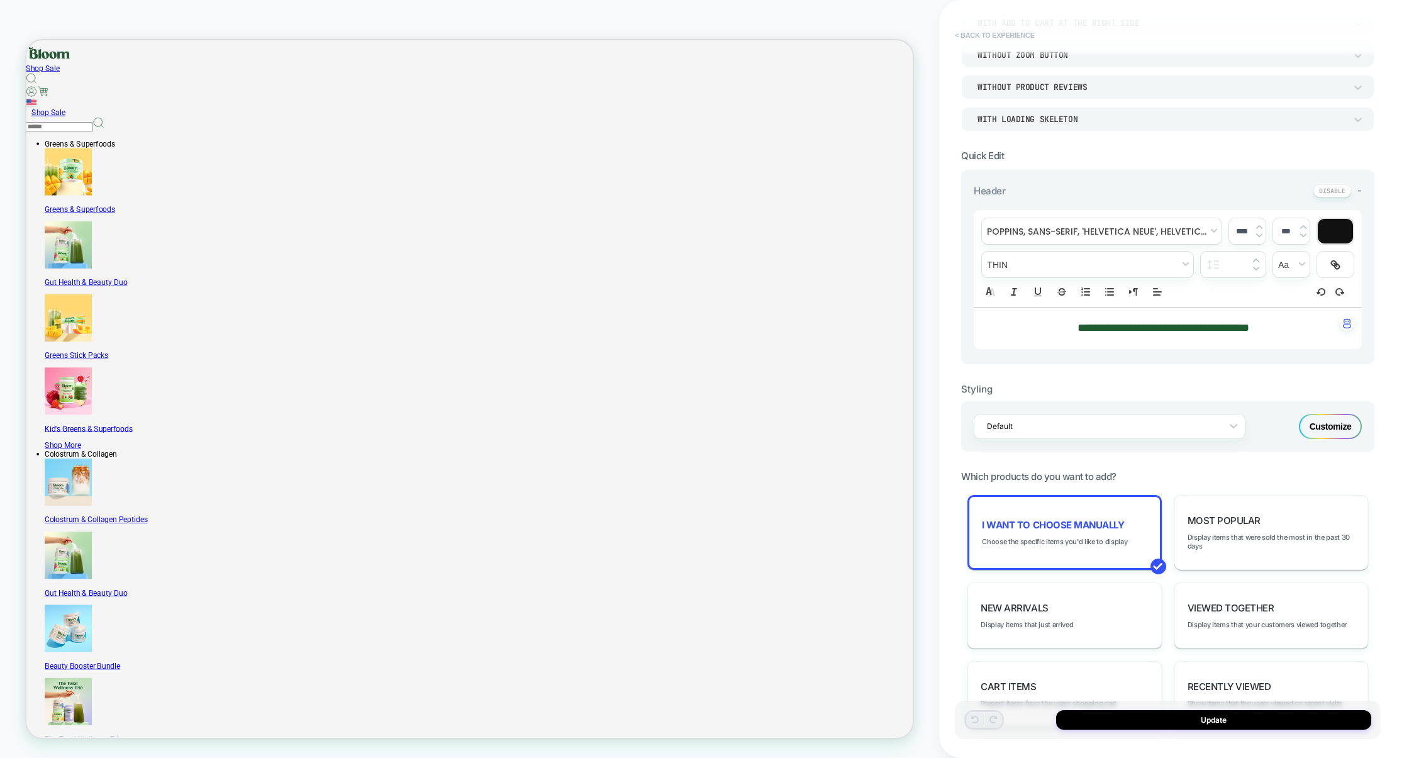
click at [994, 36] on button "< Back to experience" at bounding box center [995, 35] width 92 height 20
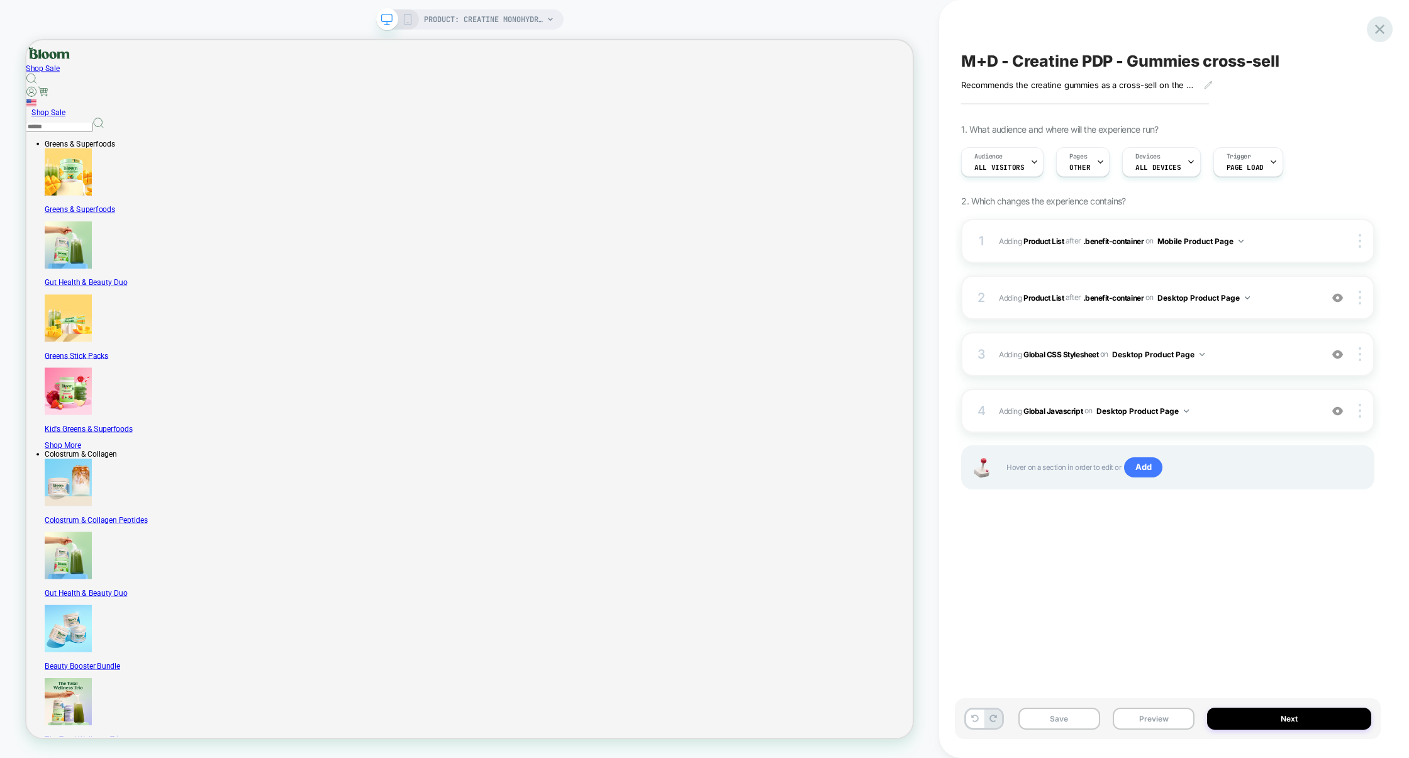
click at [0, 0] on icon at bounding box center [0, 0] width 0 height 0
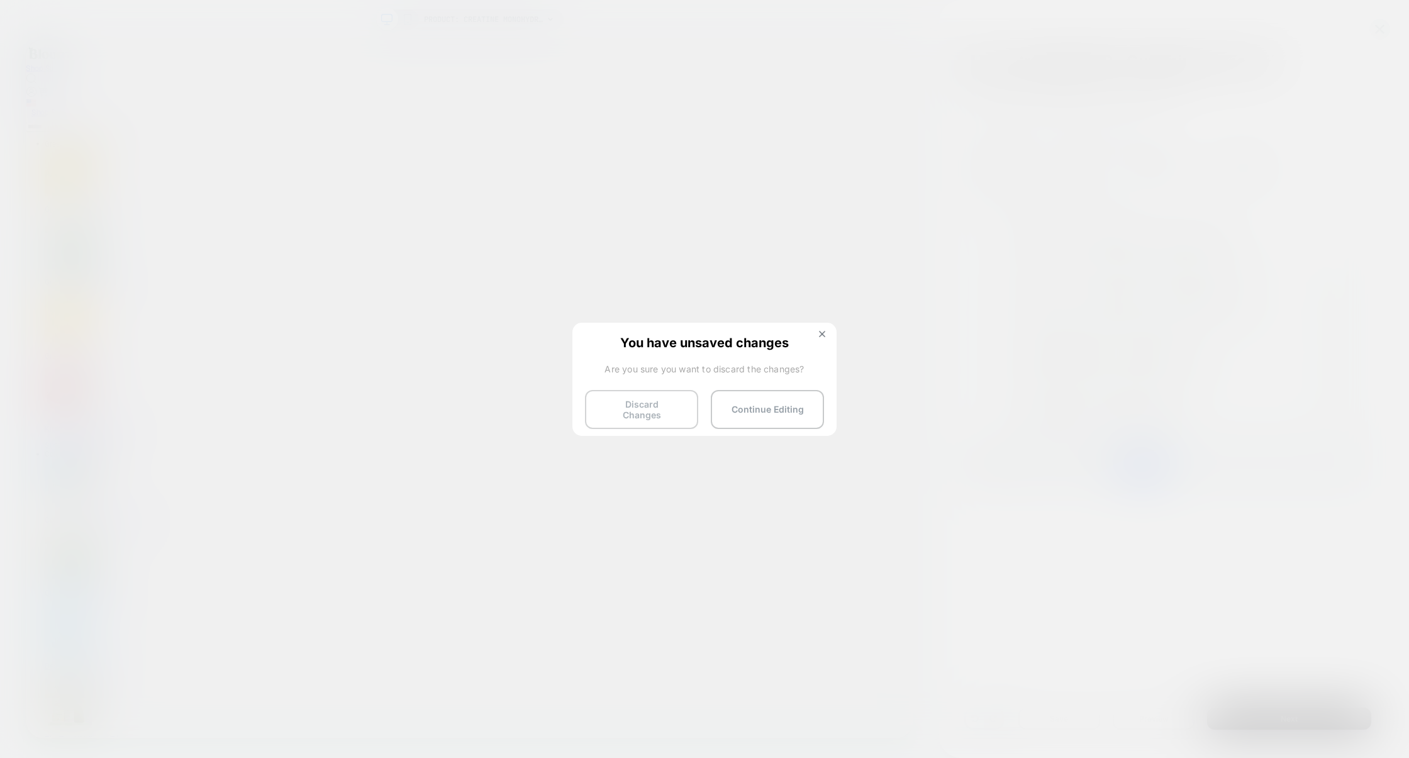
click at [0, 0] on button "Discard Changes" at bounding box center [0, 0] width 0 height 0
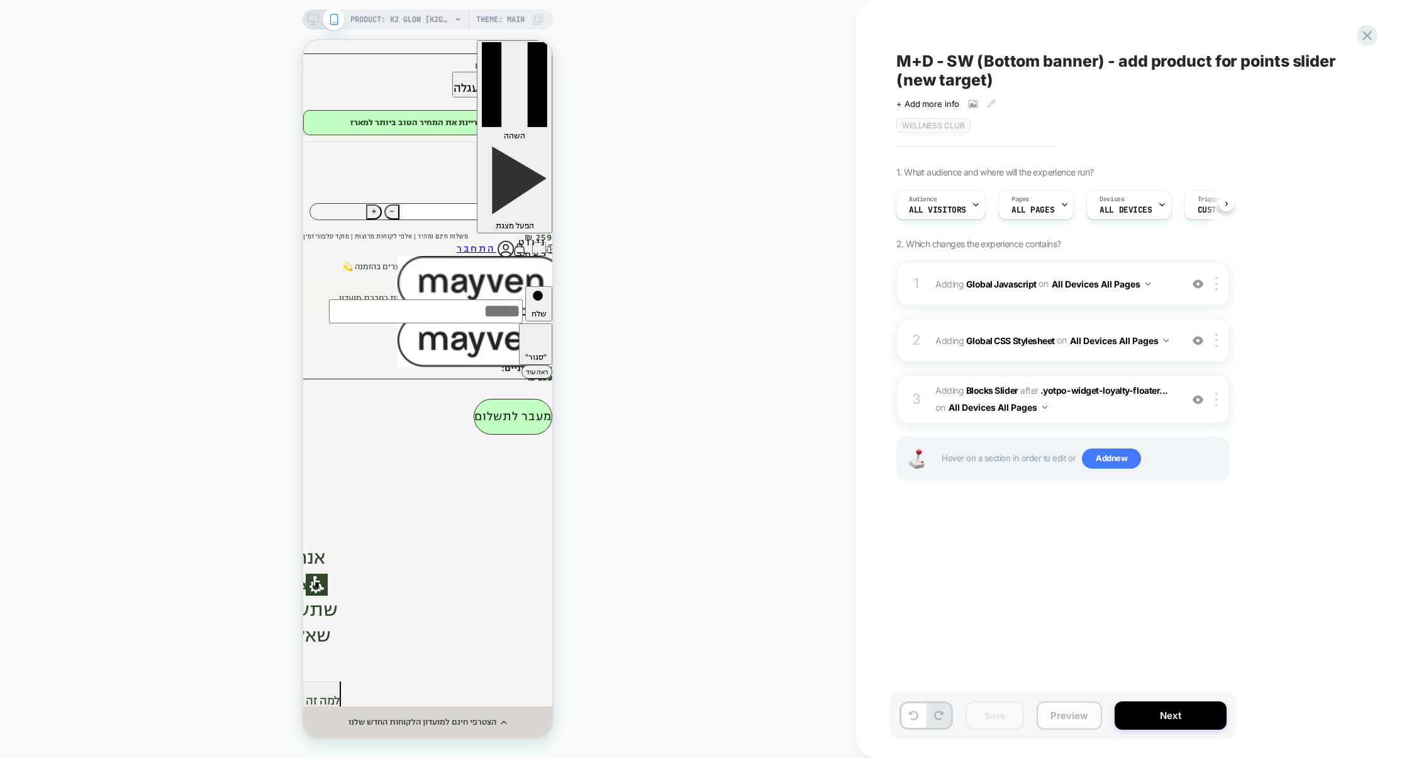
click at [1090, 713] on button "Preview" at bounding box center [1069, 716] width 65 height 28
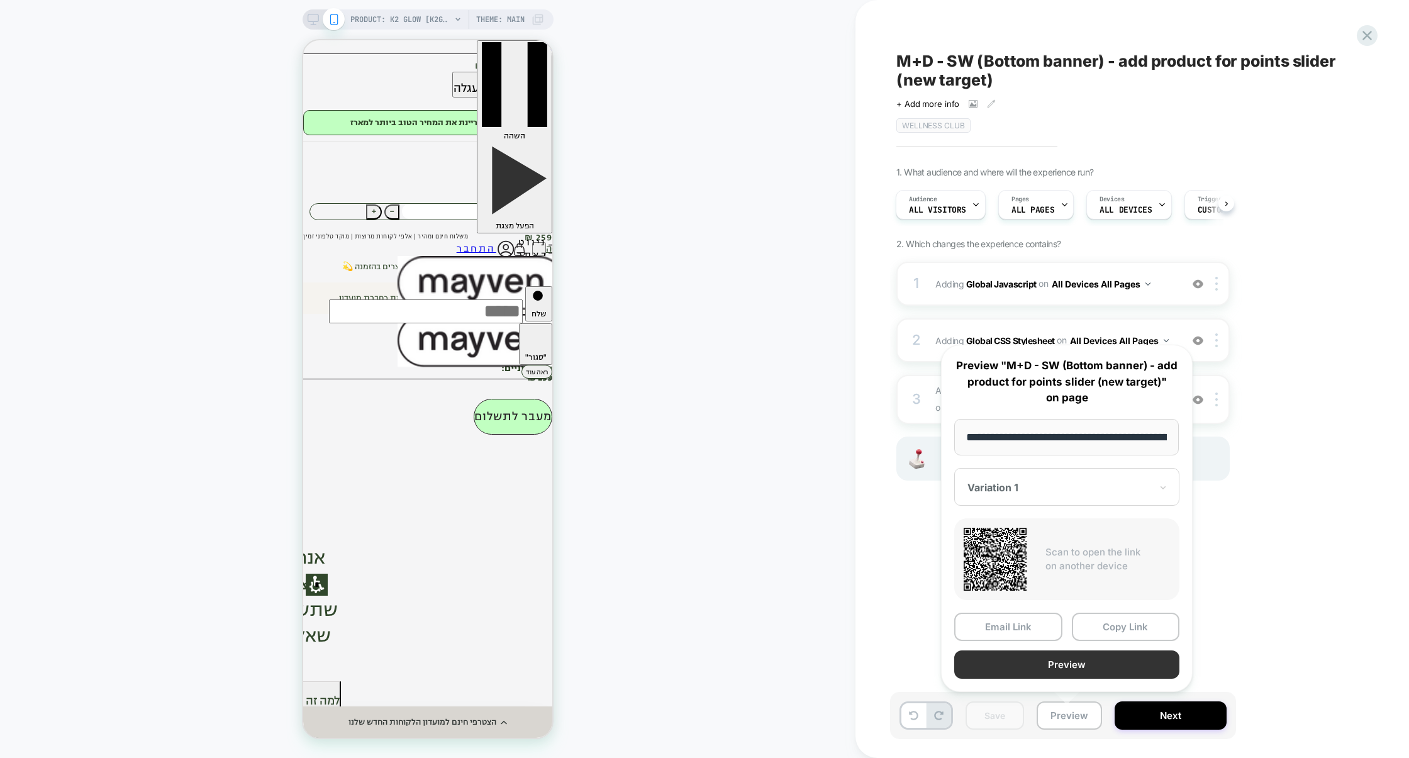
click at [1072, 668] on button "Preview" at bounding box center [1067, 665] width 225 height 28
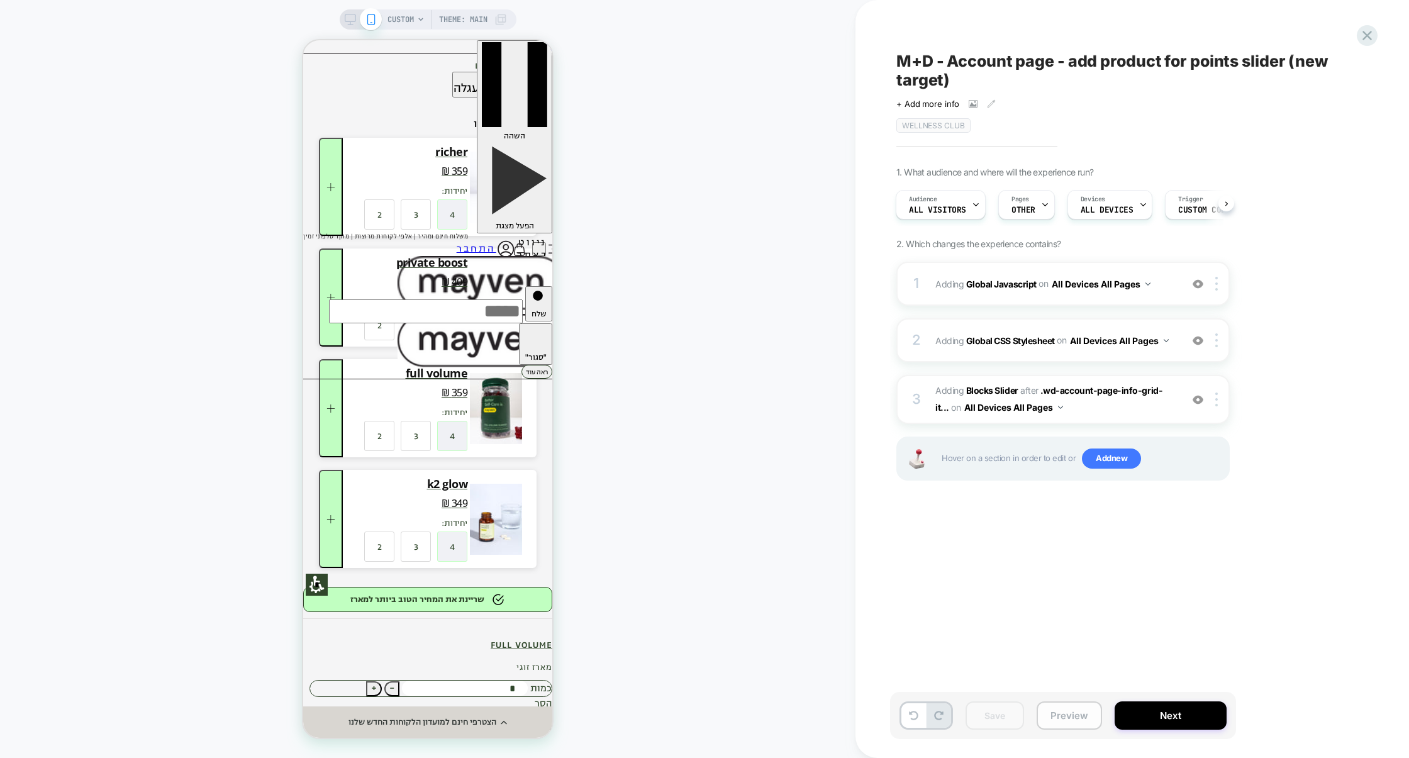
click at [1081, 709] on button "Preview" at bounding box center [1069, 716] width 65 height 28
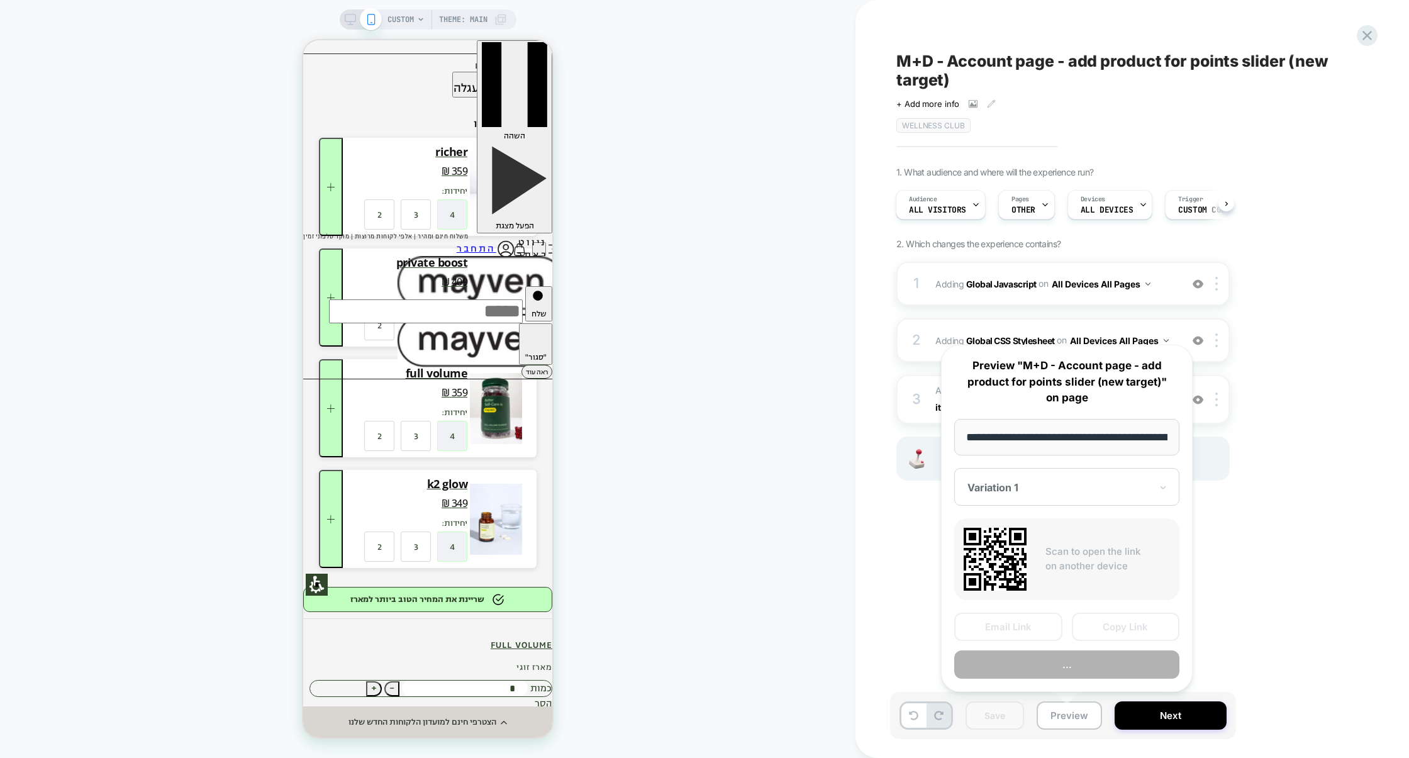
scroll to position [0, 71]
click at [0, 0] on button "Preview" at bounding box center [0, 0] width 0 height 0
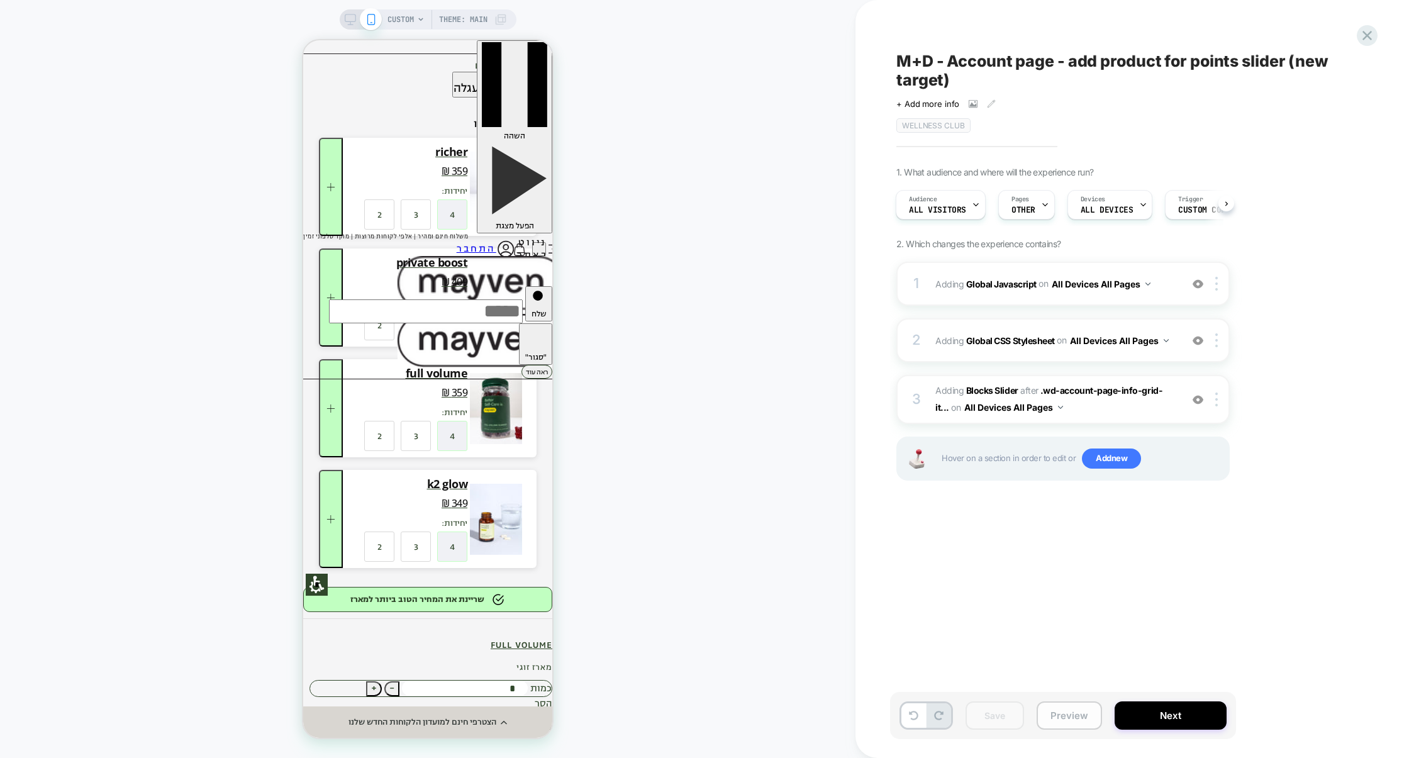
click at [1068, 707] on button "Preview" at bounding box center [1069, 716] width 65 height 28
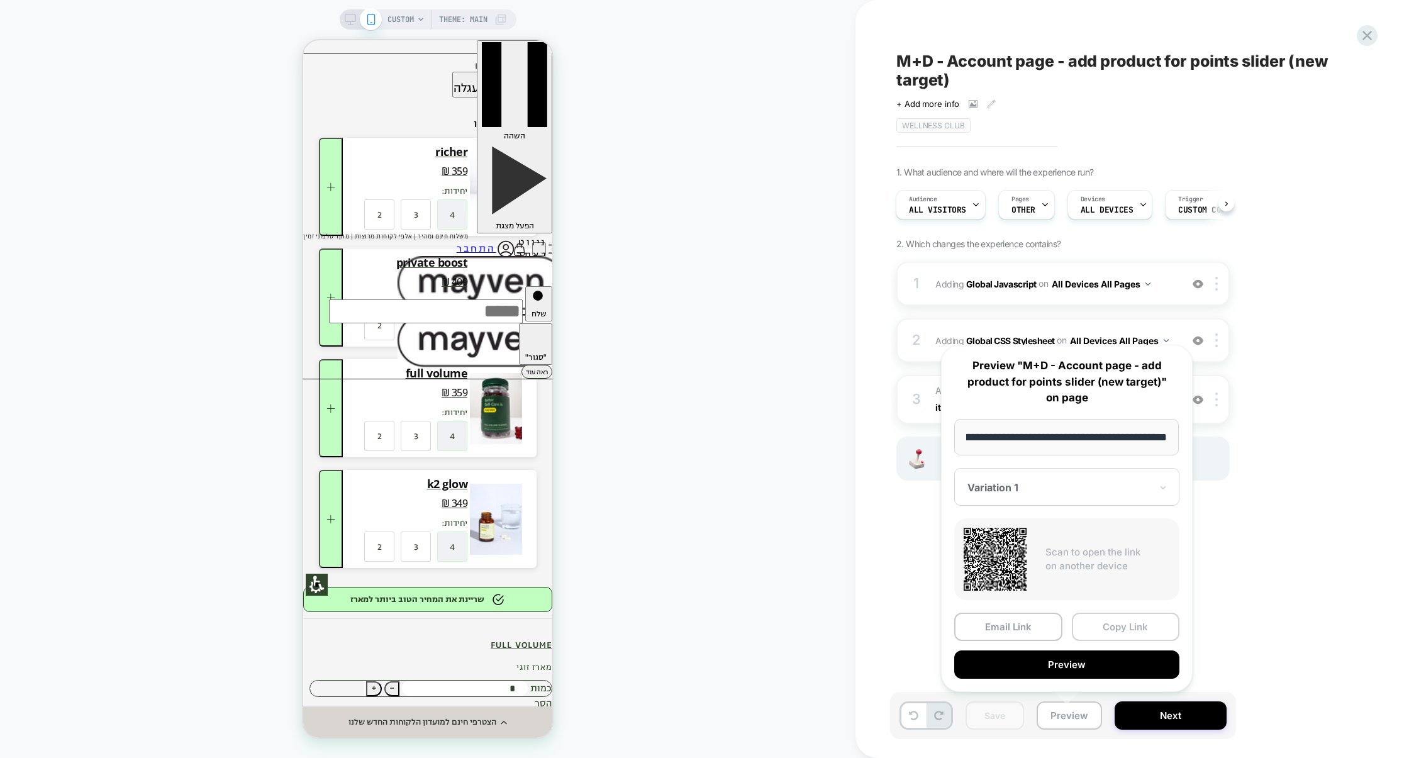
click at [0, 0] on button "Copy Link" at bounding box center [0, 0] width 0 height 0
